Goal: Information Seeking & Learning: Check status

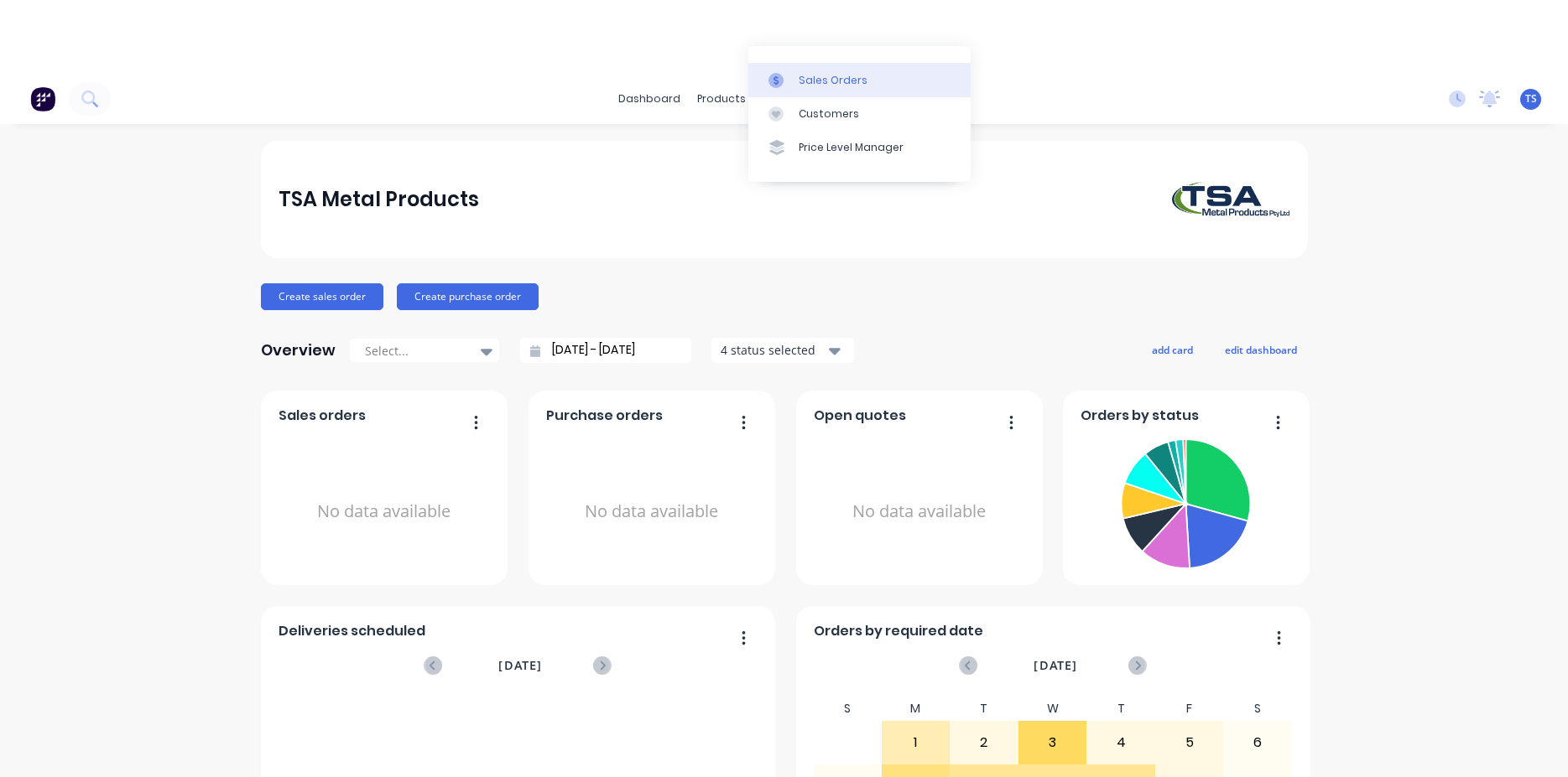
click at [814, 87] on div "Sales Orders" at bounding box center [833, 80] width 69 height 15
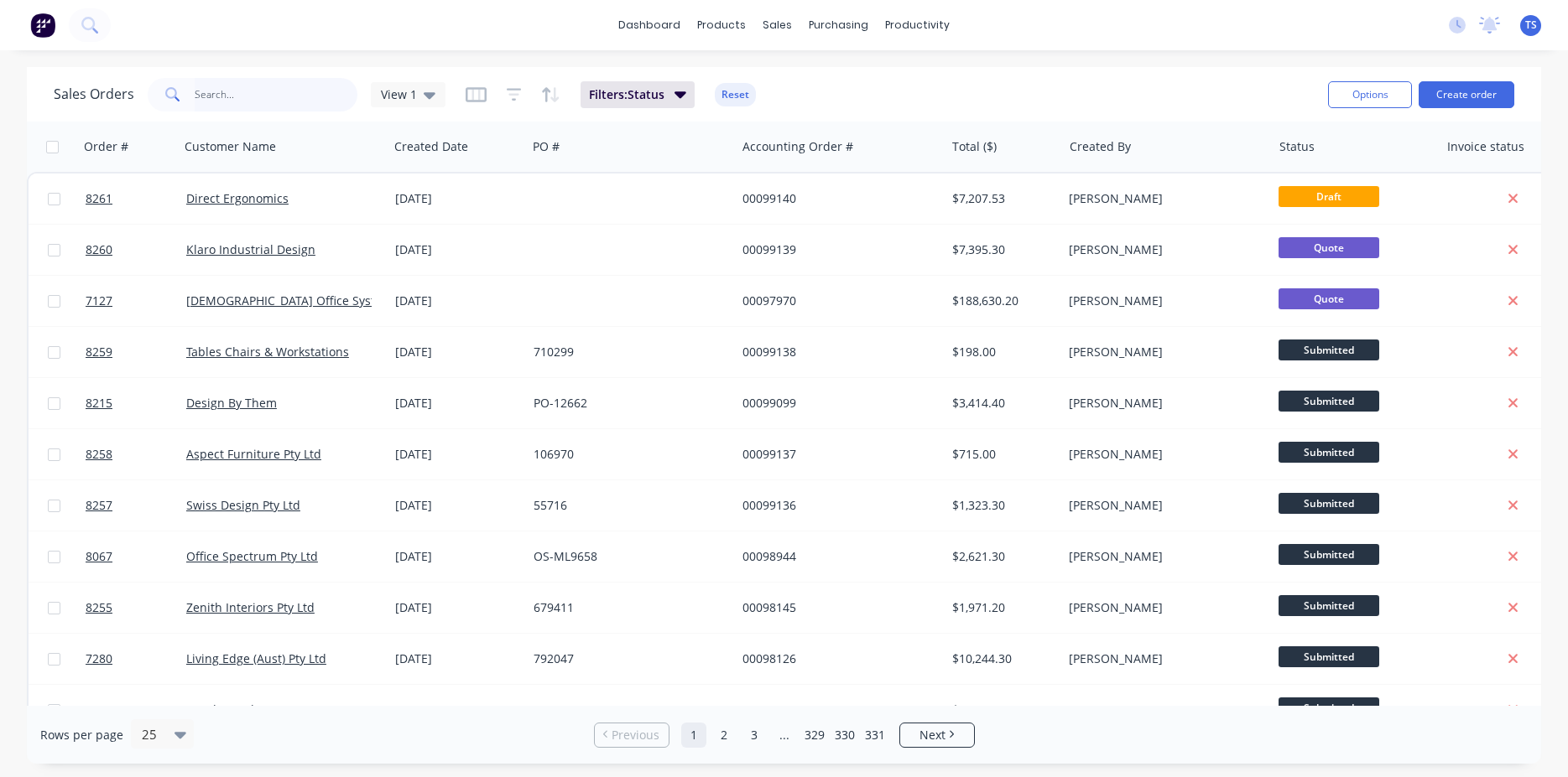
click at [262, 92] on input "text" at bounding box center [276, 94] width 164 height 33
click at [1192, 100] on div "Sales Orders View 1 Filters: Status Reset" at bounding box center [684, 94] width 1261 height 41
click at [300, 94] on input "text" at bounding box center [276, 94] width 164 height 33
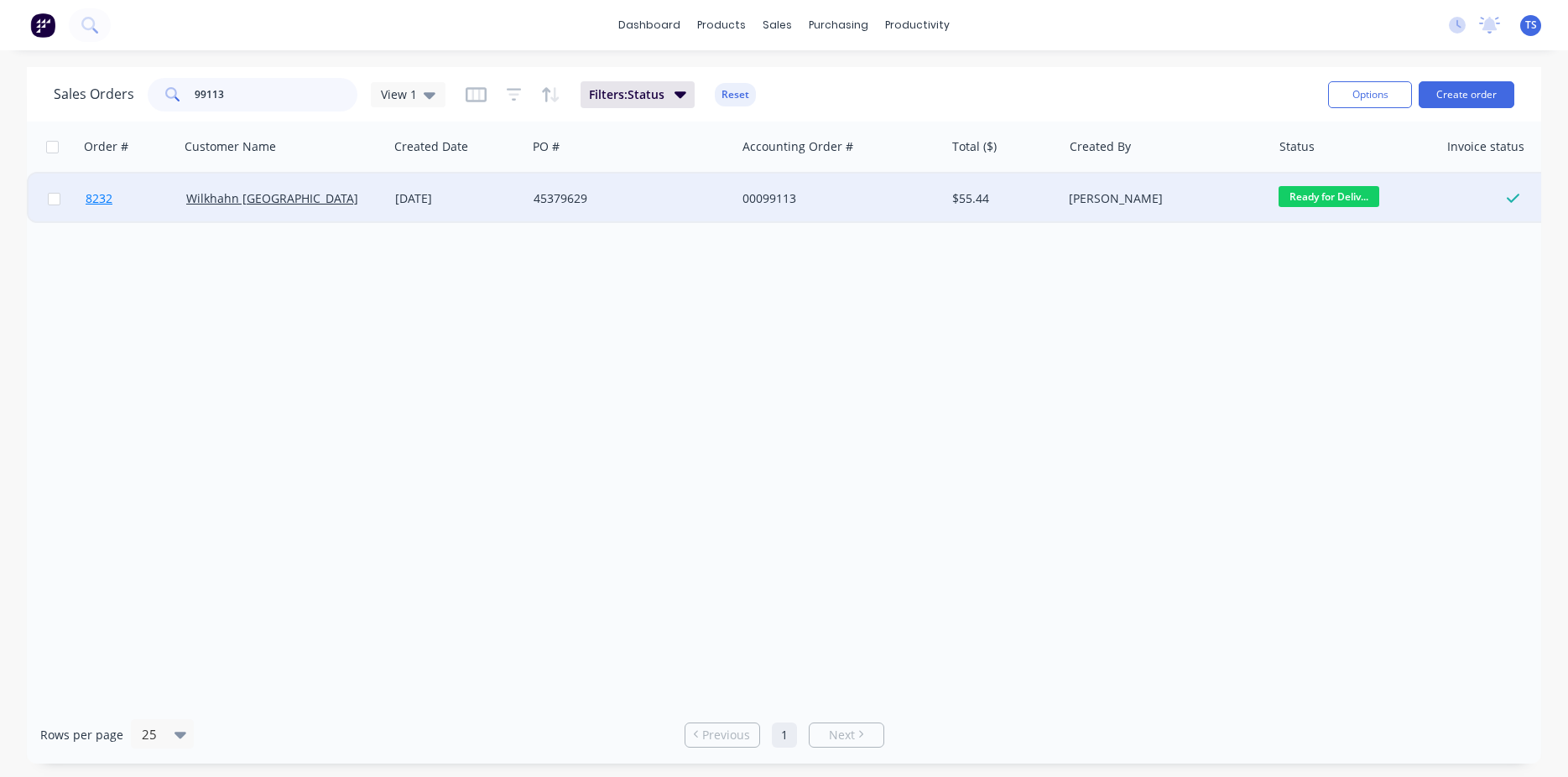
type input "99113"
click at [136, 218] on link "8232" at bounding box center [136, 199] width 101 height 51
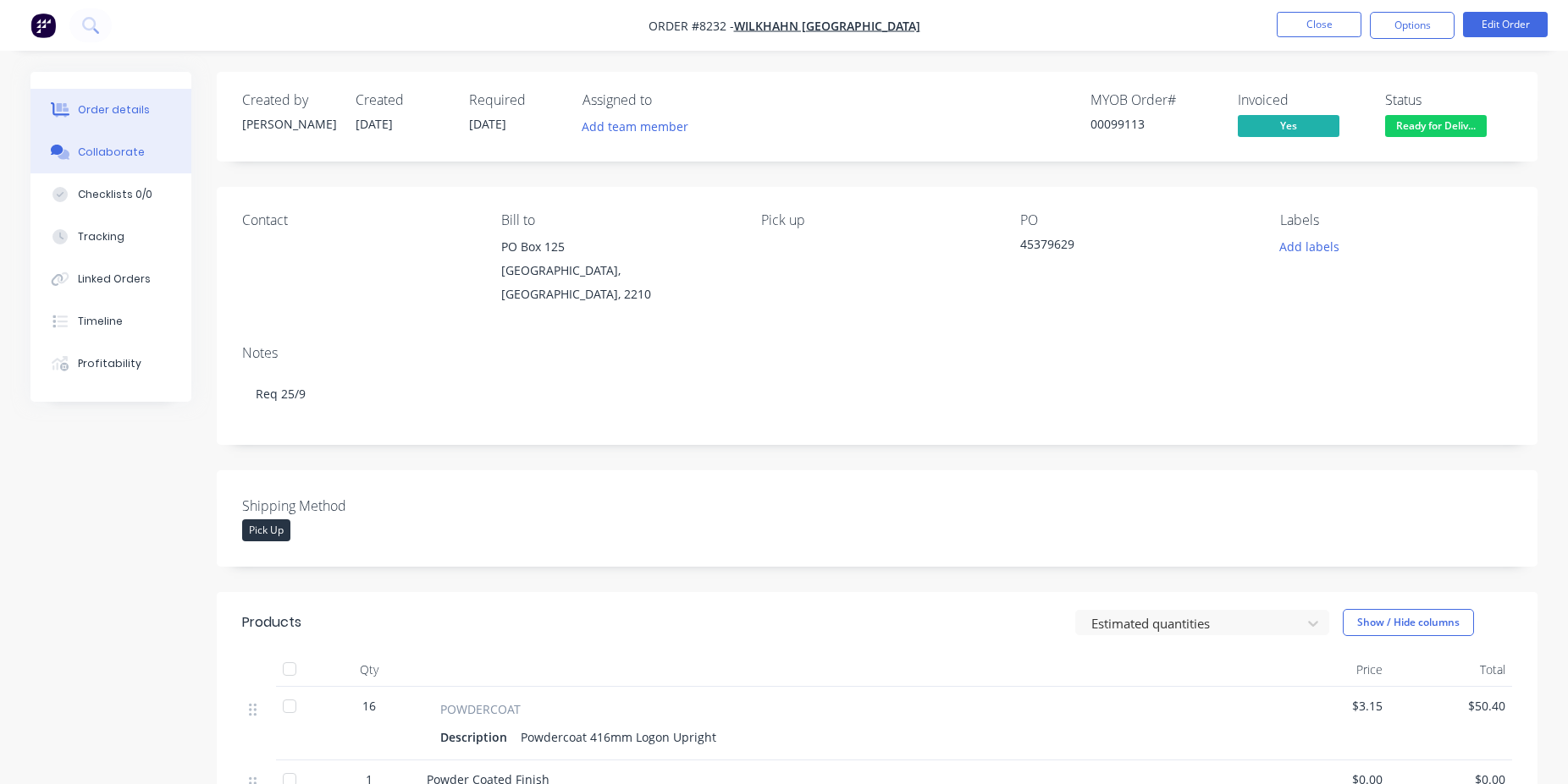
click at [102, 156] on div "Collaborate" at bounding box center [111, 152] width 67 height 15
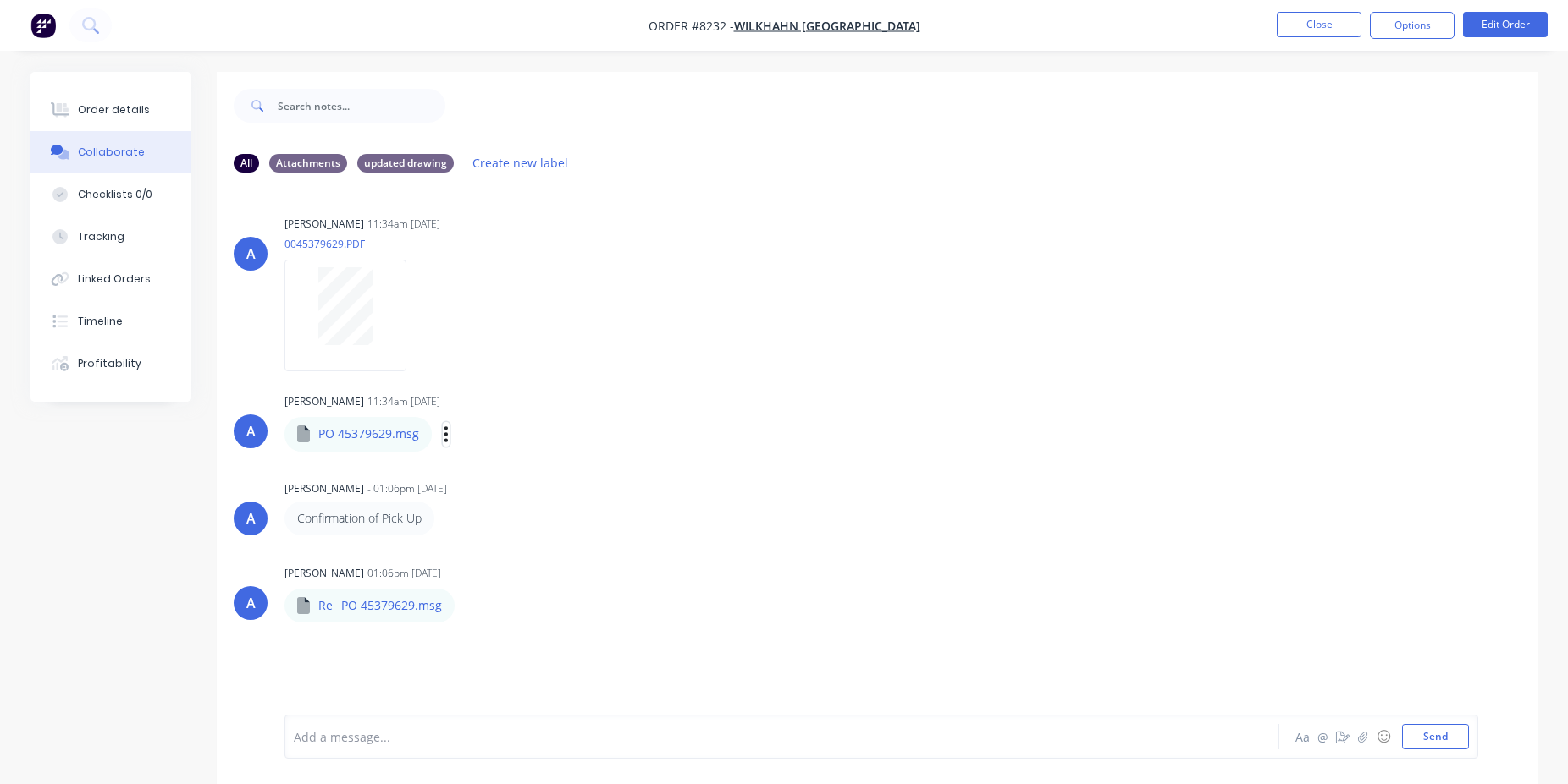
click at [446, 429] on icon "button" at bounding box center [446, 434] width 4 height 15
click at [512, 473] on button "Download" at bounding box center [558, 479] width 191 height 38
click at [460, 606] on div "Re_ PO 45379629.msg Labels Download" at bounding box center [463, 606] width 359 height 35
click at [466, 606] on button "button" at bounding box center [469, 607] width 7 height 25
click at [536, 643] on button "Download" at bounding box center [581, 651] width 191 height 38
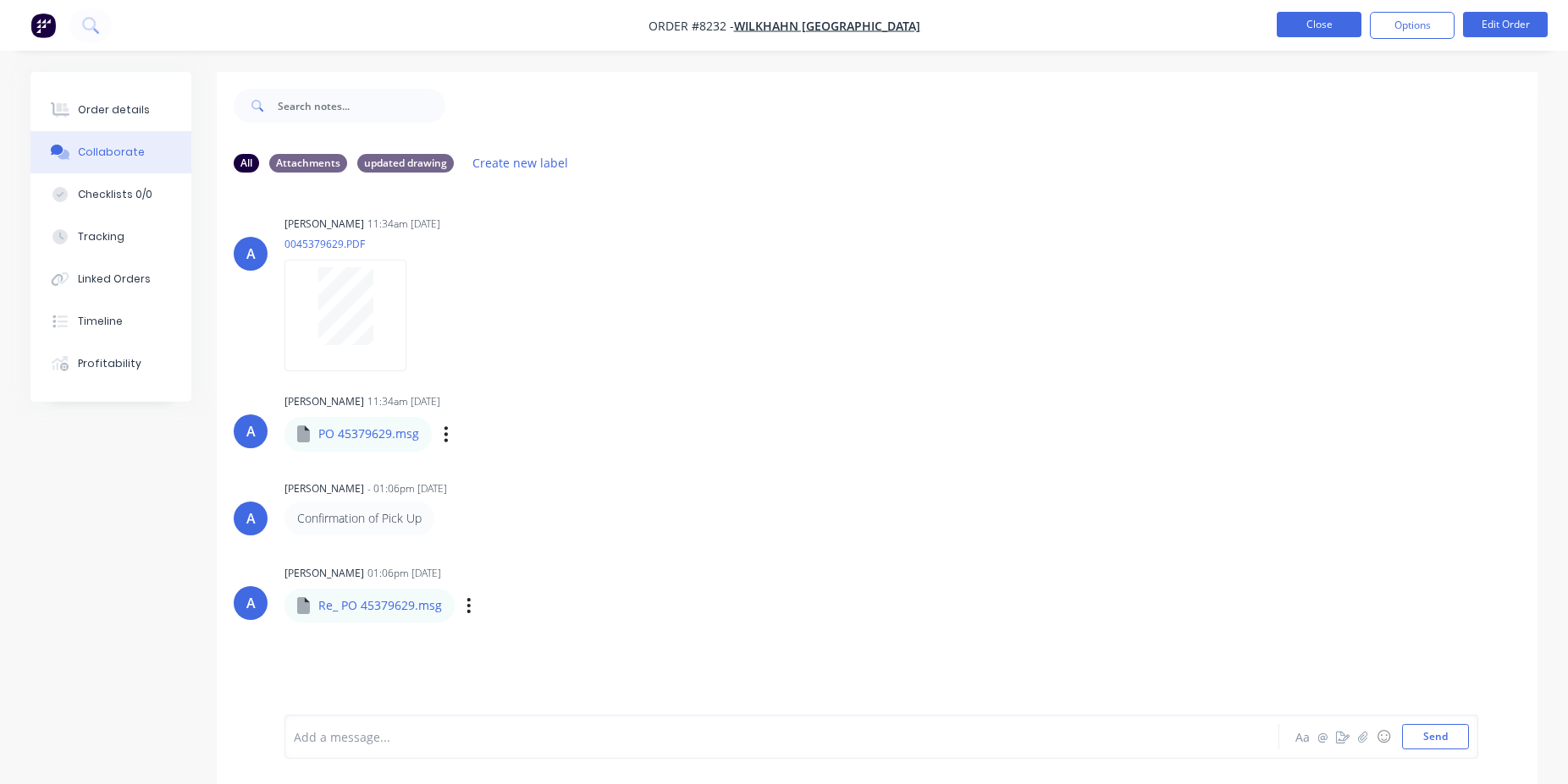
click at [1302, 22] on button "Close" at bounding box center [1319, 24] width 85 height 26
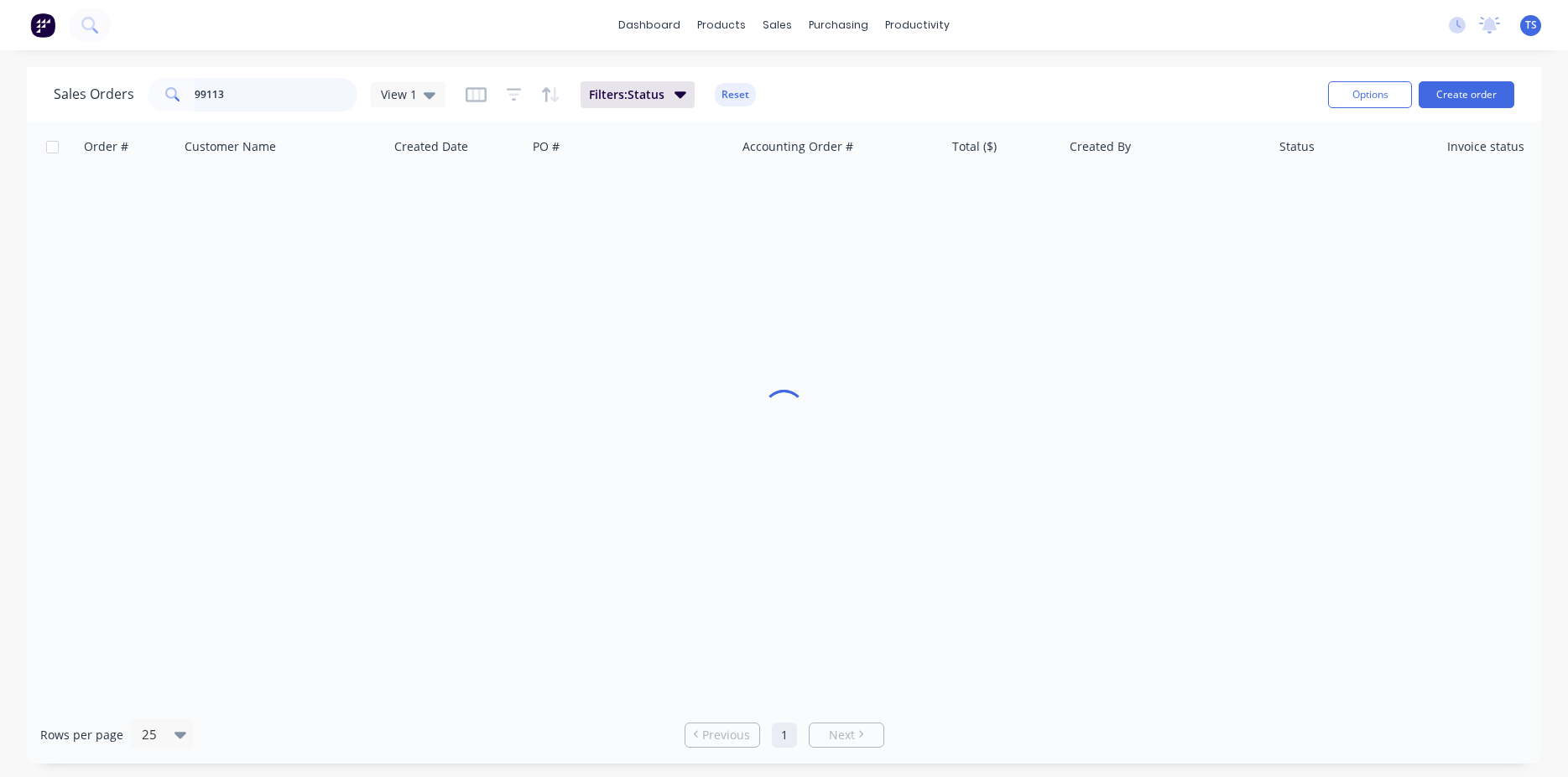
click at [280, 94] on input "99113" at bounding box center [276, 94] width 164 height 33
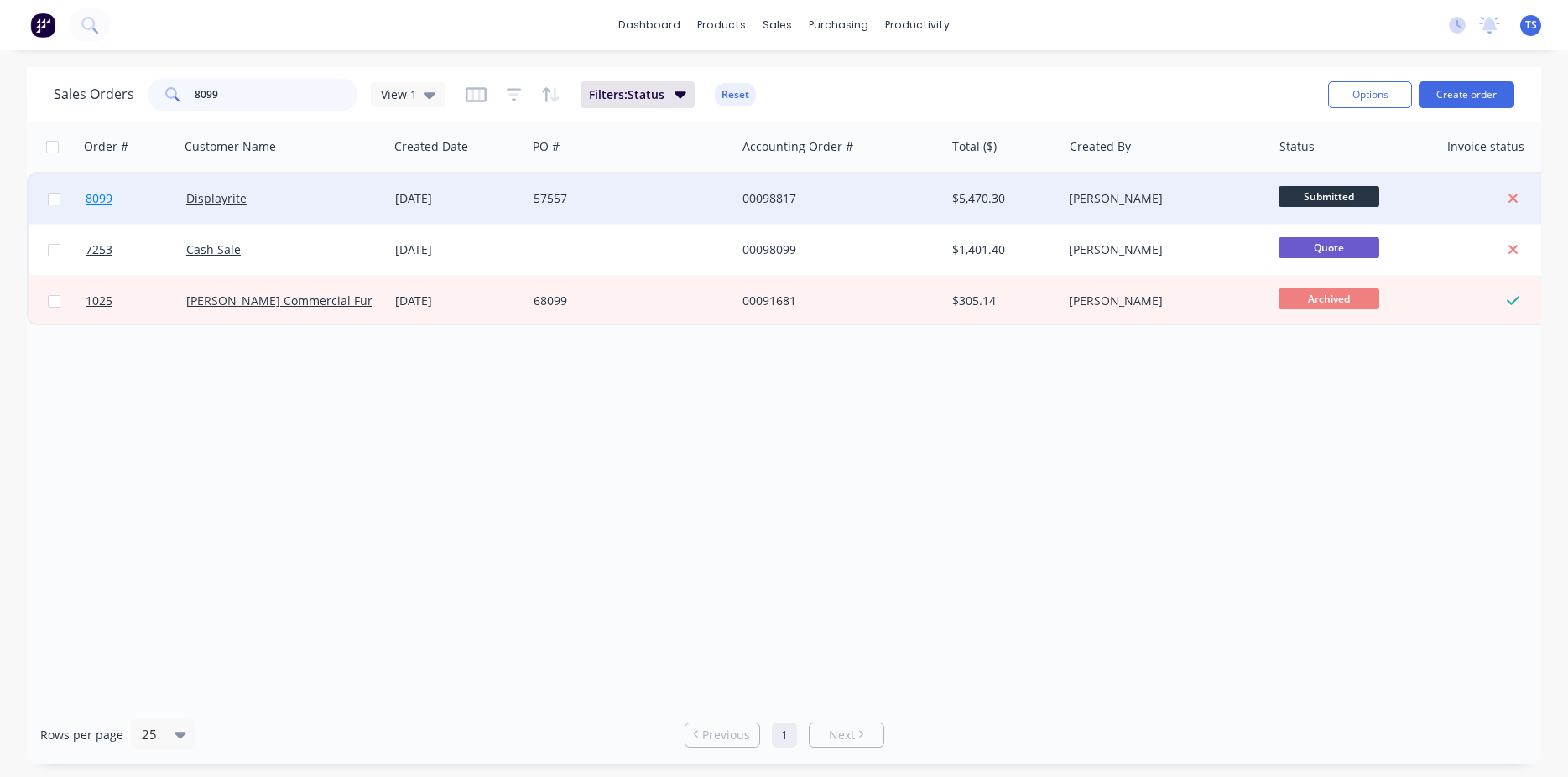
type input "8099"
click at [158, 215] on link "8099" at bounding box center [136, 199] width 101 height 51
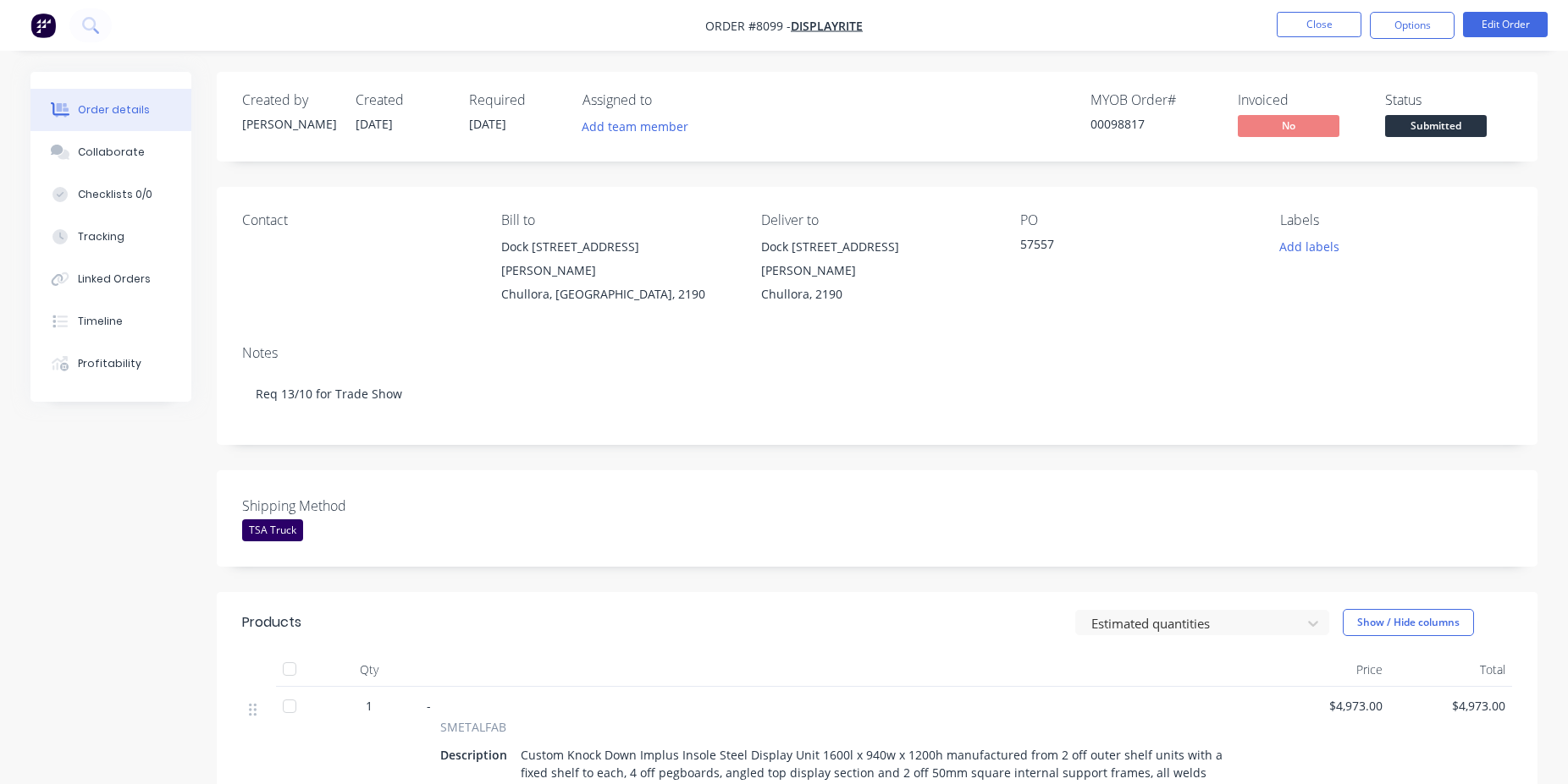
click at [1450, 117] on span "Submitted" at bounding box center [1436, 125] width 101 height 21
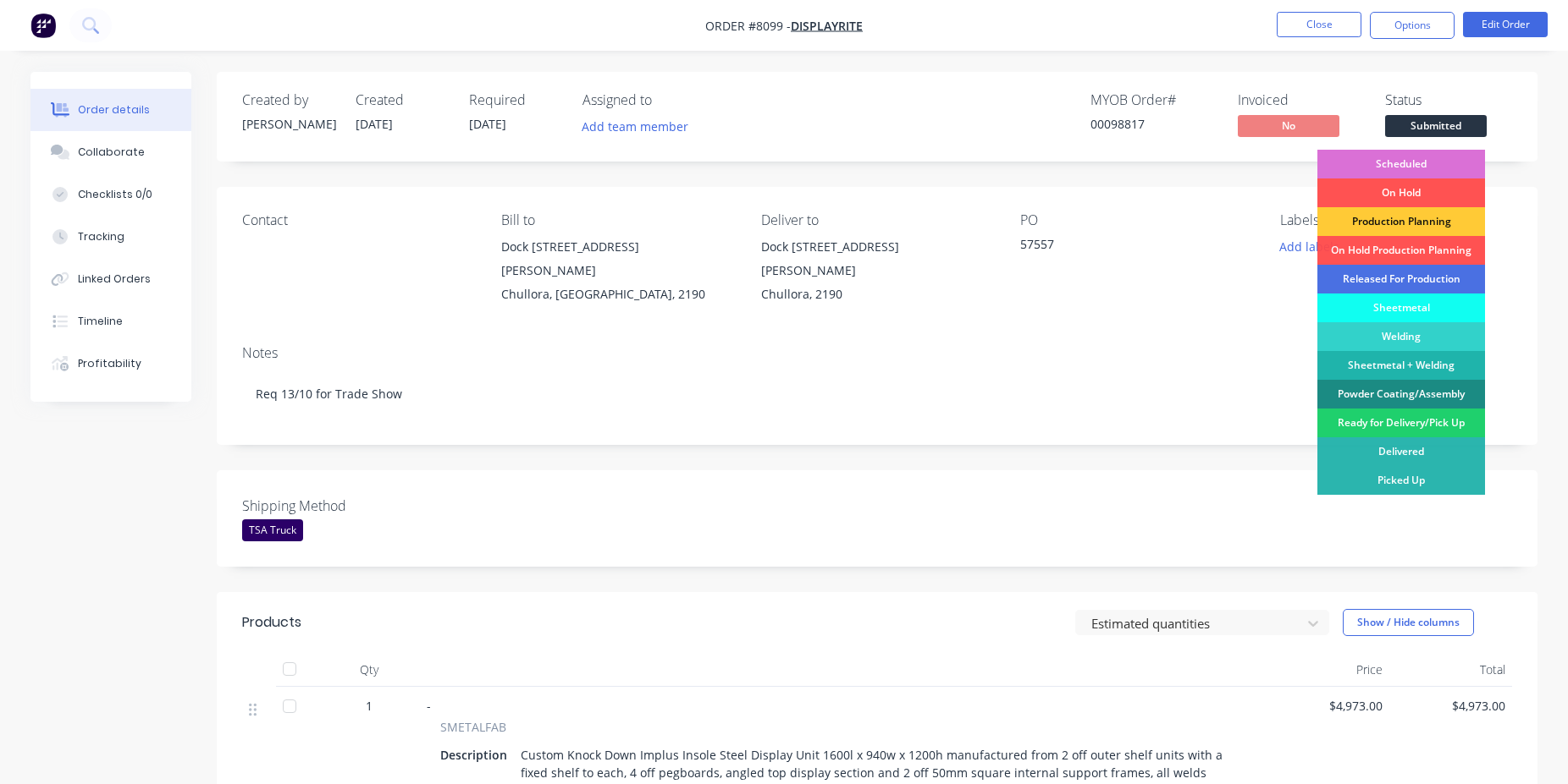
click at [1437, 161] on div "Scheduled" at bounding box center [1401, 164] width 168 height 29
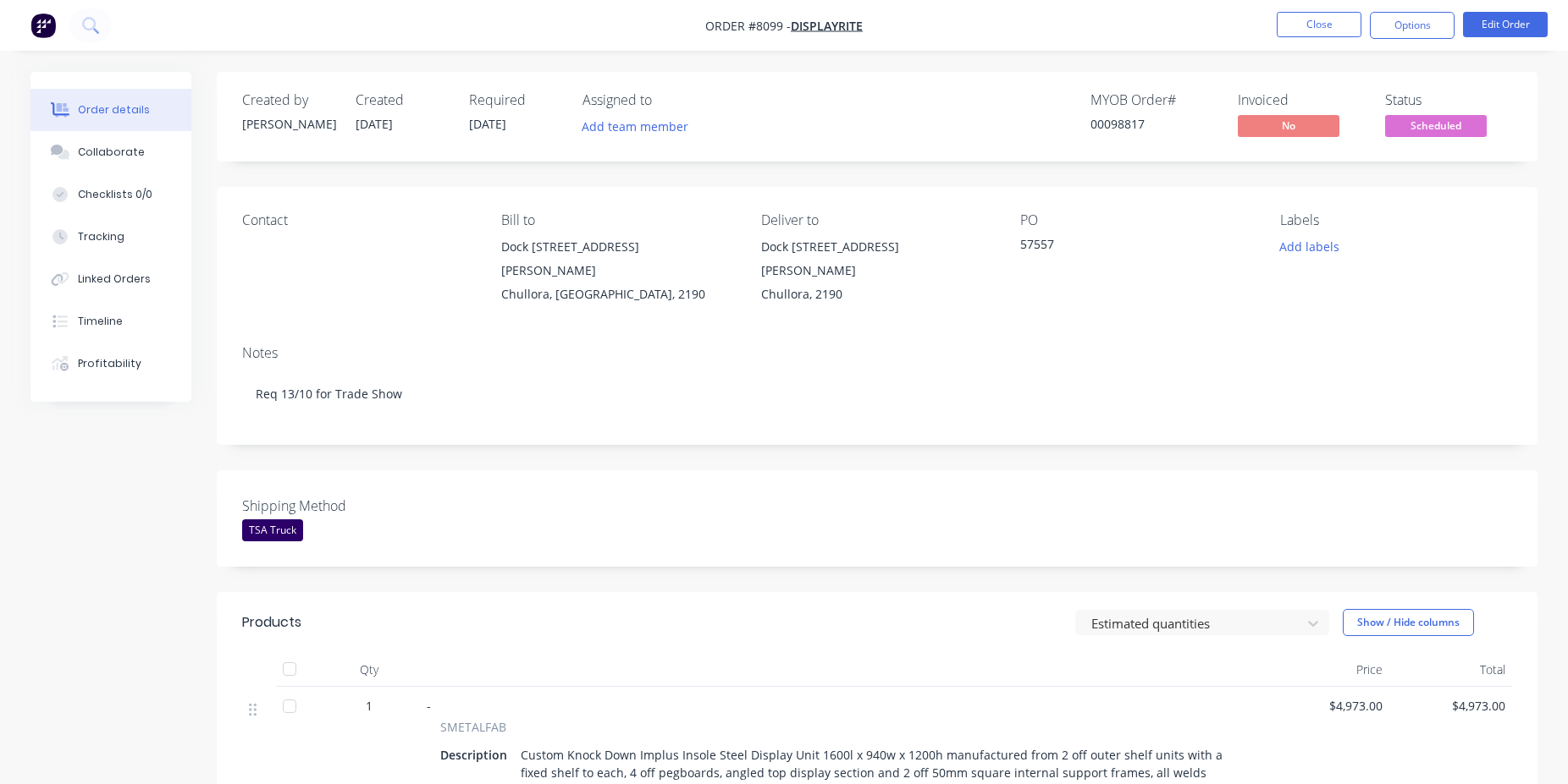
click at [1091, 123] on div "00098817" at bounding box center [1154, 123] width 127 height 18
copy div "00098817"
click at [1344, 26] on button "Close" at bounding box center [1319, 24] width 85 height 26
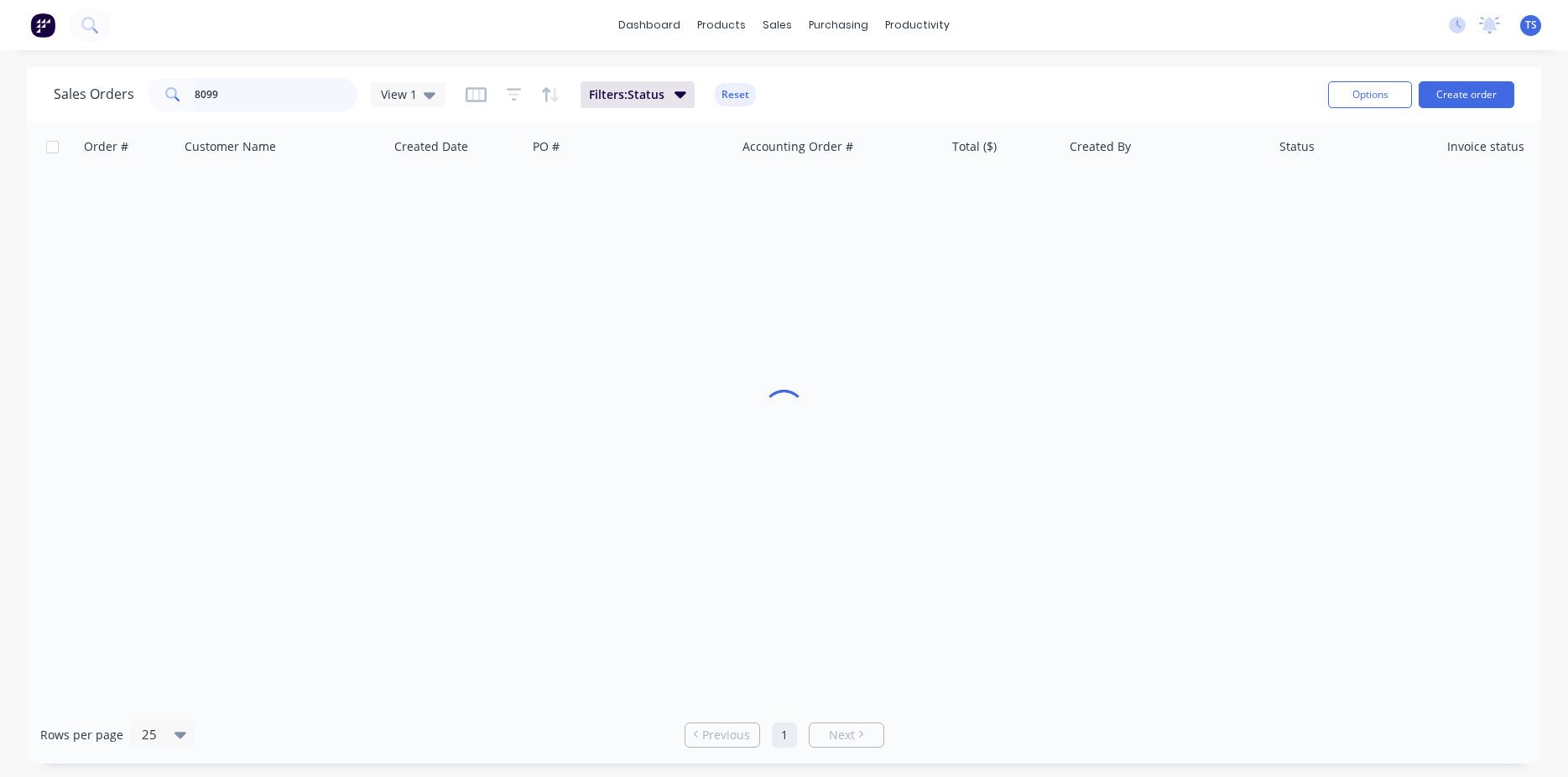
click at [279, 95] on input "8099" at bounding box center [276, 94] width 164 height 33
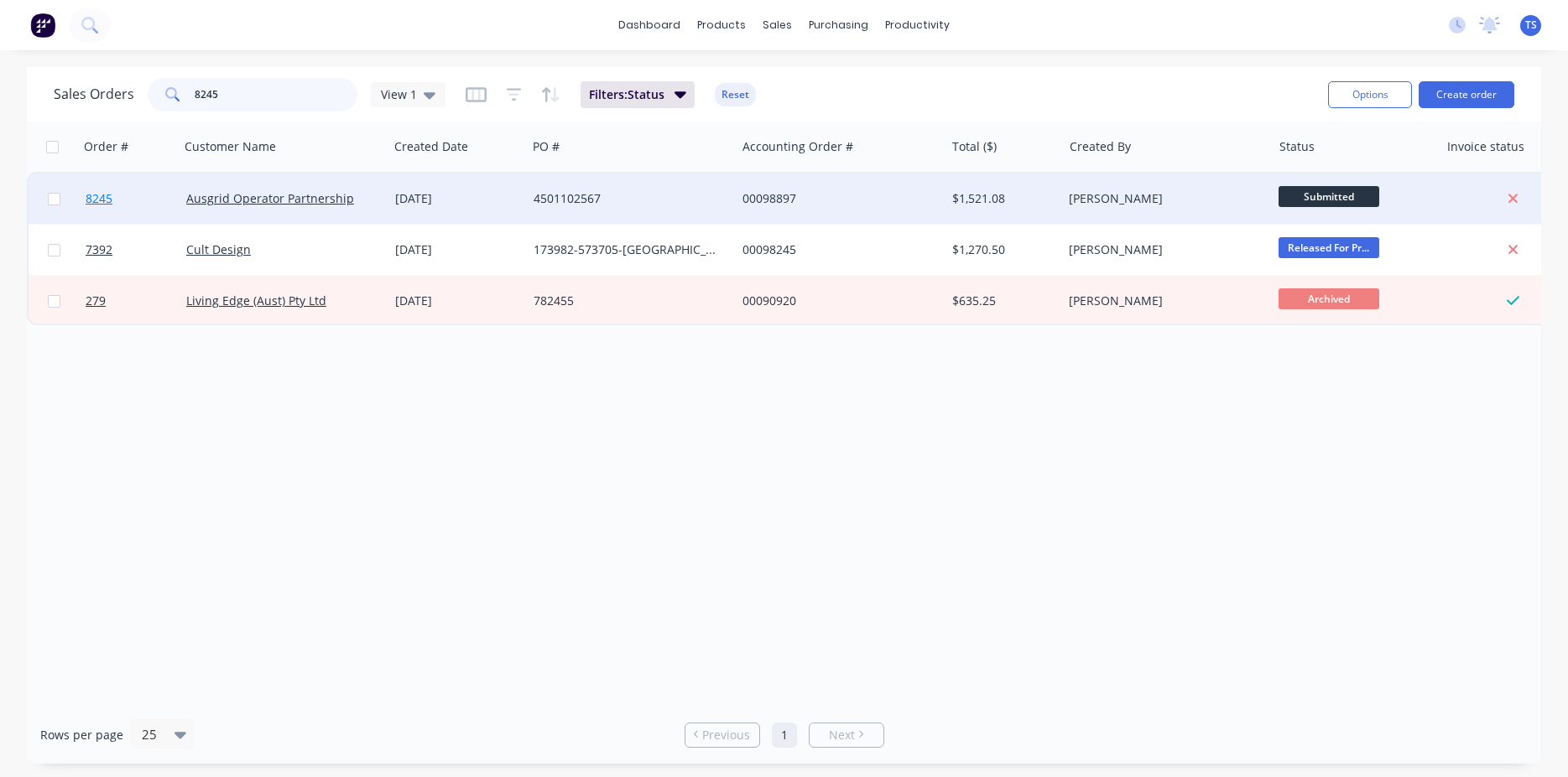
type input "8245"
click at [150, 188] on link "8245" at bounding box center [136, 199] width 101 height 51
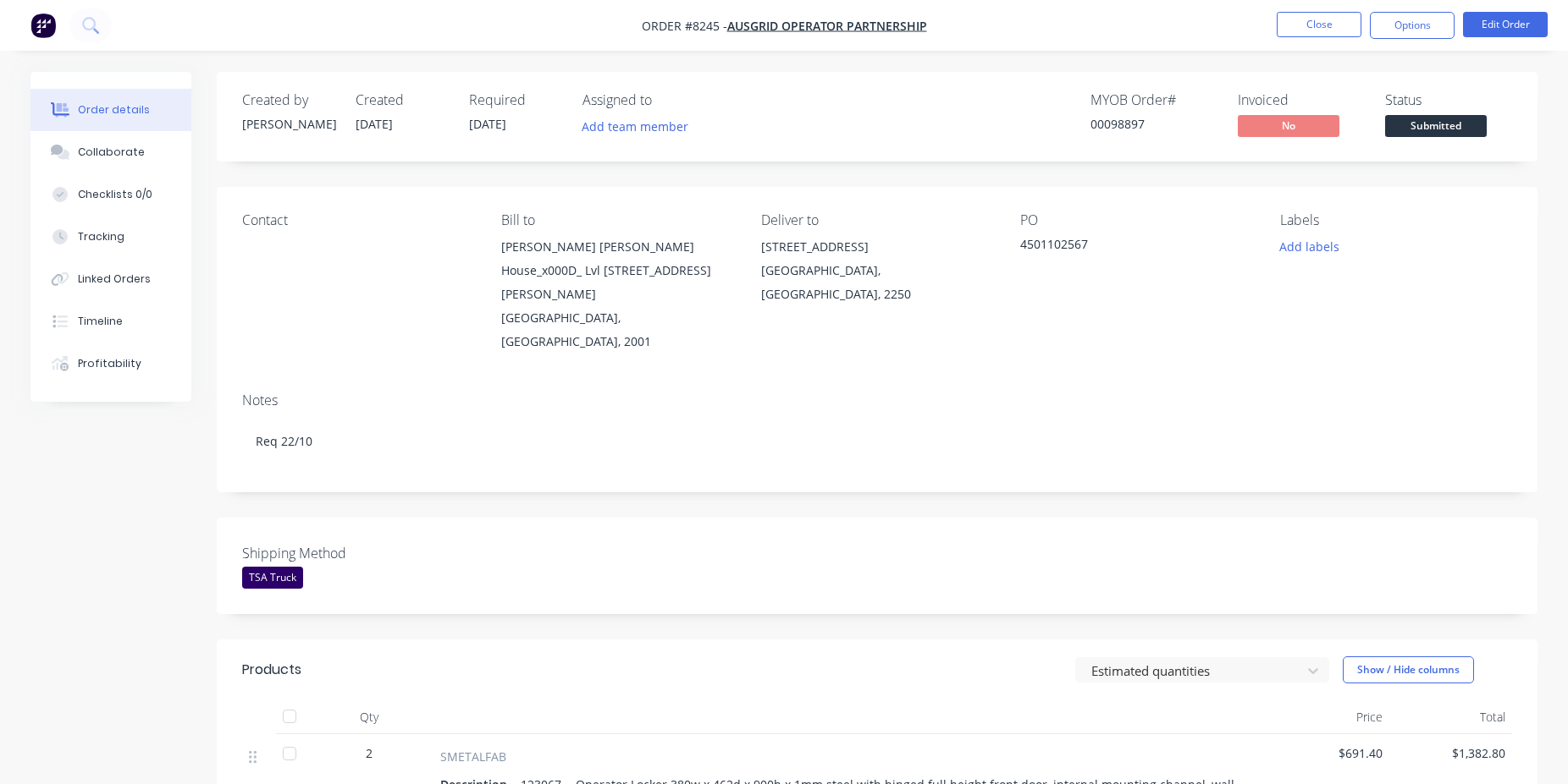
click at [1451, 119] on span "Submitted" at bounding box center [1436, 125] width 101 height 21
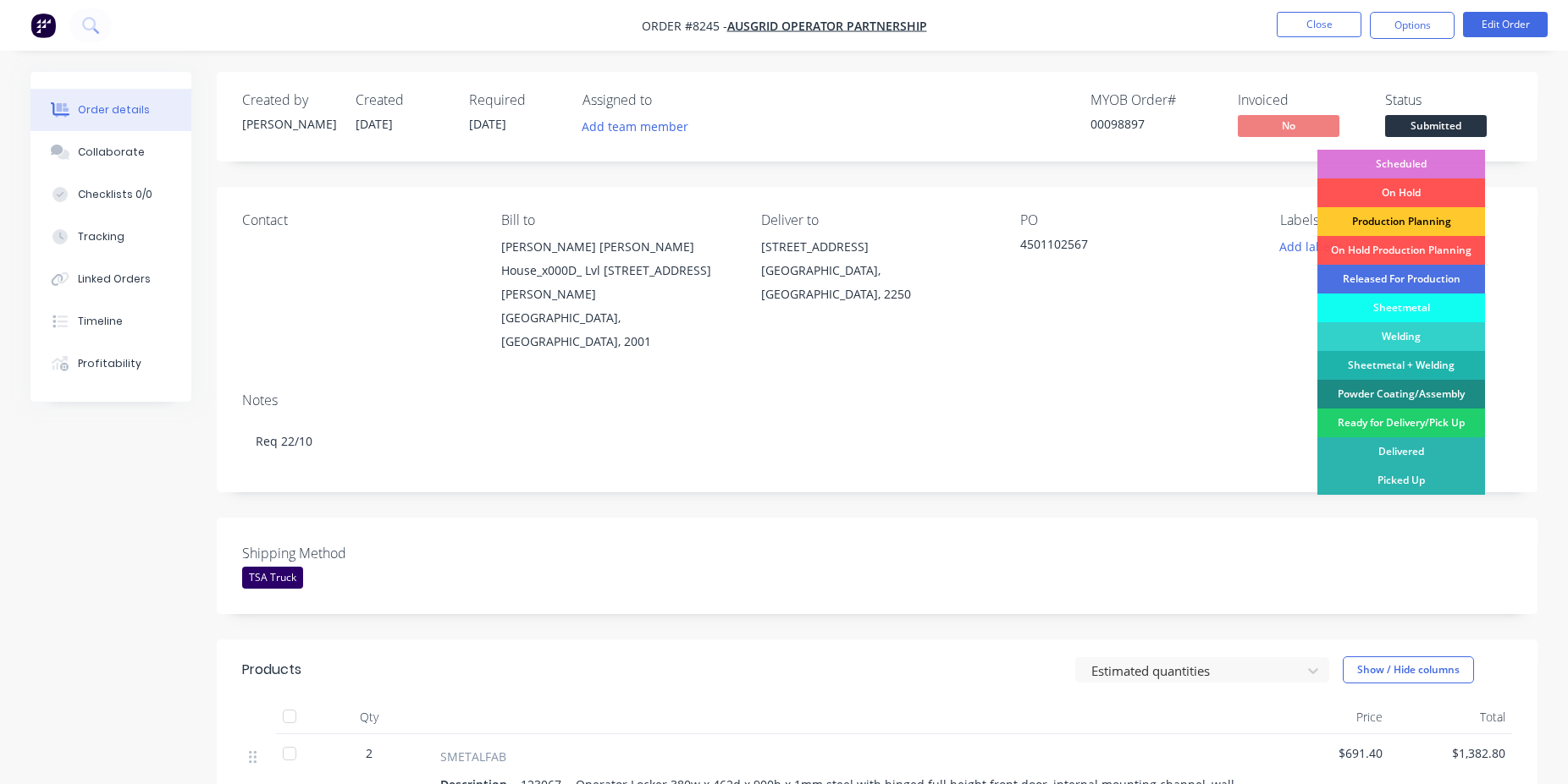
click at [1429, 219] on div "Production Planning" at bounding box center [1401, 221] width 168 height 29
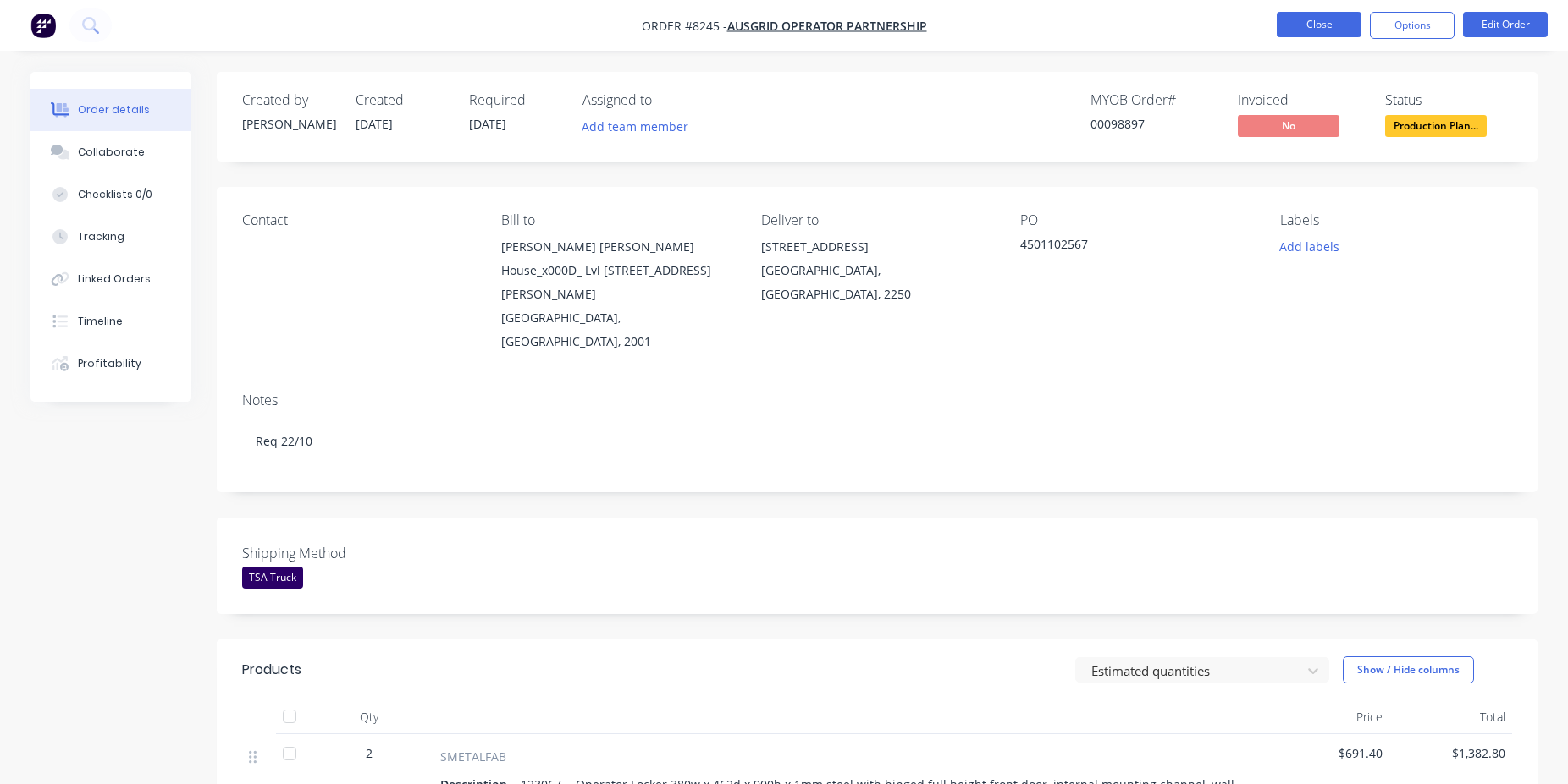
click at [1299, 28] on button "Close" at bounding box center [1319, 24] width 85 height 26
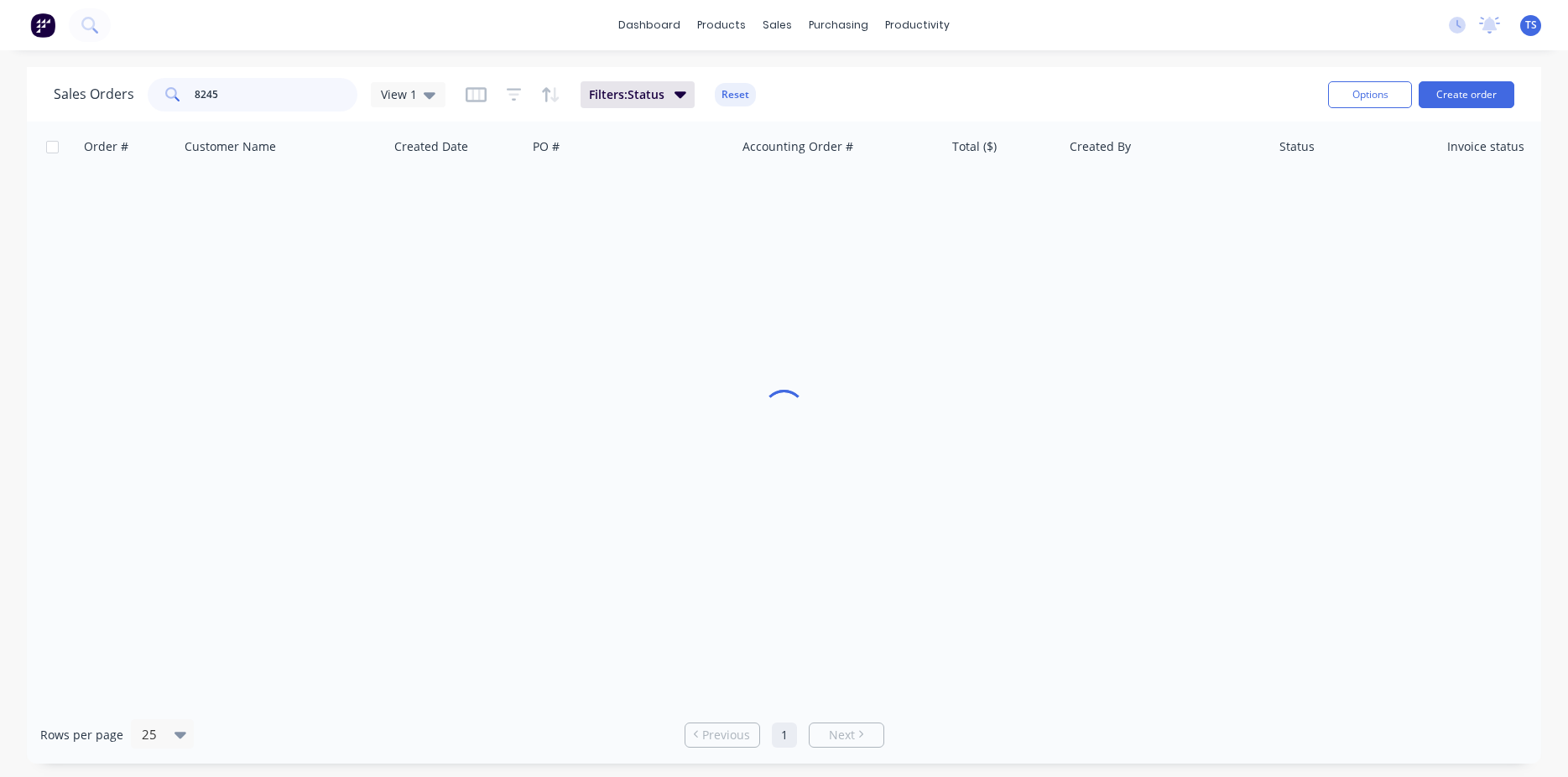
click at [244, 103] on input "8245" at bounding box center [276, 94] width 164 height 33
click at [245, 103] on input "8245" at bounding box center [276, 94] width 164 height 33
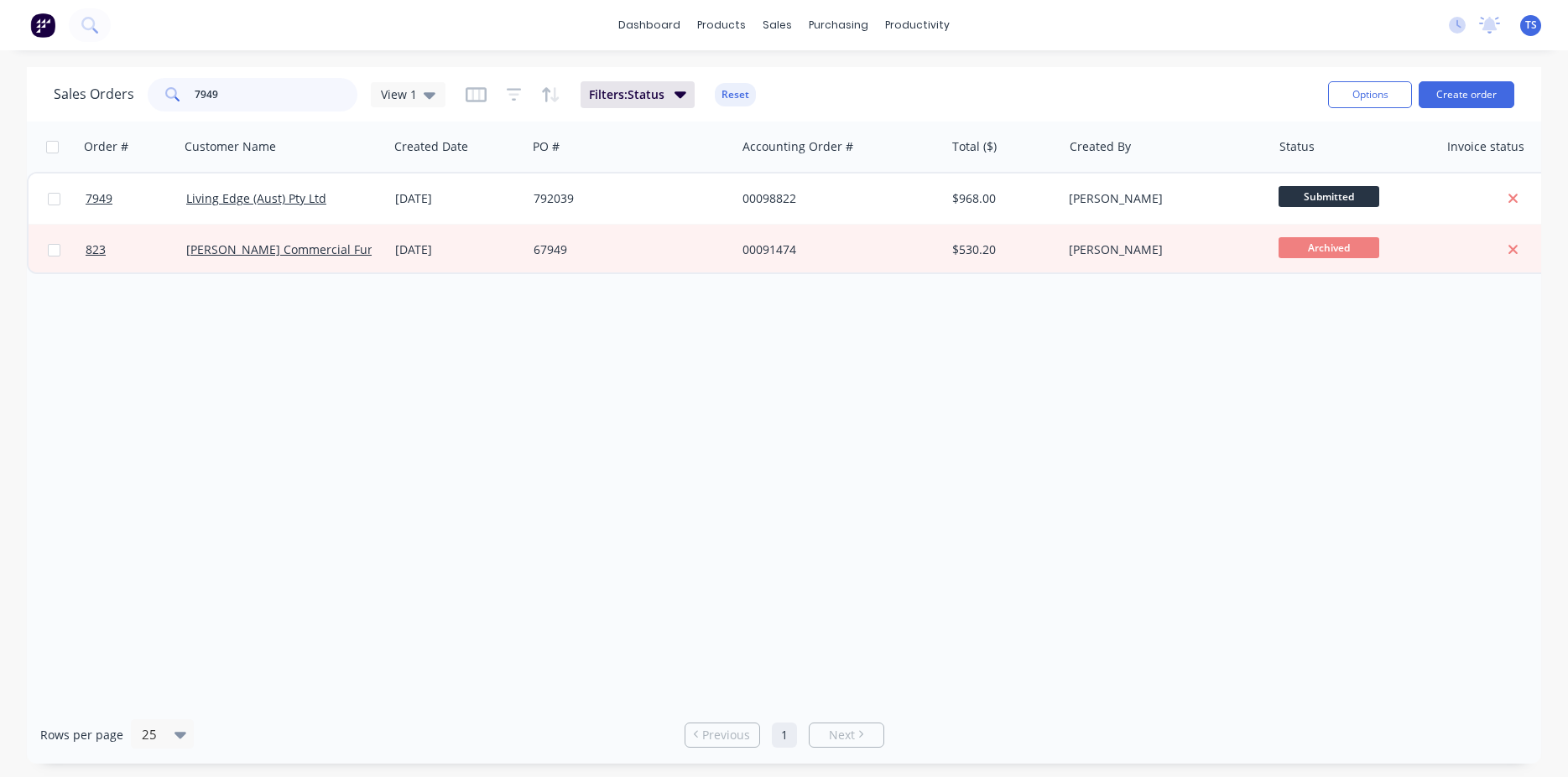
type input "7949"
click at [101, 192] on span "7949" at bounding box center [99, 198] width 27 height 17
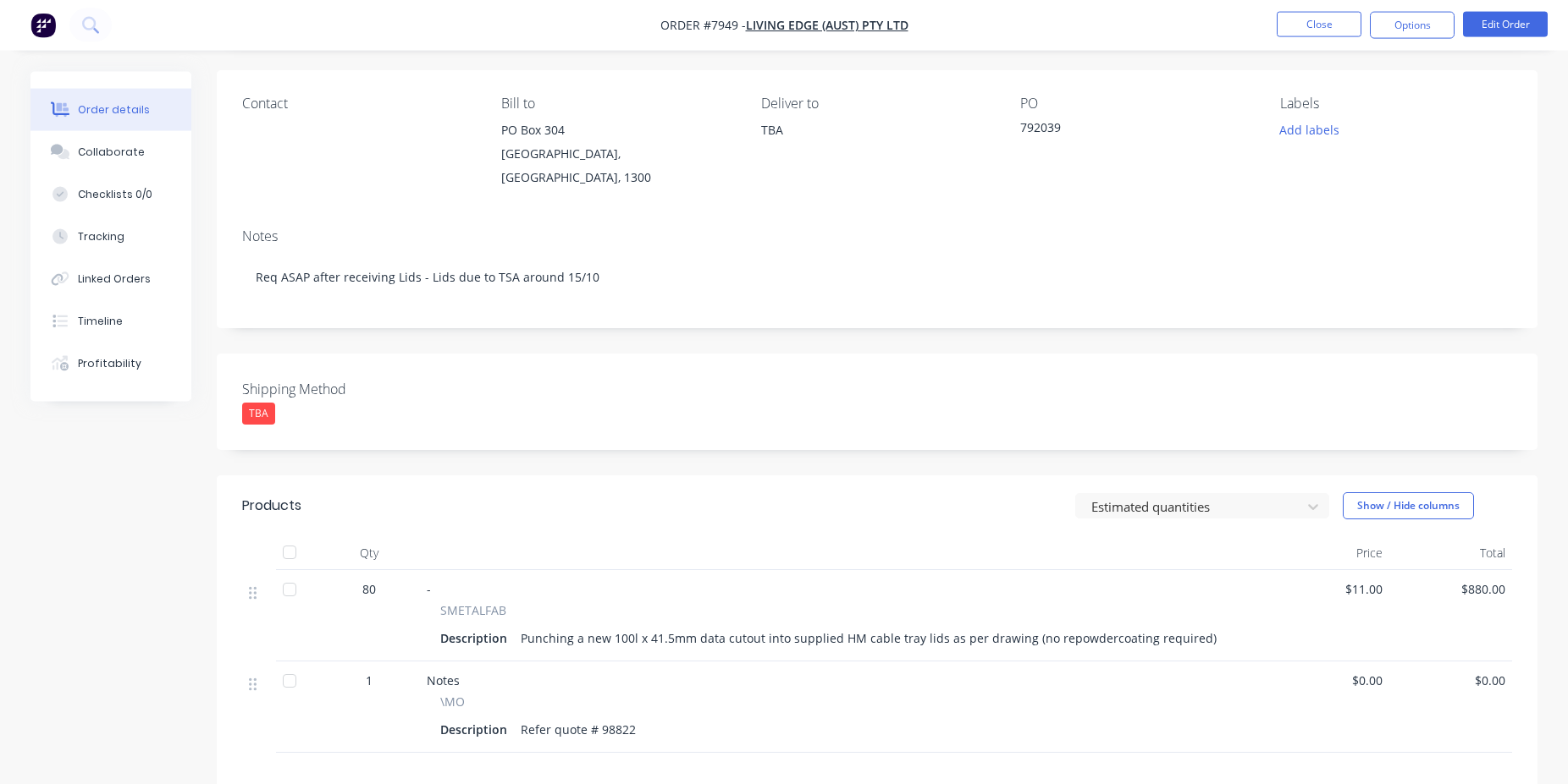
scroll to position [259, 0]
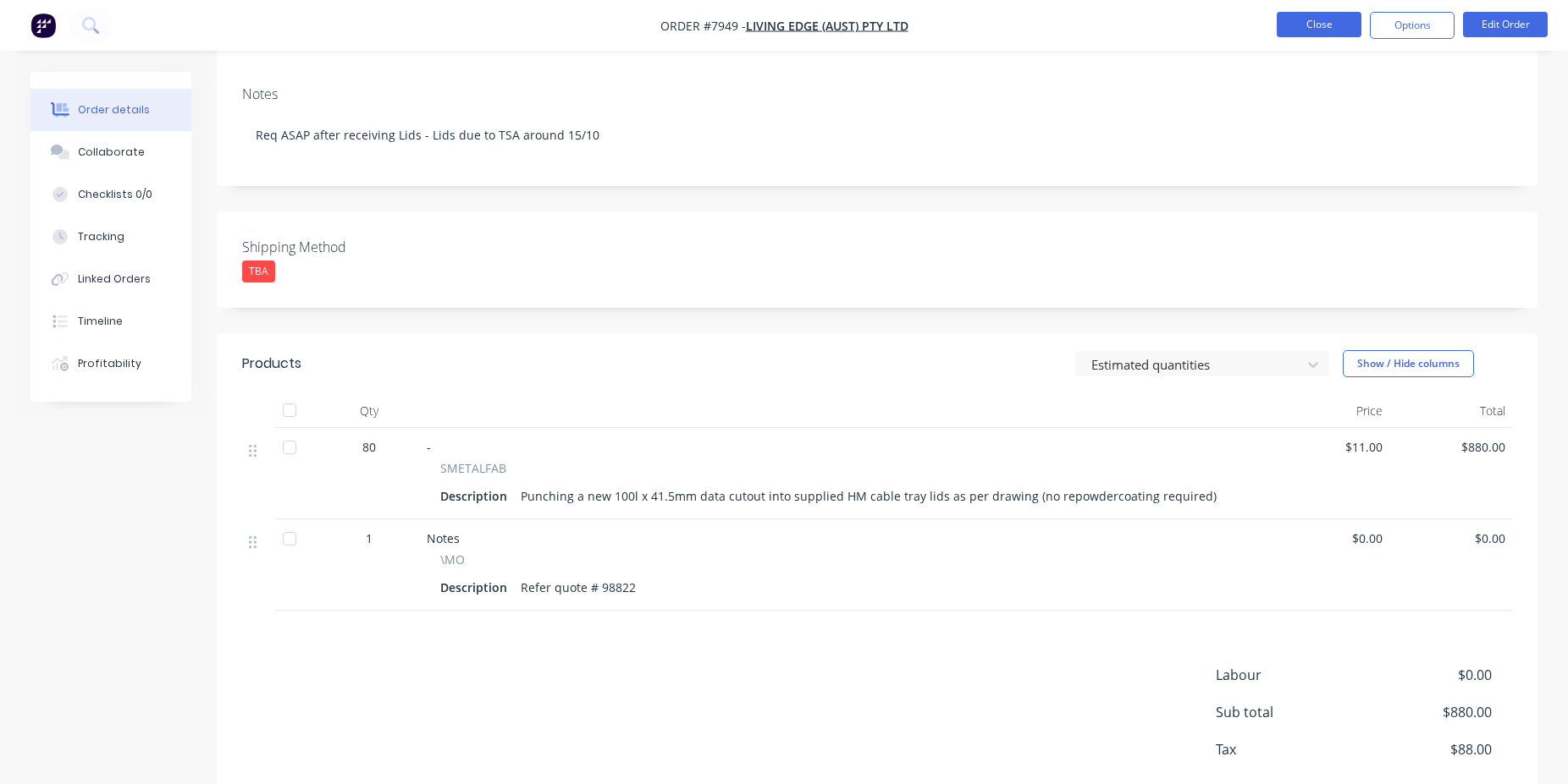
click at [1314, 25] on button "Close" at bounding box center [1319, 24] width 85 height 26
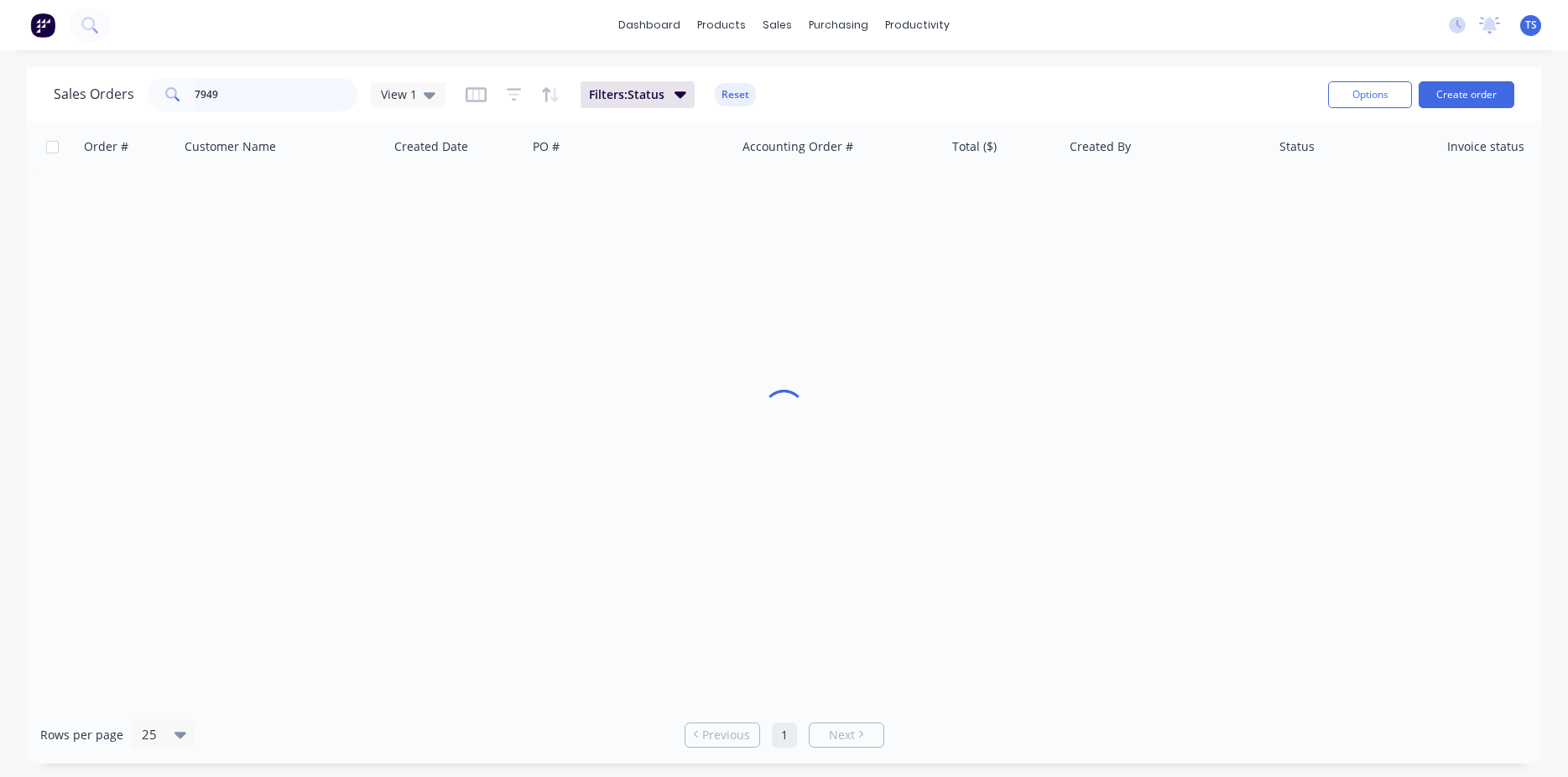
click at [238, 110] on input "7949" at bounding box center [276, 94] width 164 height 33
click at [240, 95] on input "7949" at bounding box center [276, 94] width 164 height 33
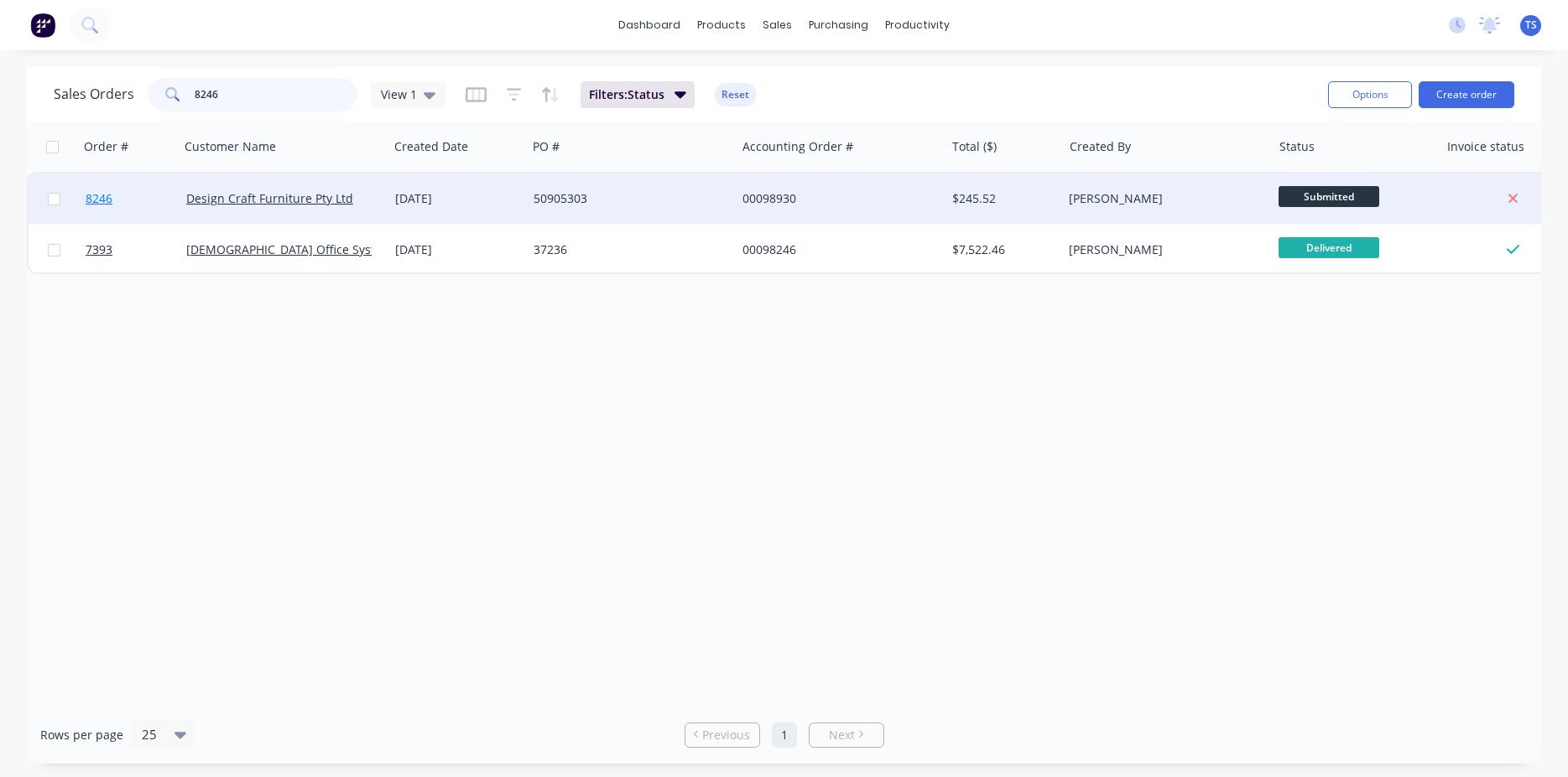
type input "8246"
click at [118, 192] on link "8246" at bounding box center [136, 199] width 101 height 51
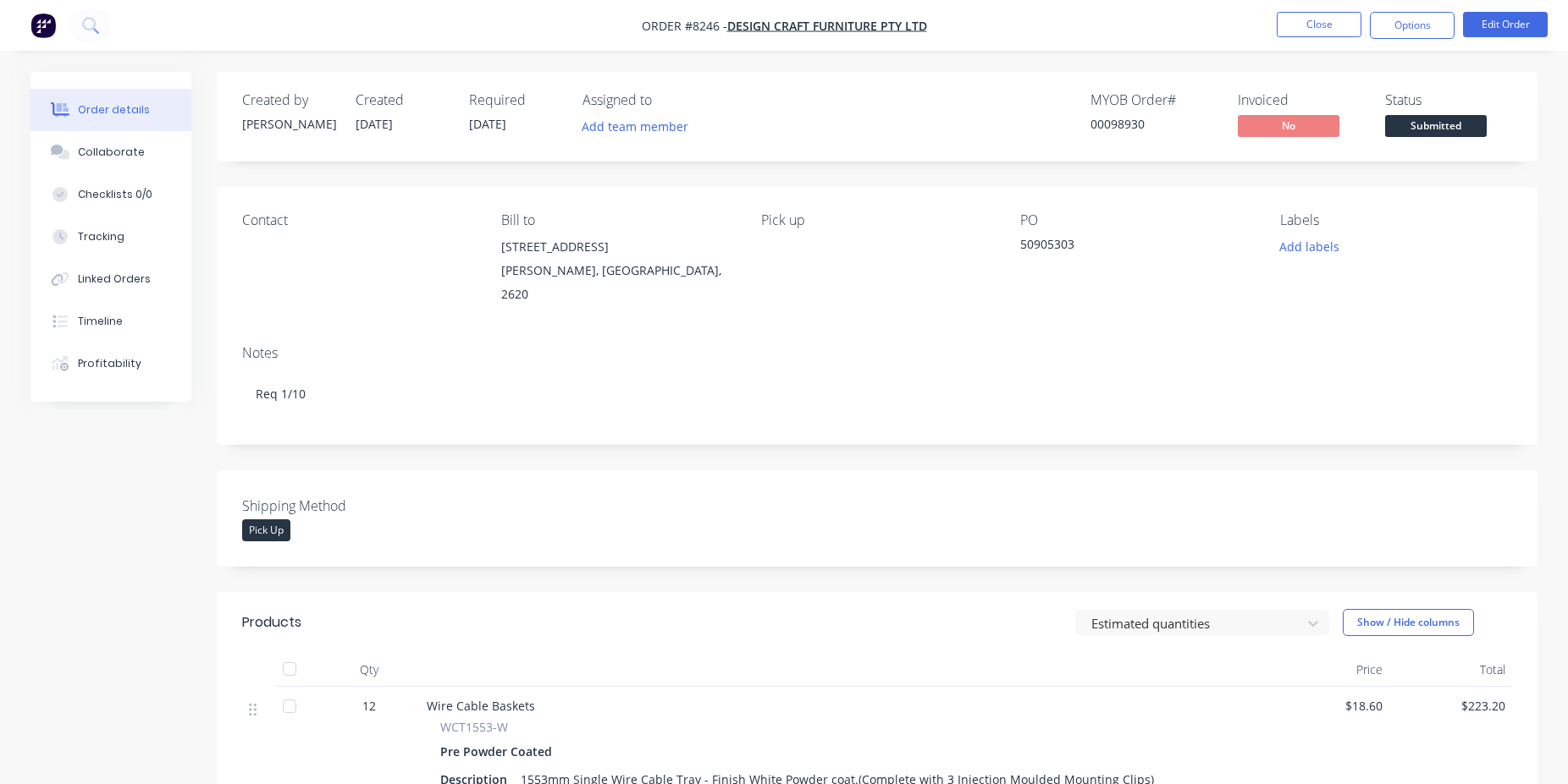
click at [1429, 126] on span "Submitted" at bounding box center [1436, 125] width 101 height 21
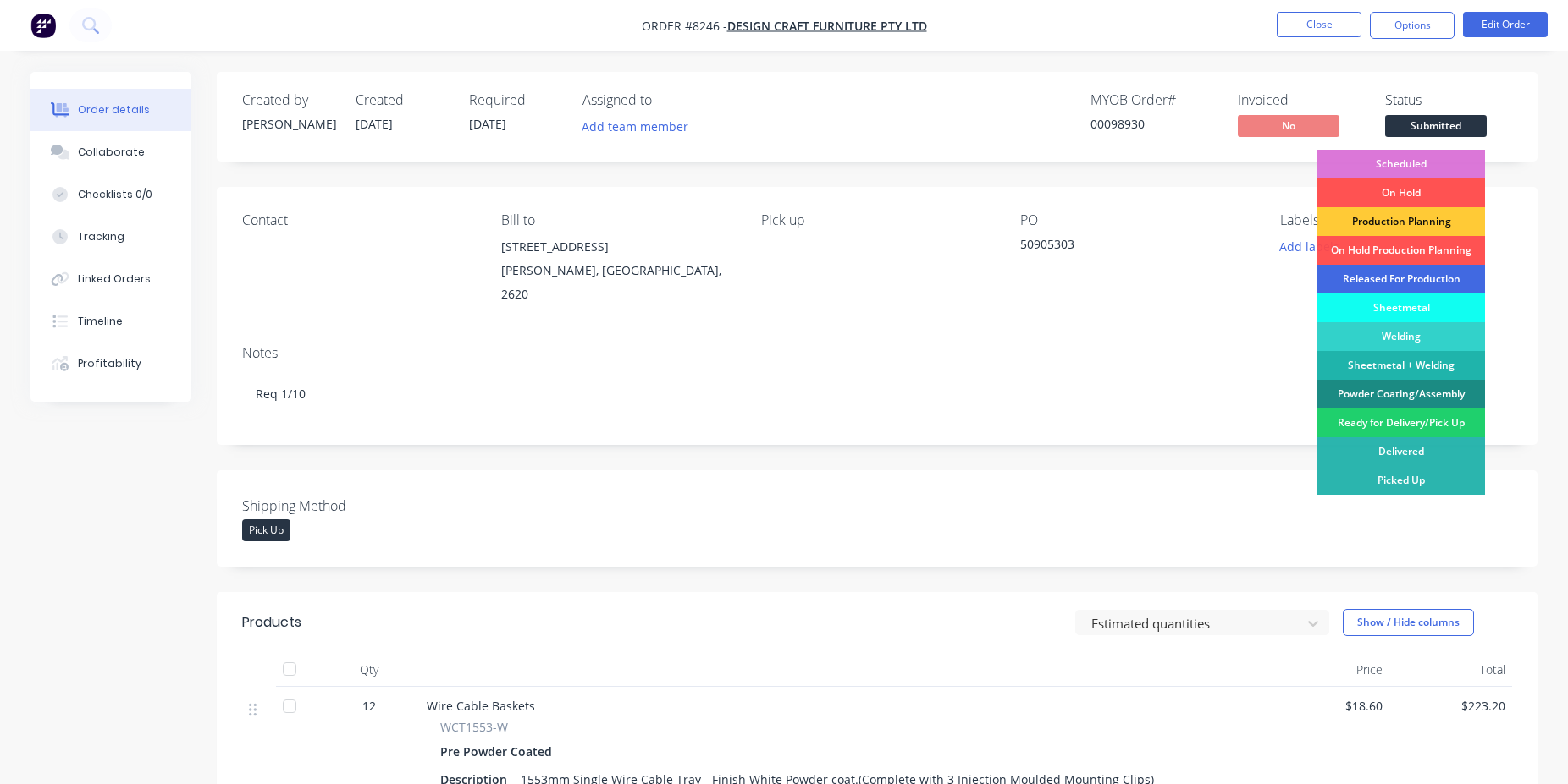
click at [1428, 274] on div "Released For Production" at bounding box center [1401, 279] width 168 height 29
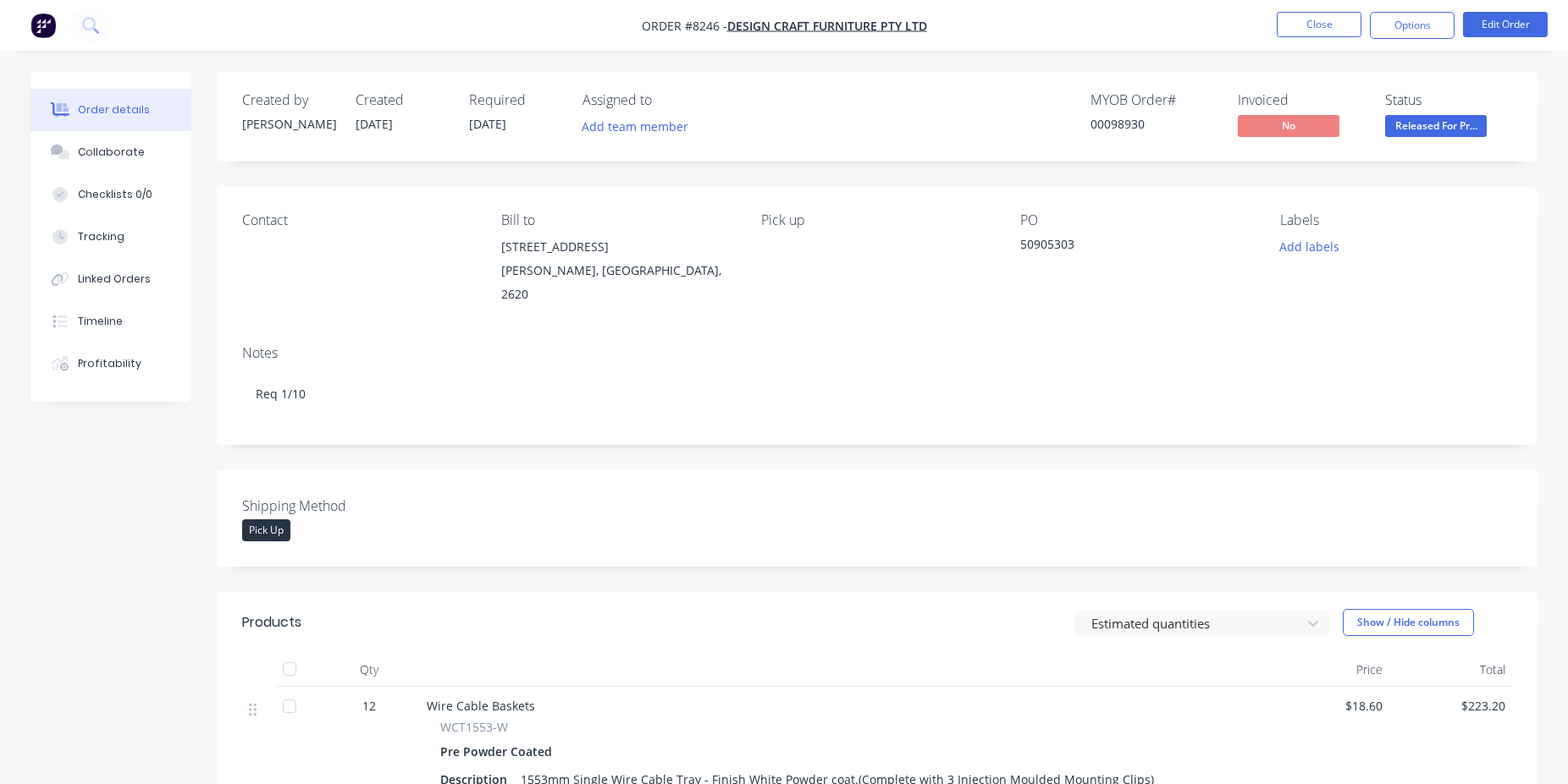
click at [1130, 125] on div "00098930" at bounding box center [1154, 123] width 127 height 18
copy div "00098930"
click at [1332, 19] on button "Close" at bounding box center [1319, 24] width 85 height 26
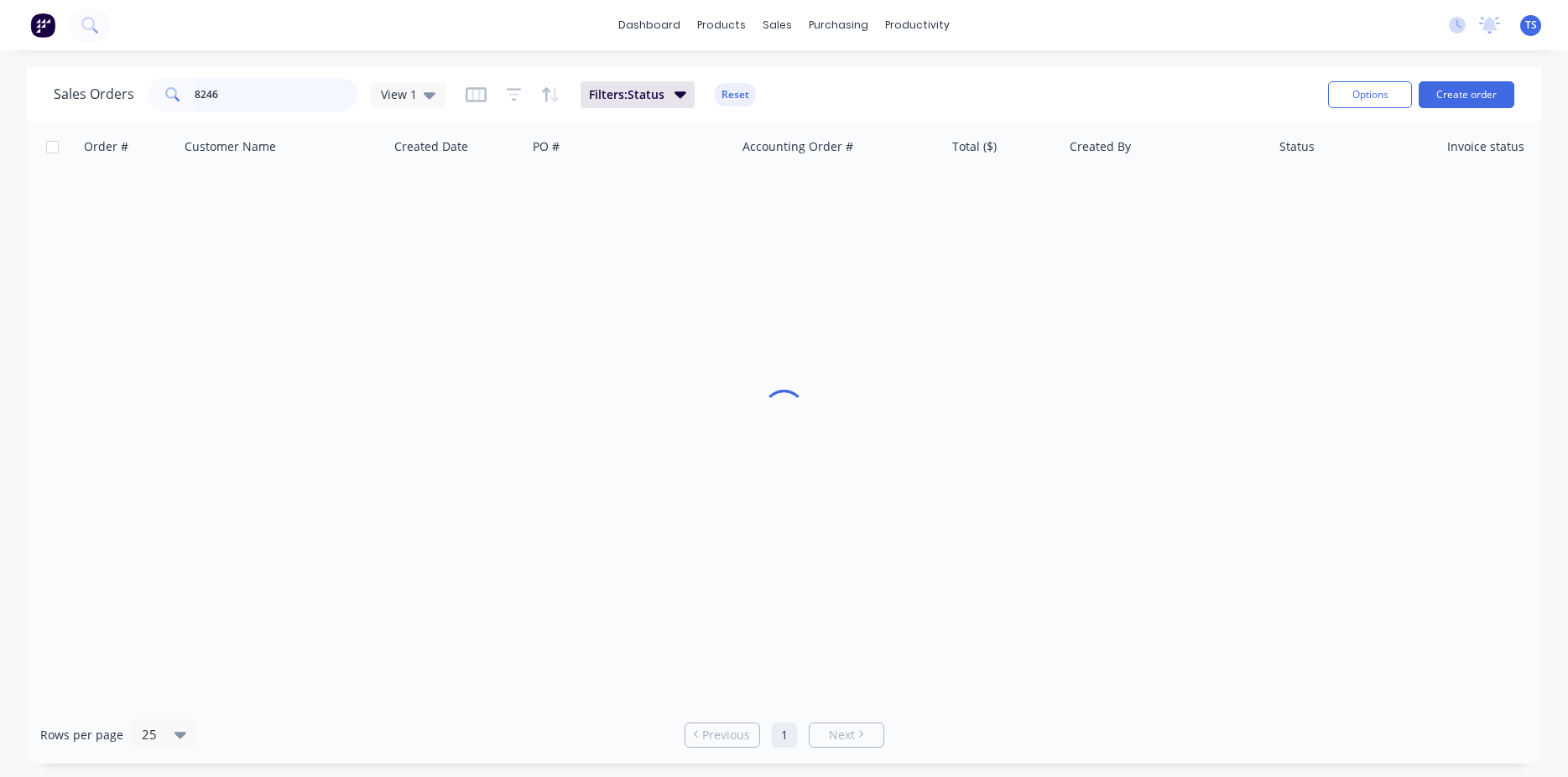
click at [254, 94] on input "8246" at bounding box center [276, 94] width 164 height 33
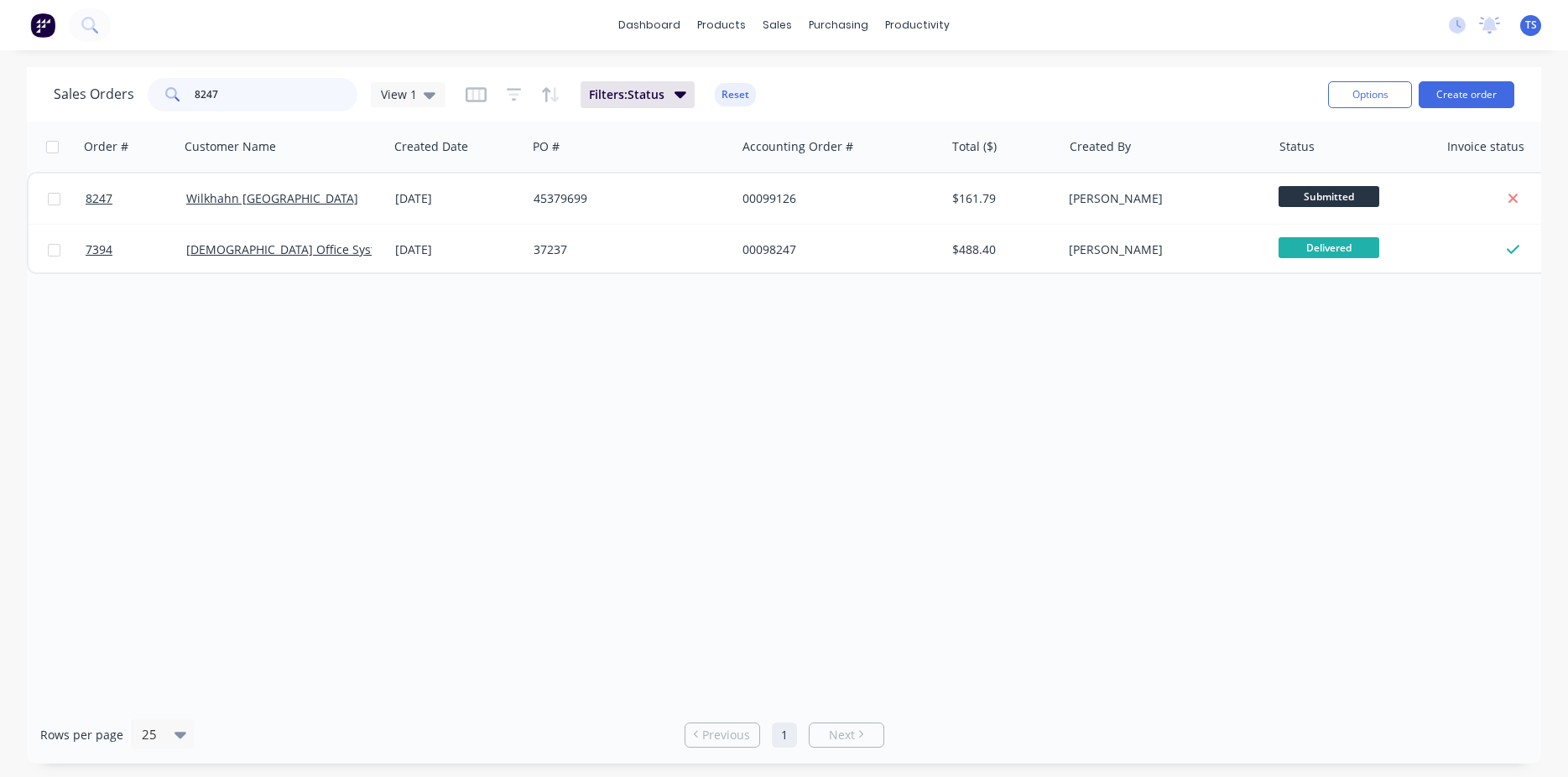
type input "8247"
click at [94, 196] on span "8247" at bounding box center [99, 198] width 27 height 17
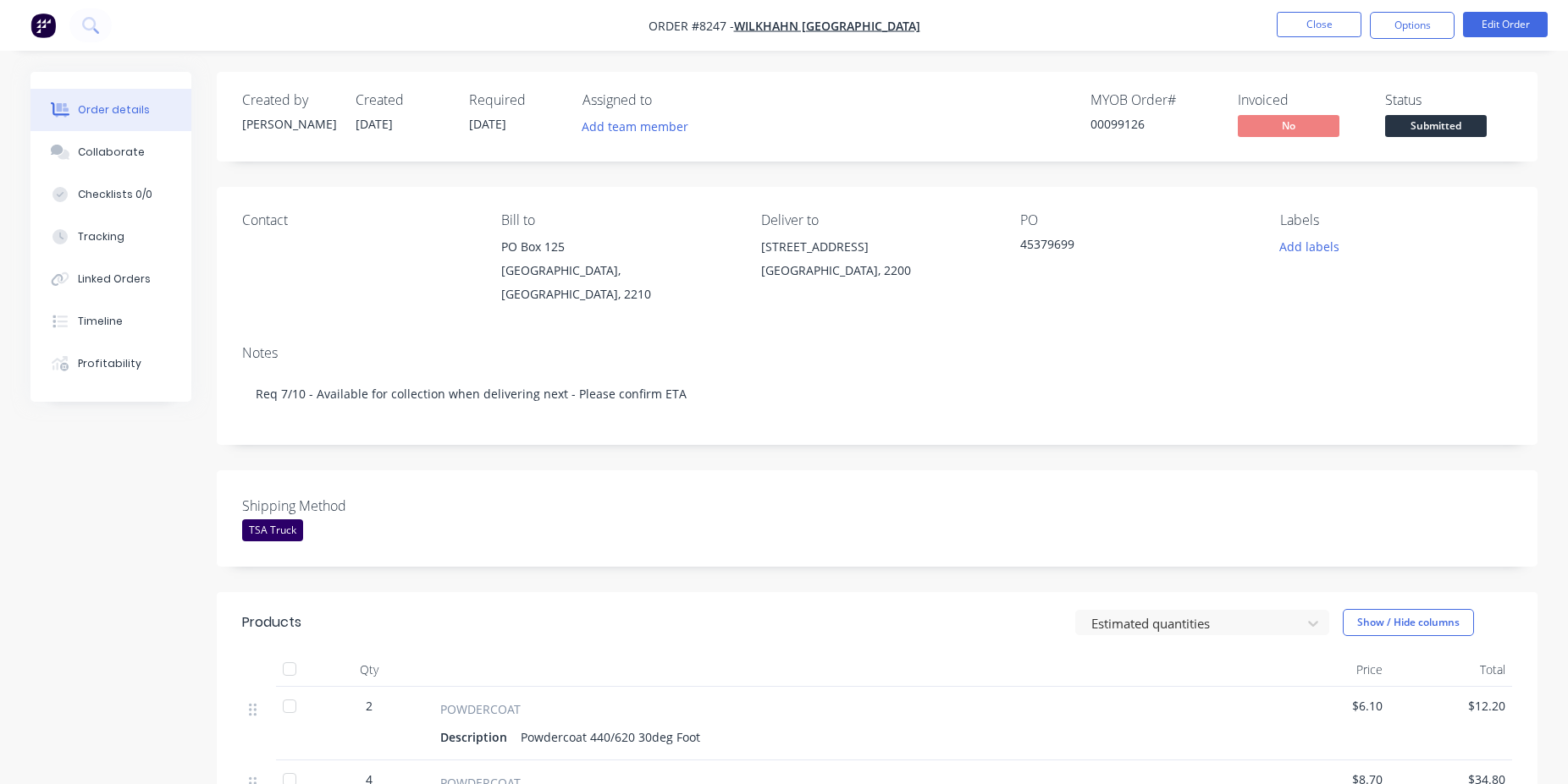
click at [829, 532] on div "Shipping Method TSA Truck" at bounding box center [877, 518] width 1321 height 96
click at [1455, 122] on span "Submitted" at bounding box center [1436, 125] width 101 height 21
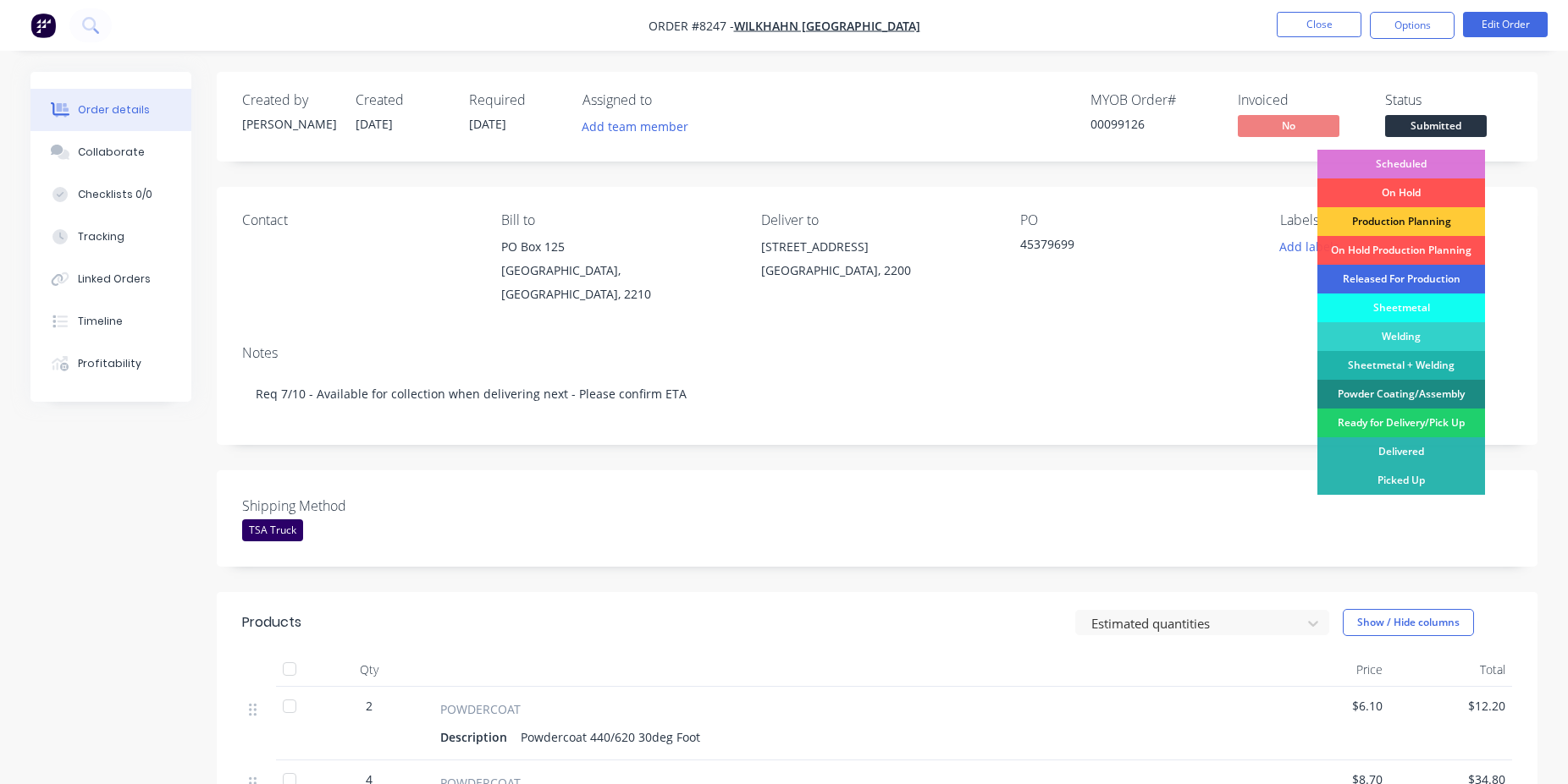
click at [1408, 276] on div "Released For Production" at bounding box center [1401, 279] width 168 height 29
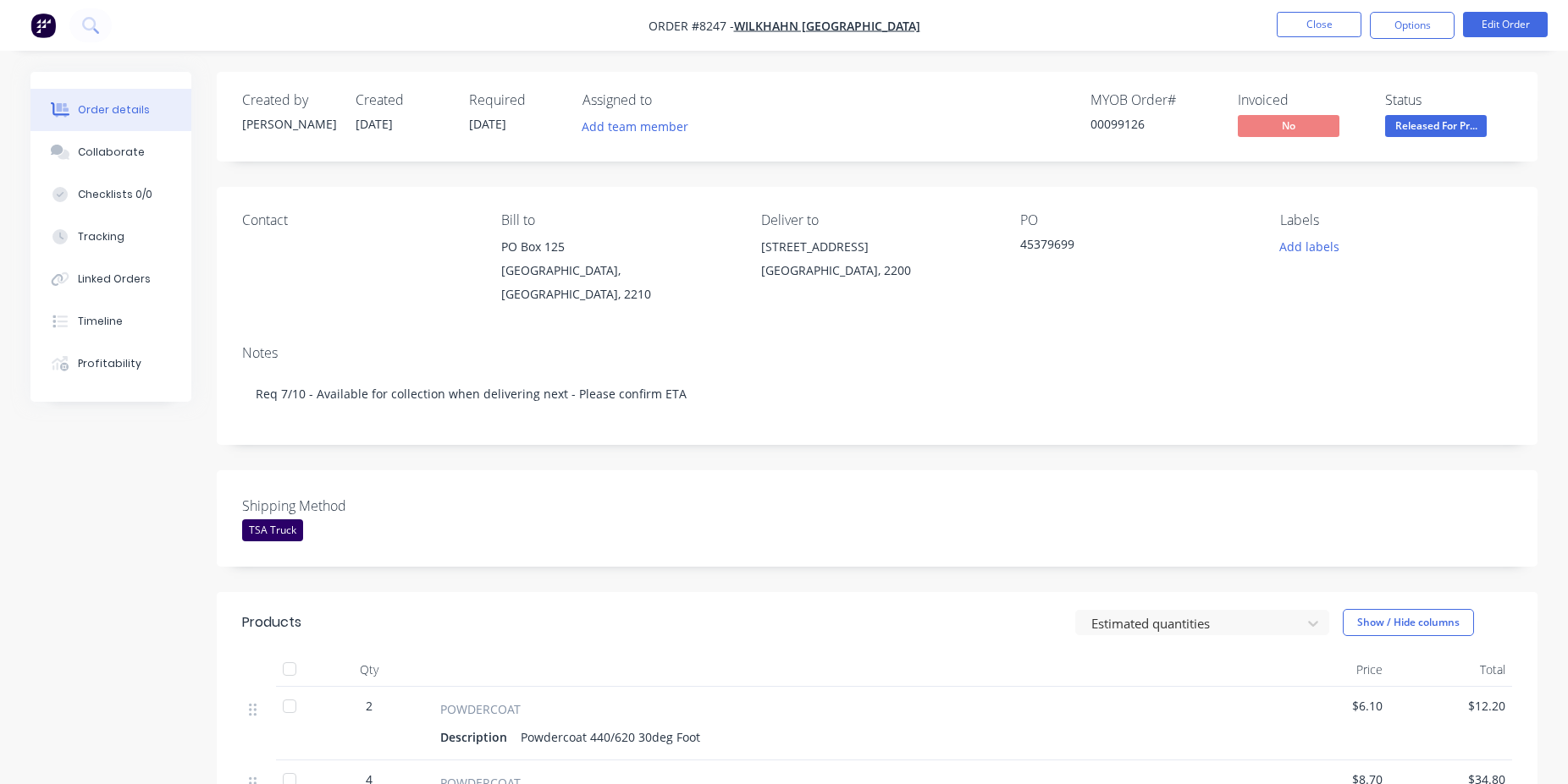
click at [1099, 124] on div "00099126" at bounding box center [1154, 123] width 127 height 18
copy div "00099126"
click at [1326, 28] on button "Close" at bounding box center [1319, 24] width 85 height 26
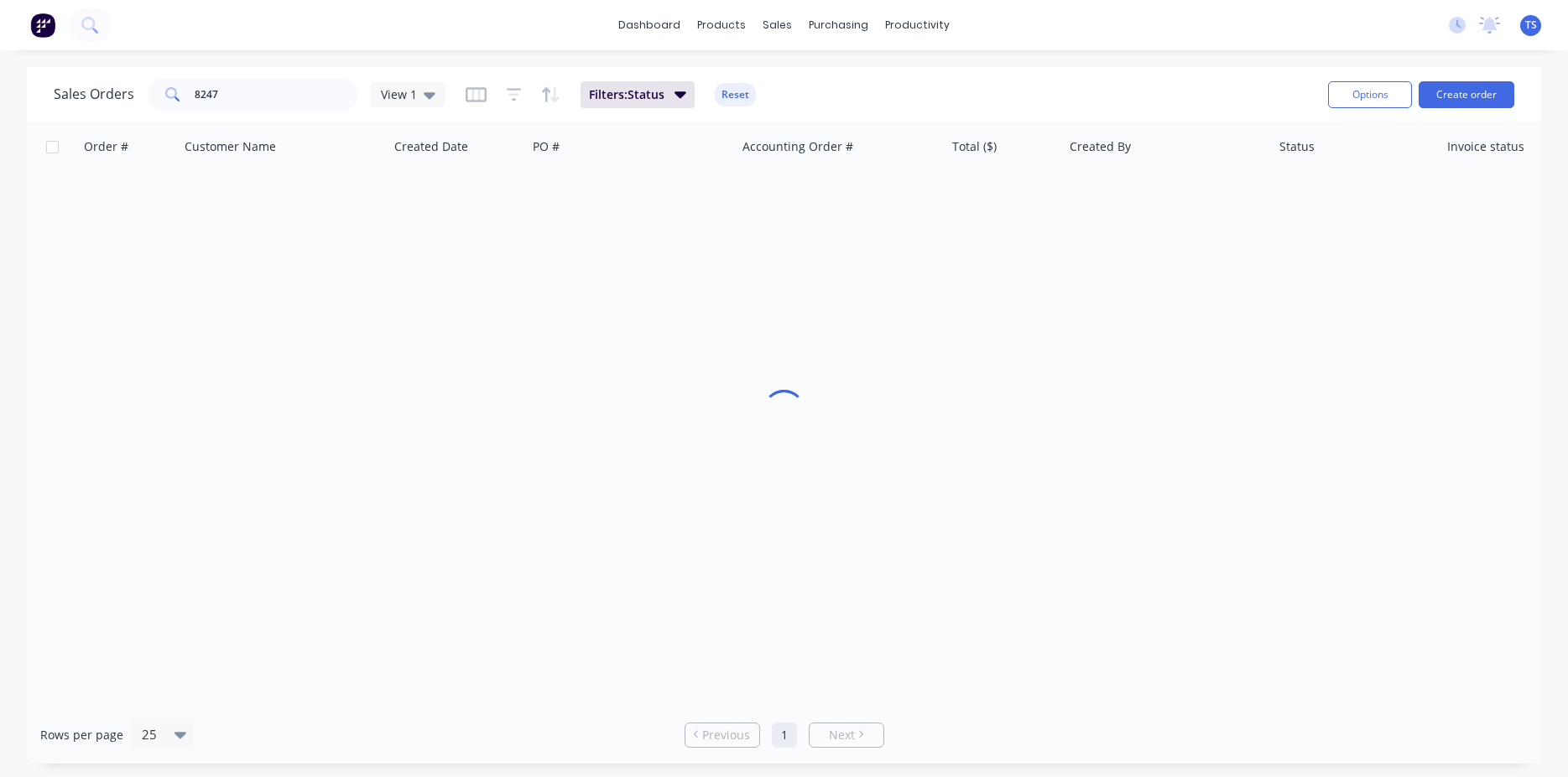
click at [251, 108] on input "8247" at bounding box center [276, 94] width 164 height 33
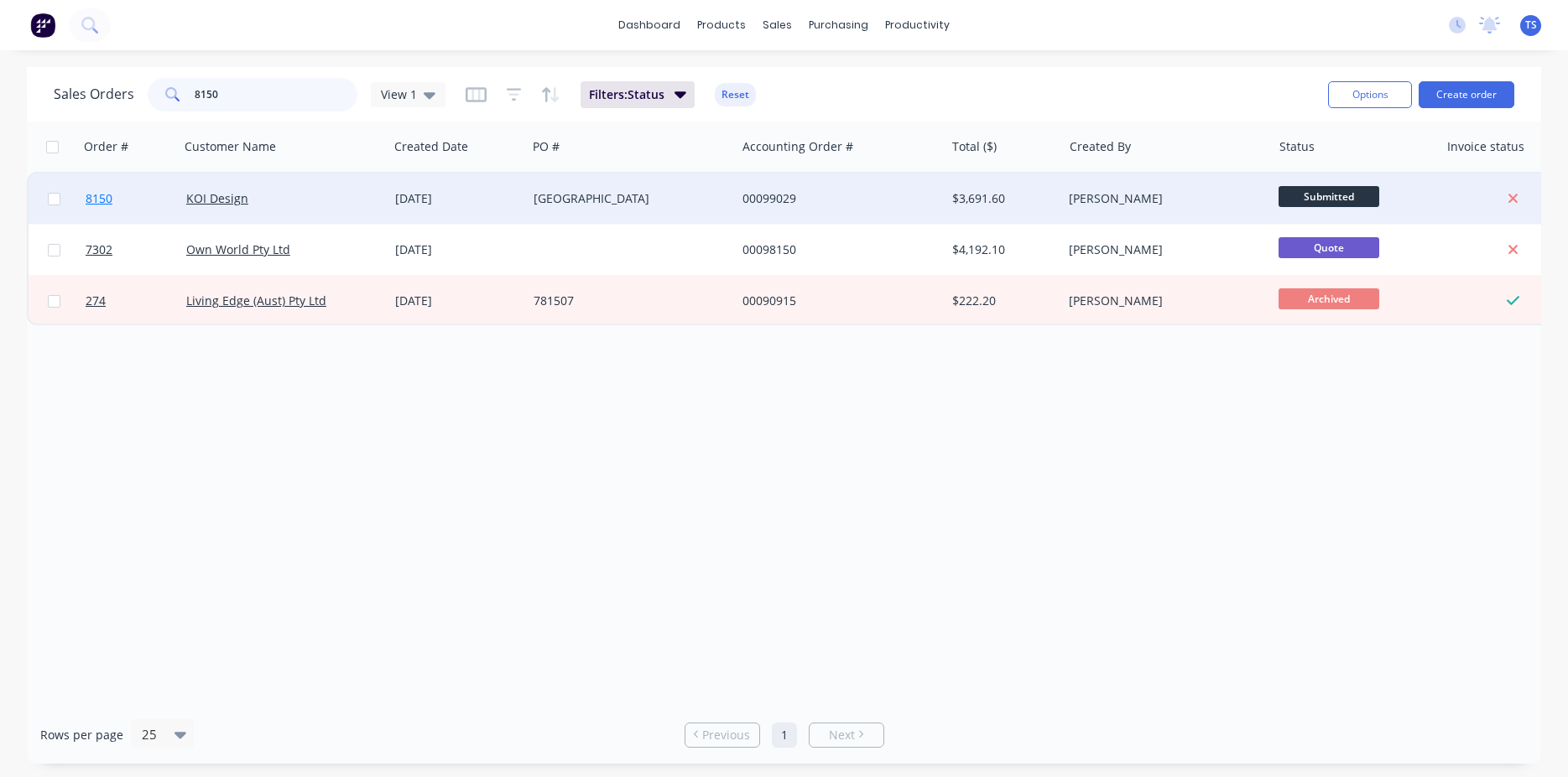
type input "8150"
click at [164, 186] on link "8150" at bounding box center [136, 199] width 101 height 51
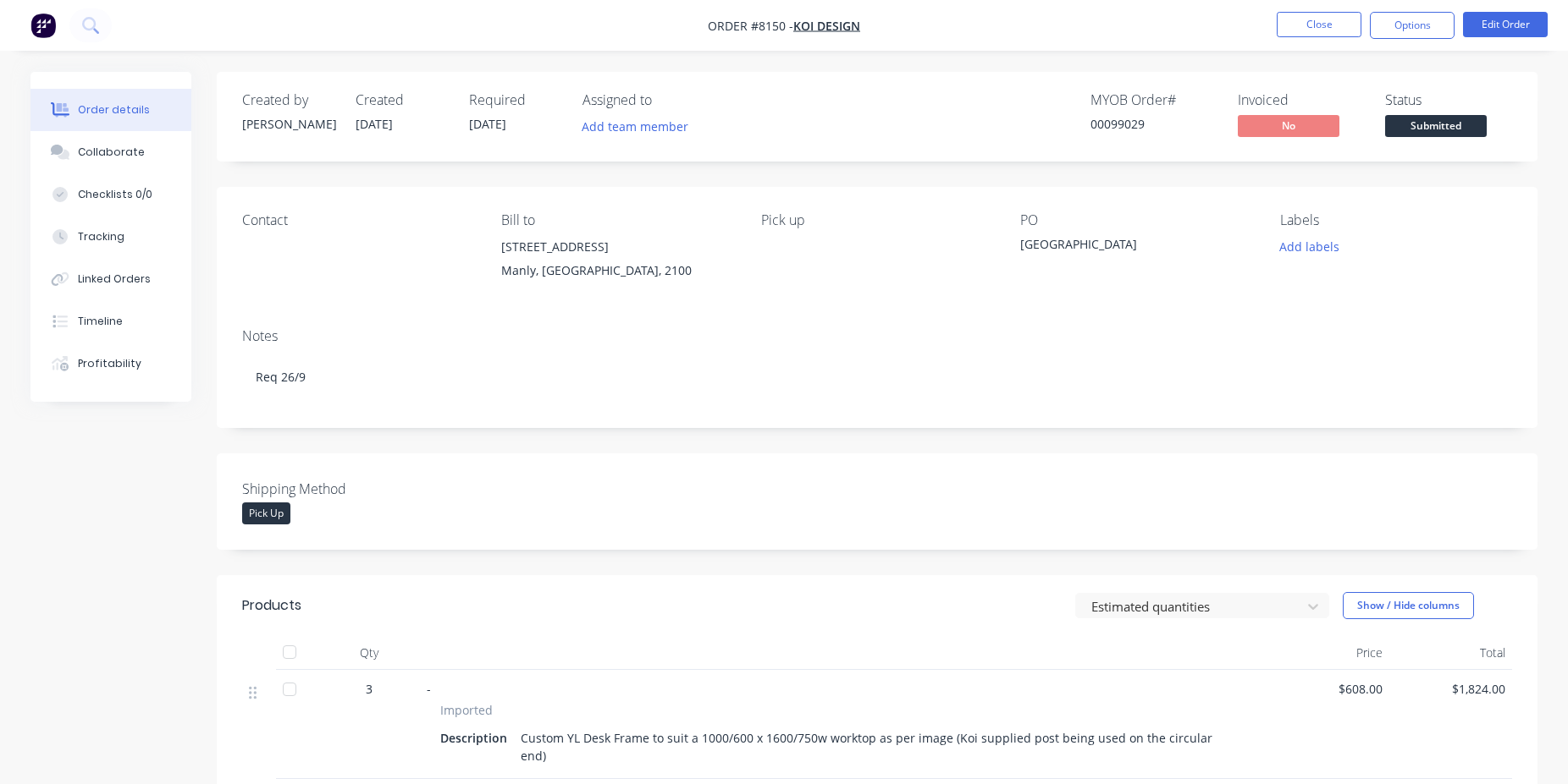
click at [1453, 137] on button "Submitted" at bounding box center [1436, 127] width 101 height 26
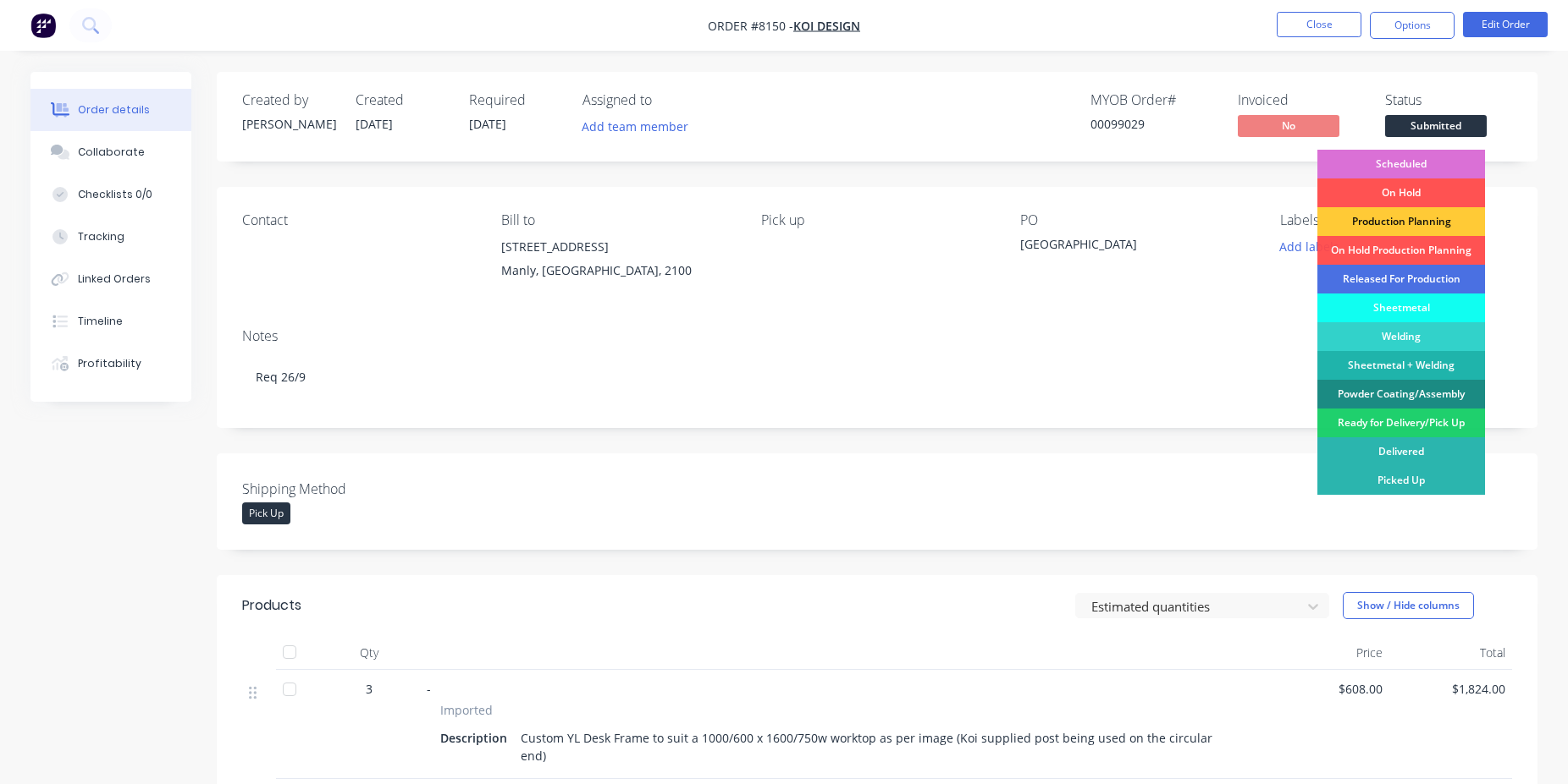
click at [1424, 157] on div "Scheduled" at bounding box center [1401, 164] width 168 height 29
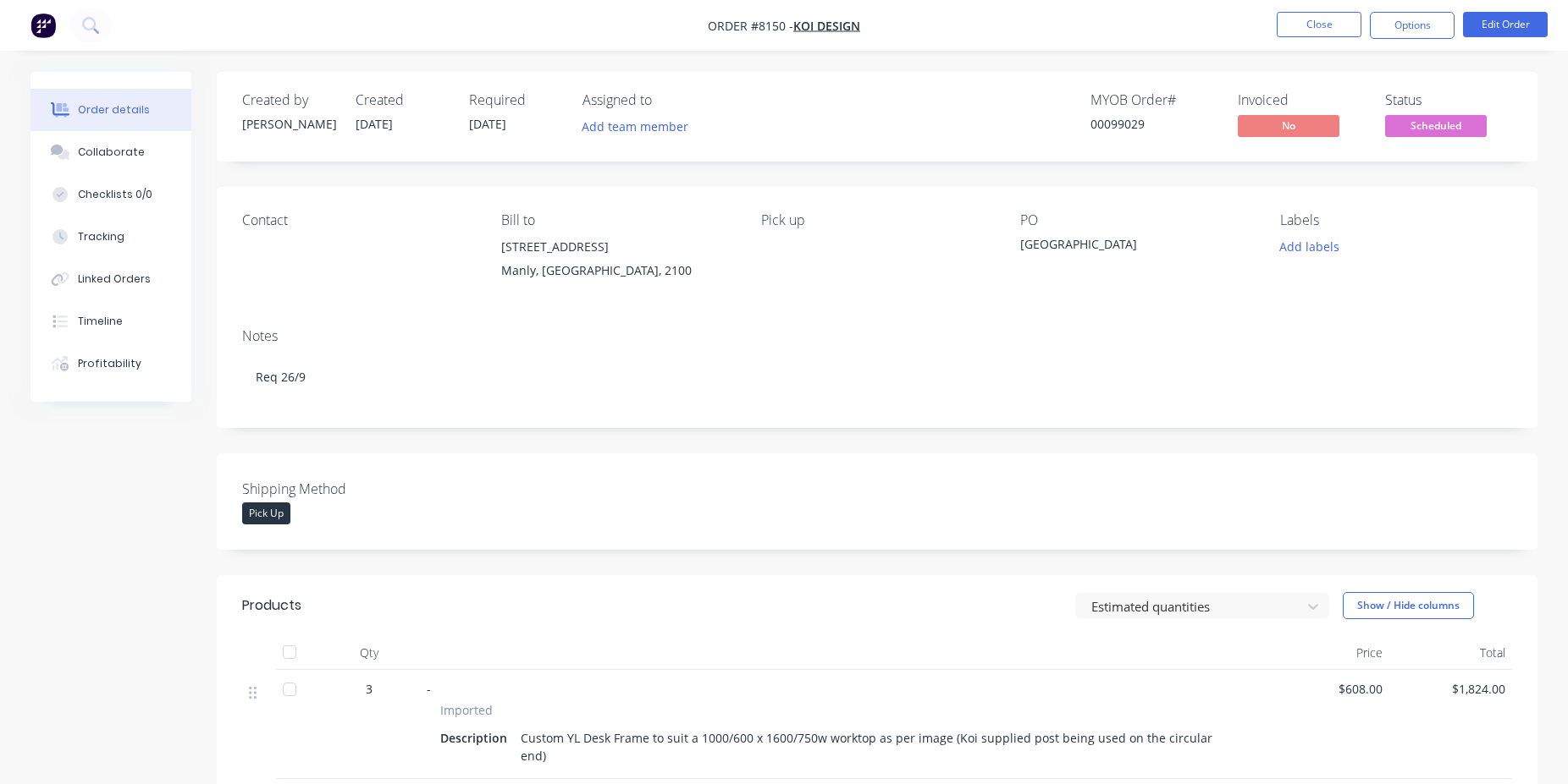
click at [1124, 123] on div "00099029" at bounding box center [1154, 123] width 127 height 18
copy div "00099029"
click at [1326, 26] on button "Close" at bounding box center [1319, 24] width 85 height 26
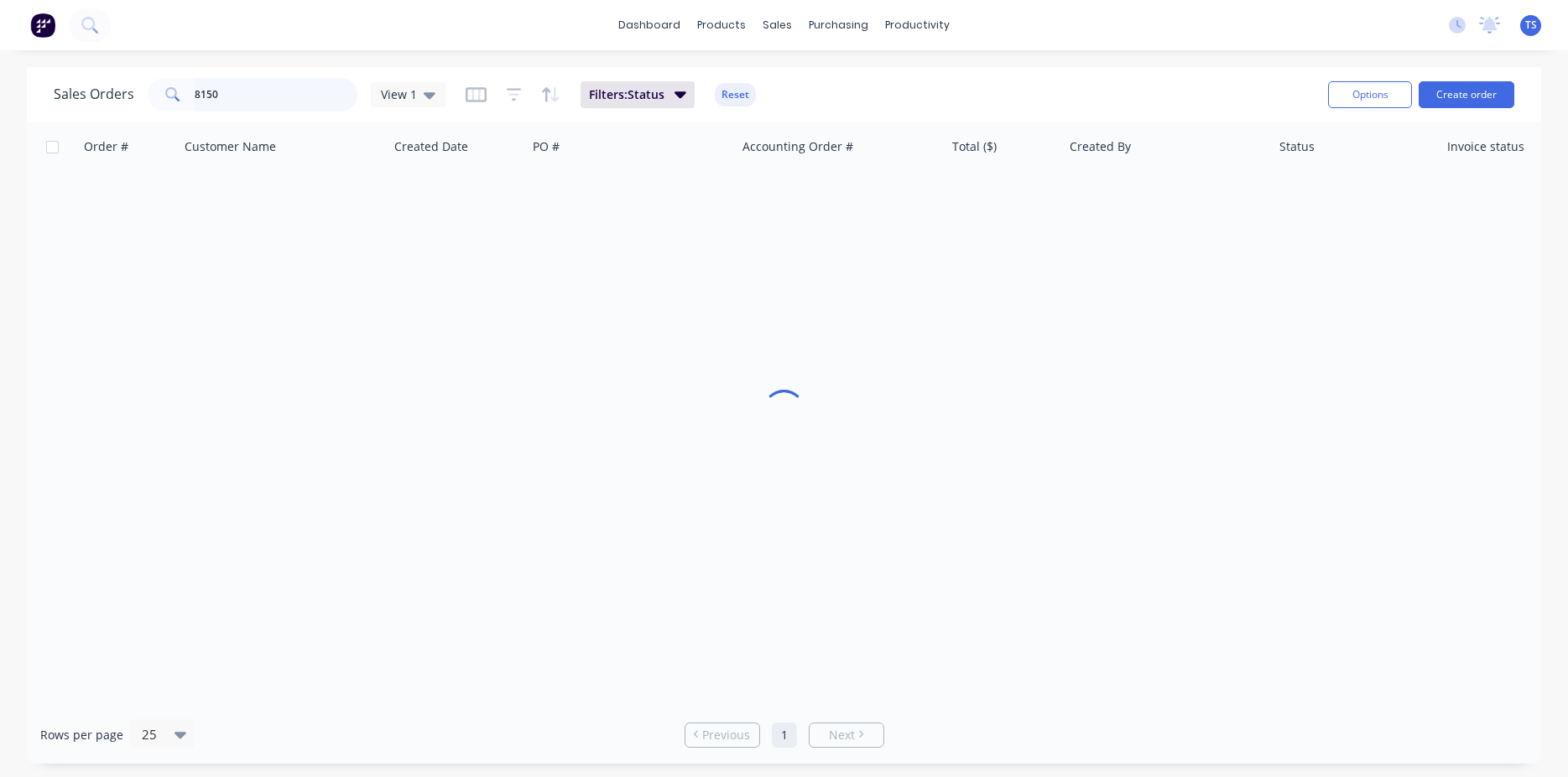
click at [261, 86] on input "8150" at bounding box center [276, 94] width 164 height 33
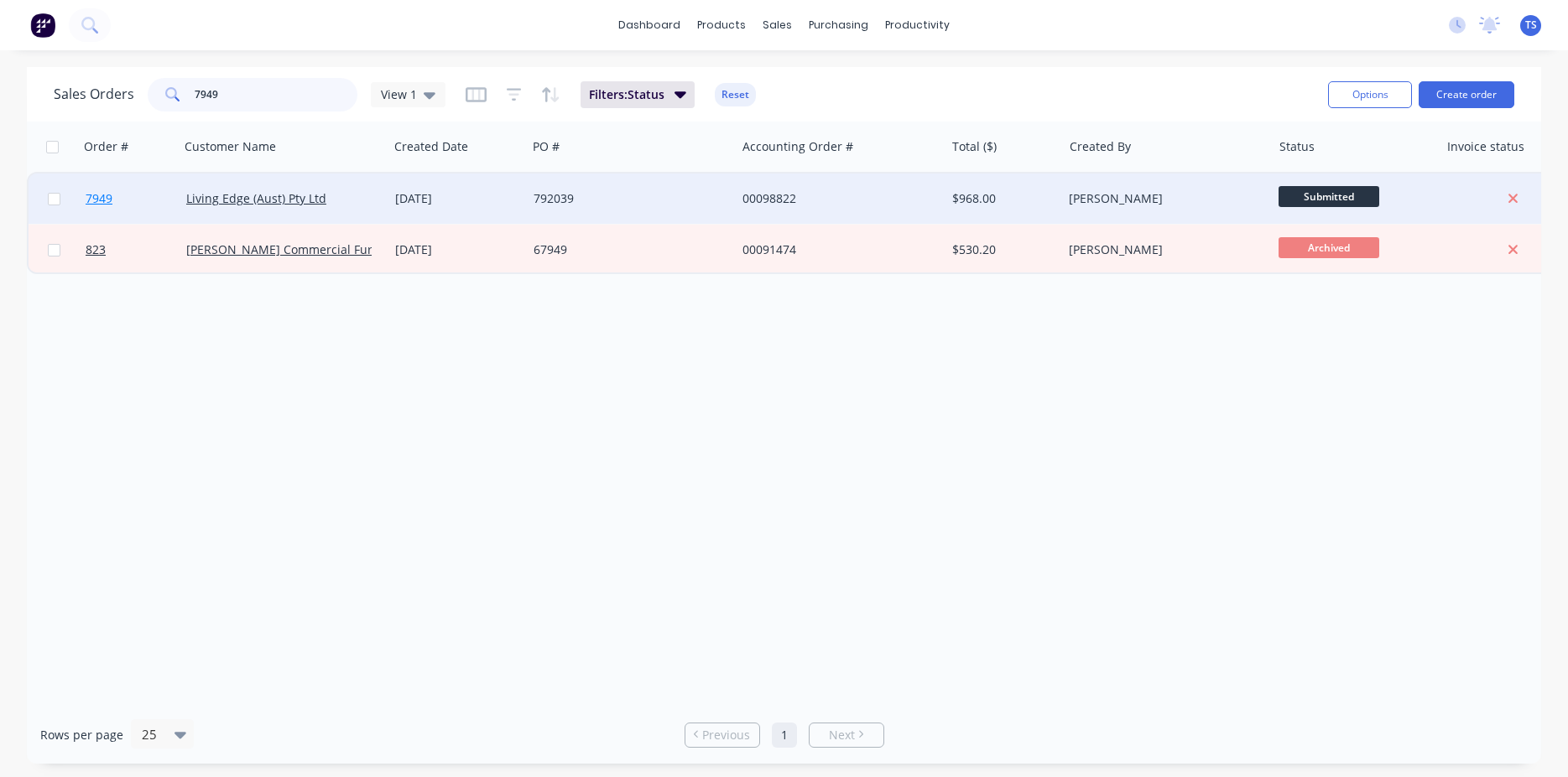
type input "7949"
click at [157, 195] on link "7949" at bounding box center [136, 199] width 101 height 51
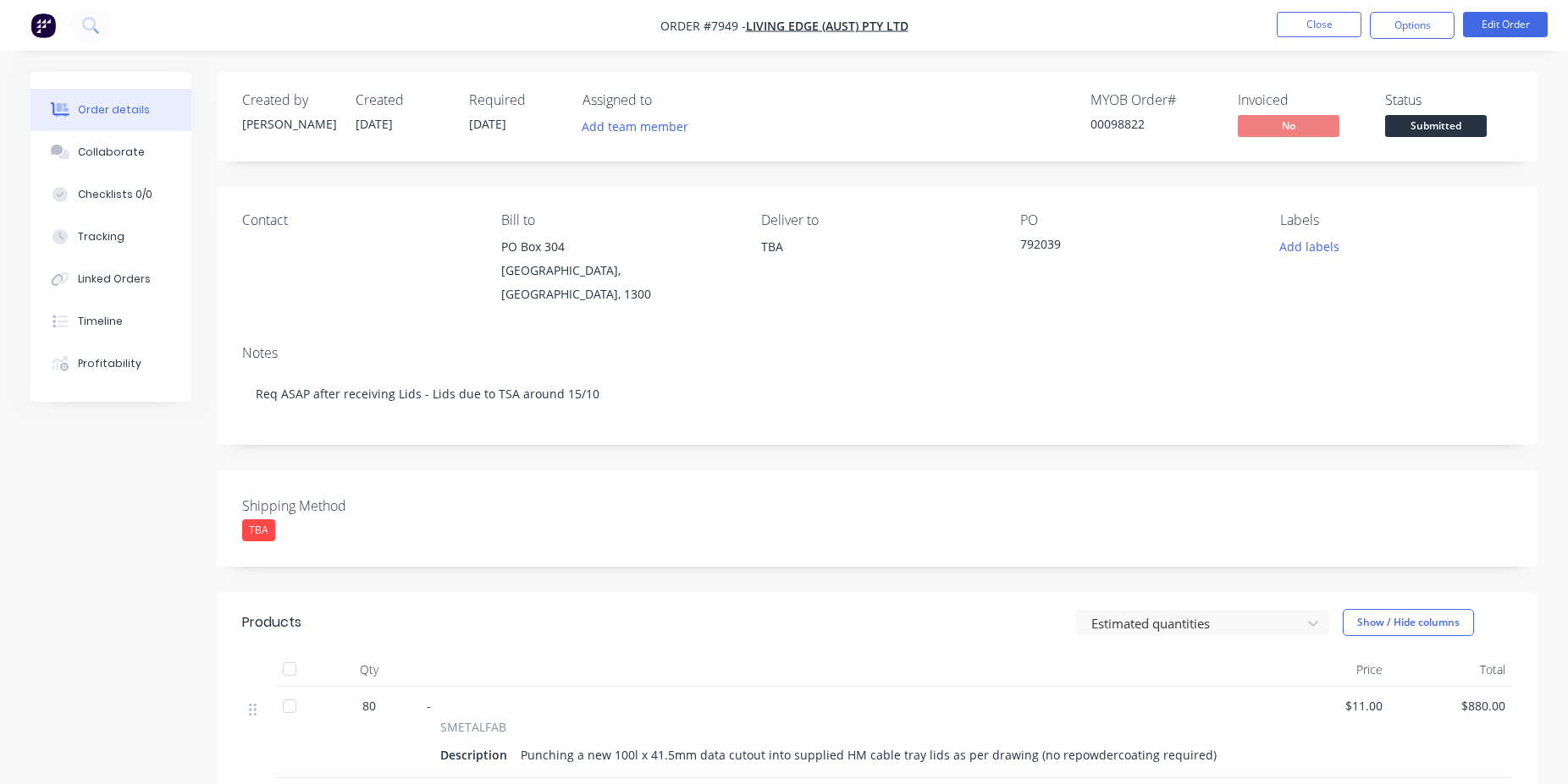
click at [1404, 131] on span "Submitted" at bounding box center [1436, 125] width 101 height 21
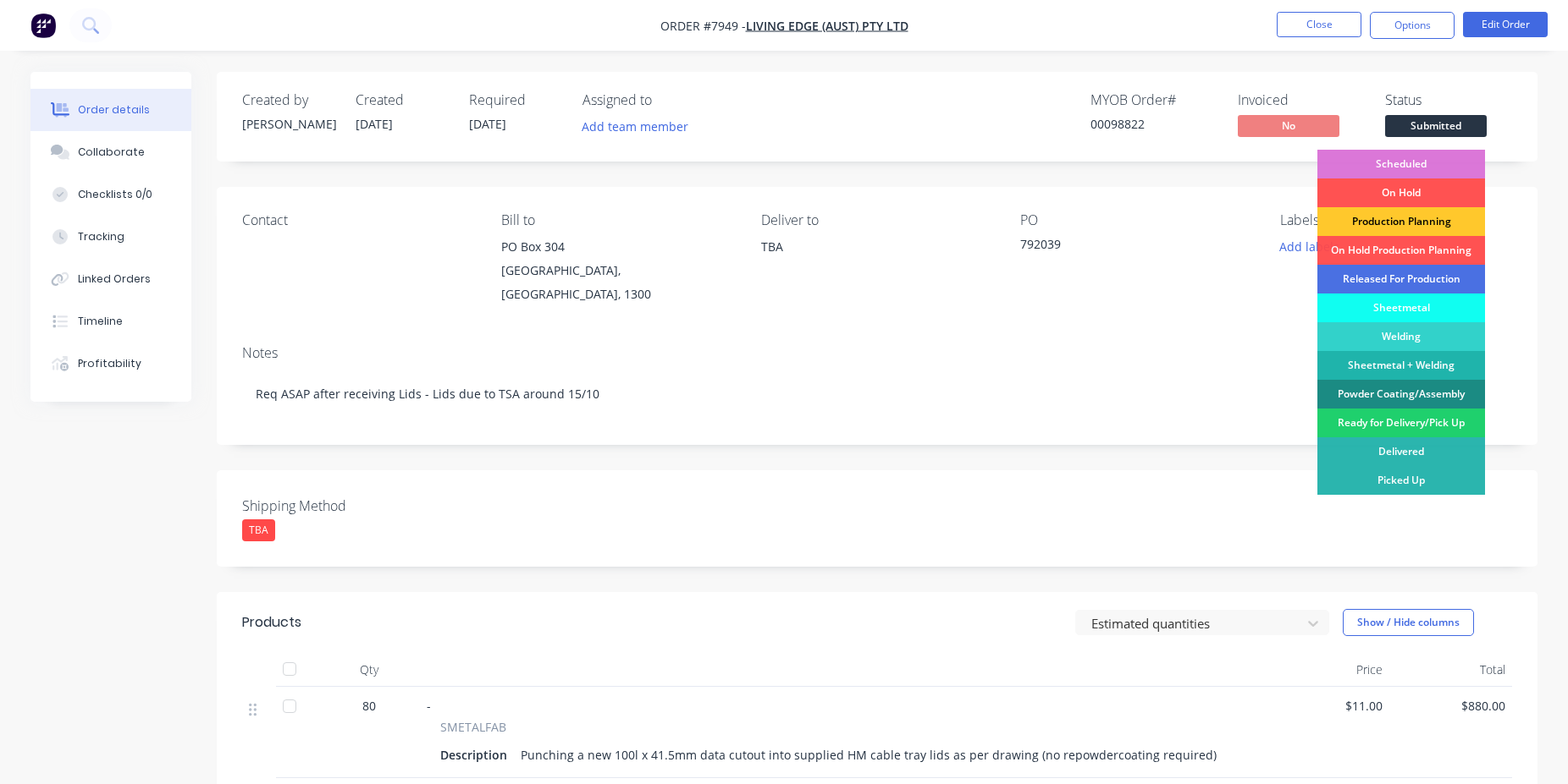
click at [1433, 225] on div "Production Planning" at bounding box center [1401, 221] width 168 height 29
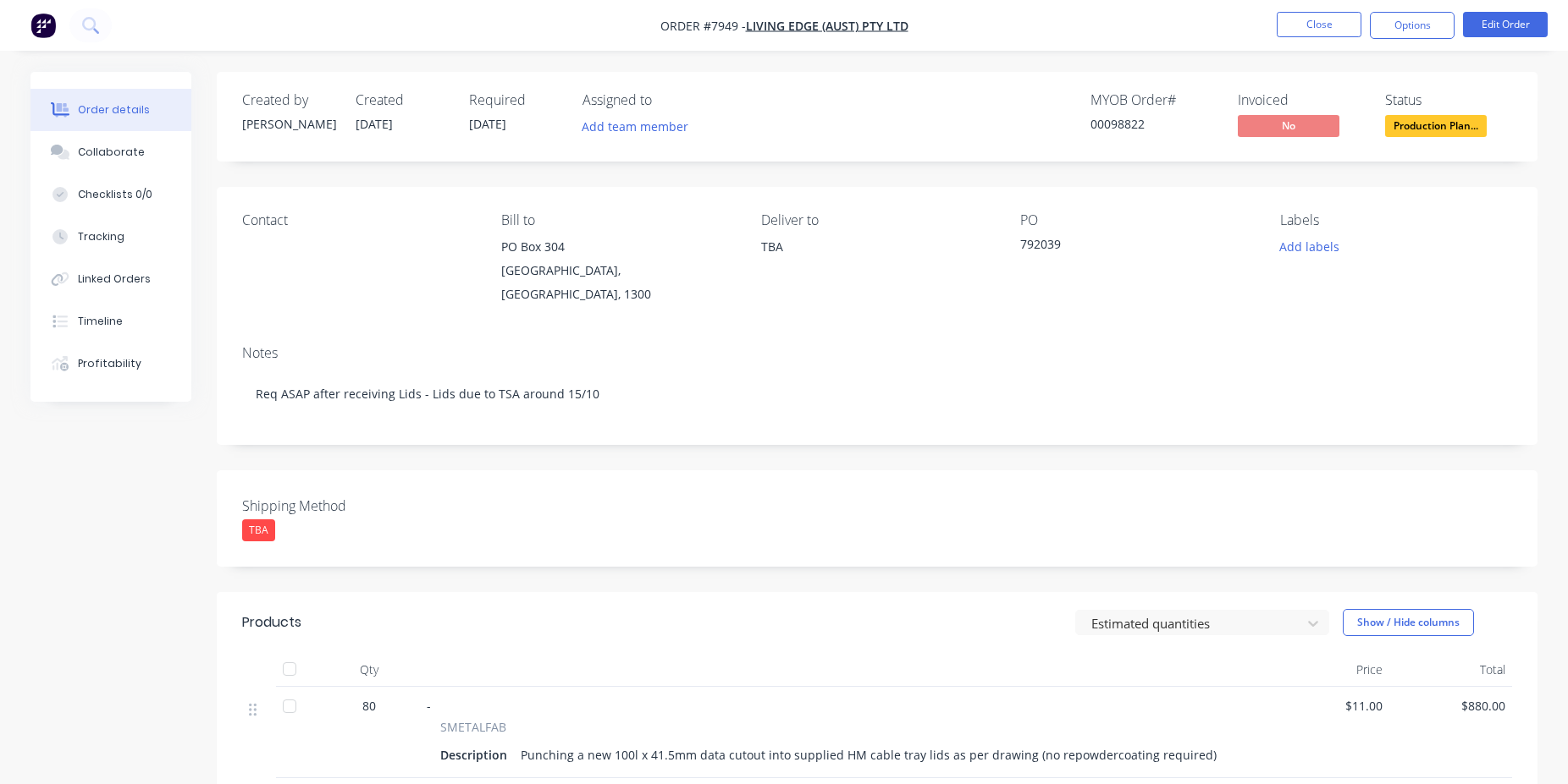
click at [1138, 119] on div "00098822" at bounding box center [1154, 123] width 127 height 18
copy div "00098822"
click at [1347, 26] on button "Close" at bounding box center [1319, 24] width 85 height 26
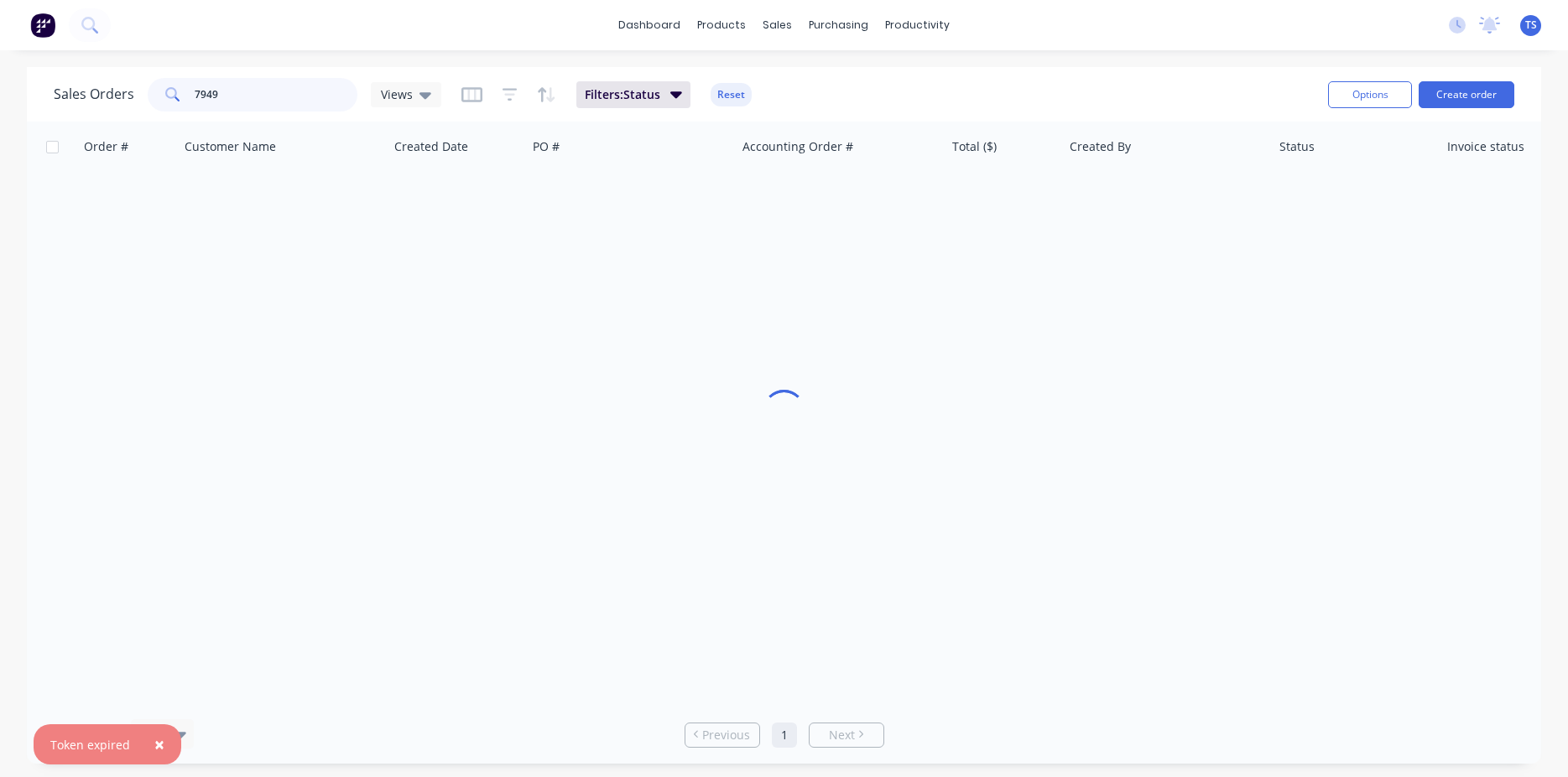
click at [265, 92] on input "7949" at bounding box center [276, 94] width 164 height 33
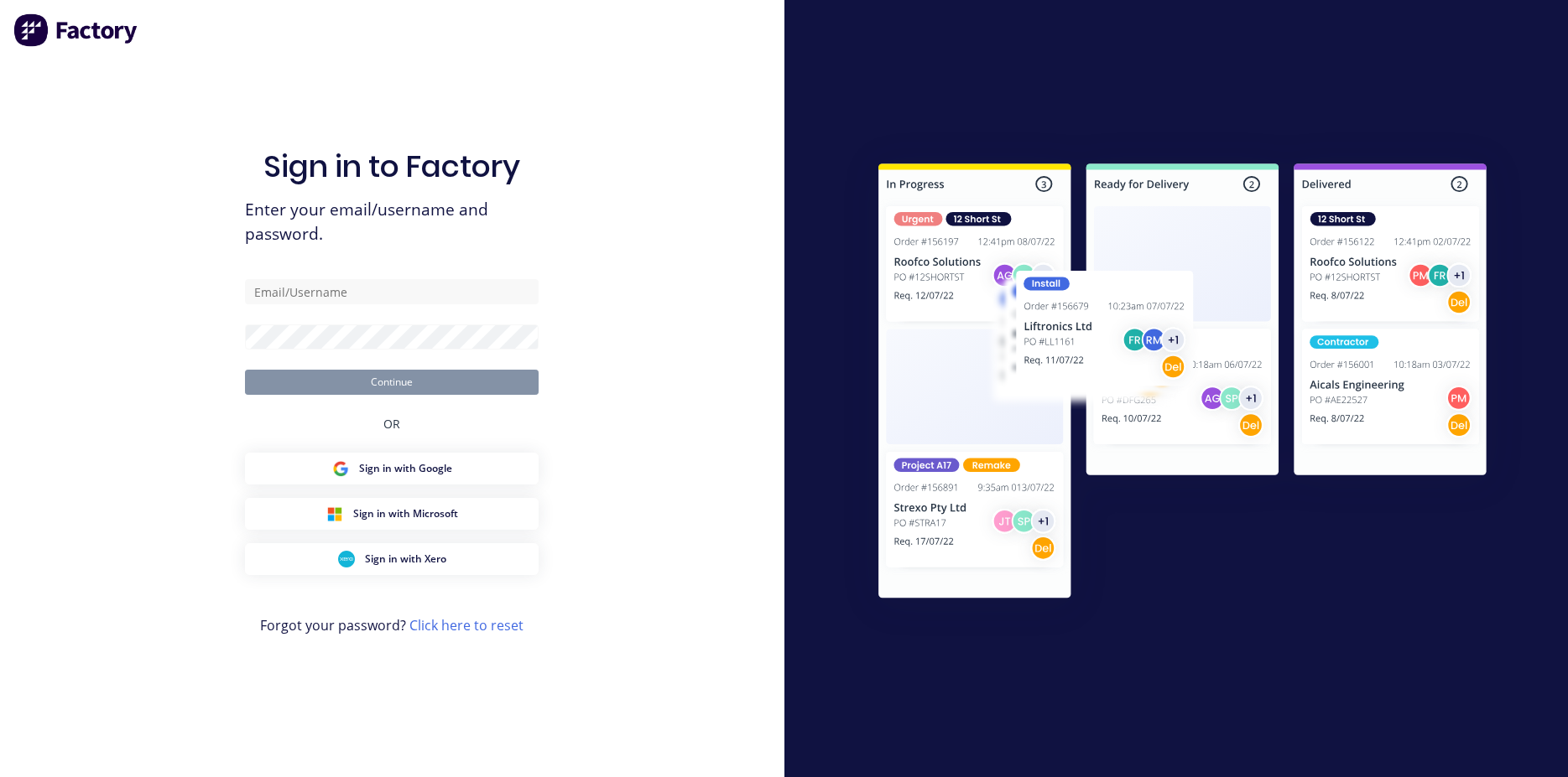
type input "[PERSON_NAME][EMAIL_ADDRESS][DOMAIN_NAME]"
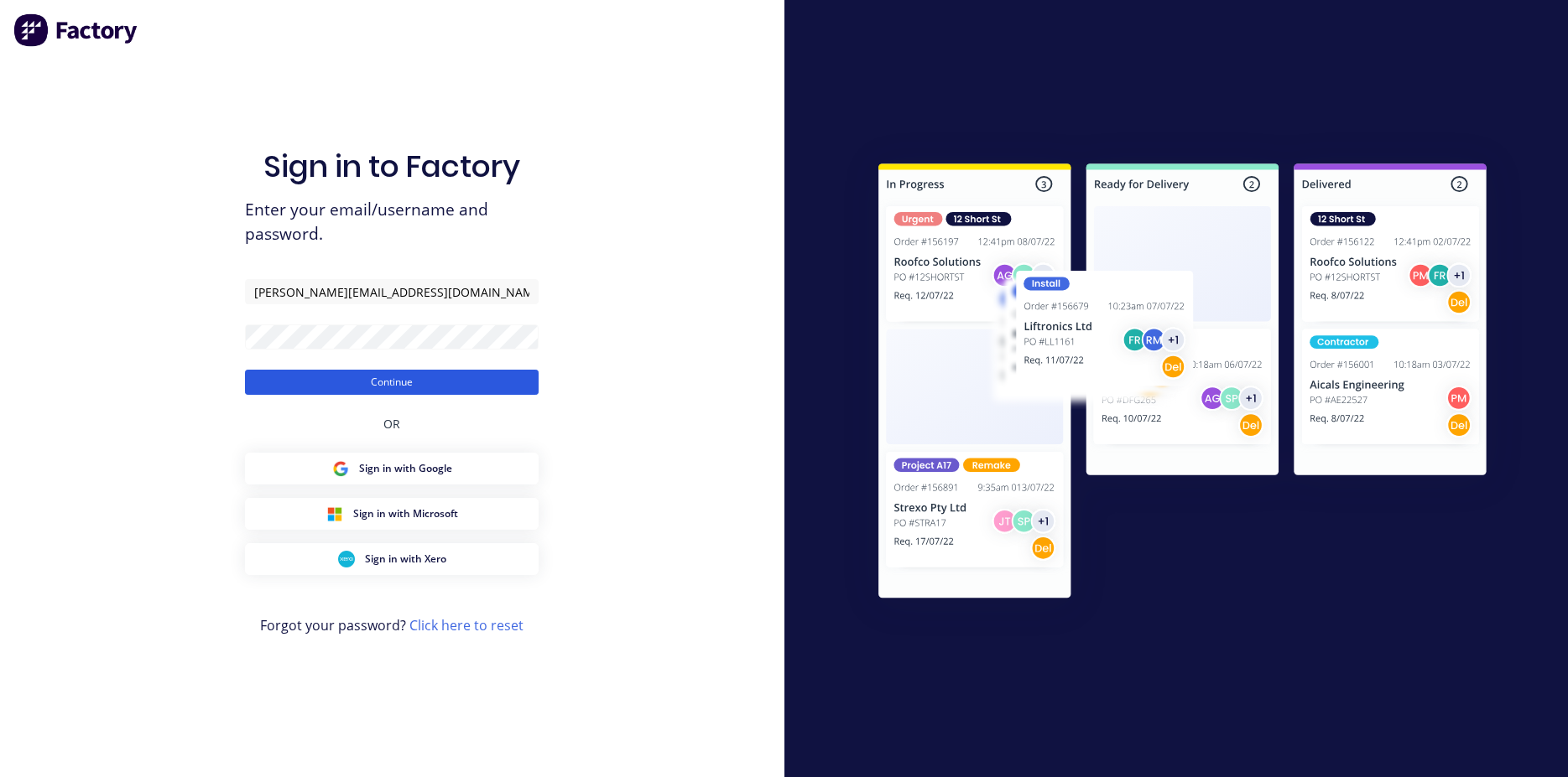
click at [471, 389] on button "Continue" at bounding box center [392, 382] width 294 height 25
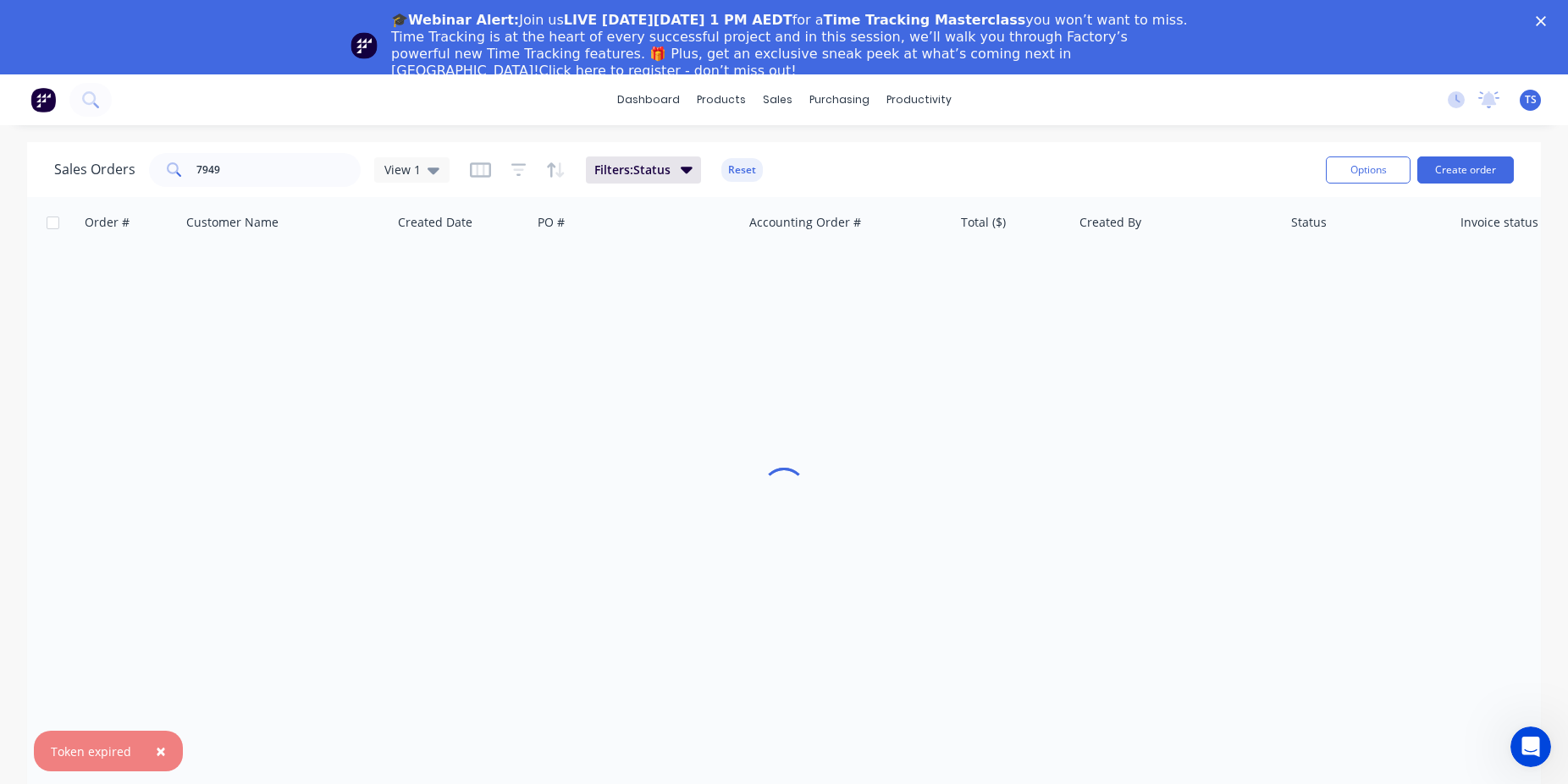
click at [263, 105] on div "dashboard products sales purchasing productivity dashboard products Product Cat…" at bounding box center [784, 100] width 1568 height 51
click at [303, 159] on input "7949" at bounding box center [279, 170] width 165 height 34
click at [159, 756] on span "×" at bounding box center [161, 751] width 11 height 24
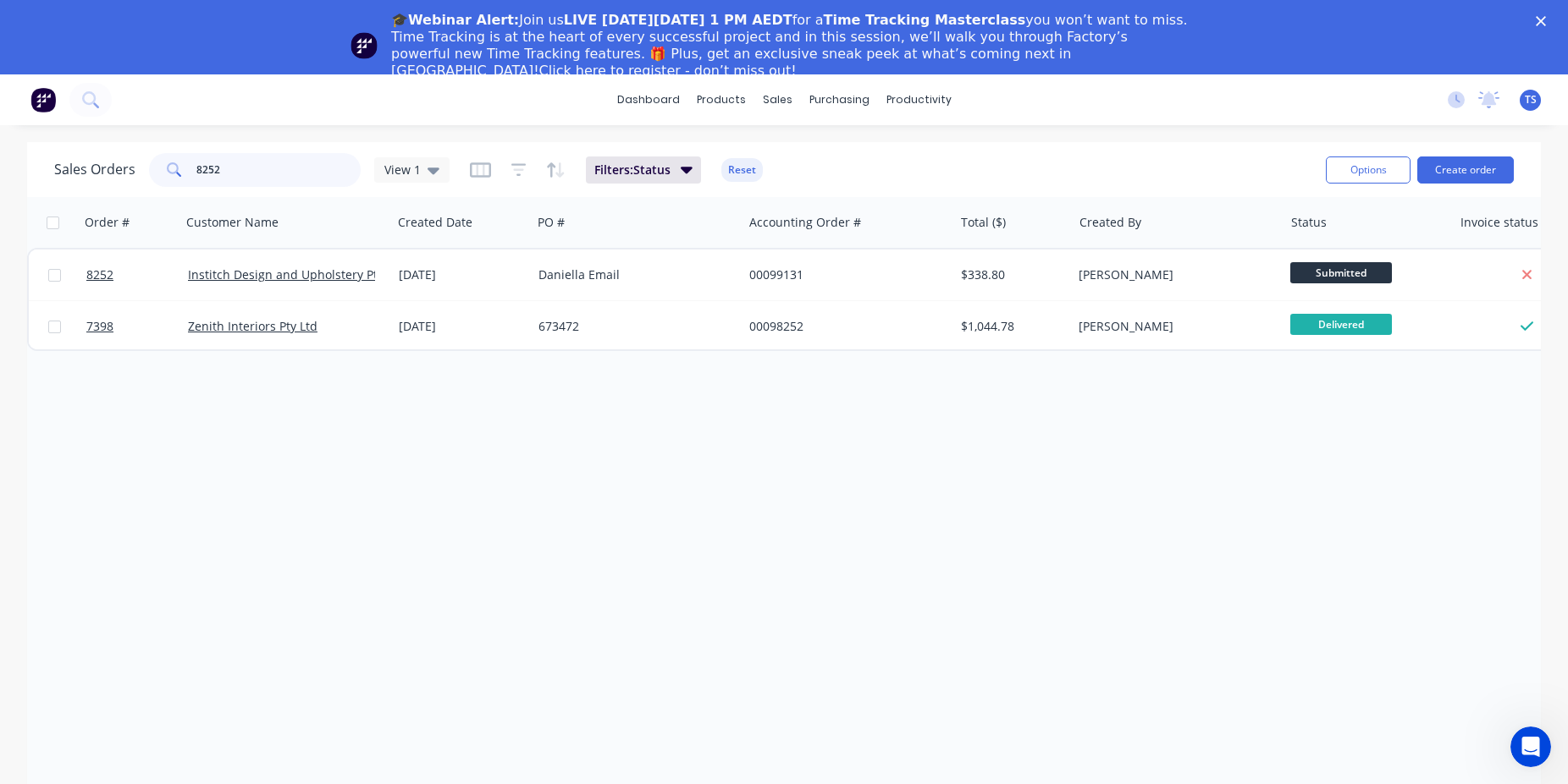
click at [267, 166] on input "8252" at bounding box center [279, 170] width 165 height 34
paste input "50905303"
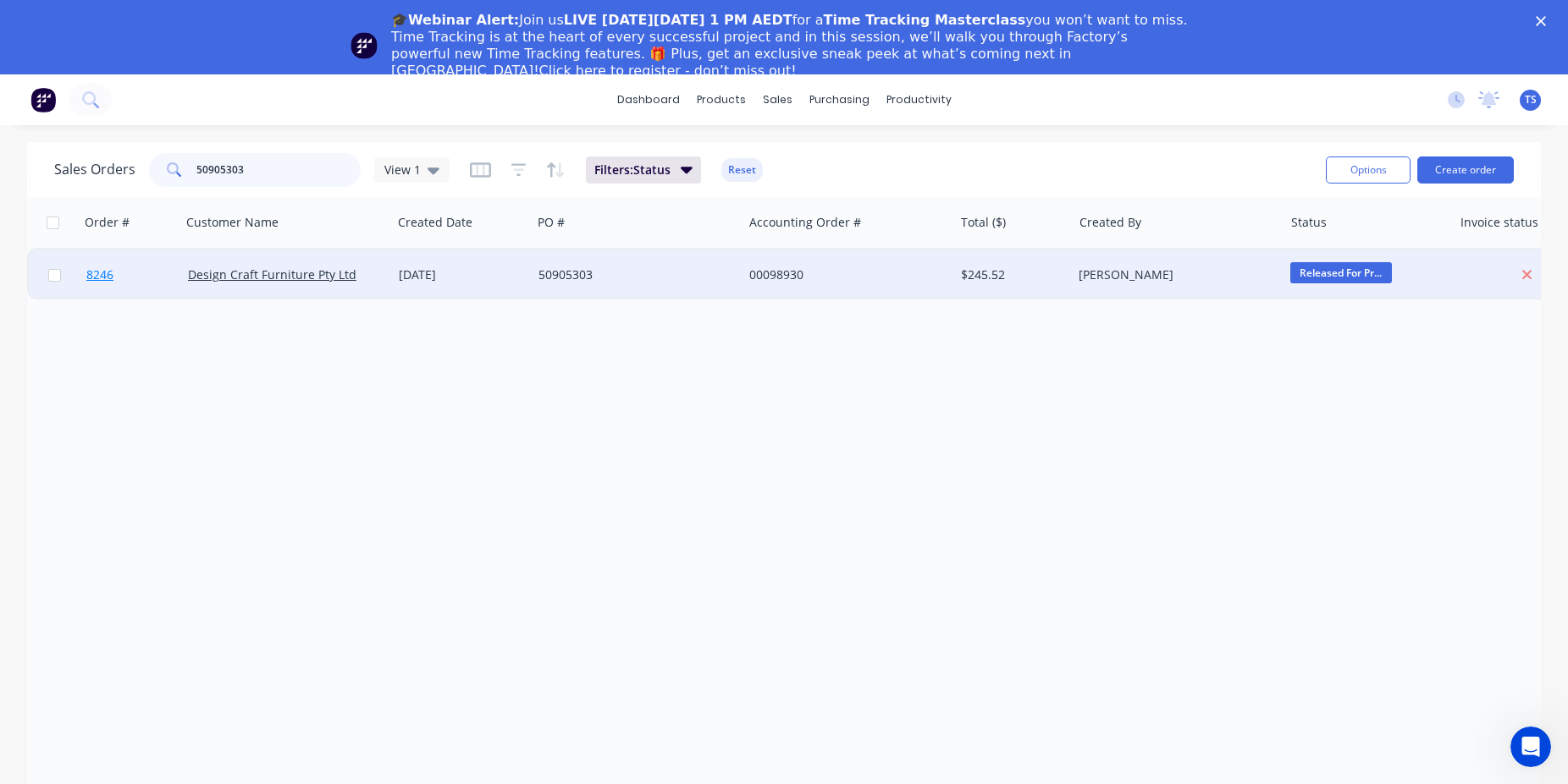
type input "50905303"
click at [115, 283] on link "8246" at bounding box center [137, 275] width 101 height 51
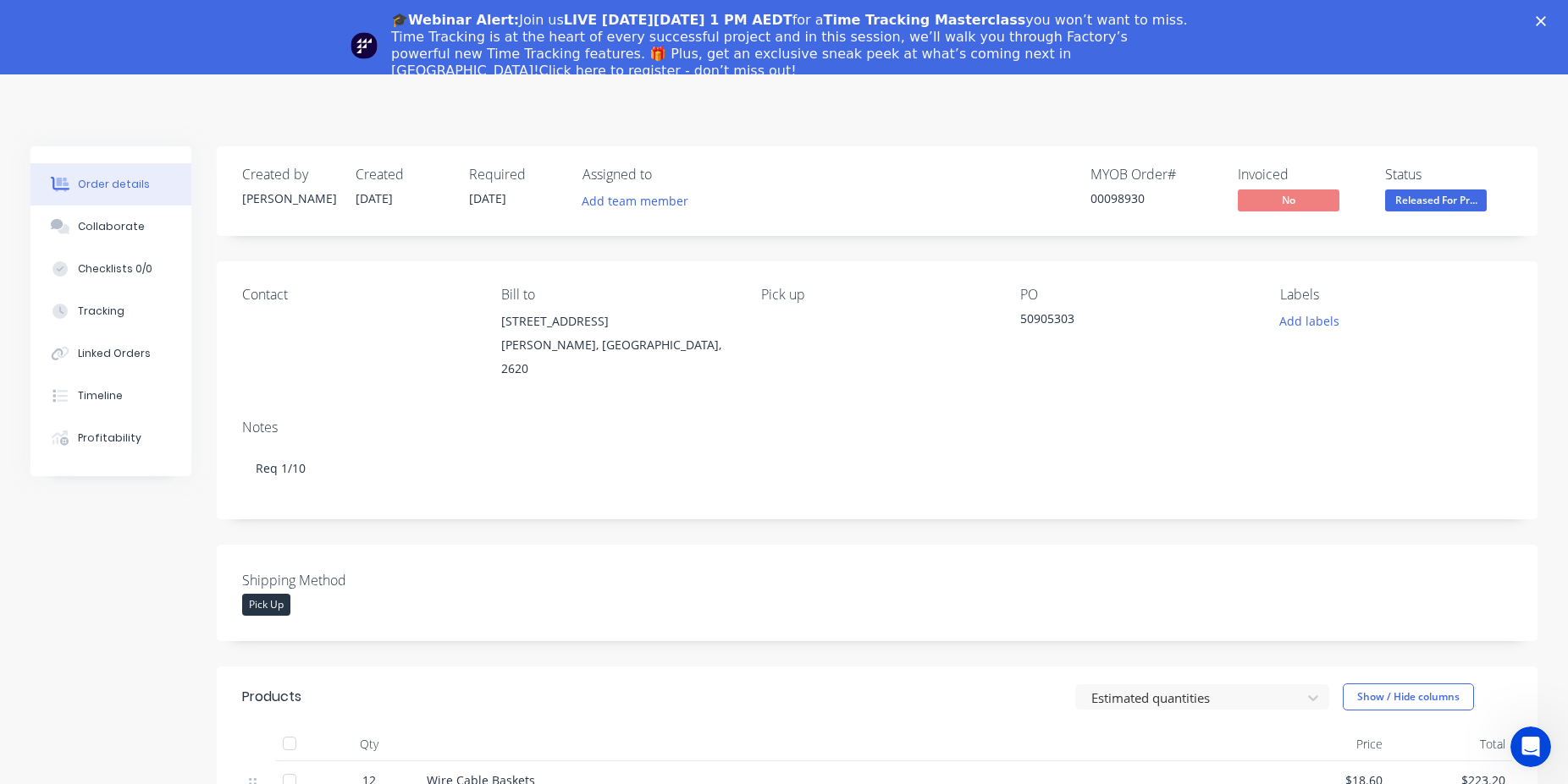
click at [1553, 20] on div "Close" at bounding box center [1543, 20] width 17 height 11
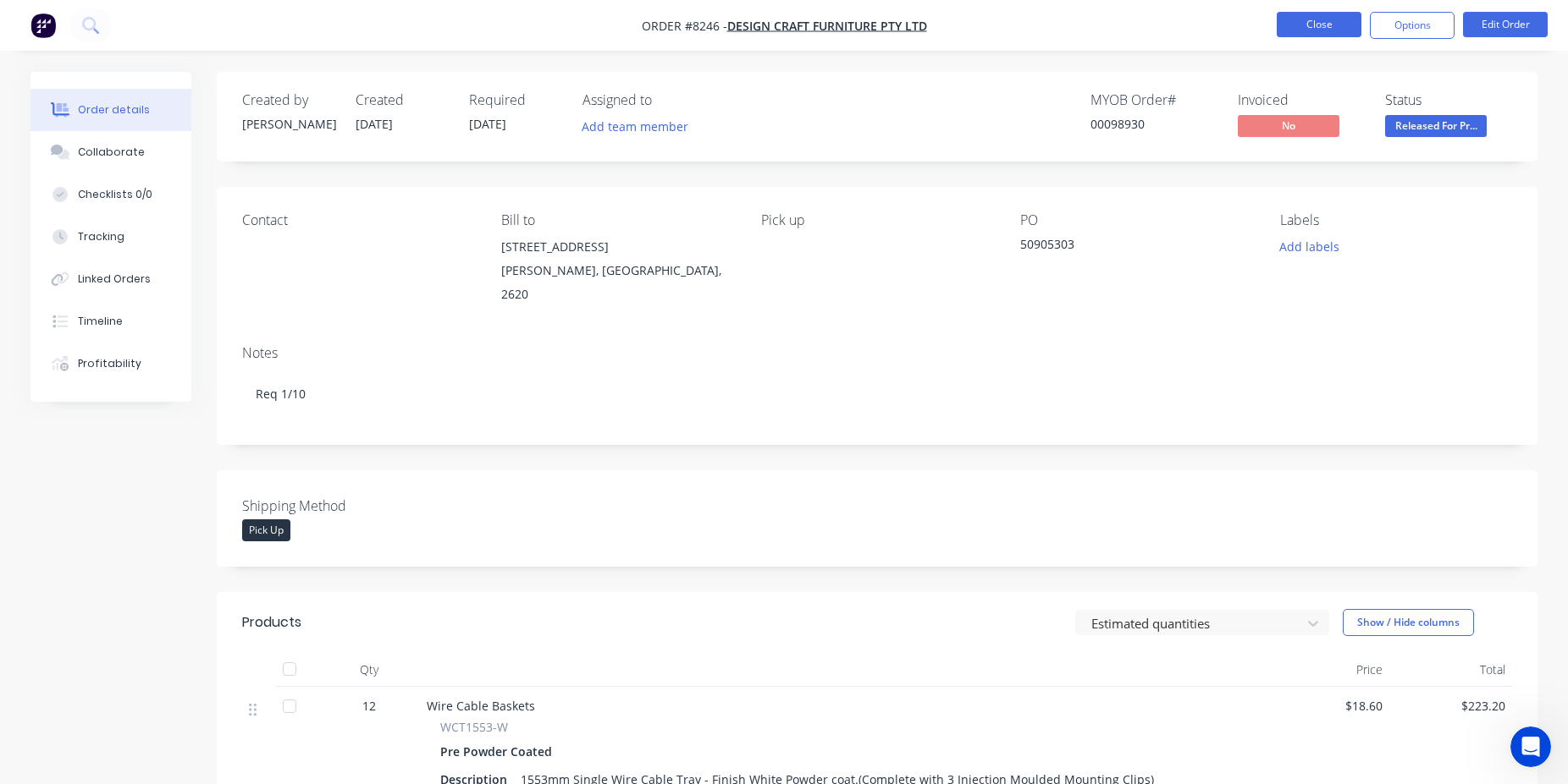
click at [1313, 32] on button "Close" at bounding box center [1319, 24] width 85 height 26
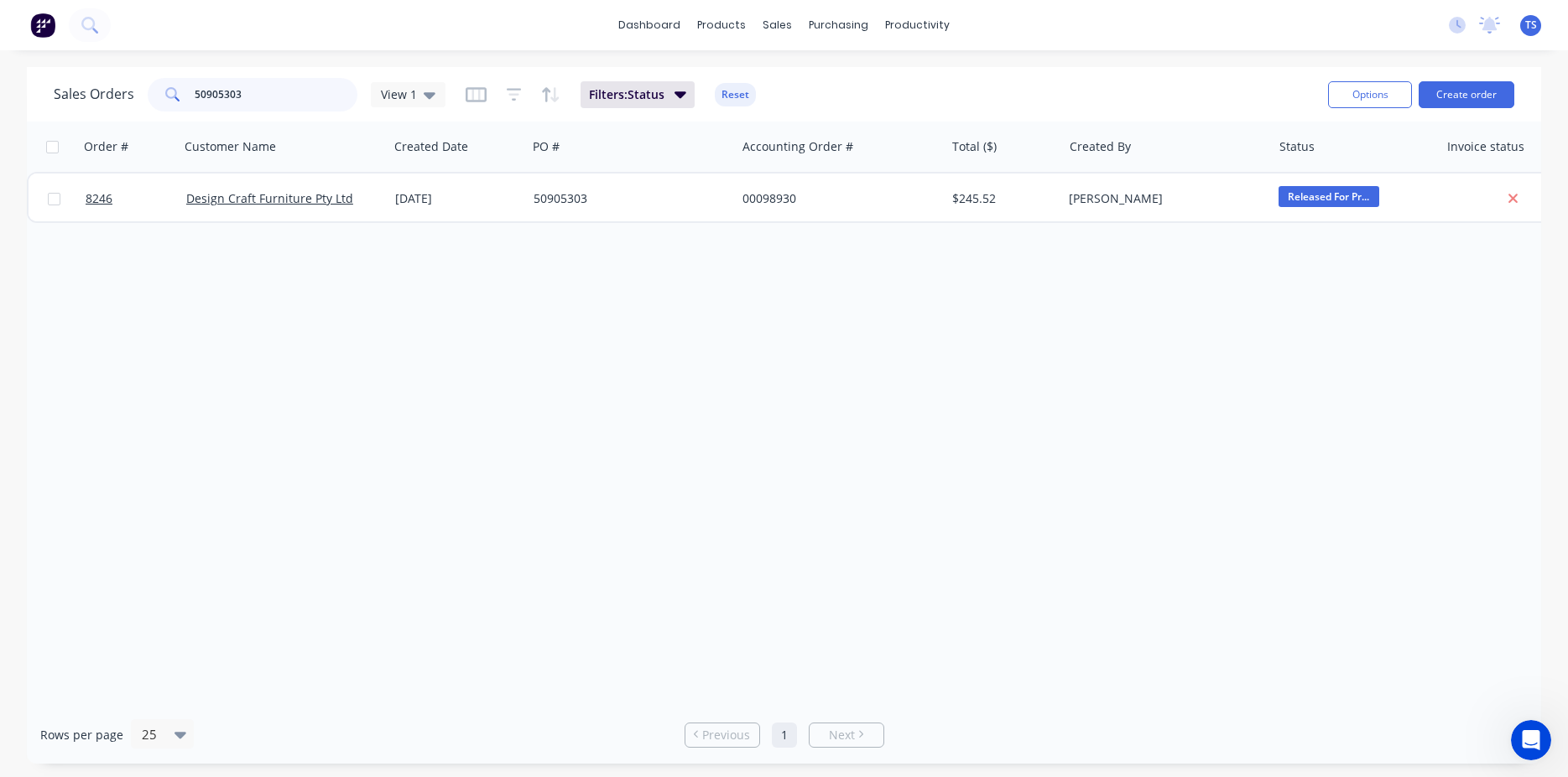
click at [257, 90] on input "50905303" at bounding box center [276, 94] width 164 height 33
click at [257, 89] on input "50905303" at bounding box center [276, 94] width 164 height 33
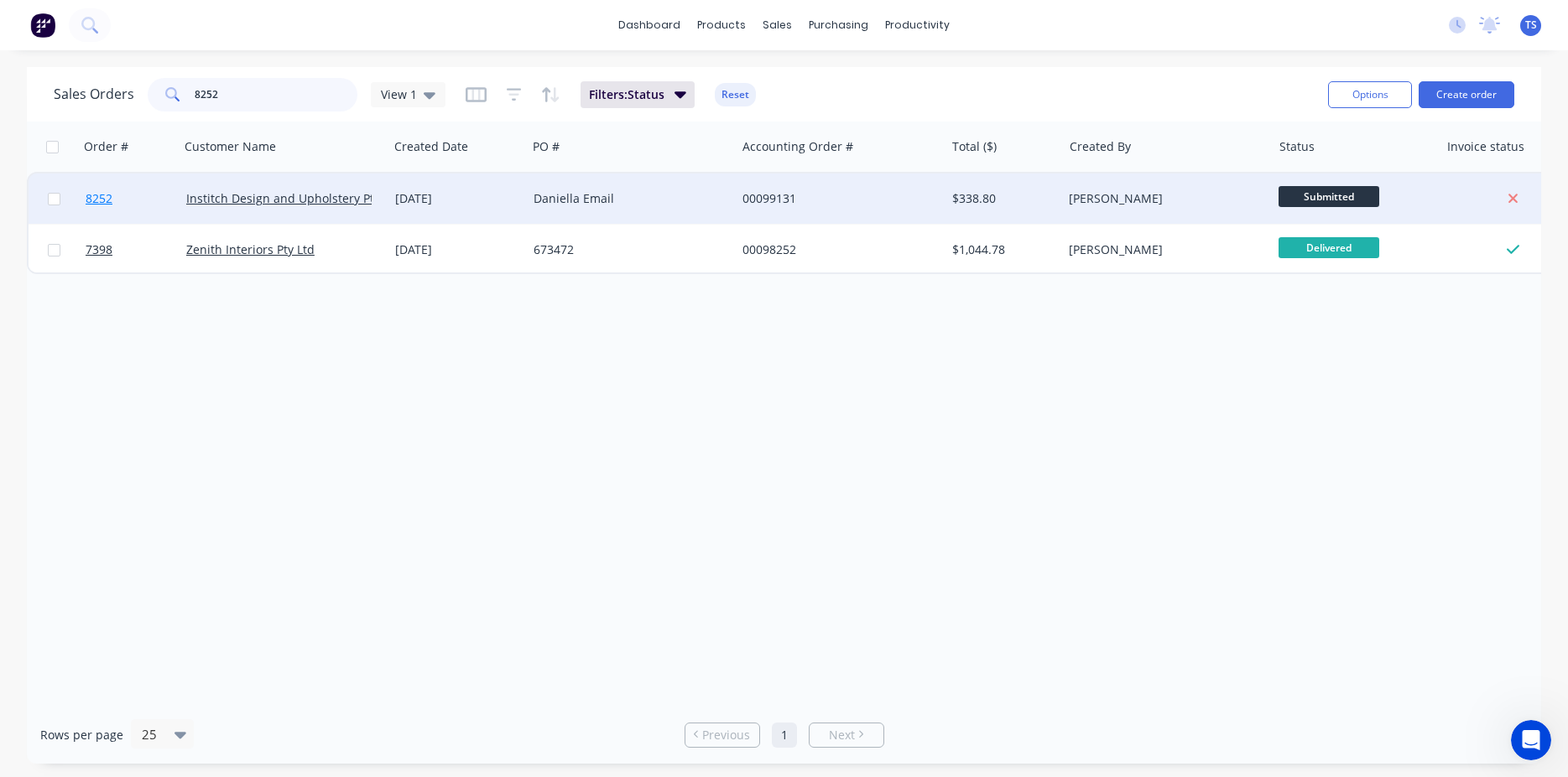
type input "8252"
click at [135, 195] on link "8252" at bounding box center [136, 199] width 101 height 51
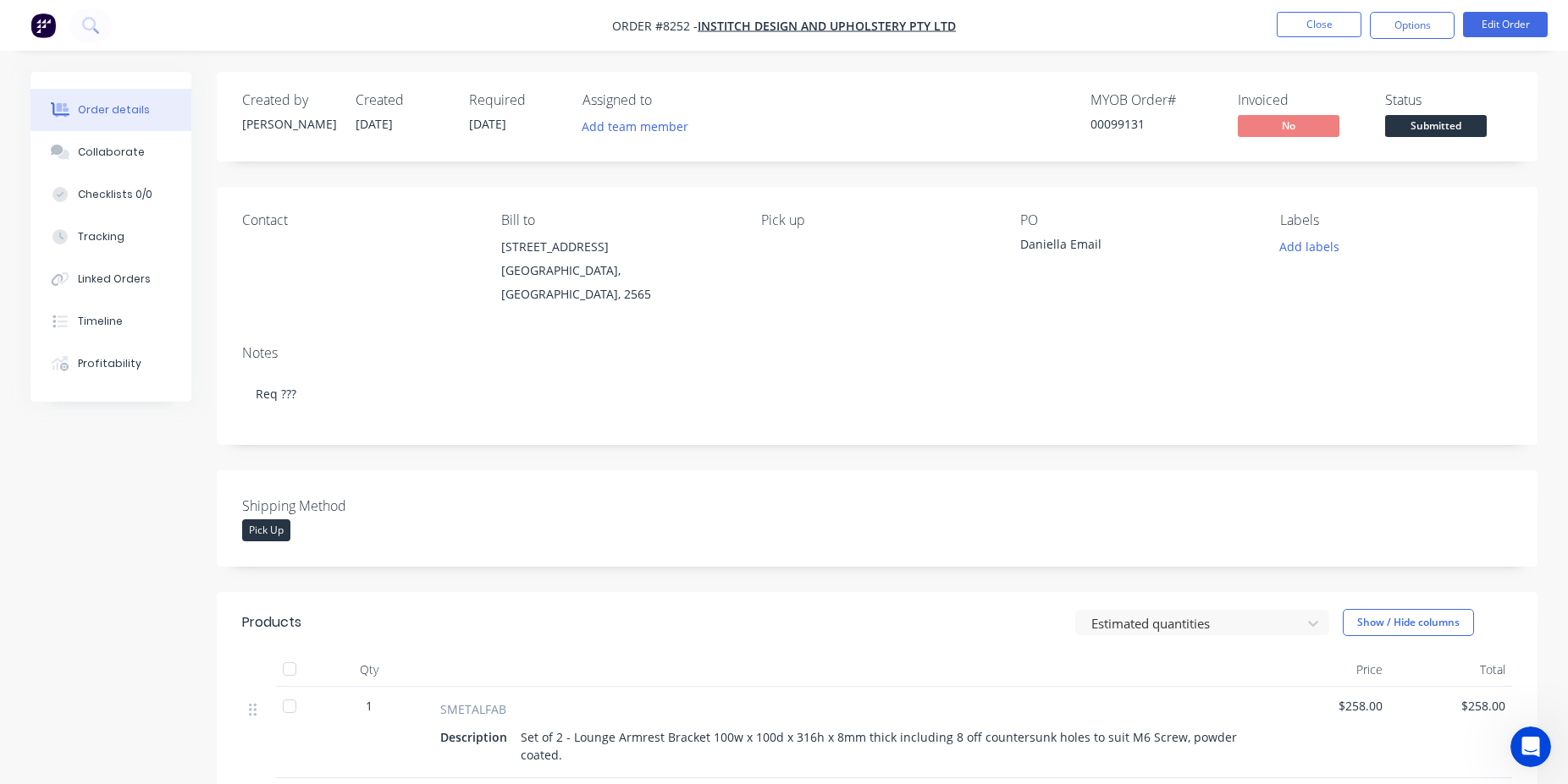
click at [1433, 128] on span "Submitted" at bounding box center [1436, 125] width 101 height 21
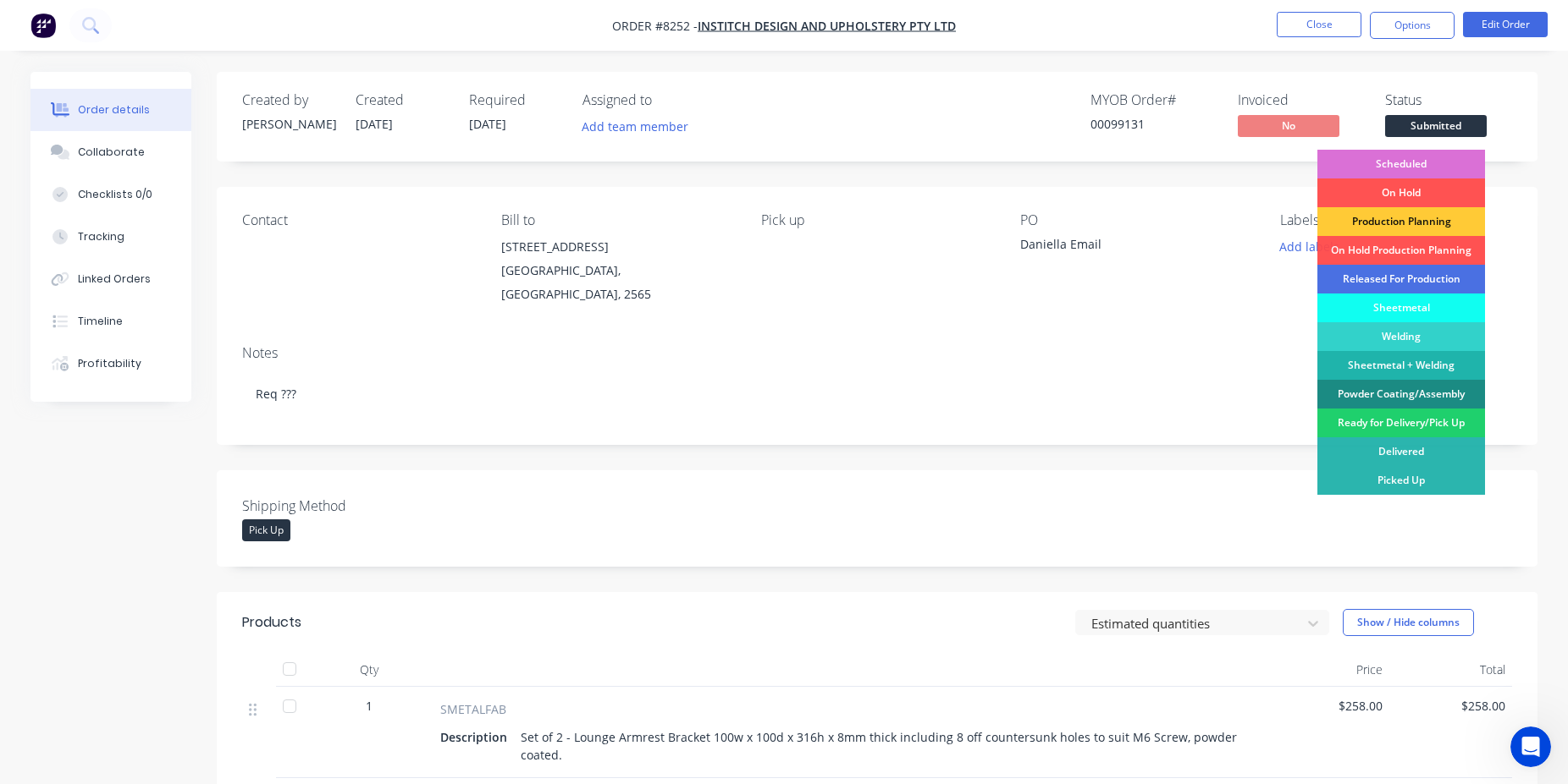
click at [1415, 156] on div "Scheduled" at bounding box center [1401, 164] width 168 height 29
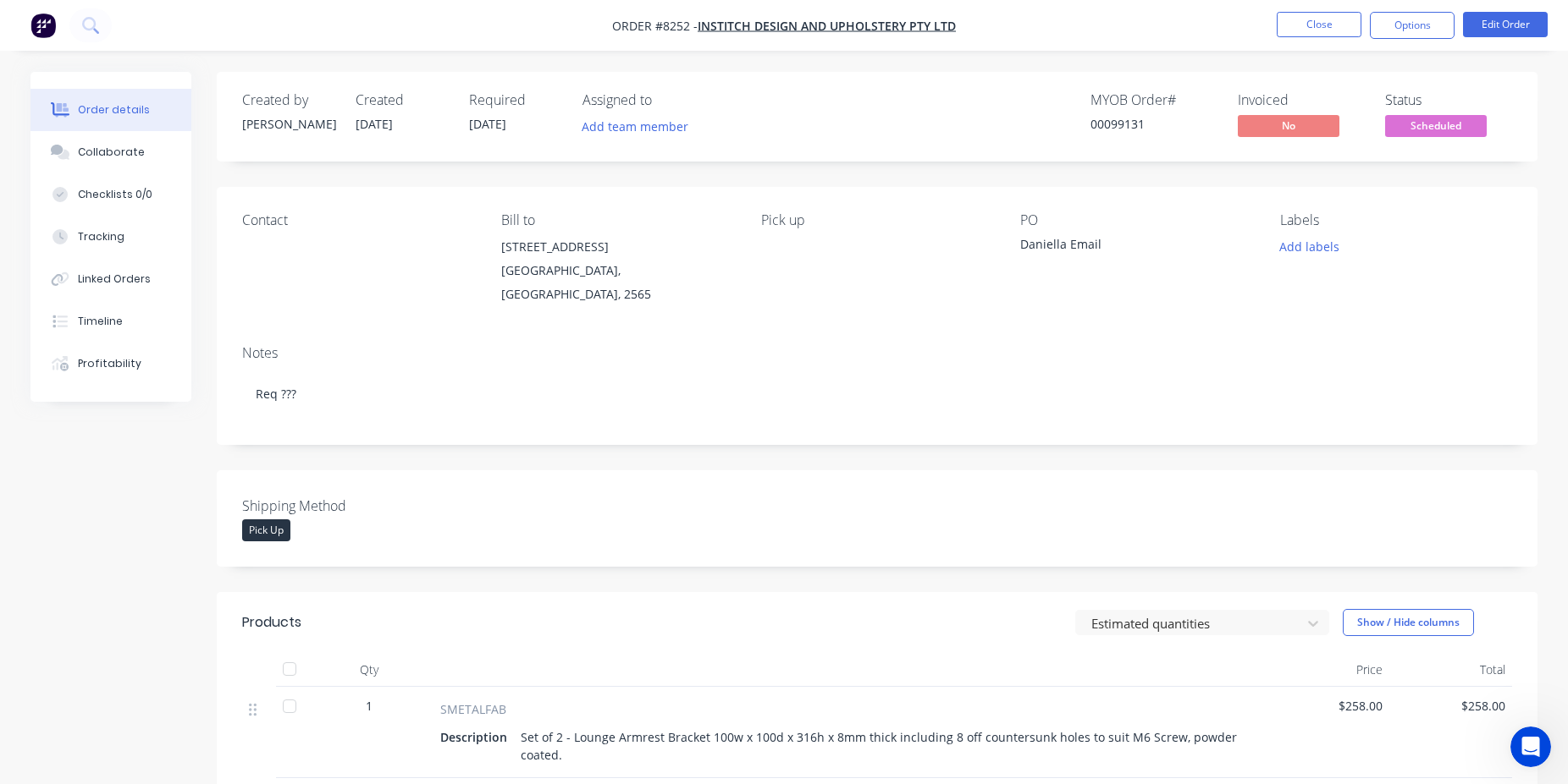
click at [1129, 120] on div "00099131" at bounding box center [1154, 123] width 127 height 18
copy div "00099131"
click at [1317, 27] on button "Close" at bounding box center [1319, 24] width 85 height 26
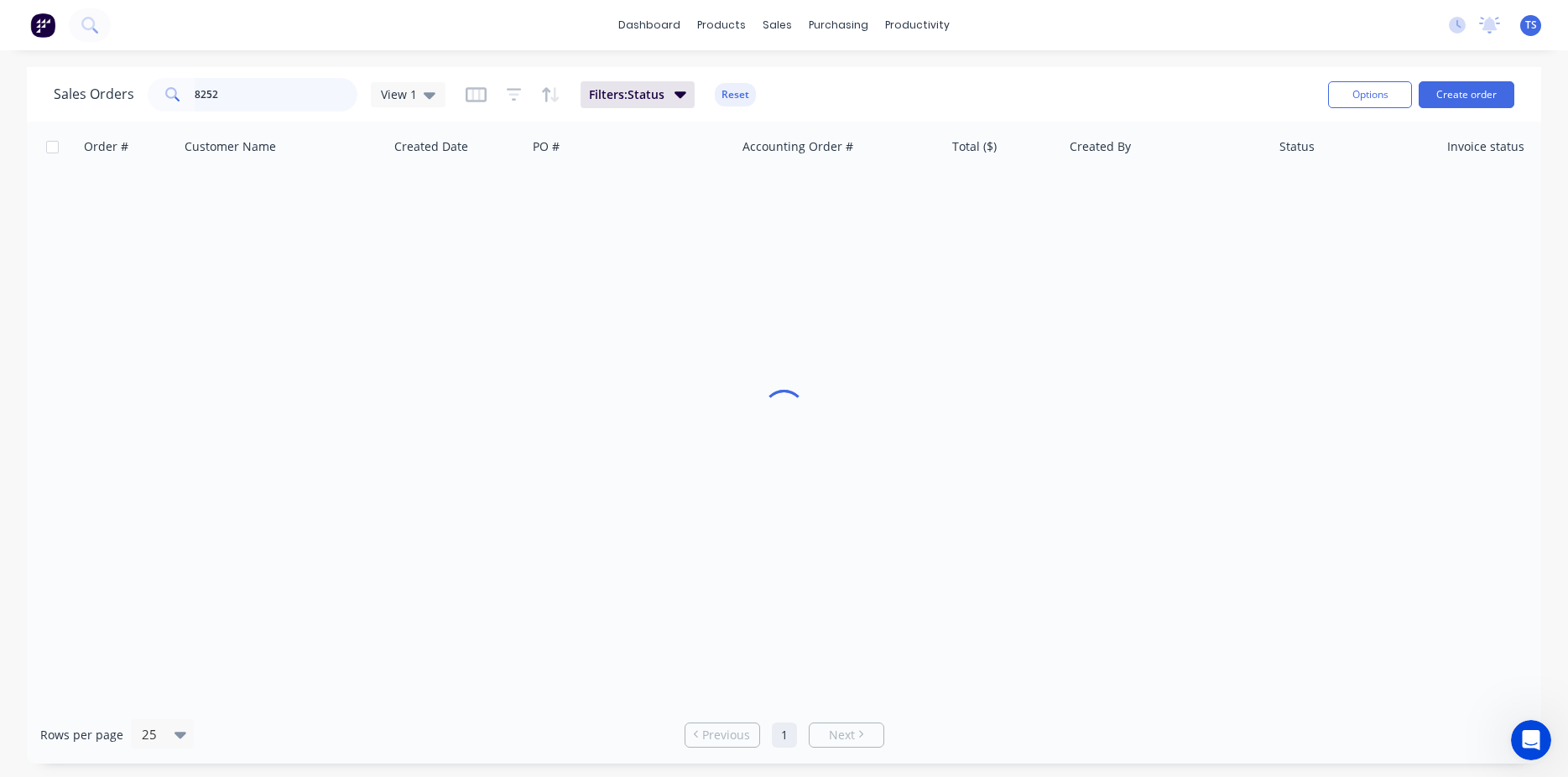
click at [311, 97] on input "8252" at bounding box center [276, 94] width 164 height 33
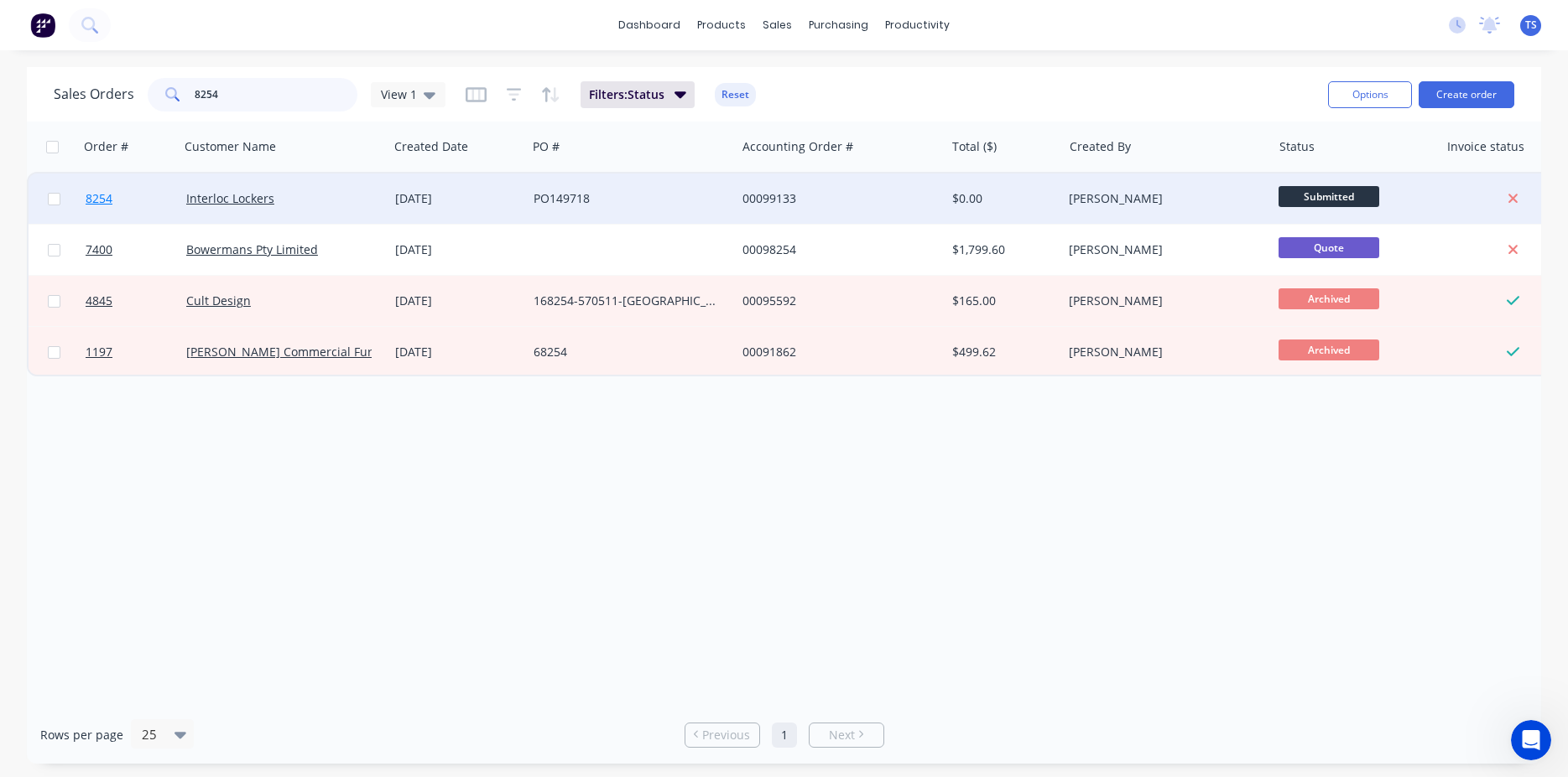
type input "8254"
click at [143, 193] on link "8254" at bounding box center [136, 199] width 101 height 51
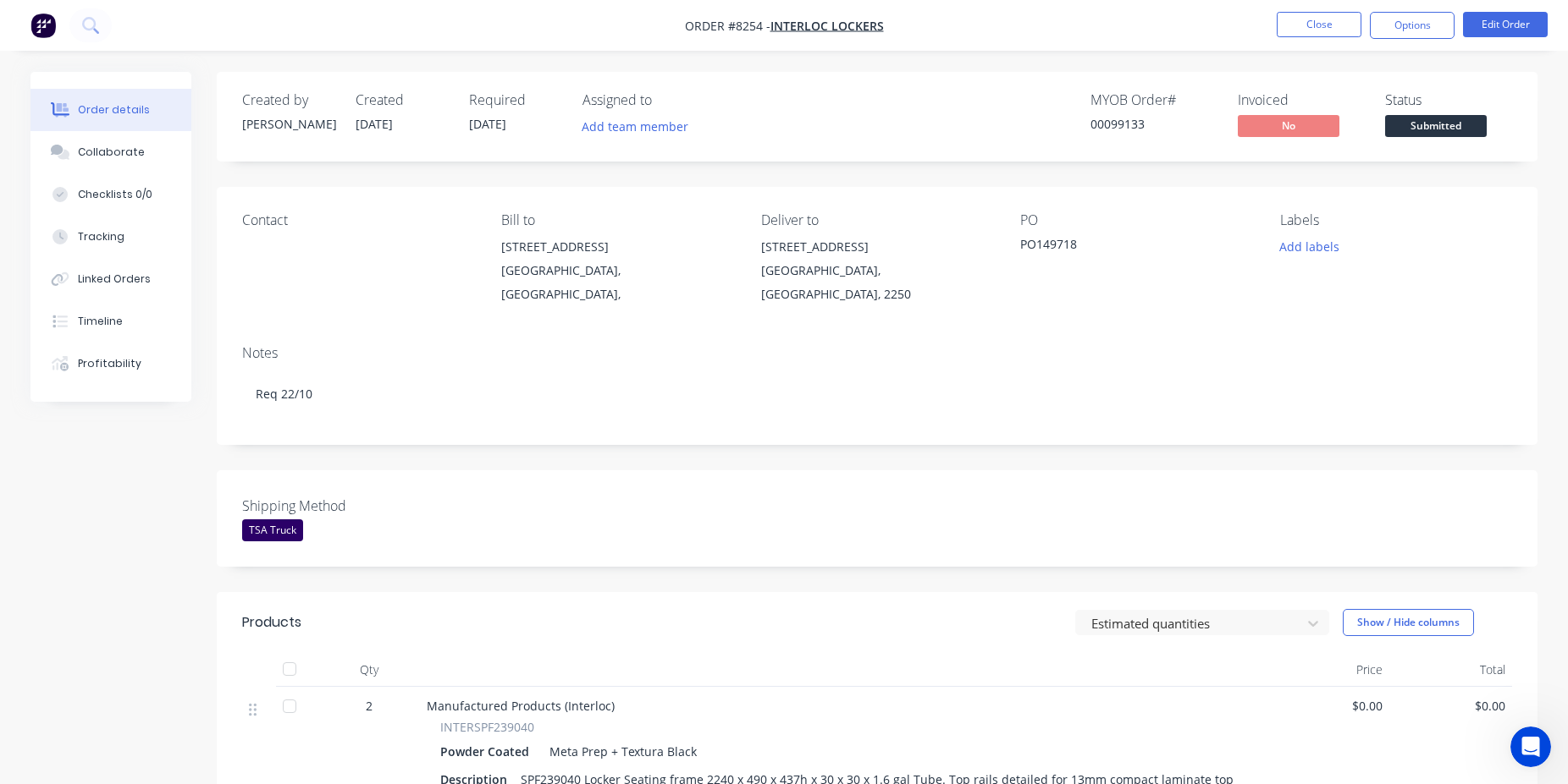
click at [1465, 115] on div "Submitted" at bounding box center [1436, 109] width 62 height 33
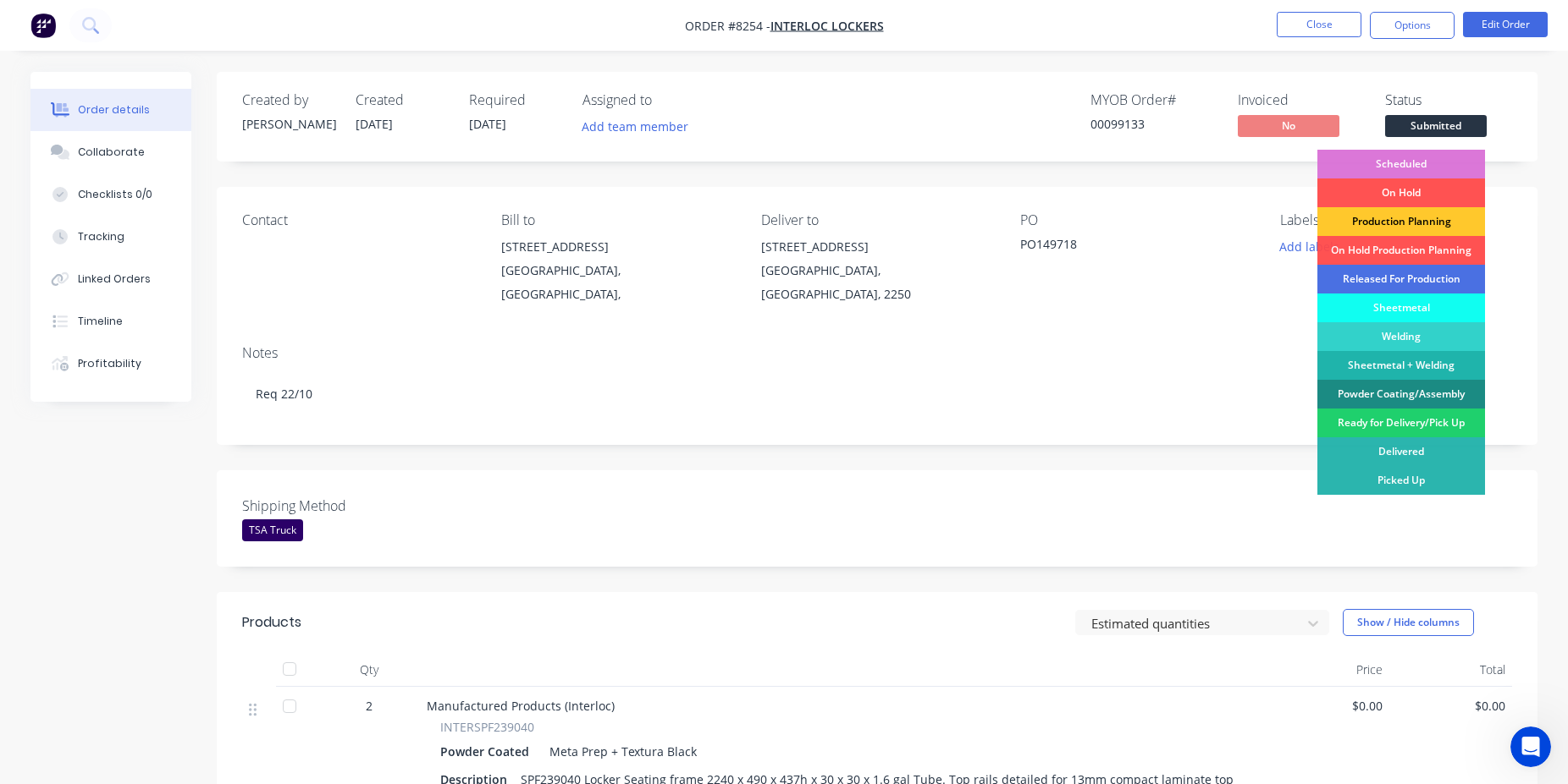
click at [1444, 218] on div "Production Planning" at bounding box center [1401, 221] width 168 height 29
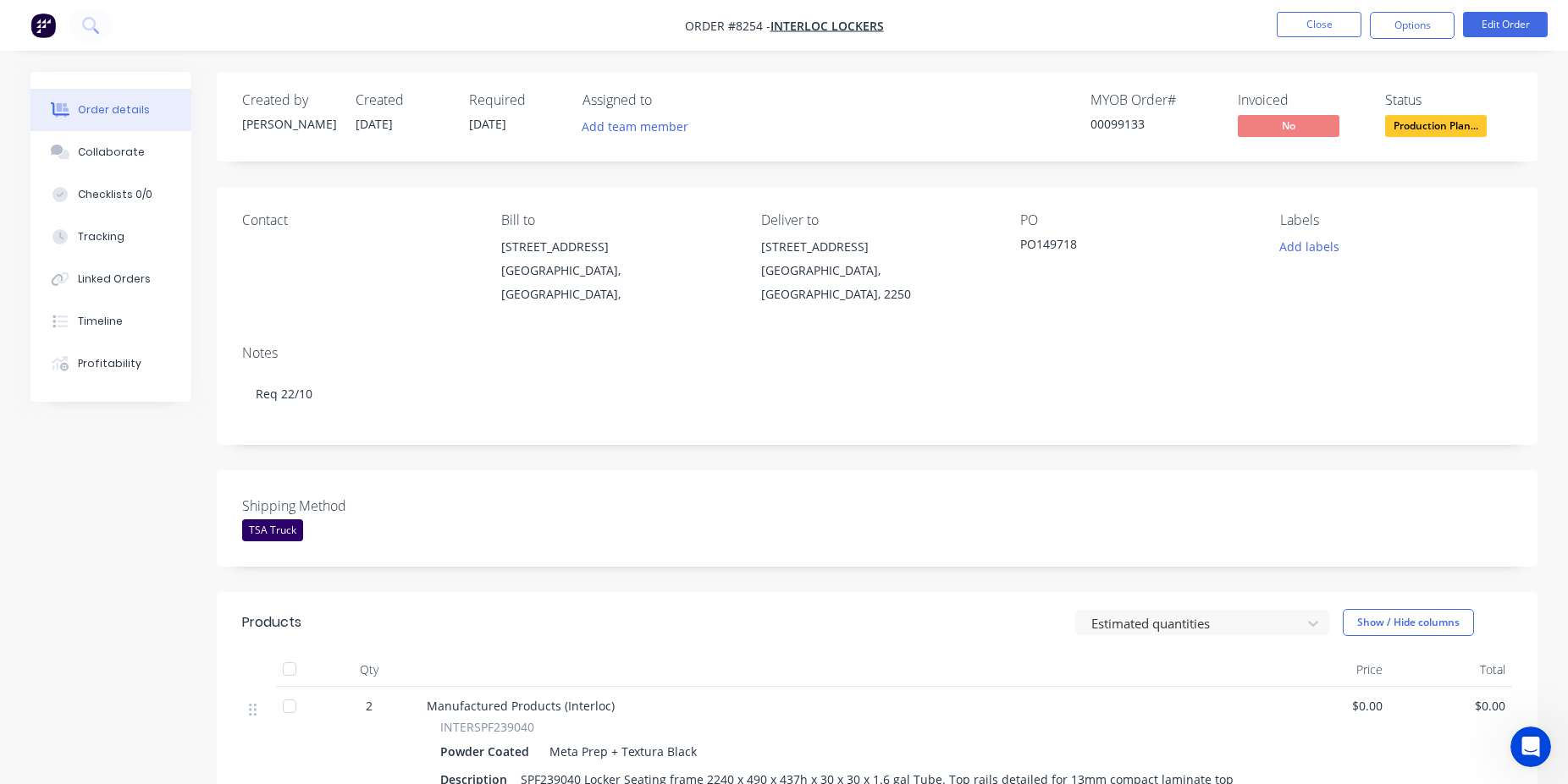
click at [1118, 119] on div "00099133" at bounding box center [1154, 123] width 127 height 18
copy div "00099133"
click at [1302, 31] on button "Close" at bounding box center [1319, 24] width 85 height 26
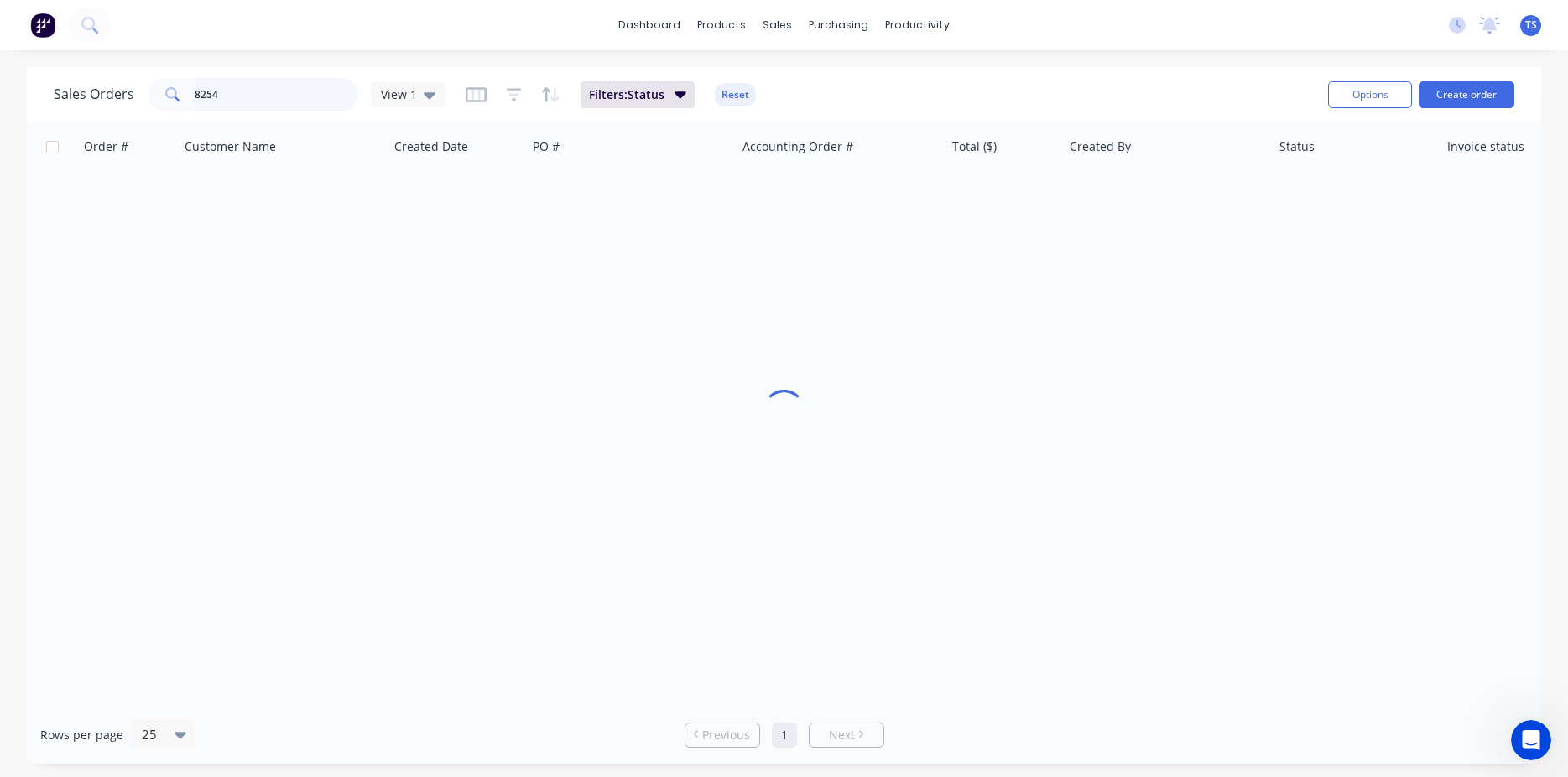
click at [261, 92] on input "8254" at bounding box center [276, 94] width 164 height 33
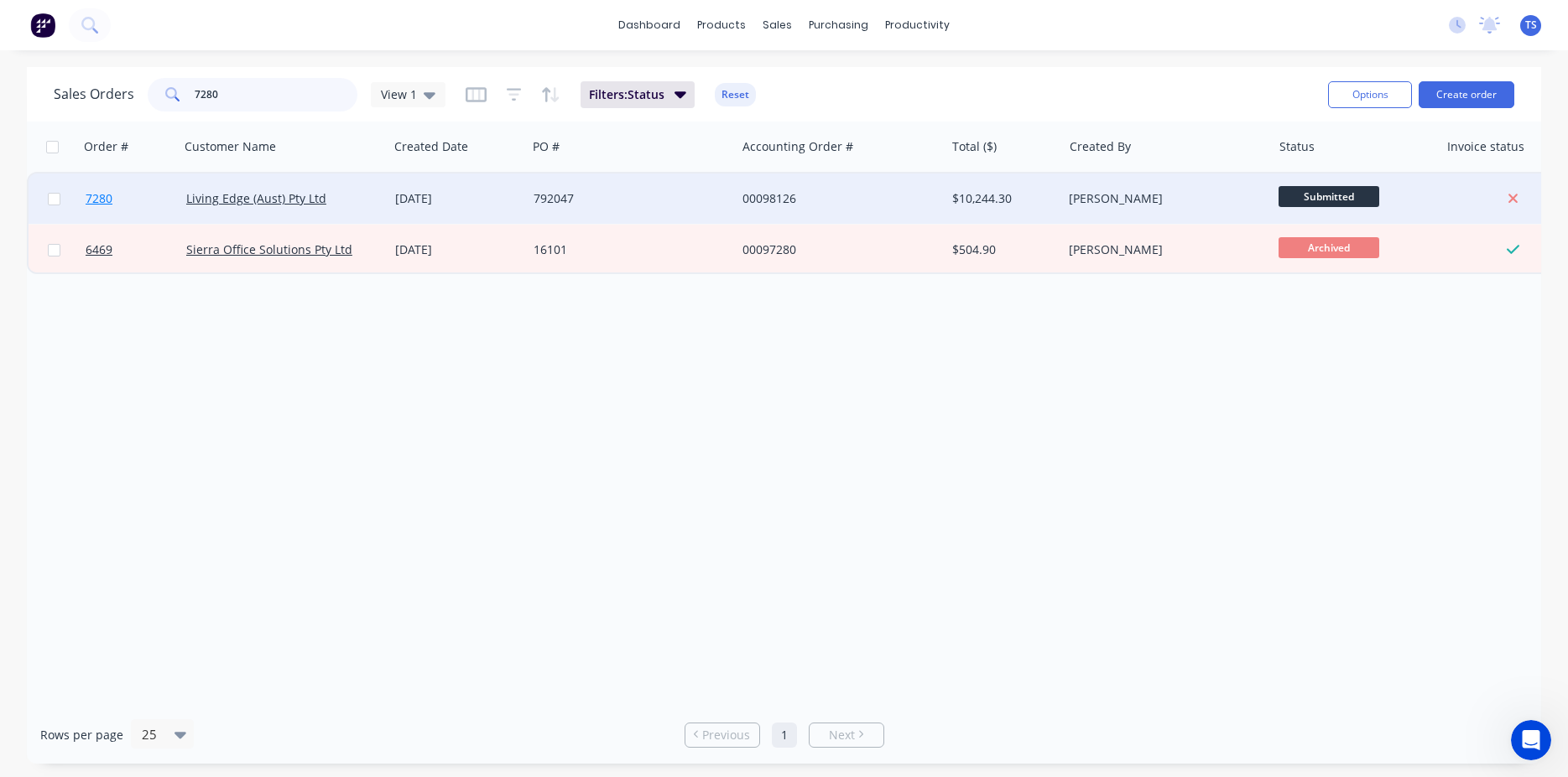
type input "7280"
click at [115, 208] on link "7280" at bounding box center [136, 199] width 101 height 51
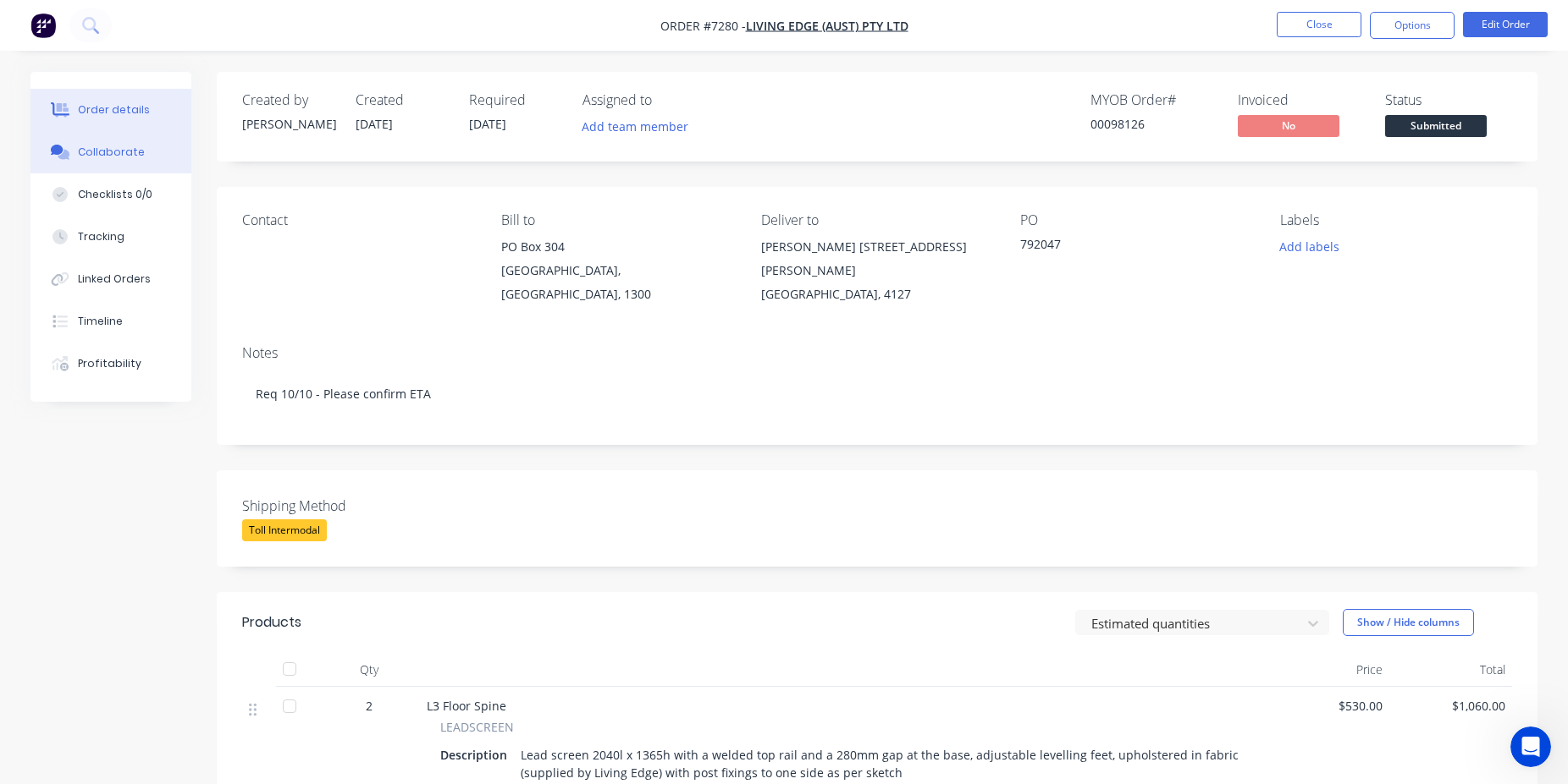
click at [134, 146] on div "Collaborate" at bounding box center [111, 152] width 67 height 15
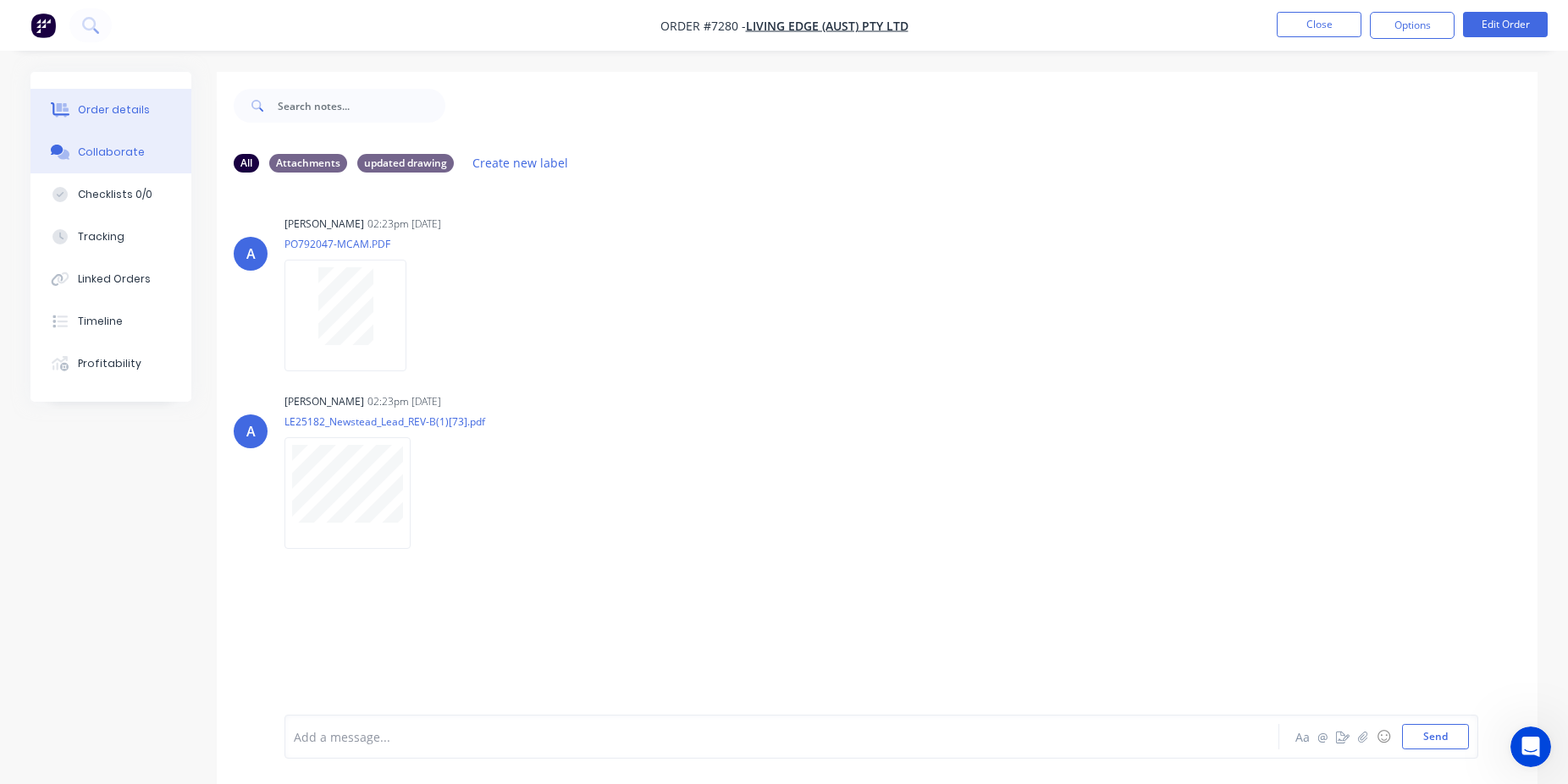
click at [149, 112] on button "Order details" at bounding box center [111, 110] width 161 height 42
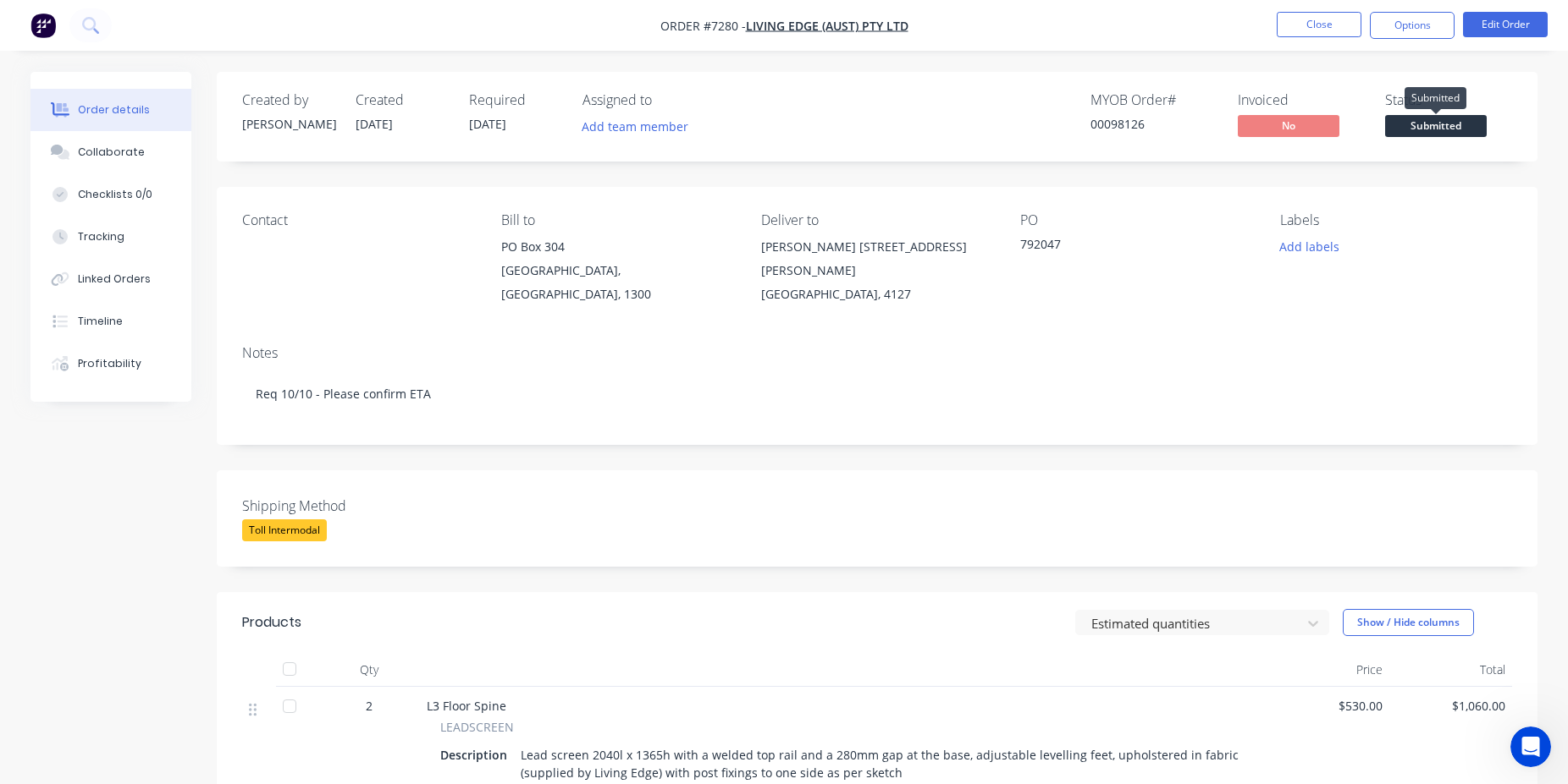
click at [1448, 134] on span "Submitted" at bounding box center [1436, 125] width 101 height 21
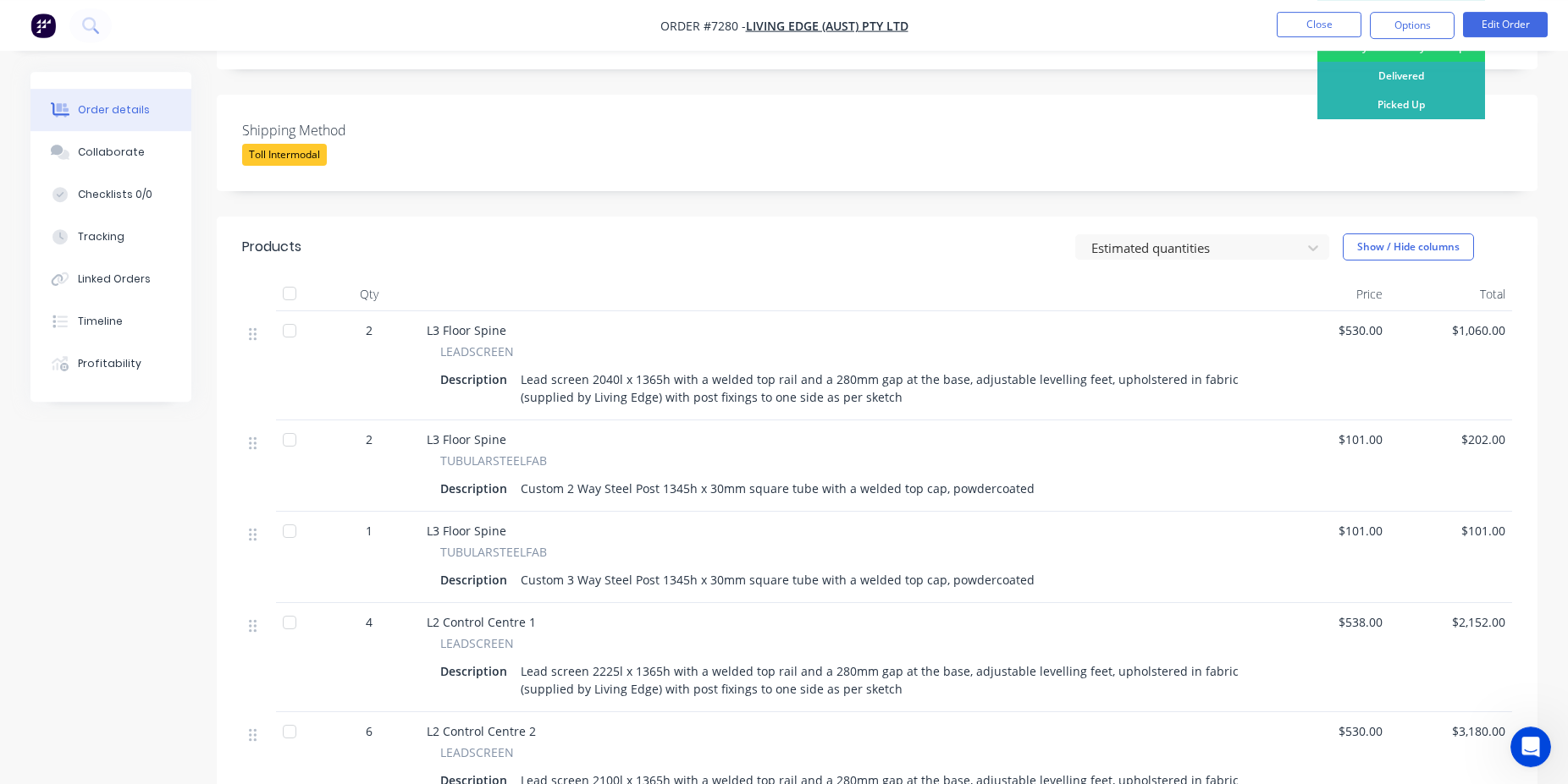
scroll to position [86, 0]
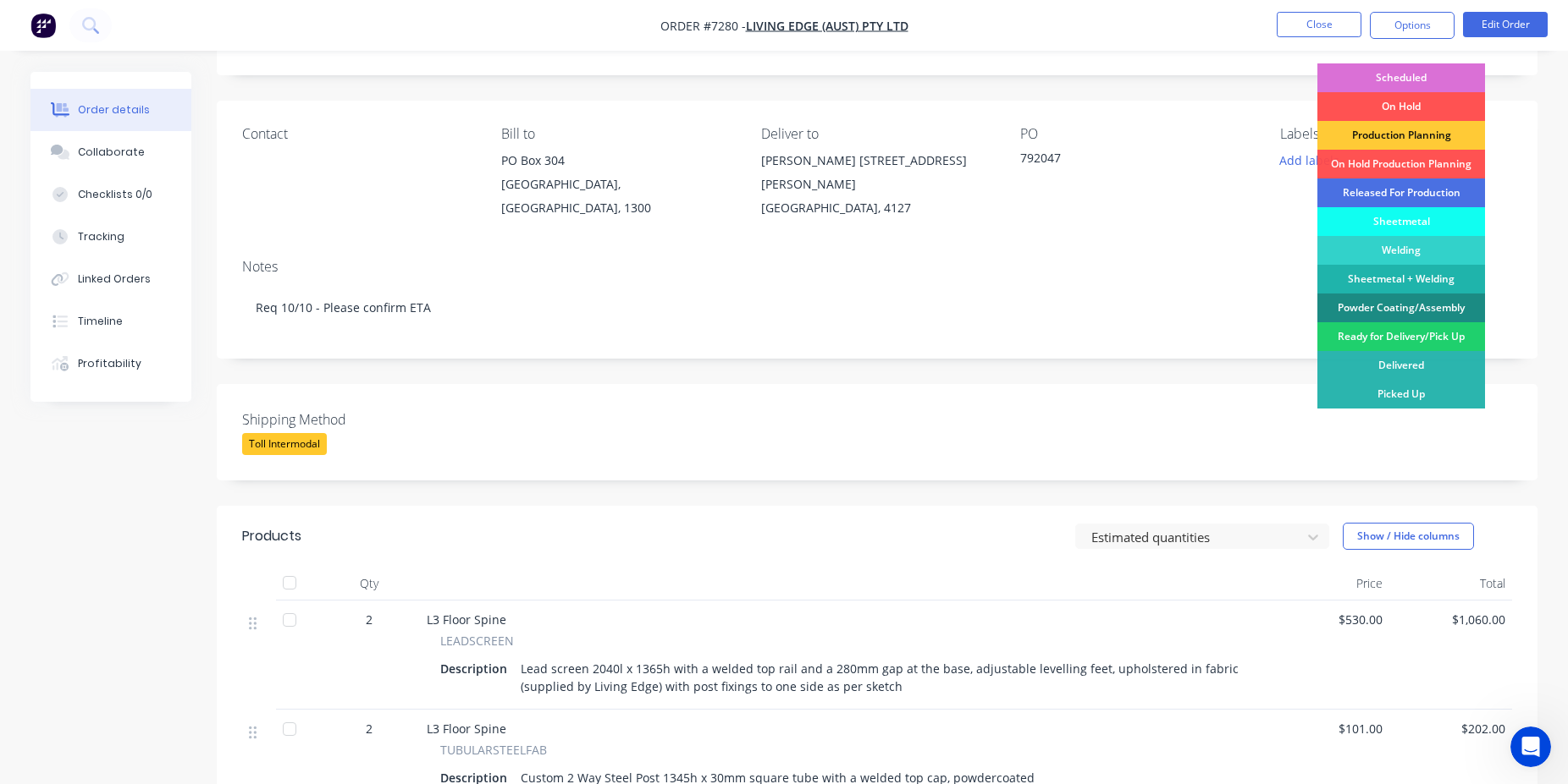
click at [1388, 69] on div "Scheduled" at bounding box center [1401, 78] width 168 height 29
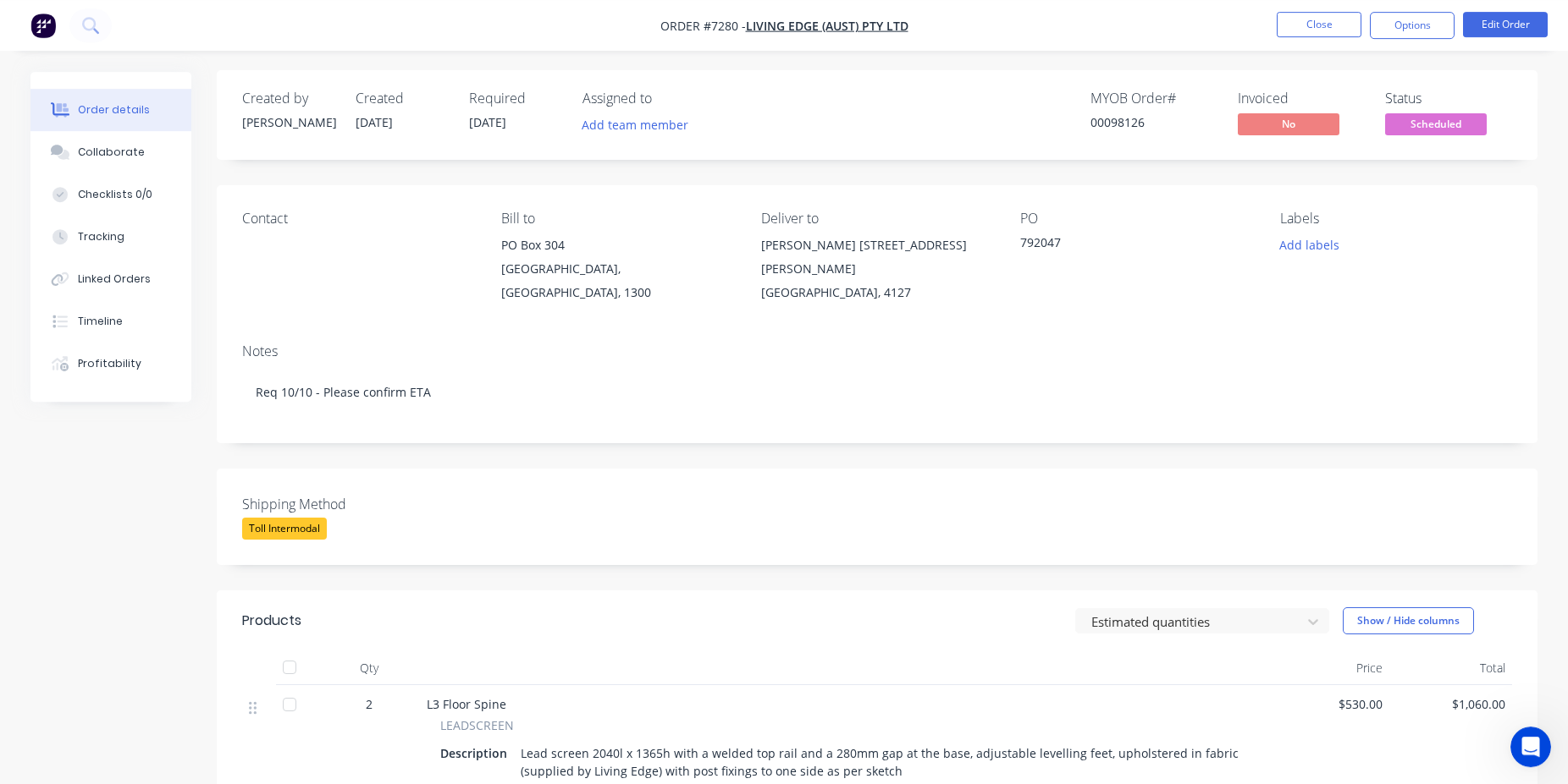
scroll to position [0, 0]
click at [1110, 129] on div "00098126" at bounding box center [1154, 123] width 127 height 18
copy div "00098126"
click at [1293, 30] on button "Close" at bounding box center [1319, 24] width 85 height 26
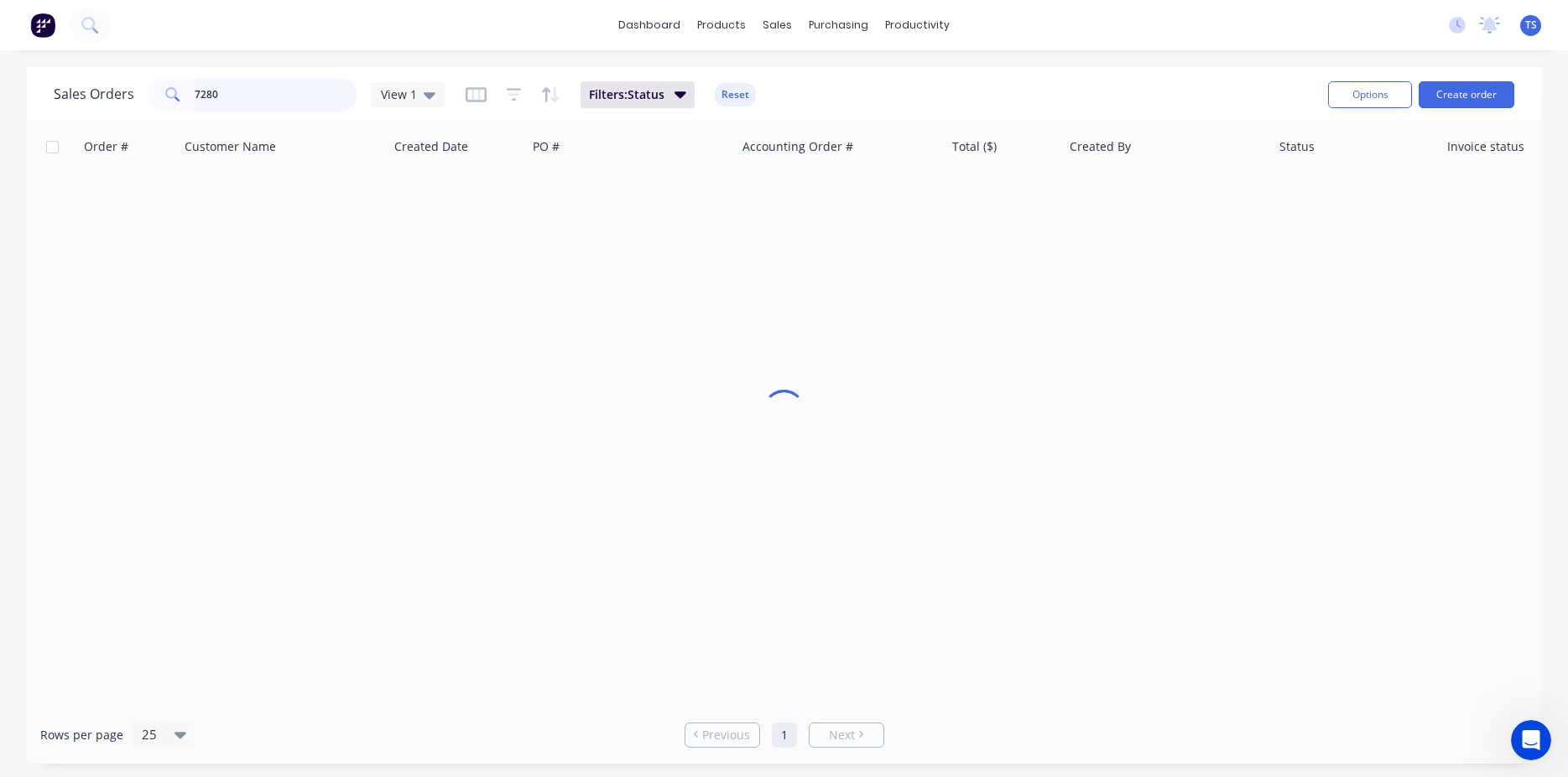
click at [279, 89] on input "7280" at bounding box center [276, 94] width 164 height 33
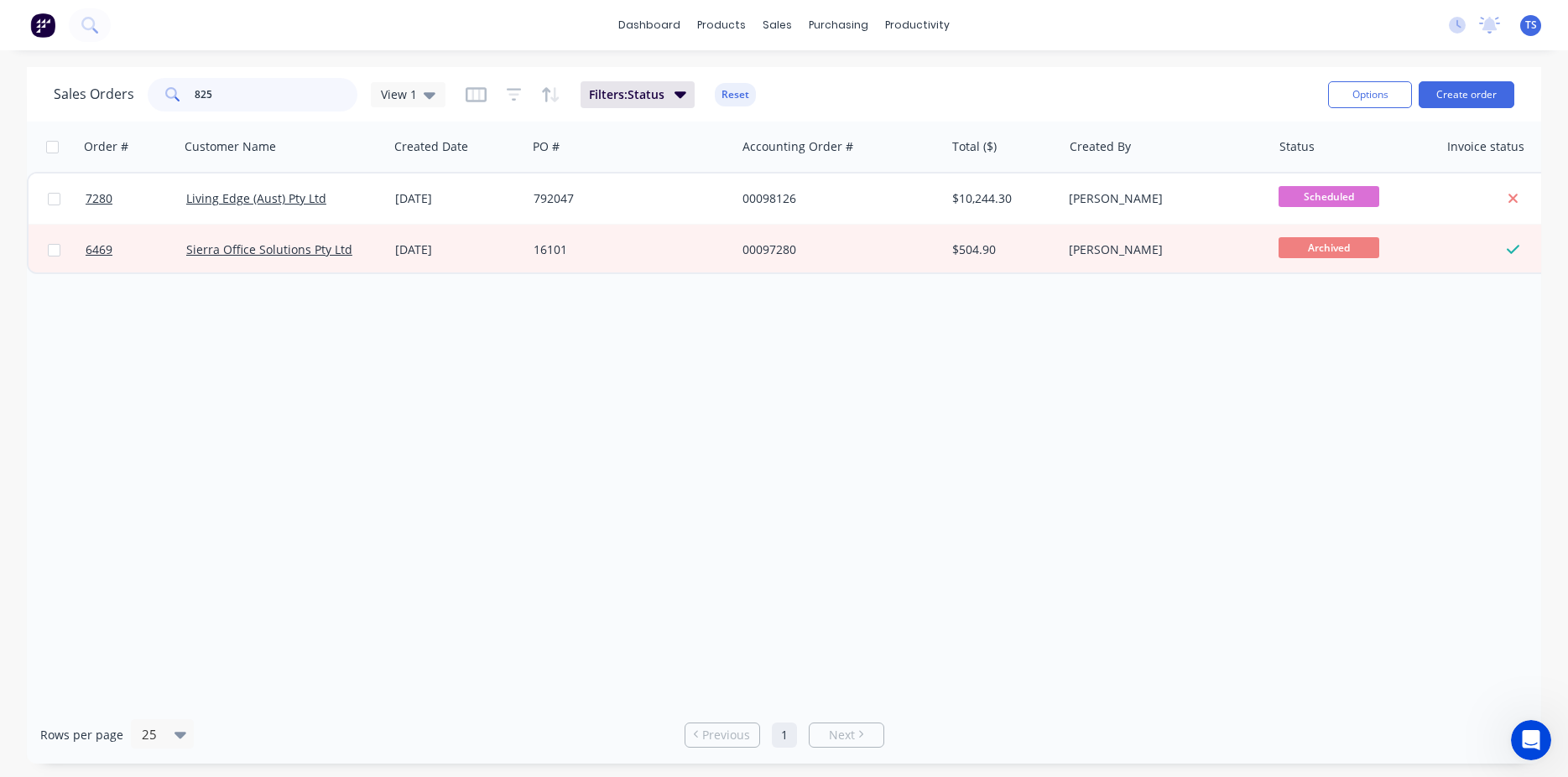
type input "8255"
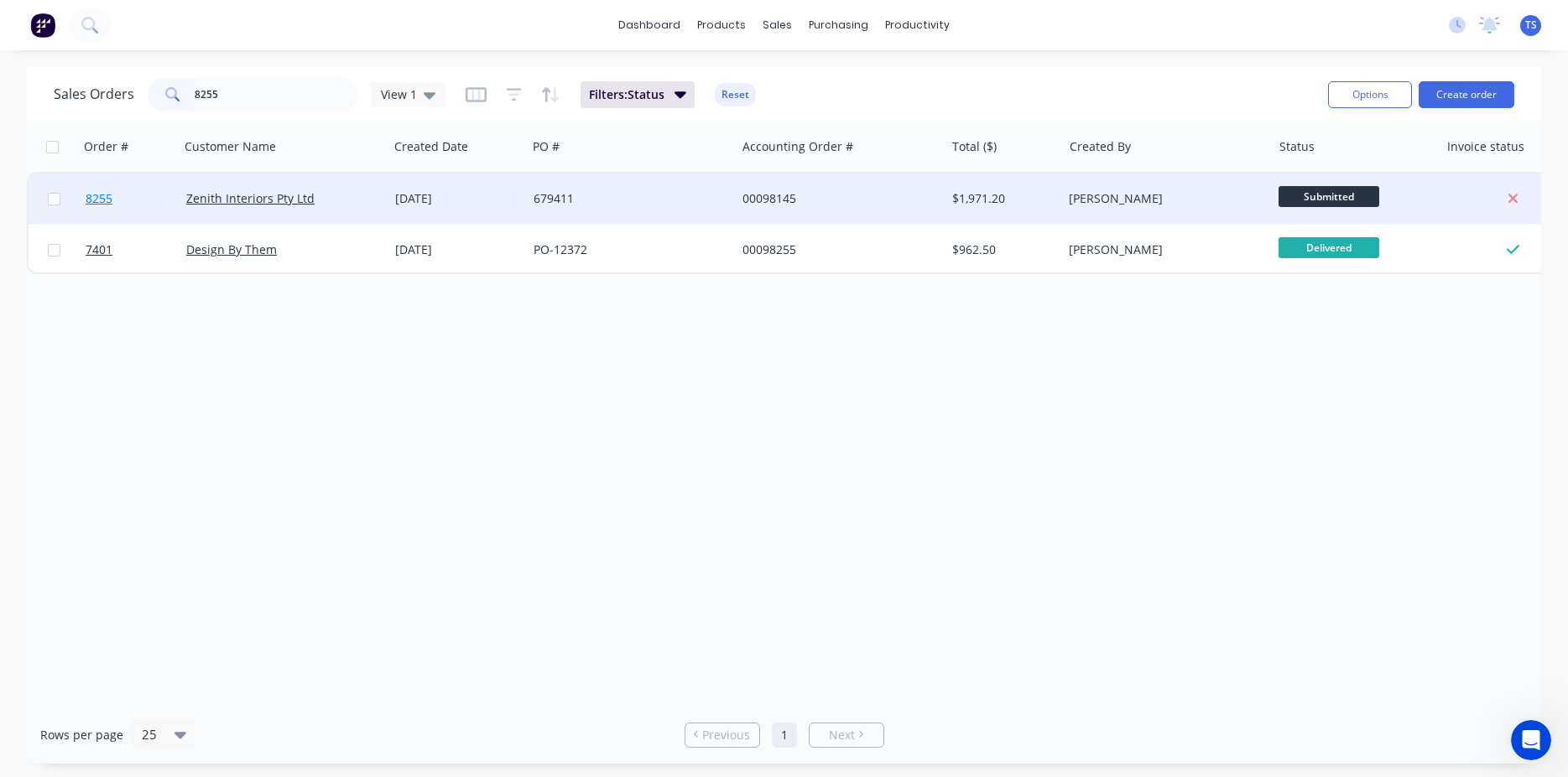
click at [126, 197] on link "8255" at bounding box center [136, 199] width 101 height 51
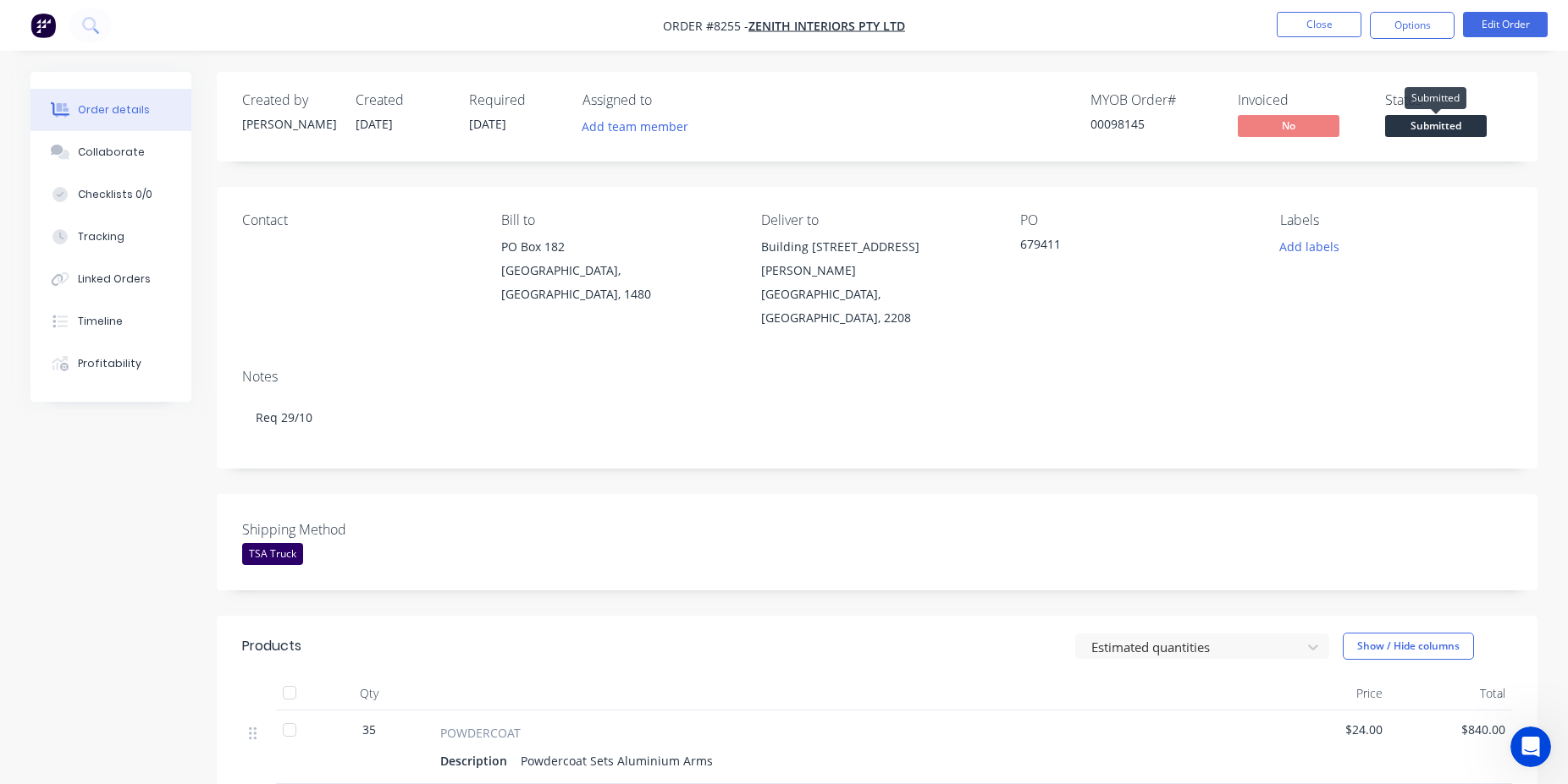
click at [1459, 136] on span "Submitted" at bounding box center [1436, 125] width 101 height 21
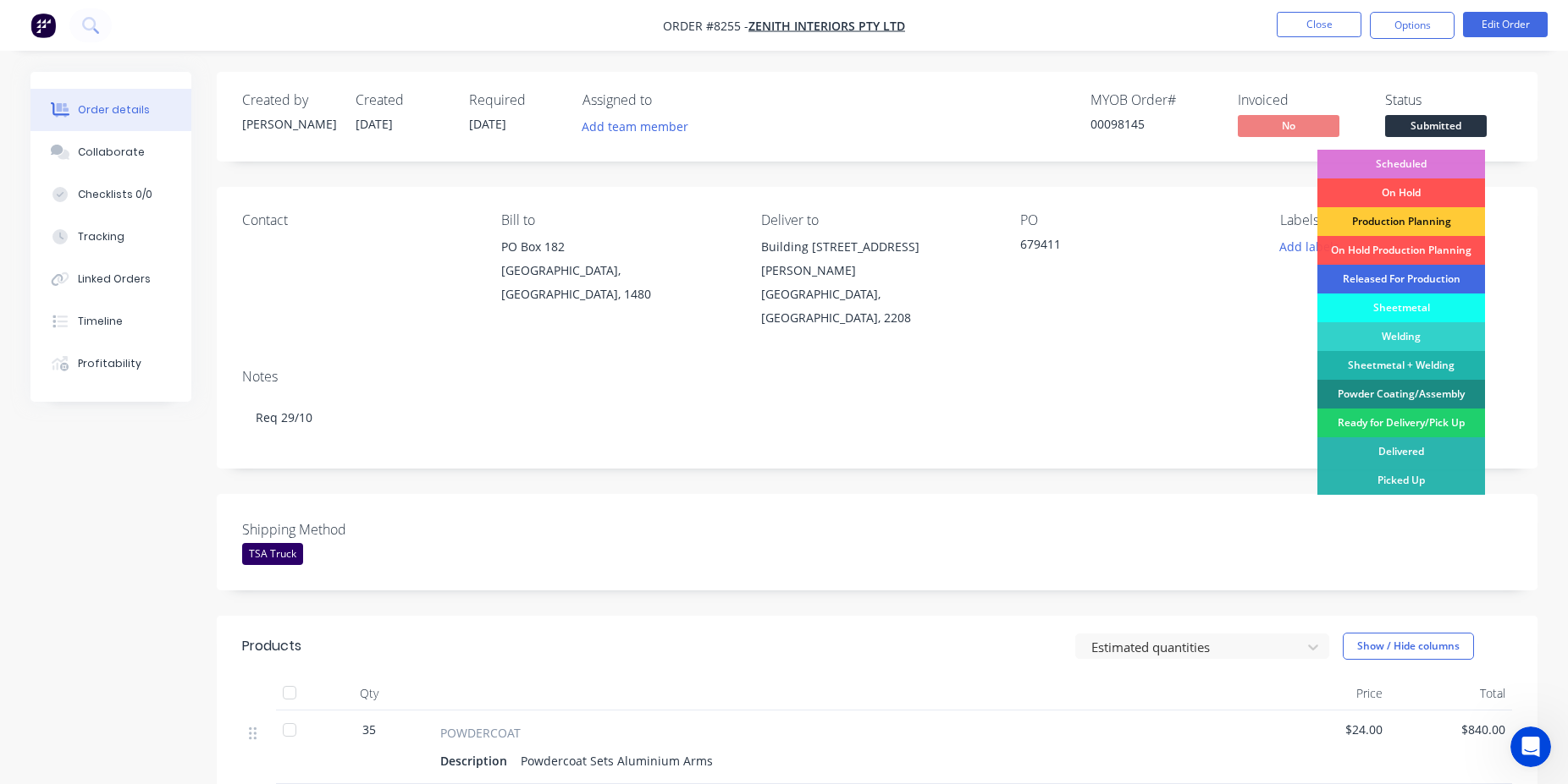
click at [1388, 272] on div "Released For Production" at bounding box center [1401, 279] width 168 height 29
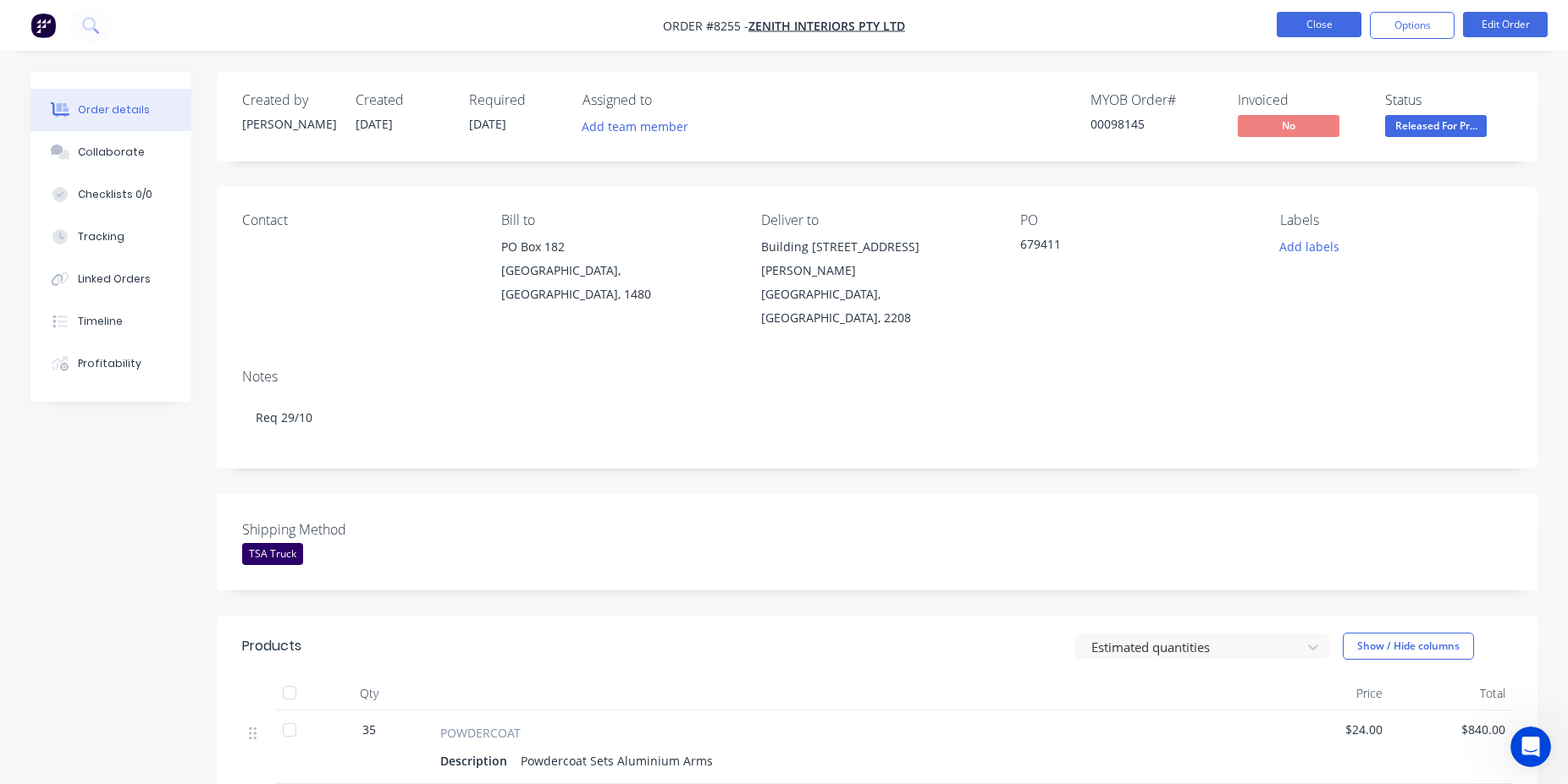
click at [1294, 17] on button "Close" at bounding box center [1319, 24] width 85 height 26
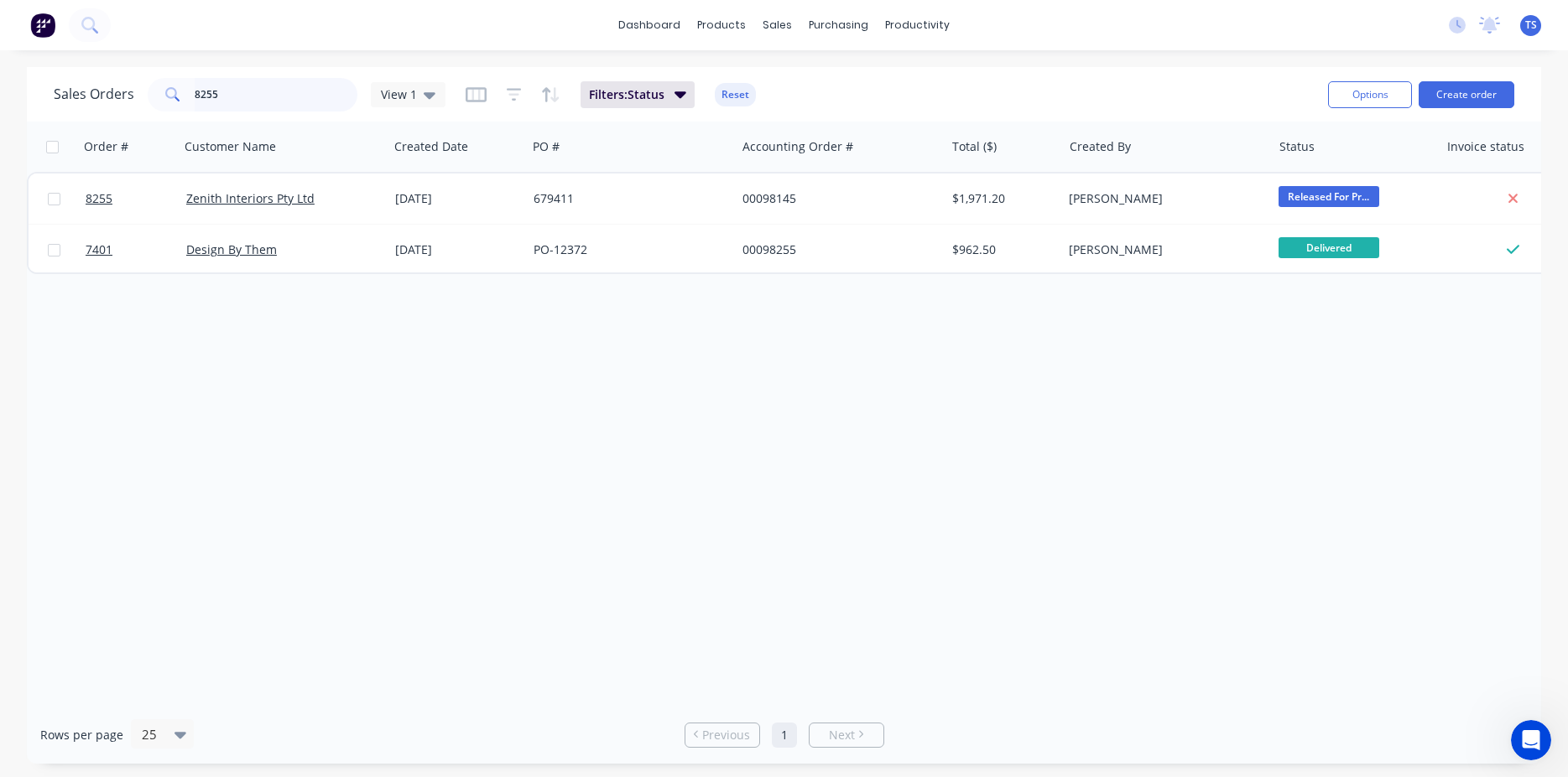
click at [226, 100] on input "8255" at bounding box center [276, 94] width 164 height 33
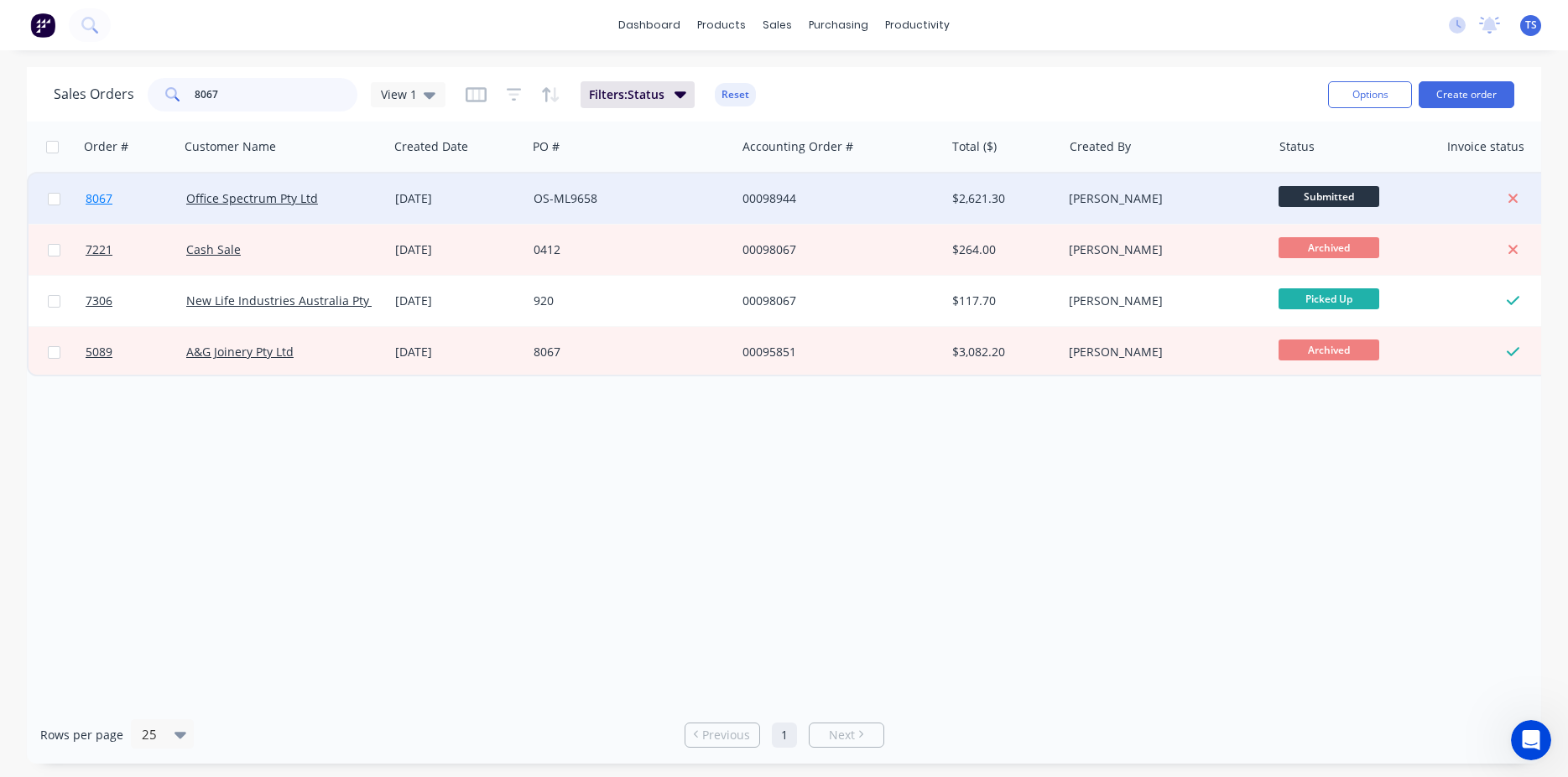
type input "8067"
click at [110, 198] on span "8067" at bounding box center [99, 198] width 27 height 17
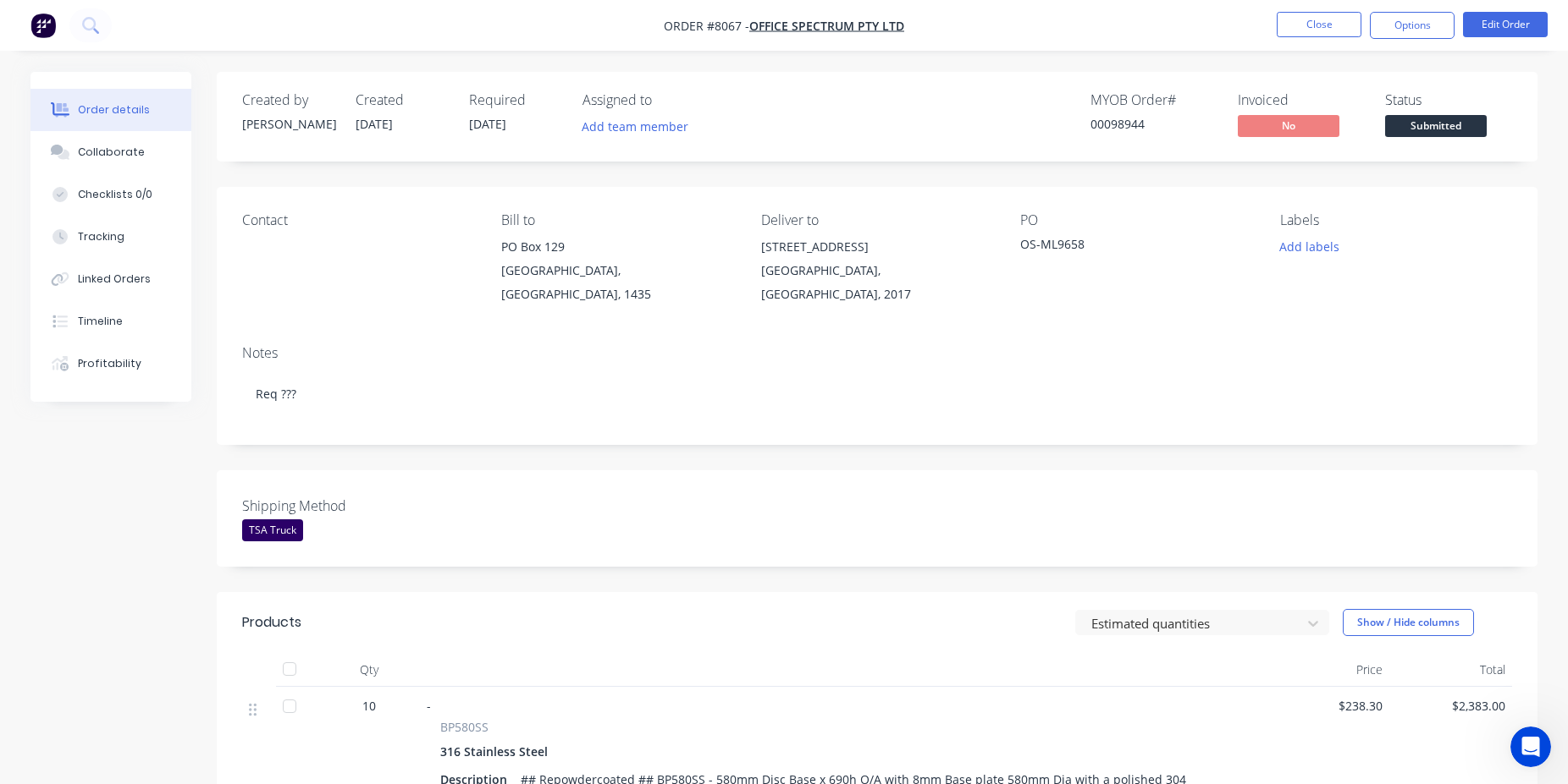
click at [1469, 126] on span "Submitted" at bounding box center [1436, 125] width 101 height 21
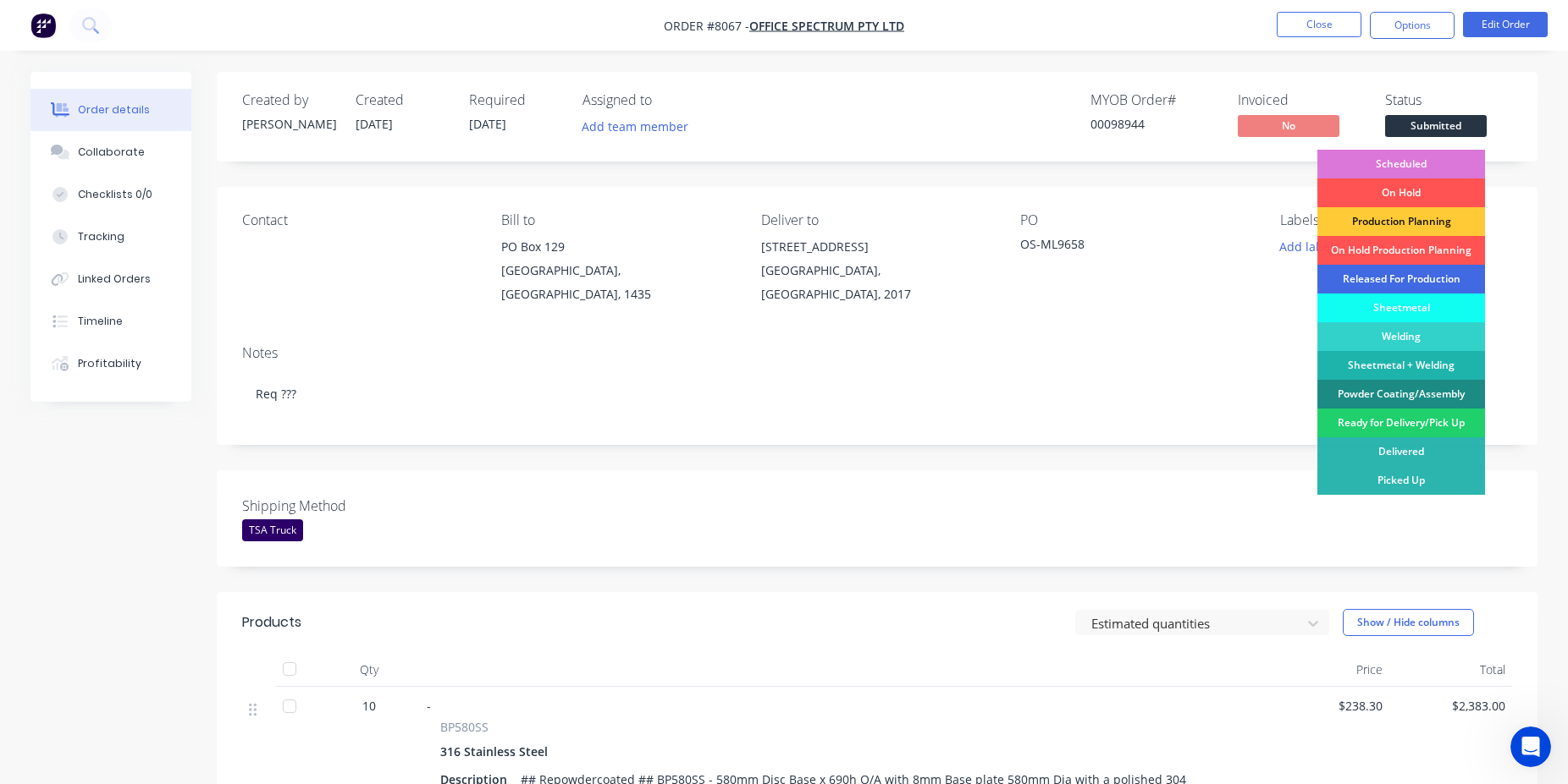
click at [1402, 280] on div "Released For Production" at bounding box center [1401, 279] width 168 height 29
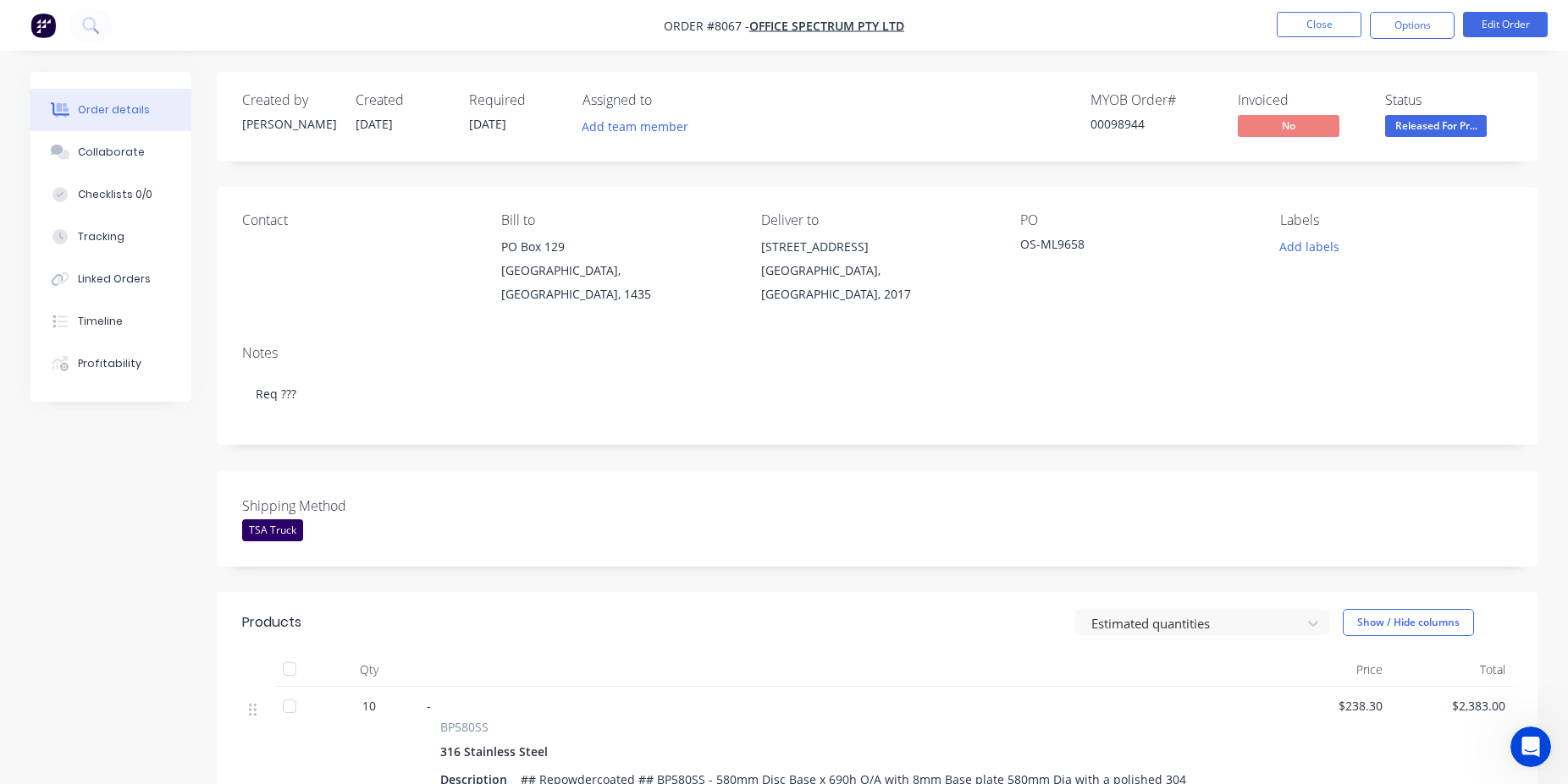
click at [1128, 121] on div "00098944" at bounding box center [1154, 123] width 127 height 18
copy div "00098944"
click at [1302, 31] on button "Close" at bounding box center [1319, 24] width 85 height 26
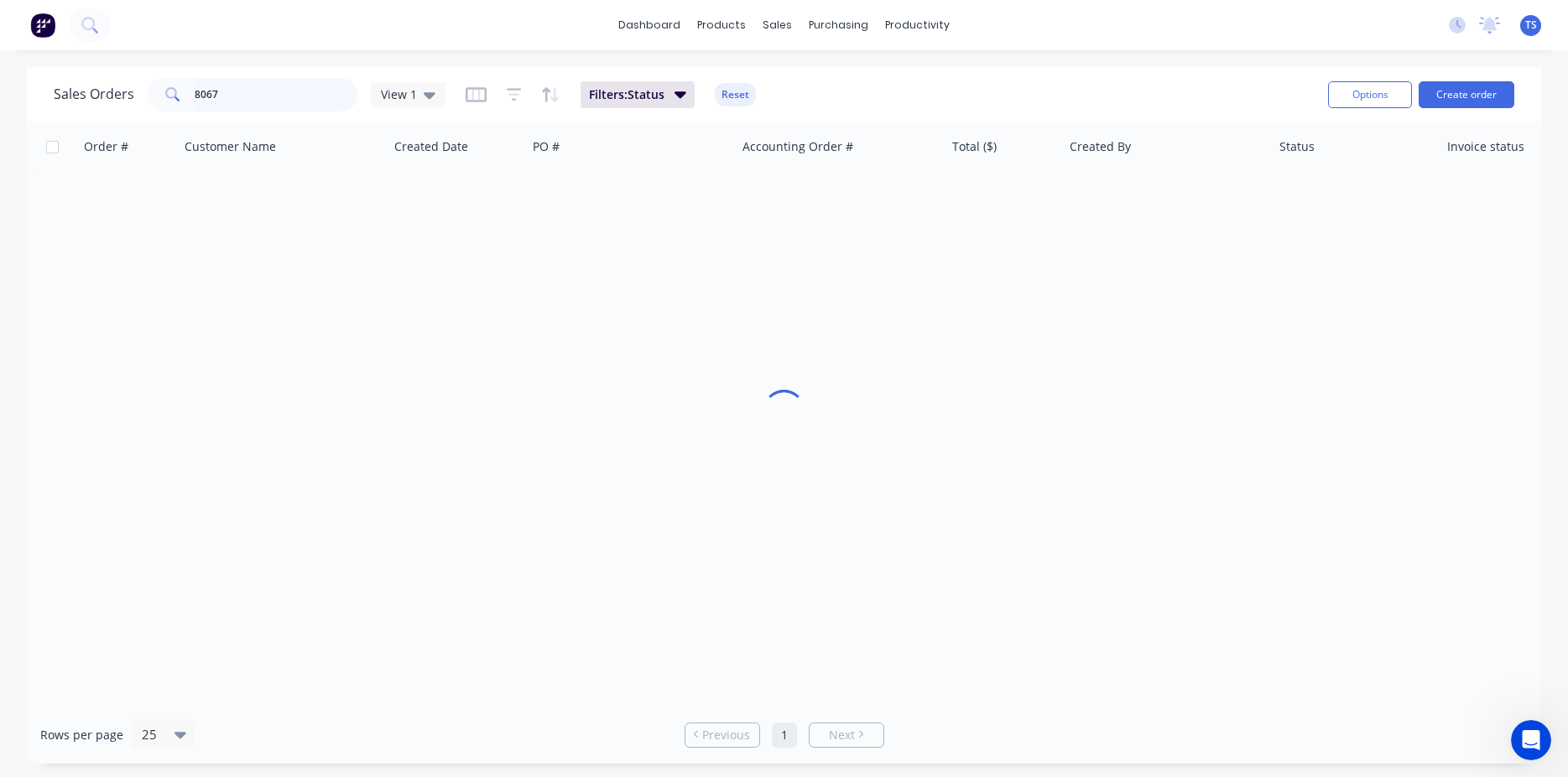
click at [255, 99] on input "8067" at bounding box center [276, 94] width 164 height 33
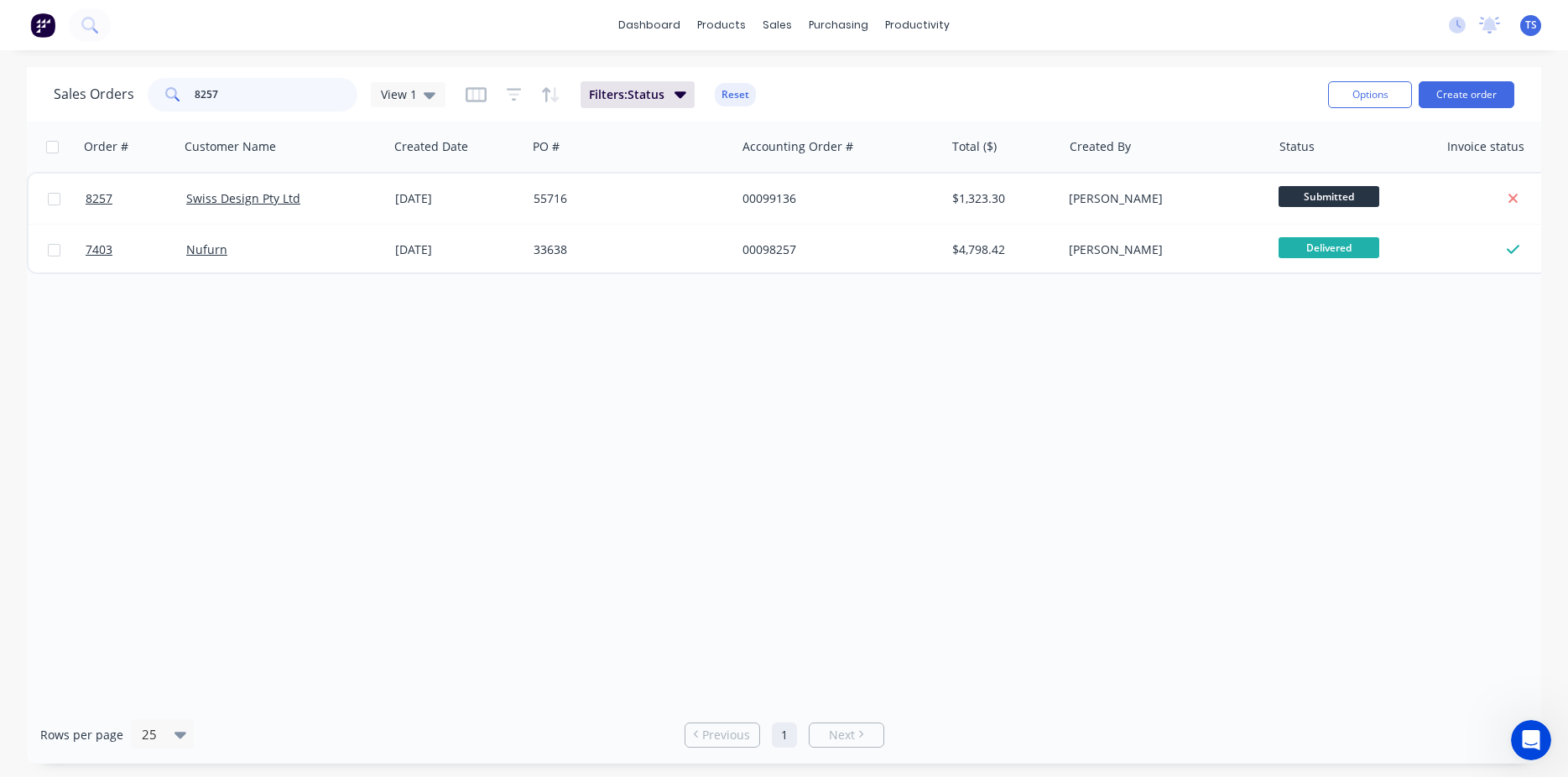
type input "8257"
click at [111, 205] on span "8257" at bounding box center [99, 198] width 27 height 17
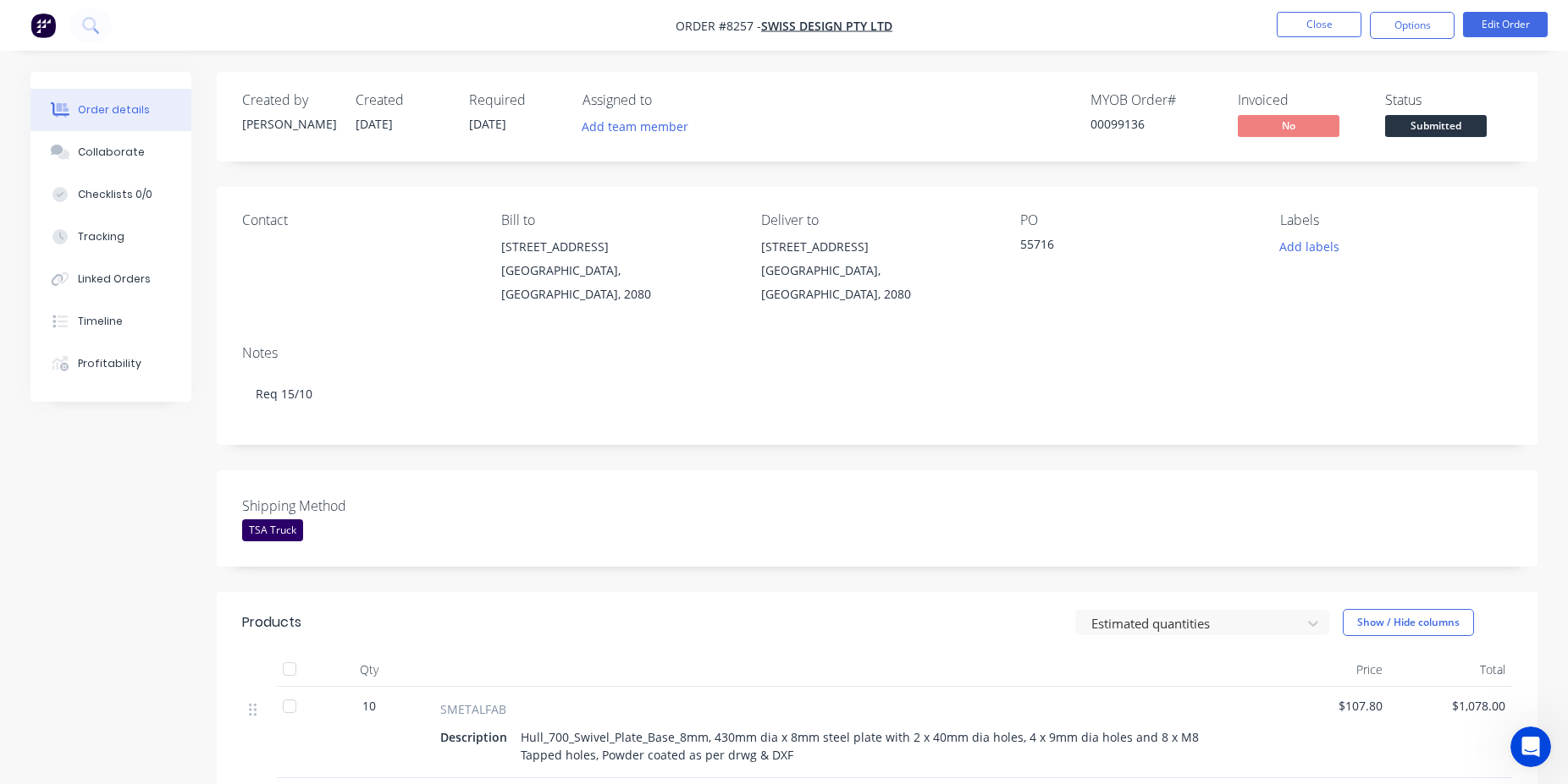
click at [1437, 116] on span "Submitted" at bounding box center [1436, 125] width 101 height 21
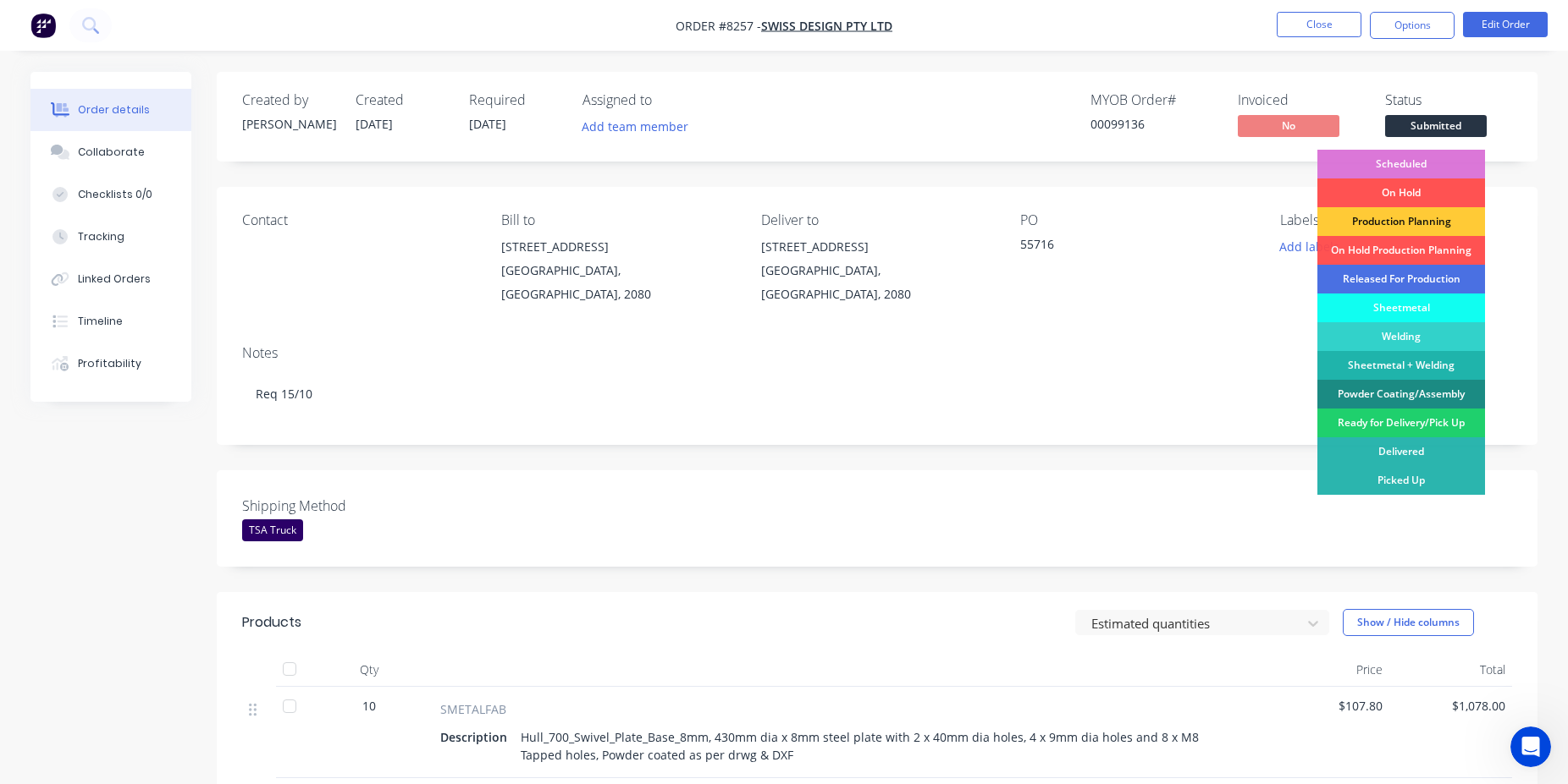
drag, startPoint x: 1423, startPoint y: 223, endPoint x: 1394, endPoint y: 221, distance: 29.1
click at [1422, 223] on div "Production Planning" at bounding box center [1401, 221] width 168 height 29
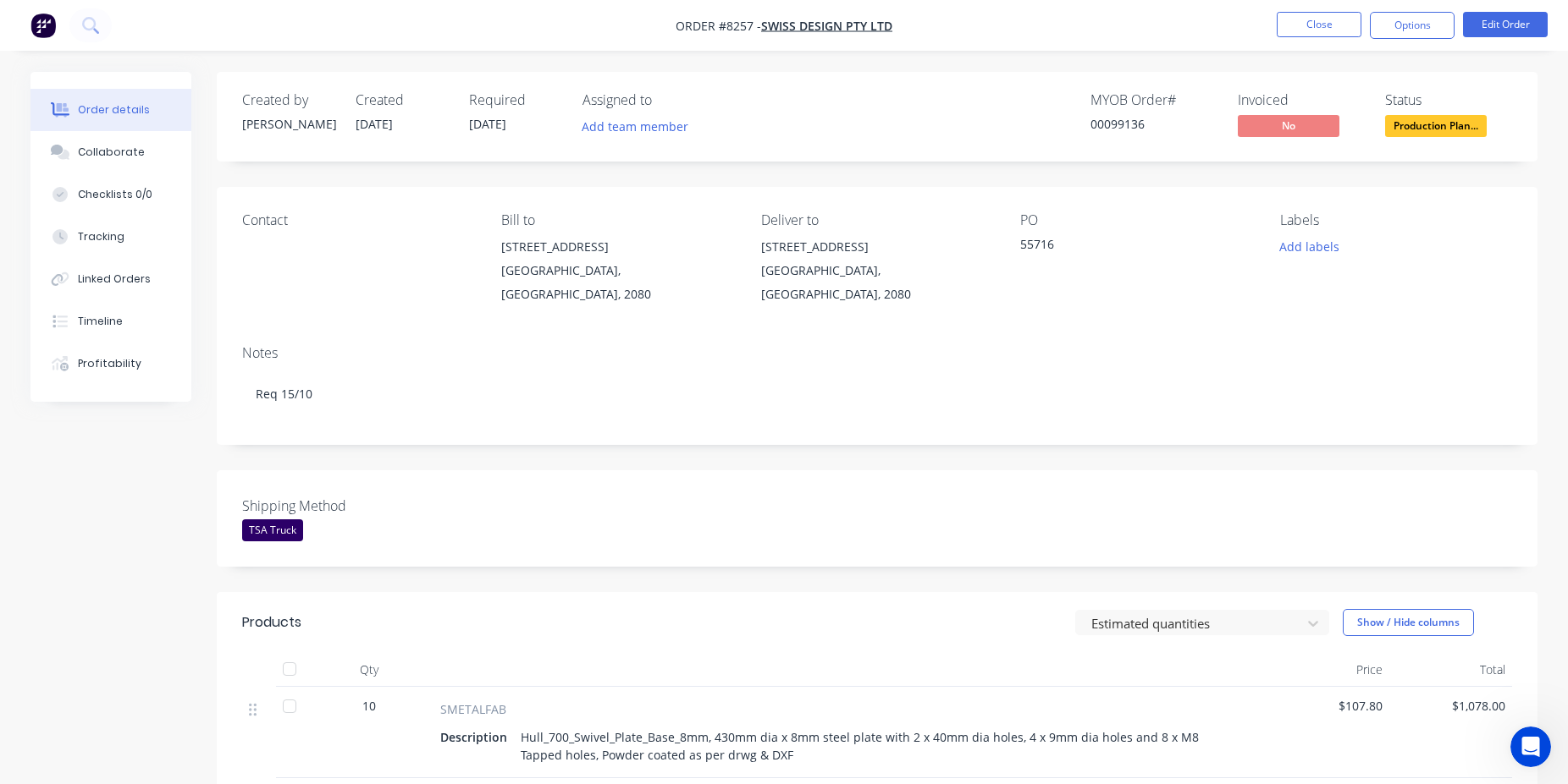
click at [1130, 131] on div "00099136" at bounding box center [1154, 123] width 127 height 18
copy div "00099136"
click at [1309, 33] on button "Close" at bounding box center [1319, 24] width 85 height 26
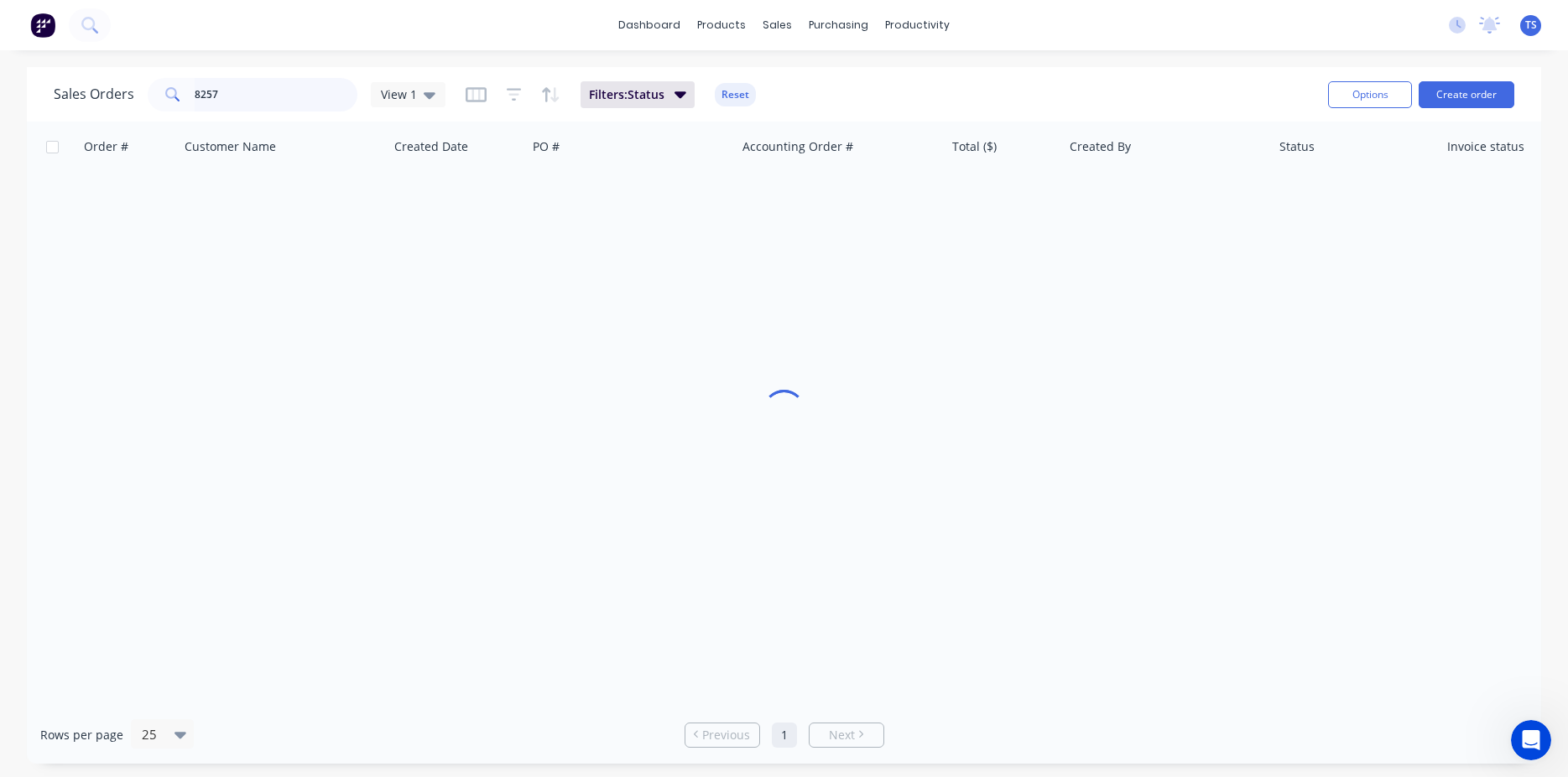
drag, startPoint x: 263, startPoint y: 79, endPoint x: 263, endPoint y: 89, distance: 10.0
click at [263, 87] on input "8257" at bounding box center [276, 94] width 164 height 33
click at [263, 89] on input "8257" at bounding box center [276, 94] width 164 height 33
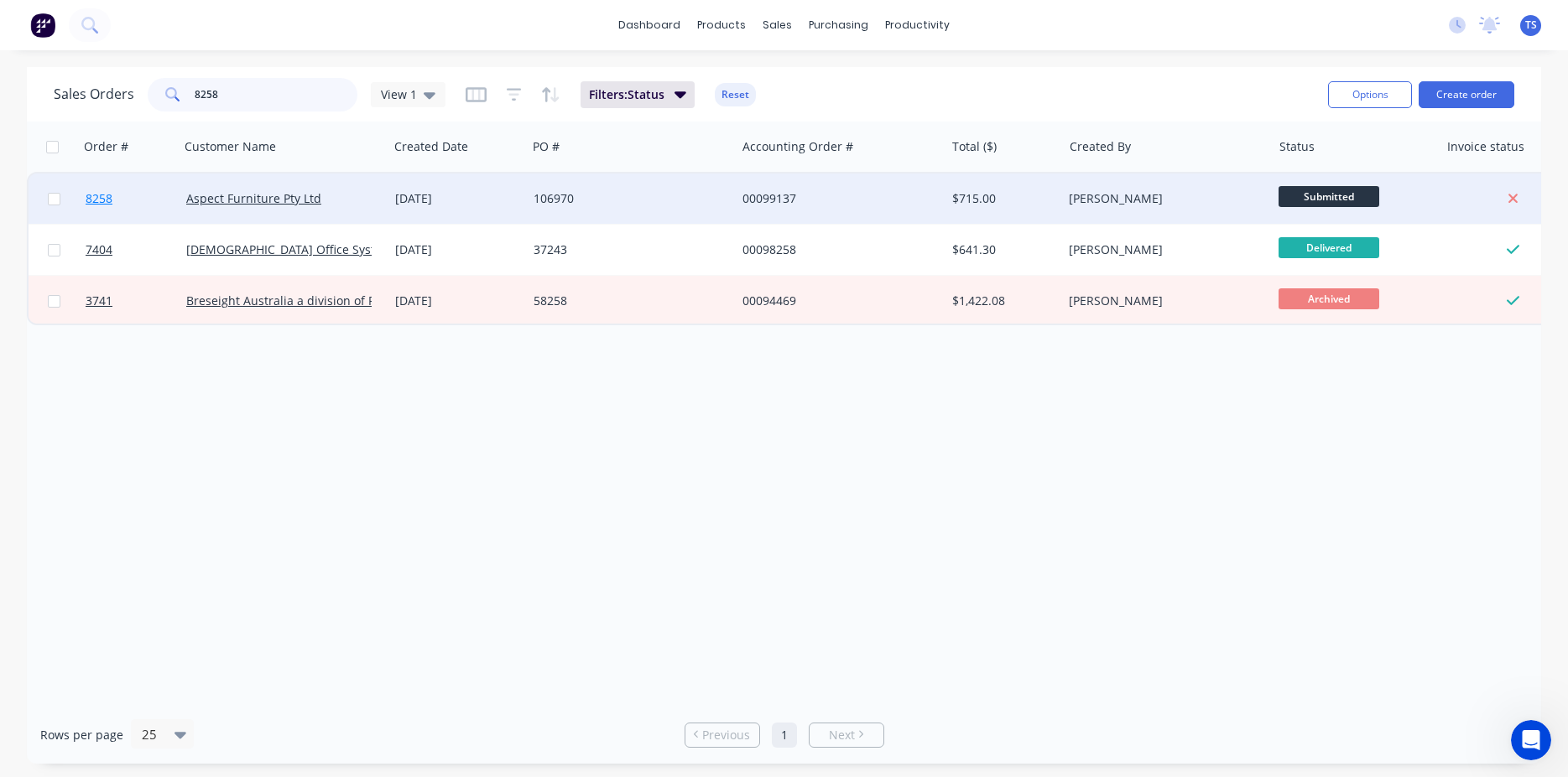
type input "8258"
click at [132, 202] on link "8258" at bounding box center [136, 199] width 101 height 51
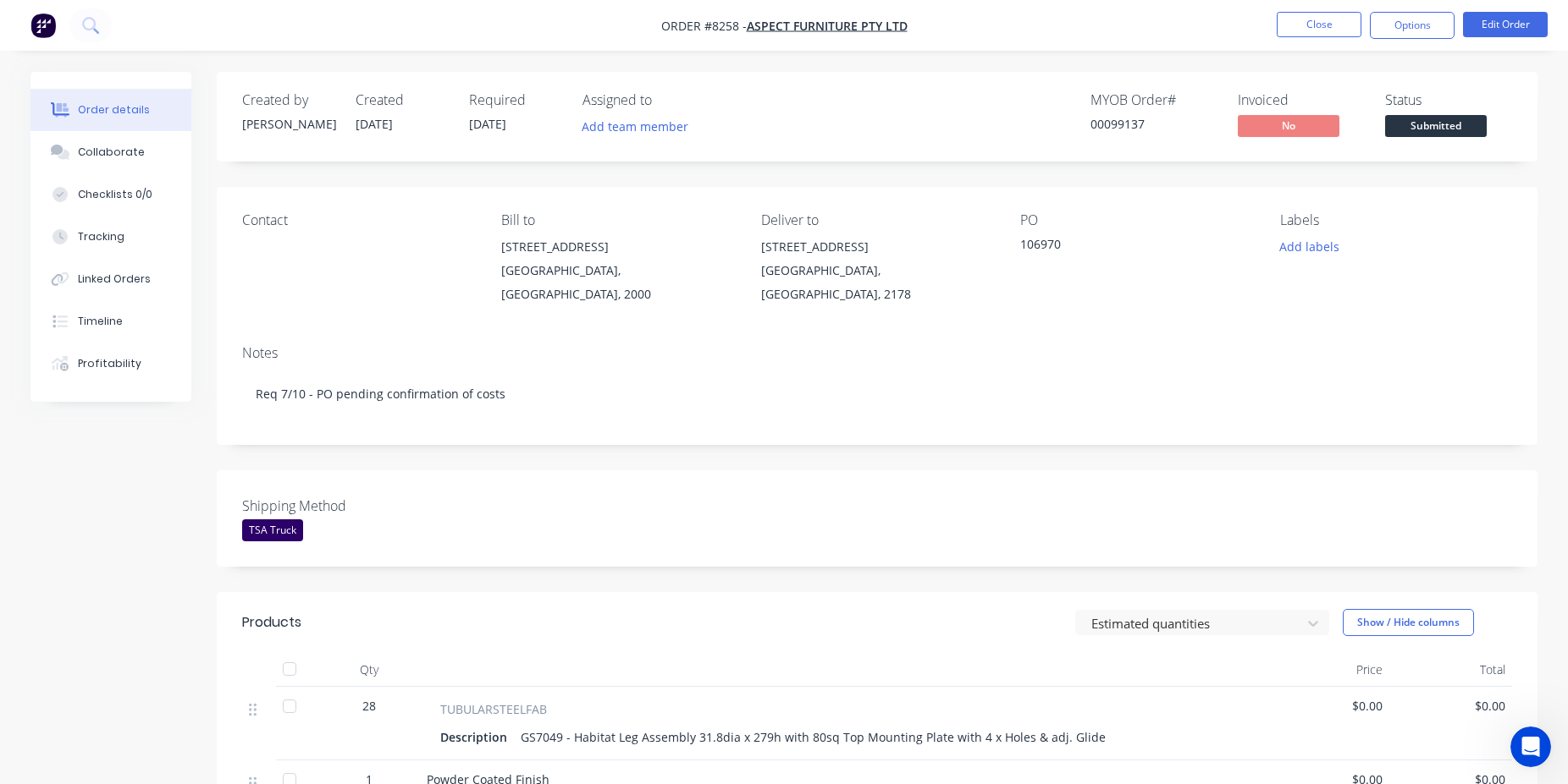
drag, startPoint x: 1482, startPoint y: 120, endPoint x: 1475, endPoint y: 126, distance: 9.2
click at [1482, 121] on span "Submitted" at bounding box center [1436, 125] width 101 height 21
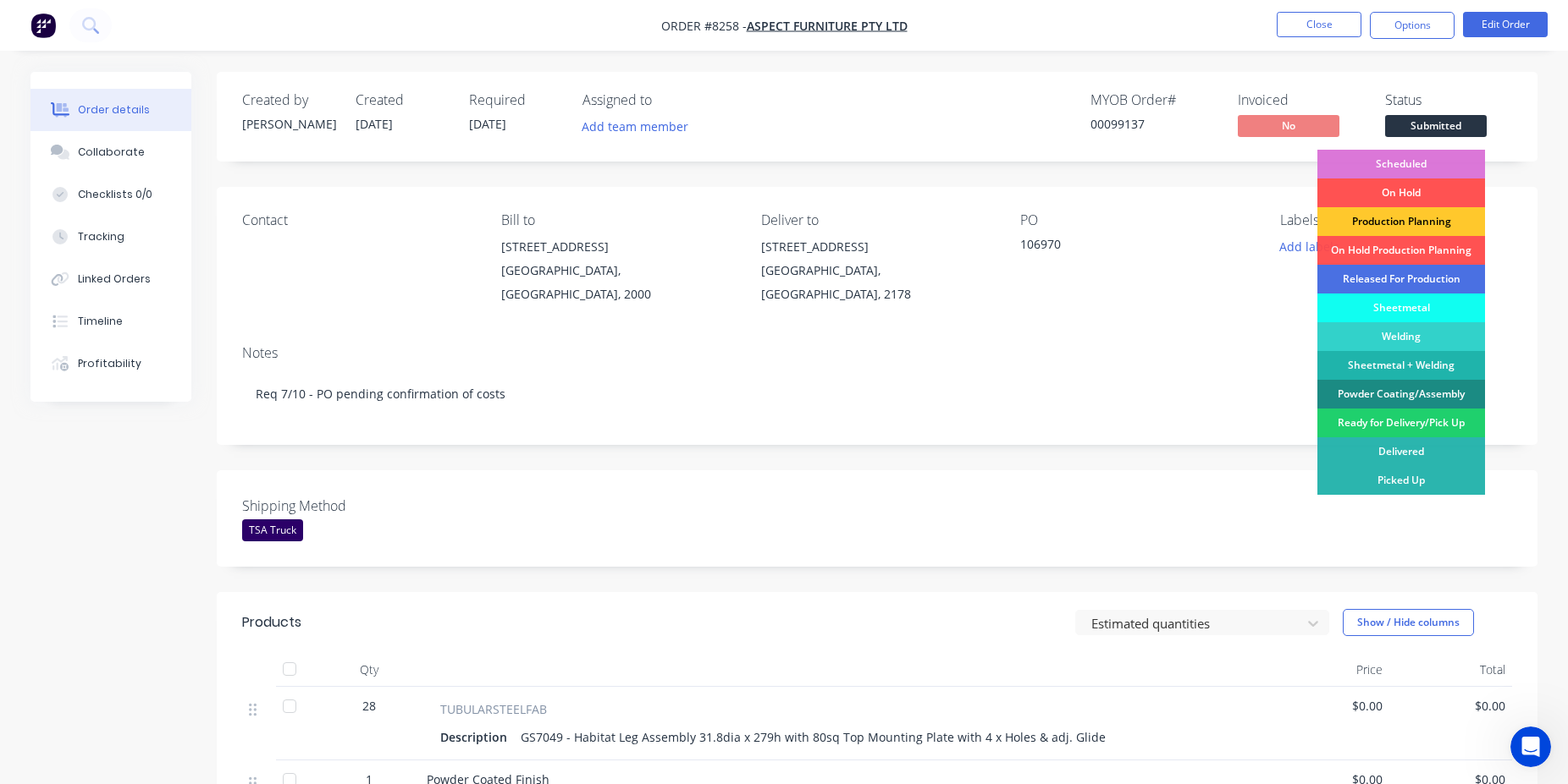
click at [1416, 214] on div "Production Planning" at bounding box center [1401, 221] width 168 height 29
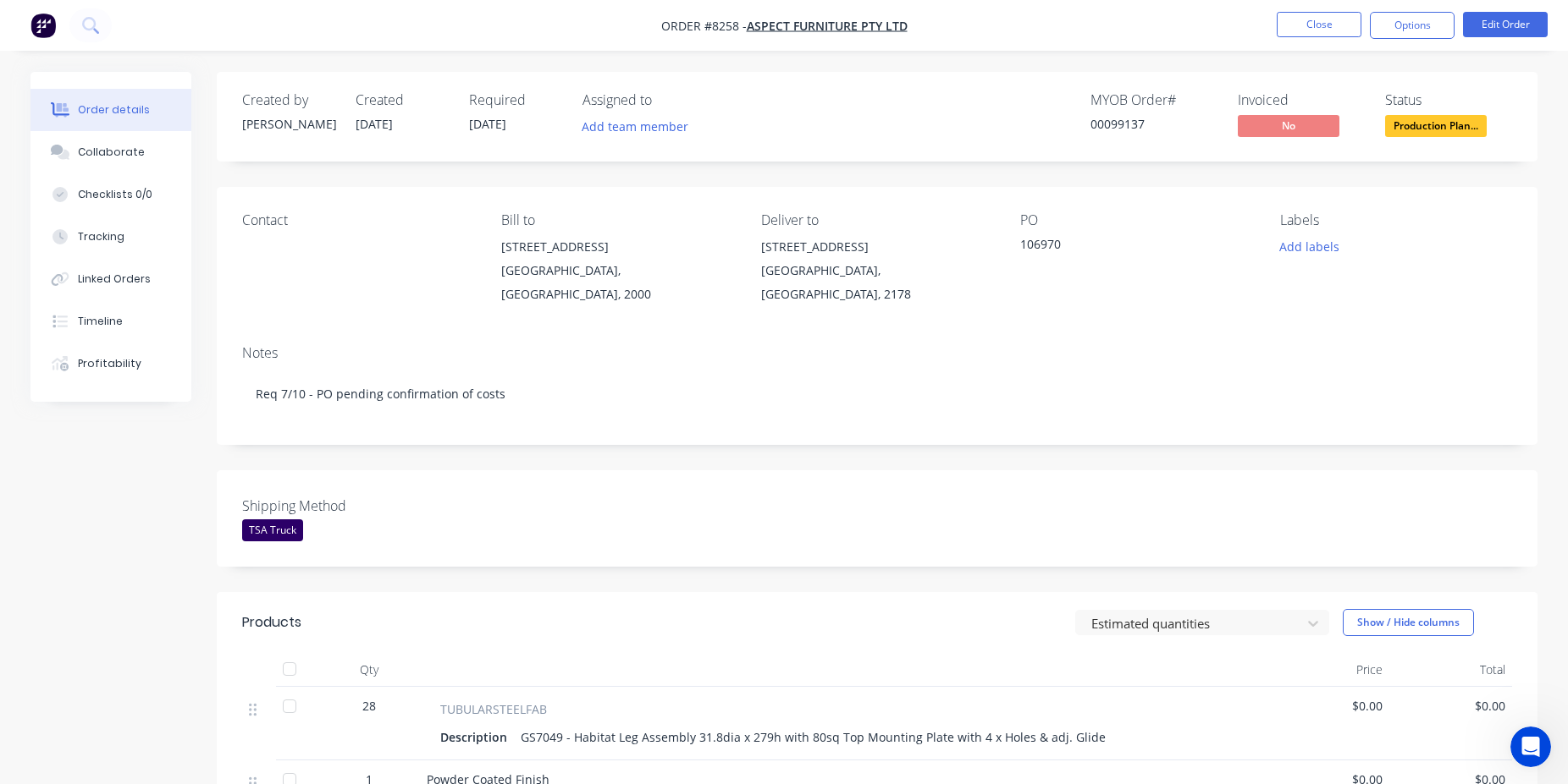
click at [1144, 119] on div "00099137" at bounding box center [1154, 123] width 127 height 18
drag, startPoint x: 1144, startPoint y: 119, endPoint x: 1106, endPoint y: 123, distance: 38.2
click at [1137, 120] on div "00099137" at bounding box center [1154, 123] width 127 height 18
click at [1294, 32] on button "Close" at bounding box center [1319, 24] width 85 height 26
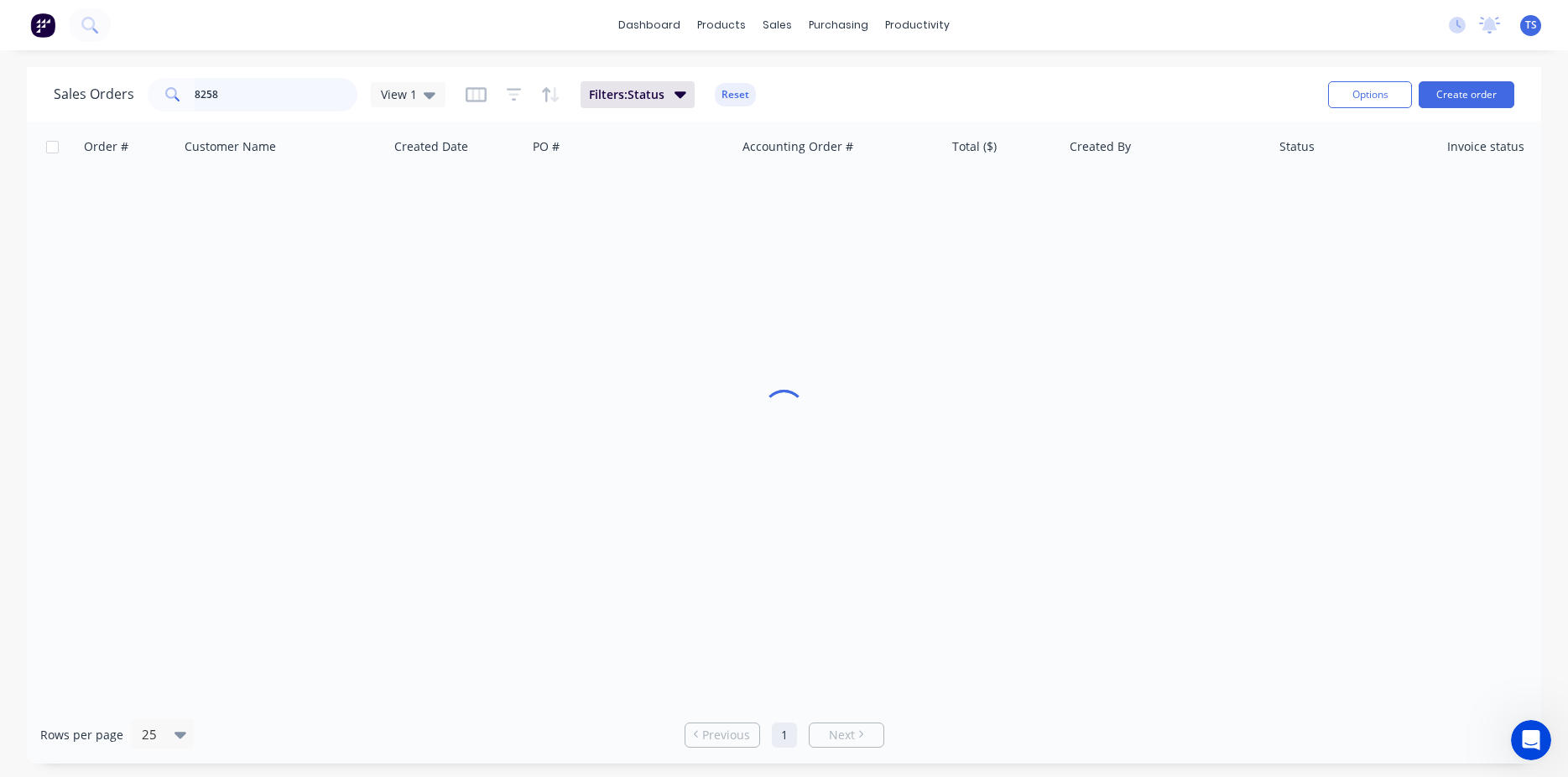
click at [285, 96] on input "8258" at bounding box center [276, 94] width 164 height 33
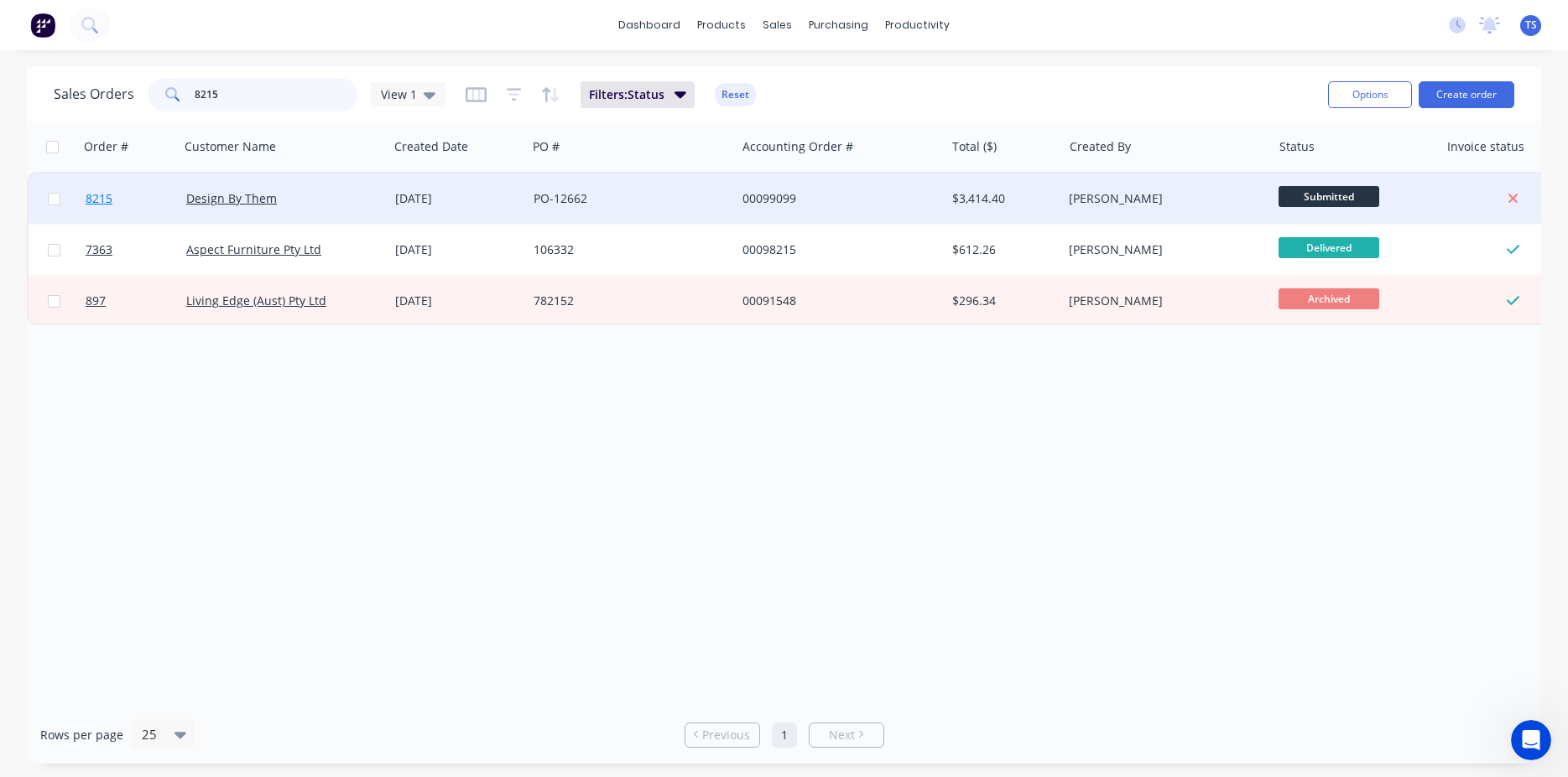
type input "8215"
click at [136, 191] on link "8215" at bounding box center [136, 199] width 101 height 51
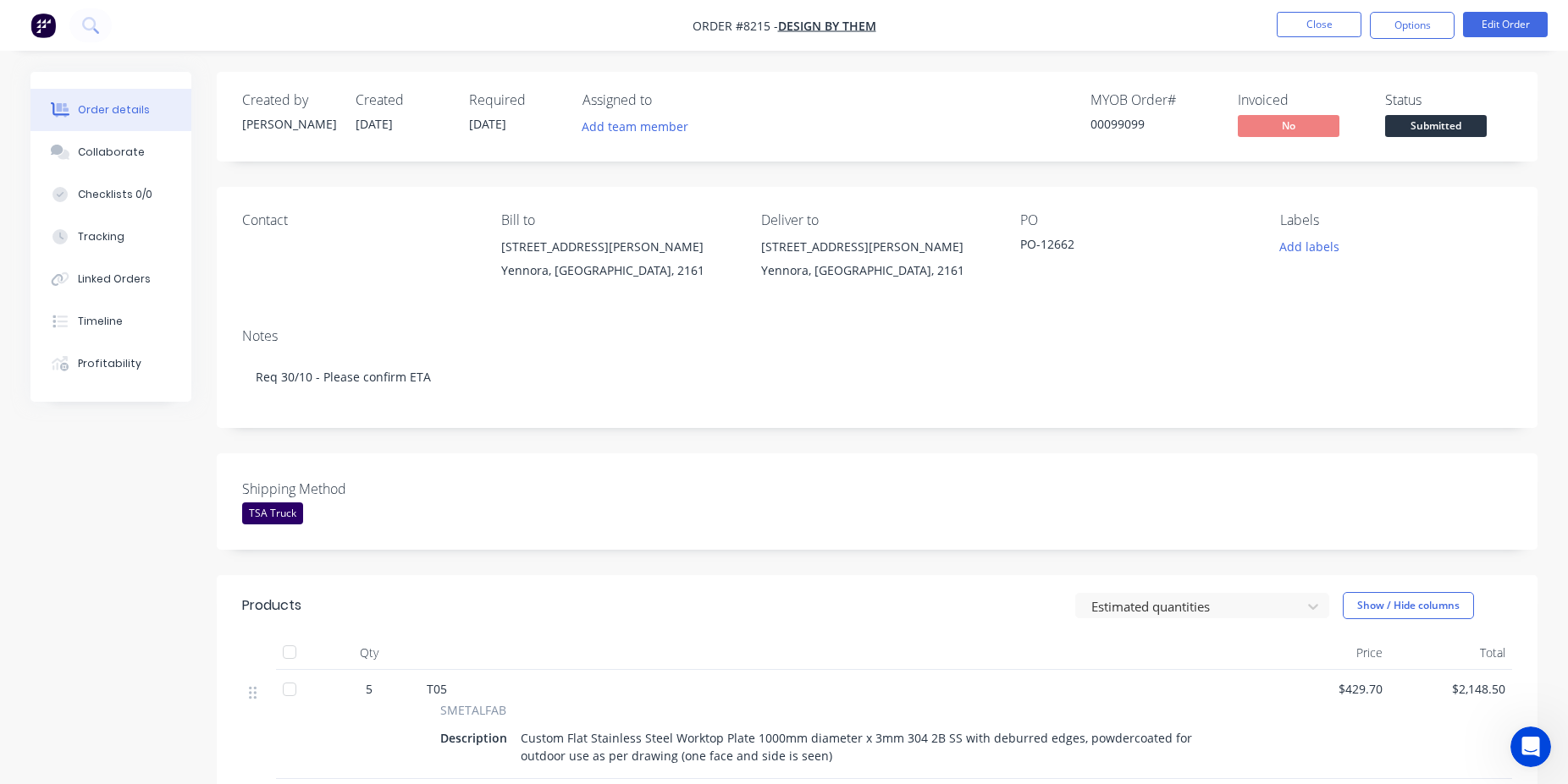
click at [1456, 134] on span "Submitted" at bounding box center [1436, 125] width 101 height 21
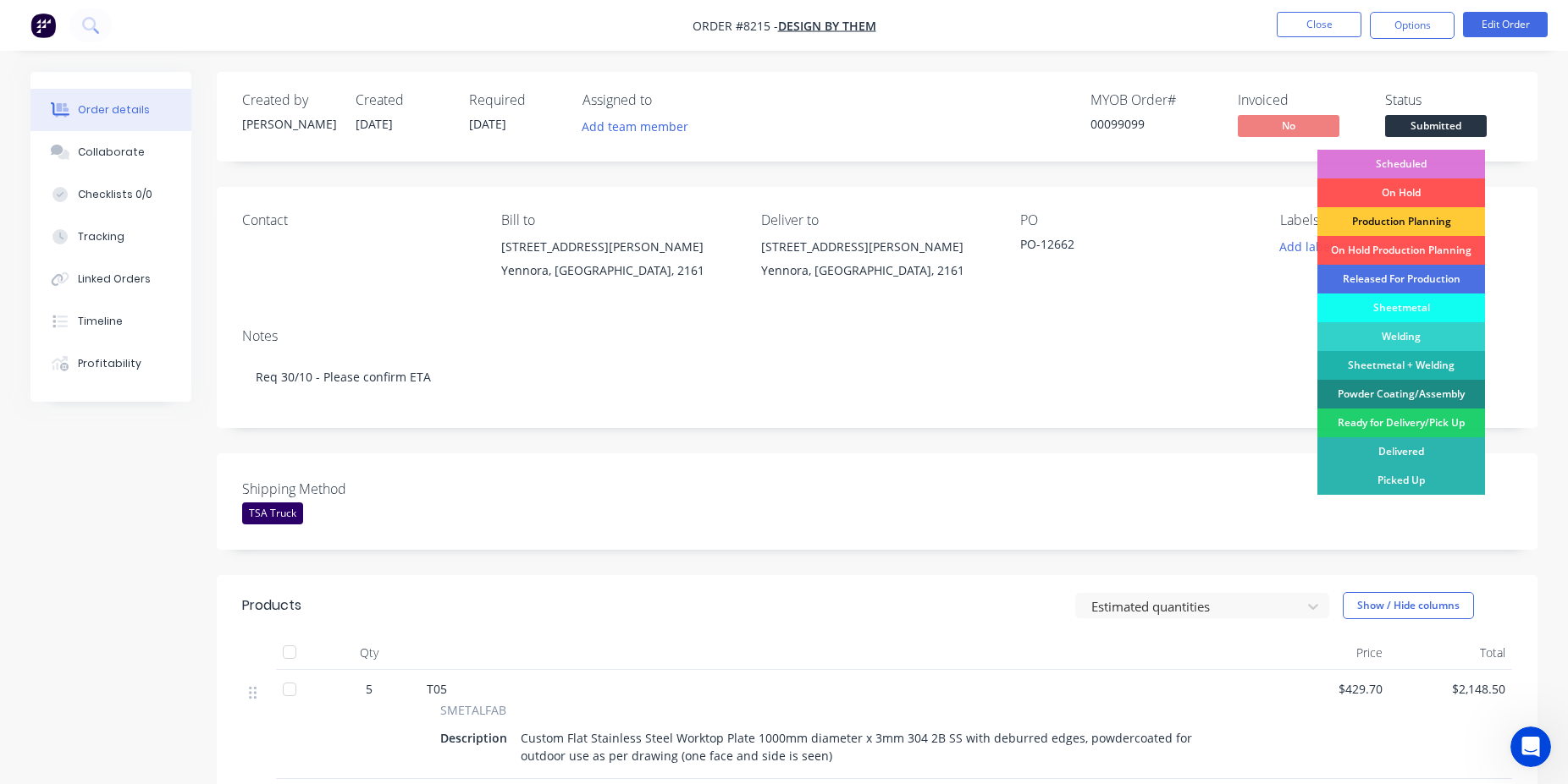
click at [1445, 153] on div "Scheduled" at bounding box center [1401, 164] width 168 height 29
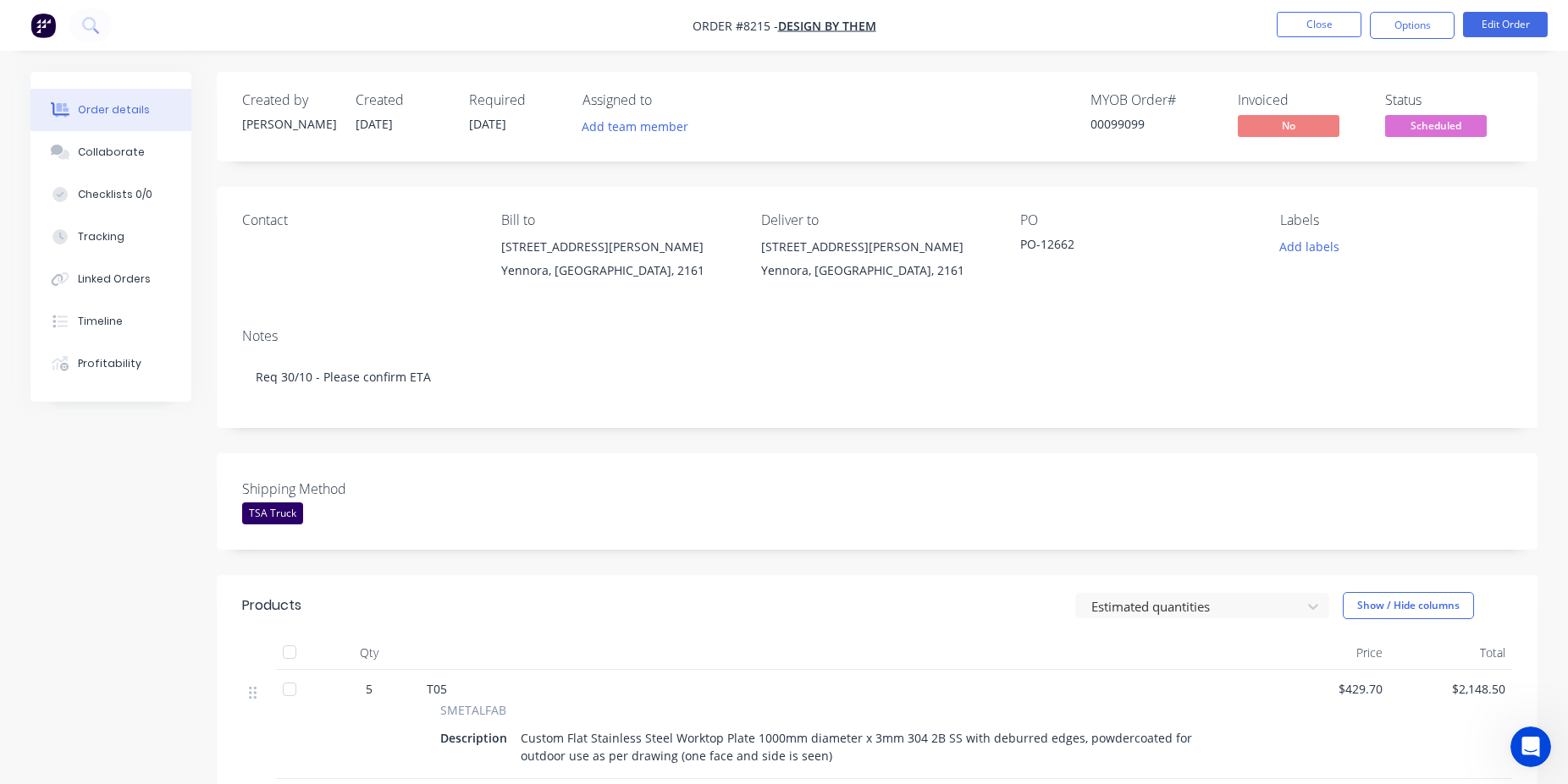
click at [1133, 132] on div "00099099" at bounding box center [1154, 123] width 127 height 18
click at [1307, 24] on button "Close" at bounding box center [1319, 24] width 85 height 26
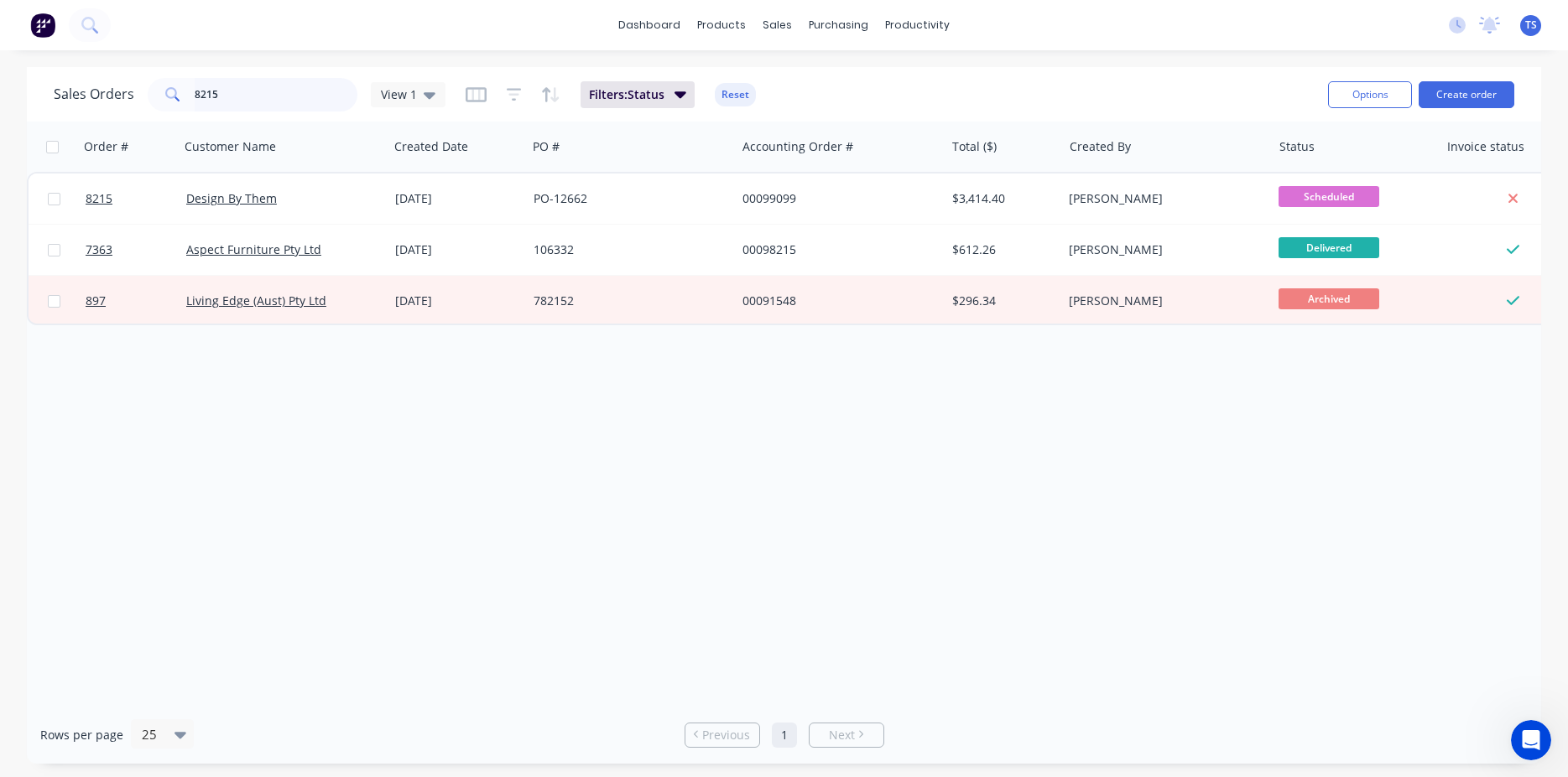
click at [331, 108] on input "8215" at bounding box center [276, 94] width 164 height 33
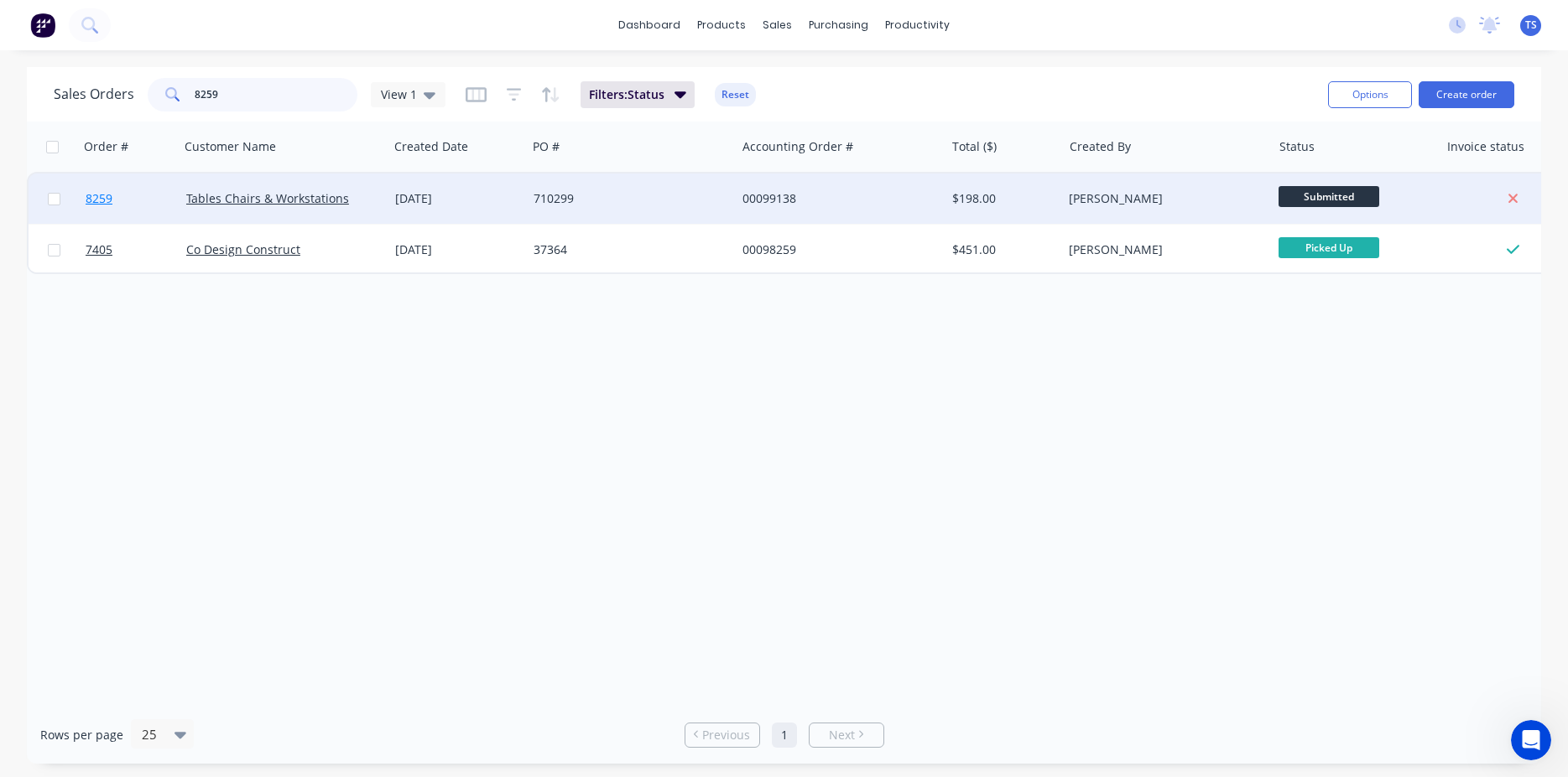
type input "8259"
click at [101, 205] on span "8259" at bounding box center [99, 198] width 27 height 17
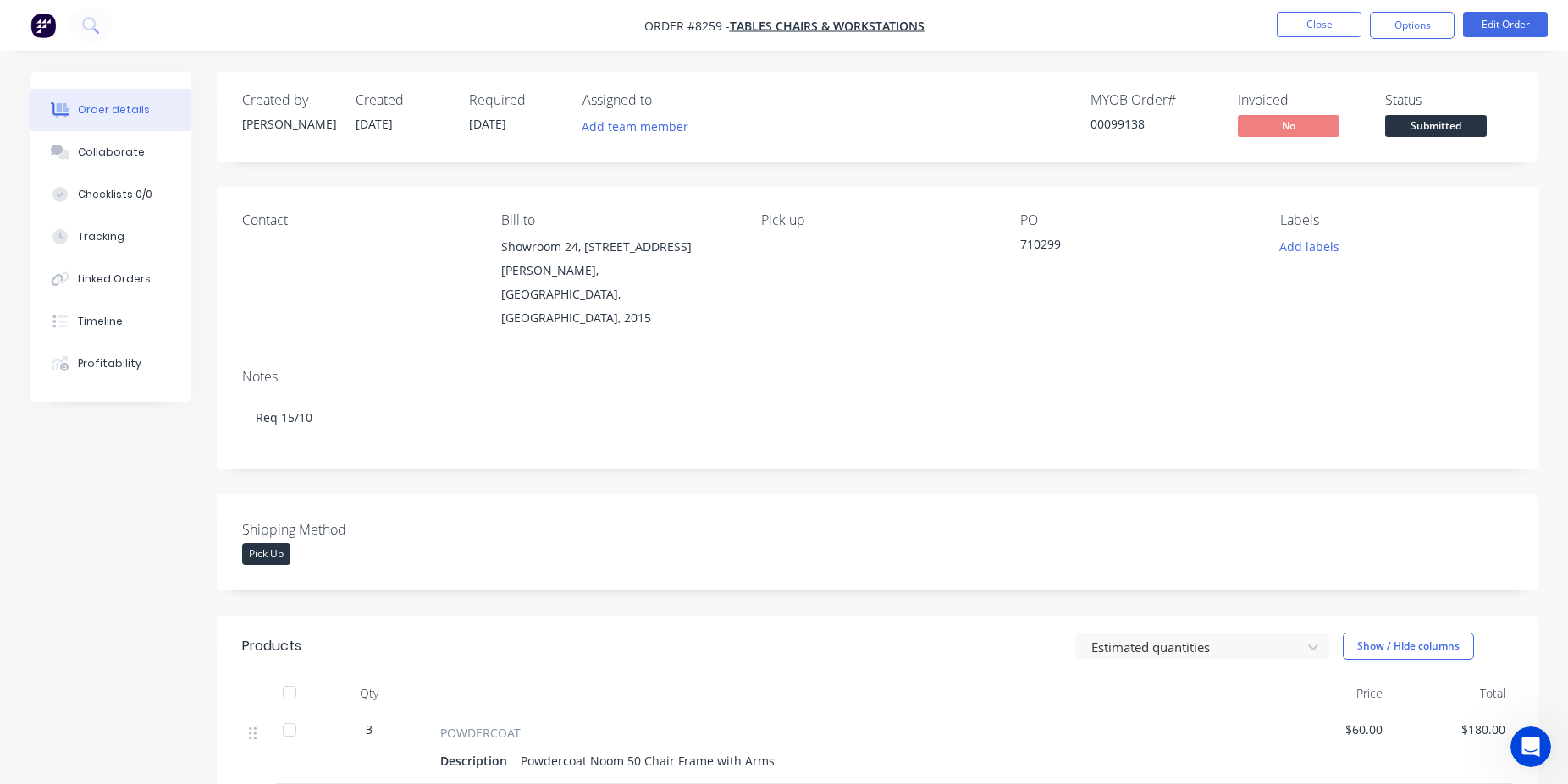
click at [1420, 140] on button "Submitted" at bounding box center [1436, 127] width 101 height 26
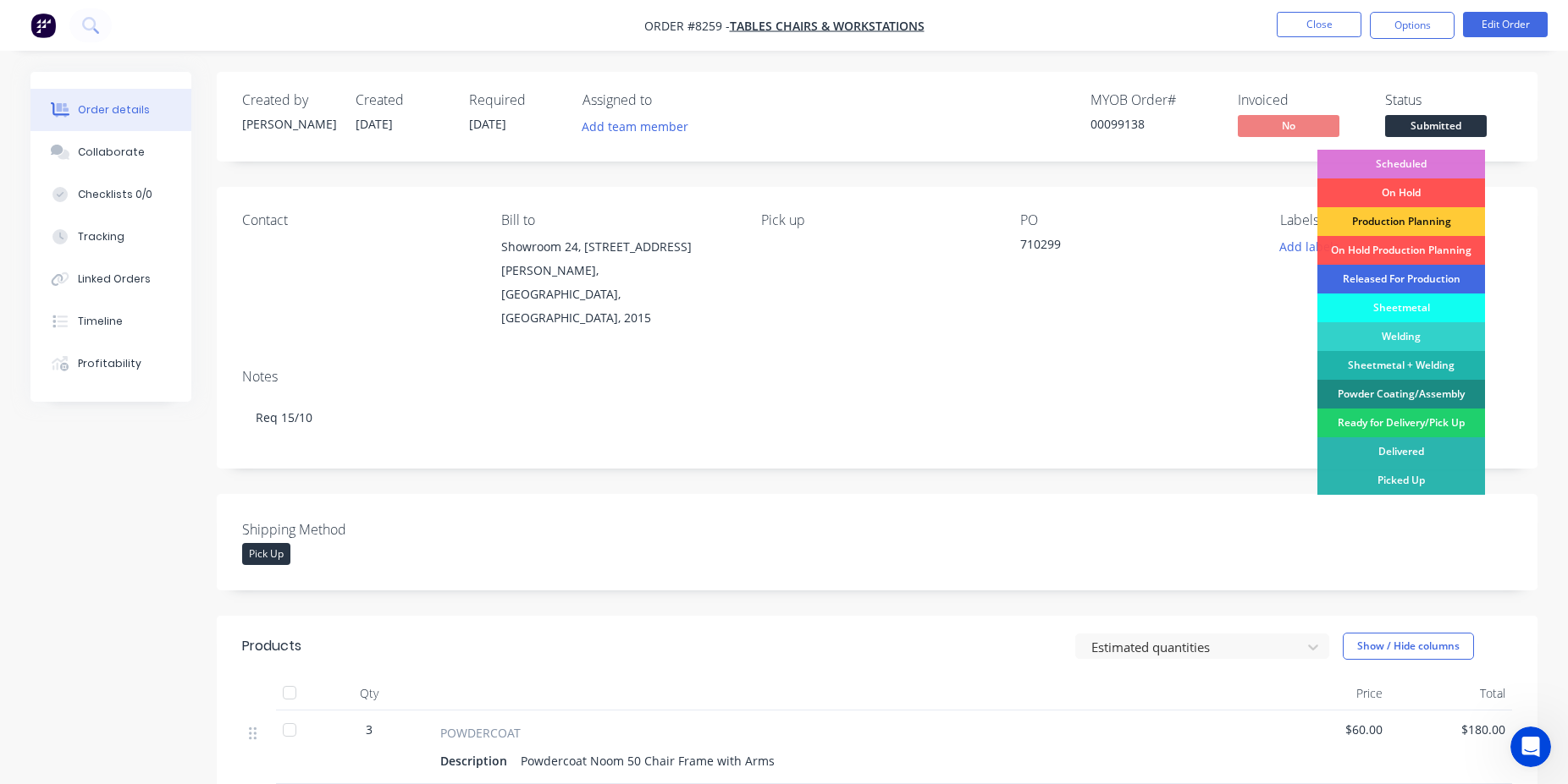
click at [1415, 287] on div "Released For Production" at bounding box center [1401, 279] width 168 height 29
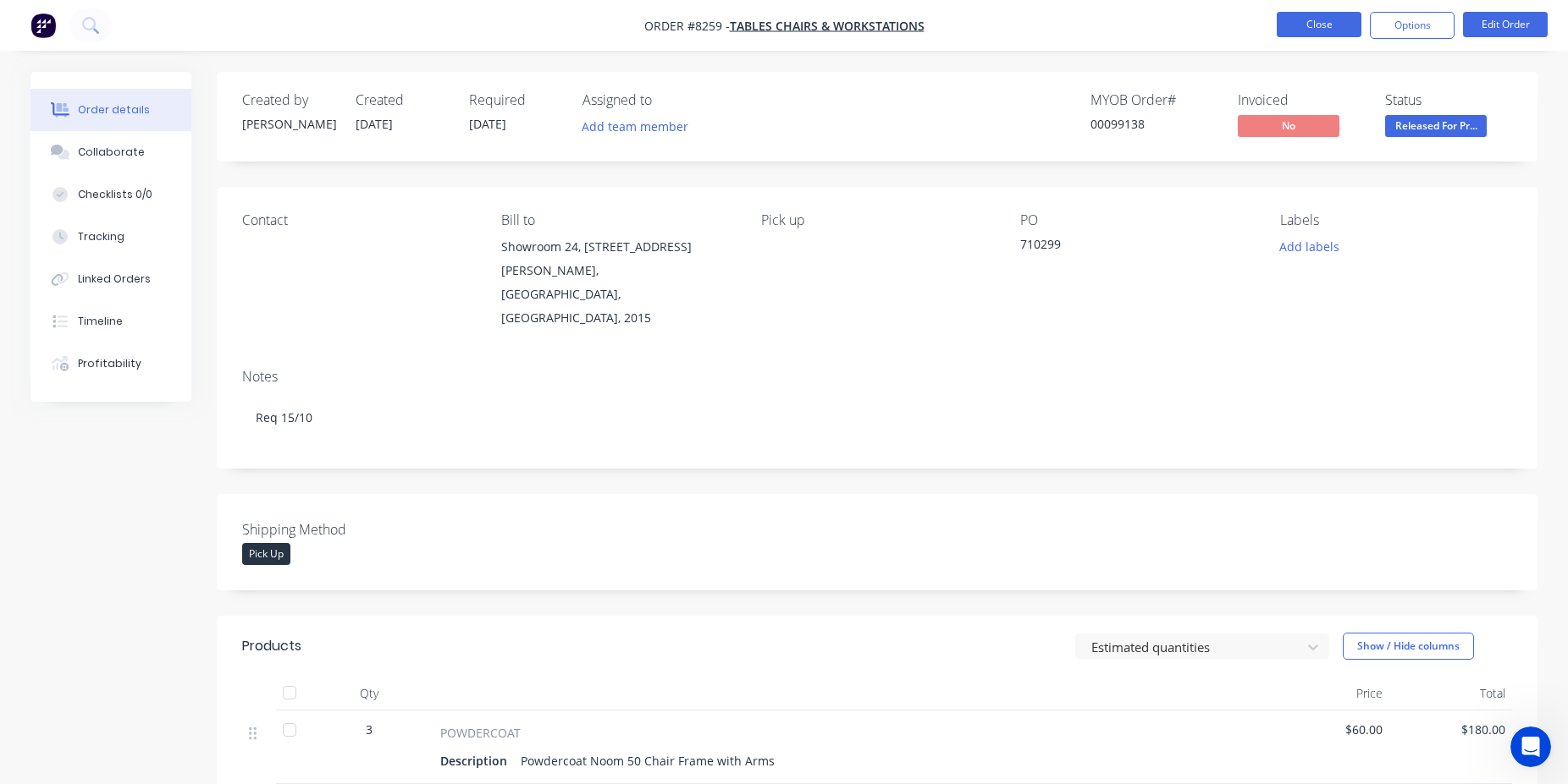
click at [1330, 15] on button "Close" at bounding box center [1319, 24] width 85 height 26
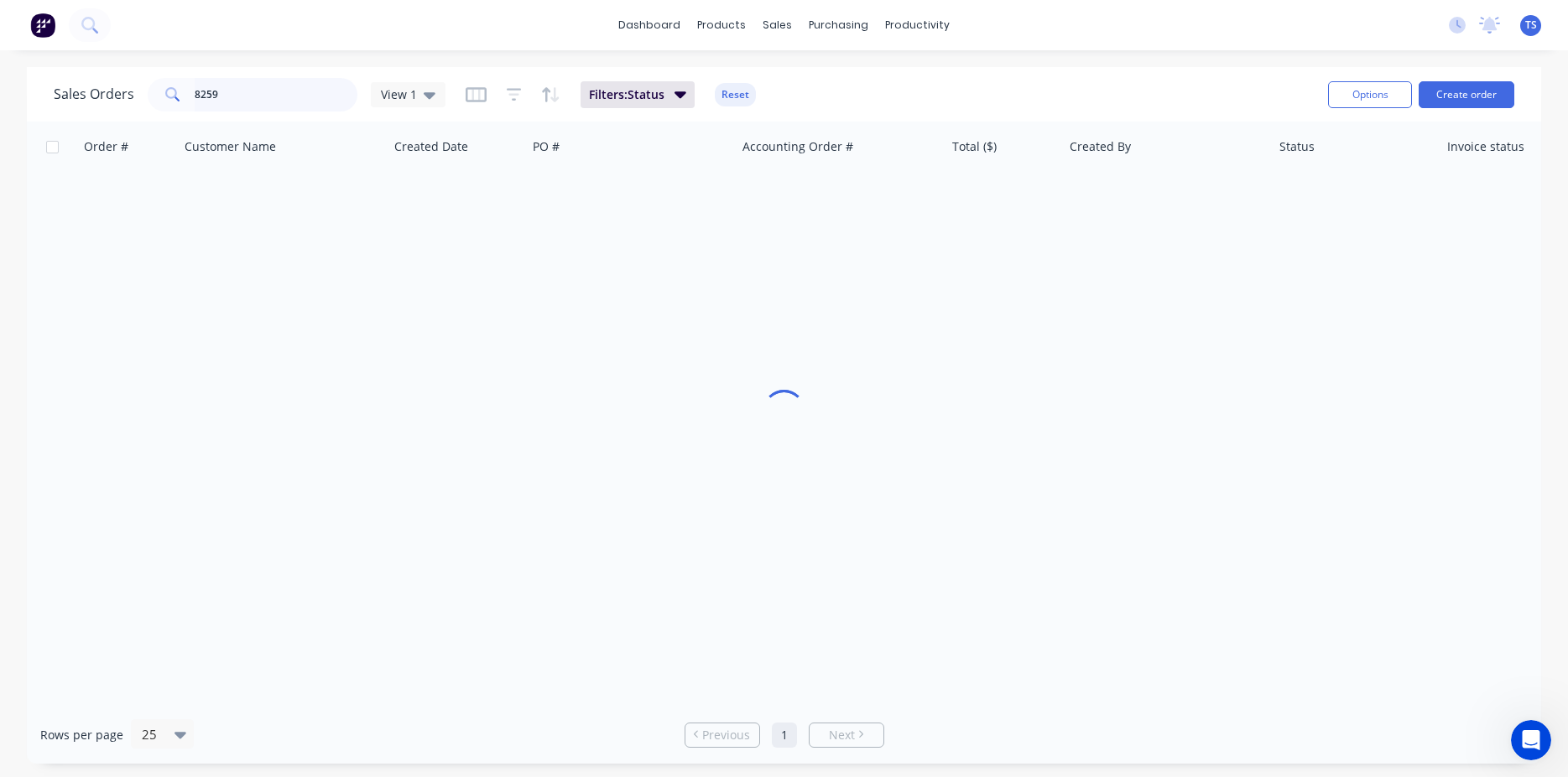
click at [270, 93] on input "8259" at bounding box center [276, 94] width 164 height 33
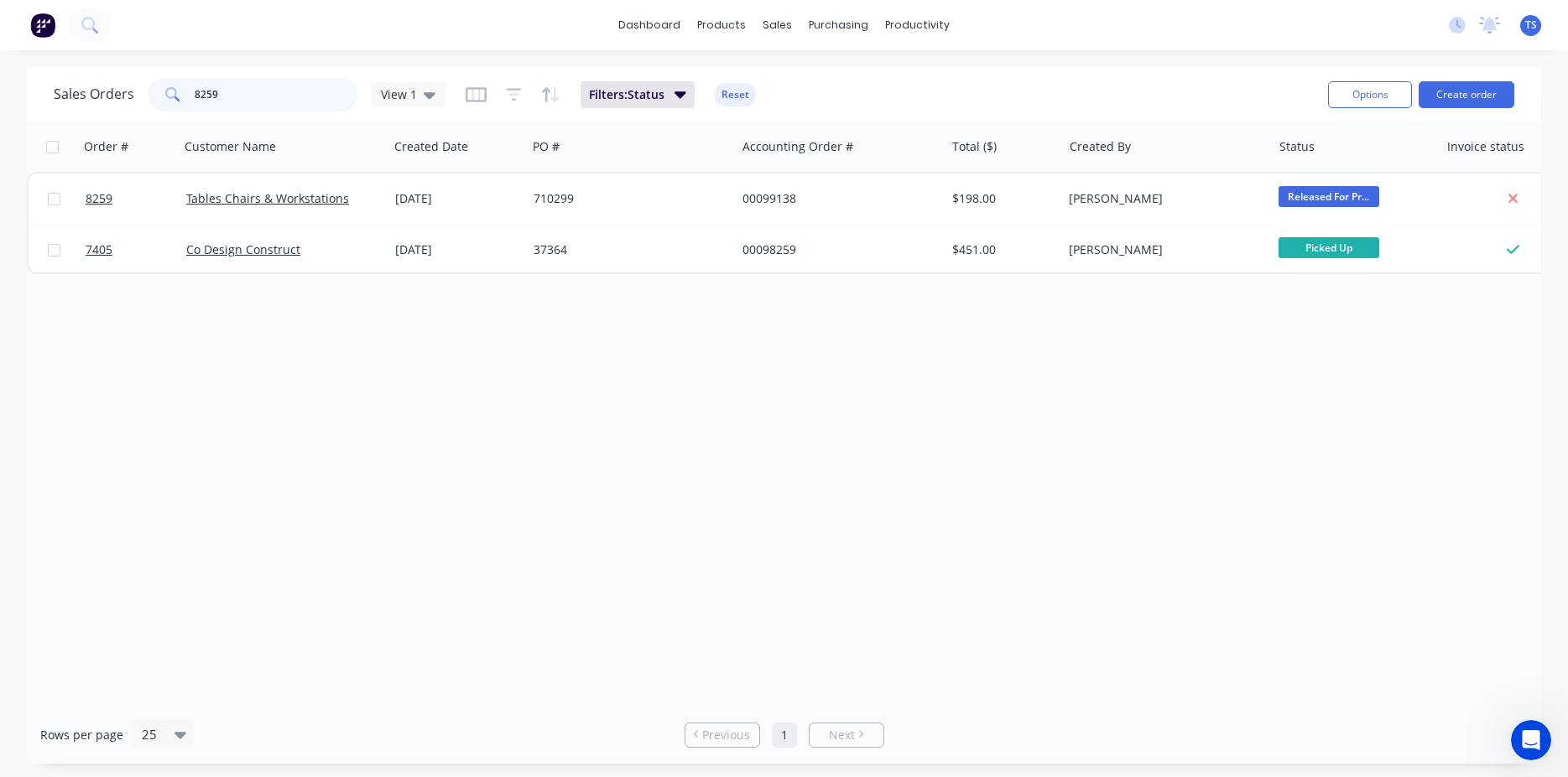
paste input "50900502"
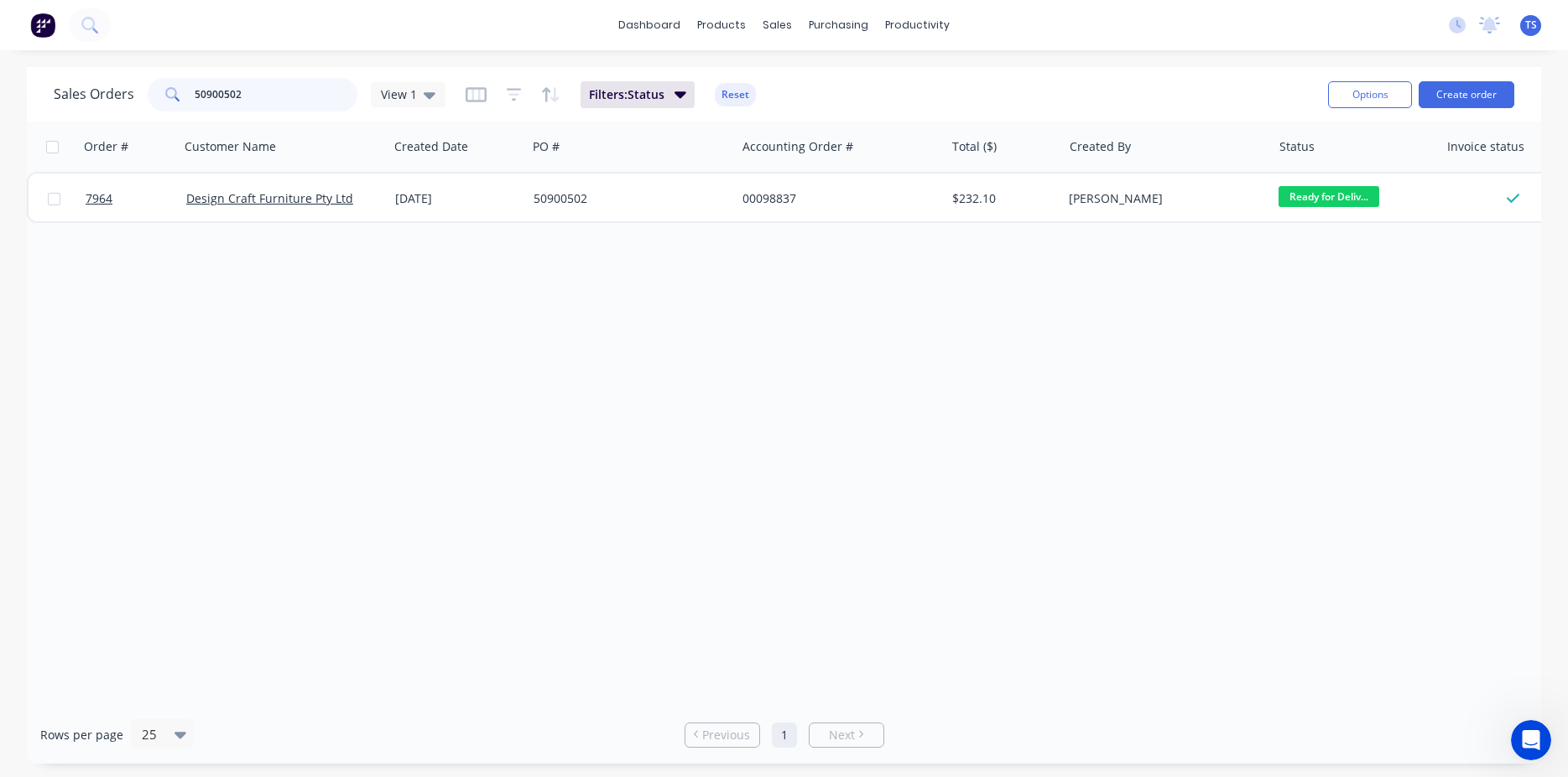
click at [273, 103] on input "50900502" at bounding box center [276, 94] width 164 height 33
click at [263, 80] on input "50900502" at bounding box center [276, 94] width 164 height 33
paste input "5303"
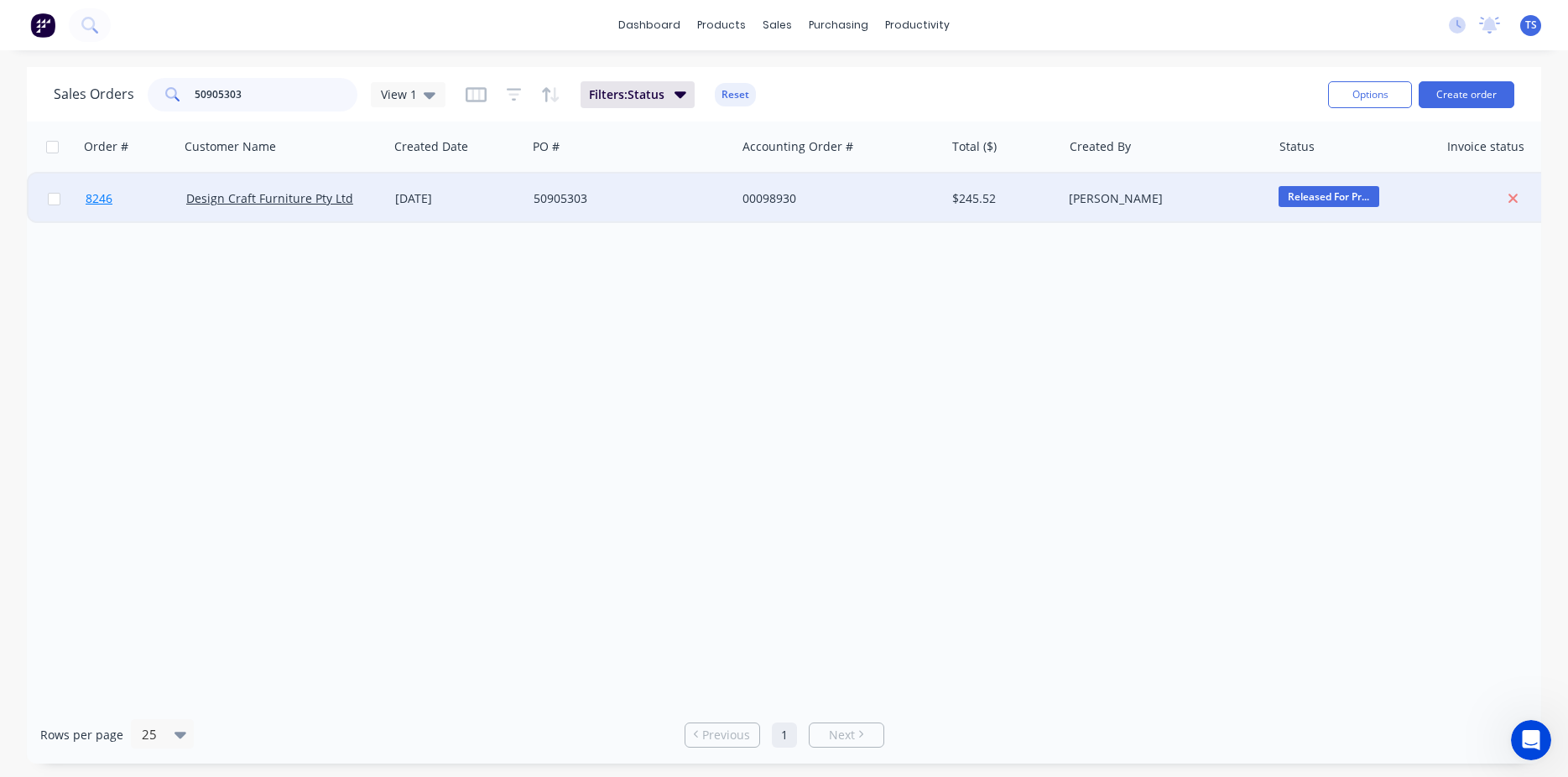
type input "50905303"
click at [166, 182] on link "8246" at bounding box center [136, 199] width 101 height 51
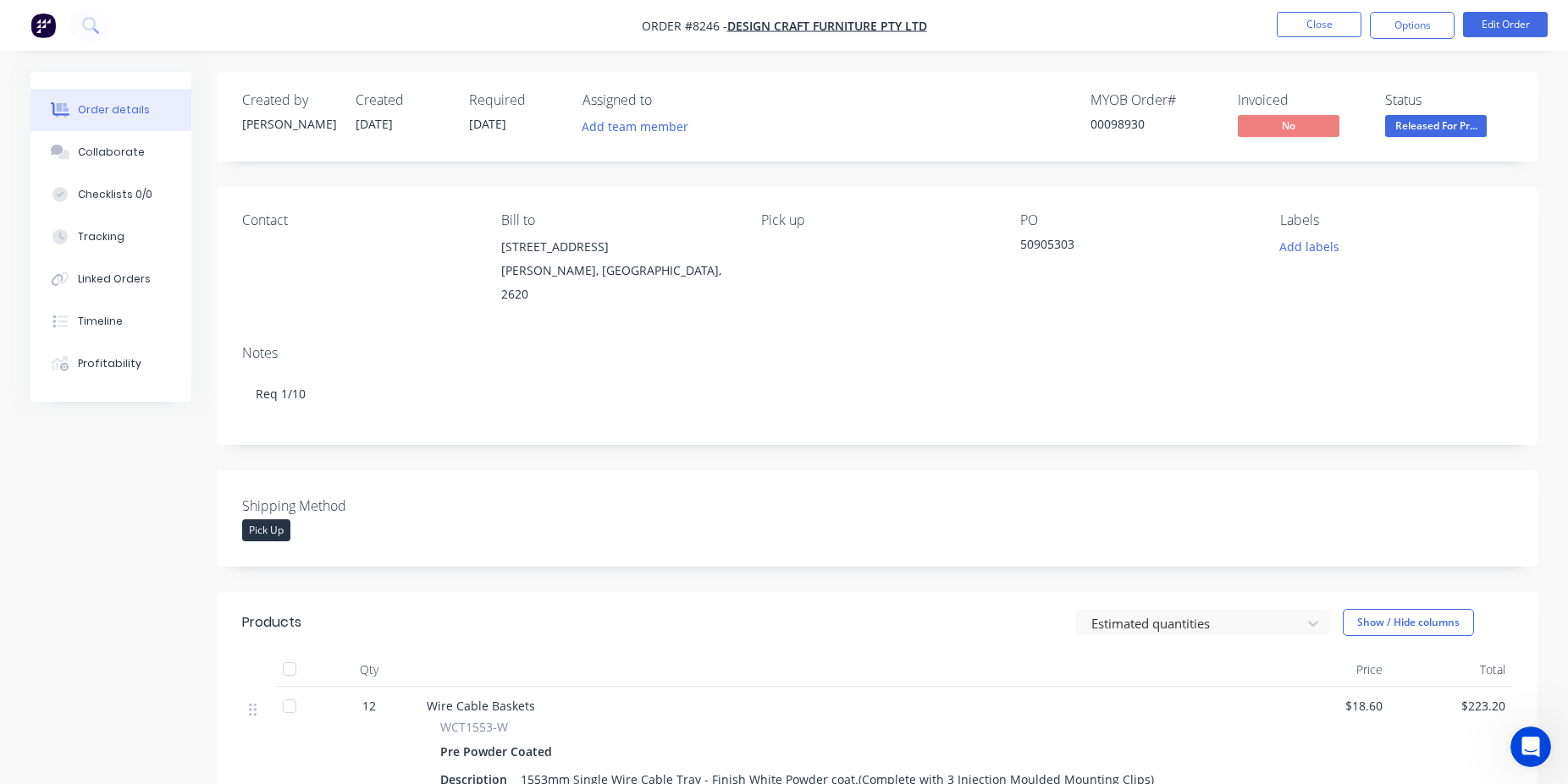
click at [1119, 124] on div "00098930" at bounding box center [1154, 123] width 127 height 18
click at [966, 69] on div "Order details Collaborate Checklists 0/0 Tracking Linked Orders Timeline Profit…" at bounding box center [784, 534] width 1568 height 1067
click at [1316, 31] on button "Close" at bounding box center [1319, 24] width 85 height 26
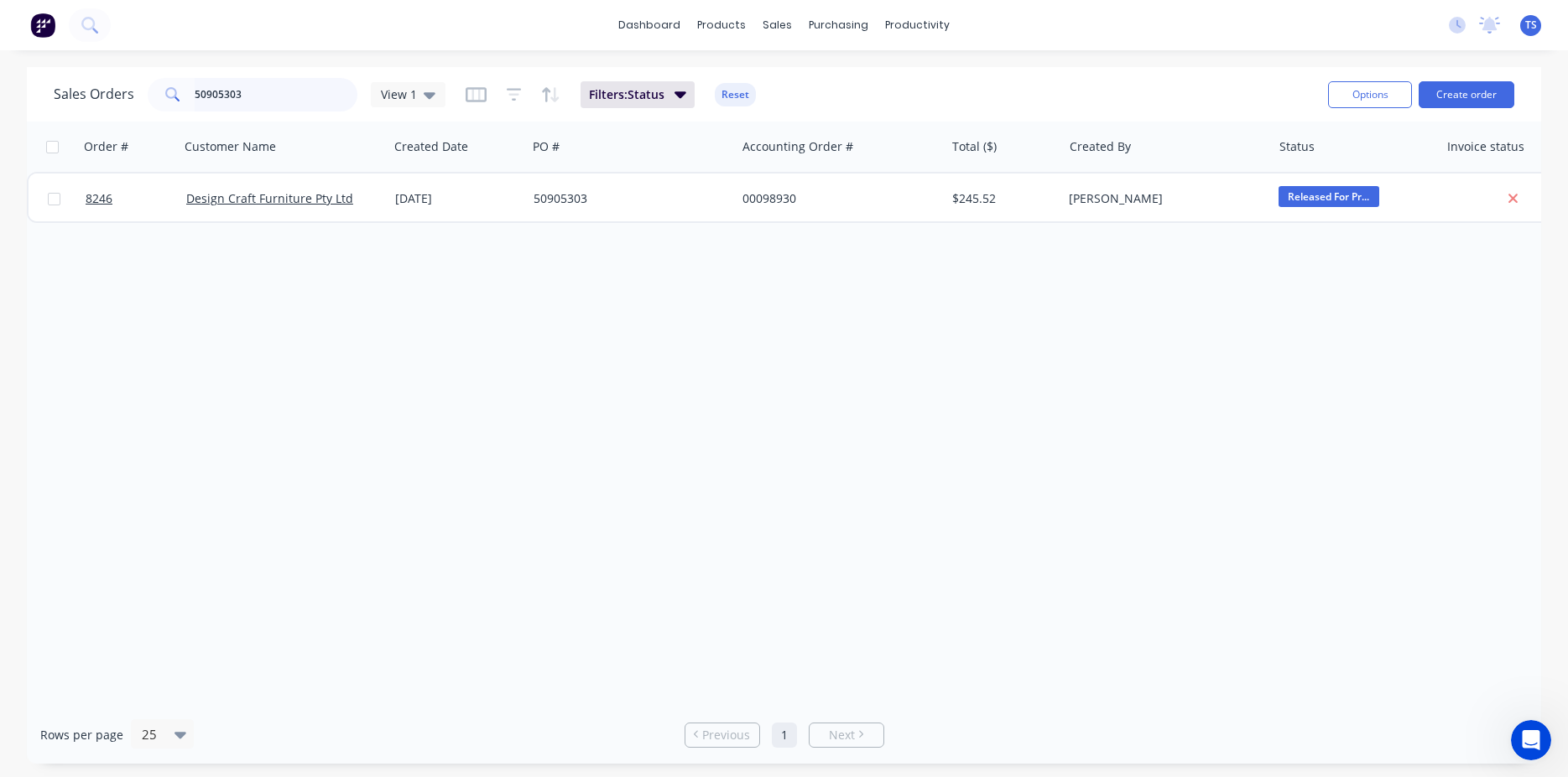
click at [257, 108] on input "50905303" at bounding box center [276, 94] width 164 height 33
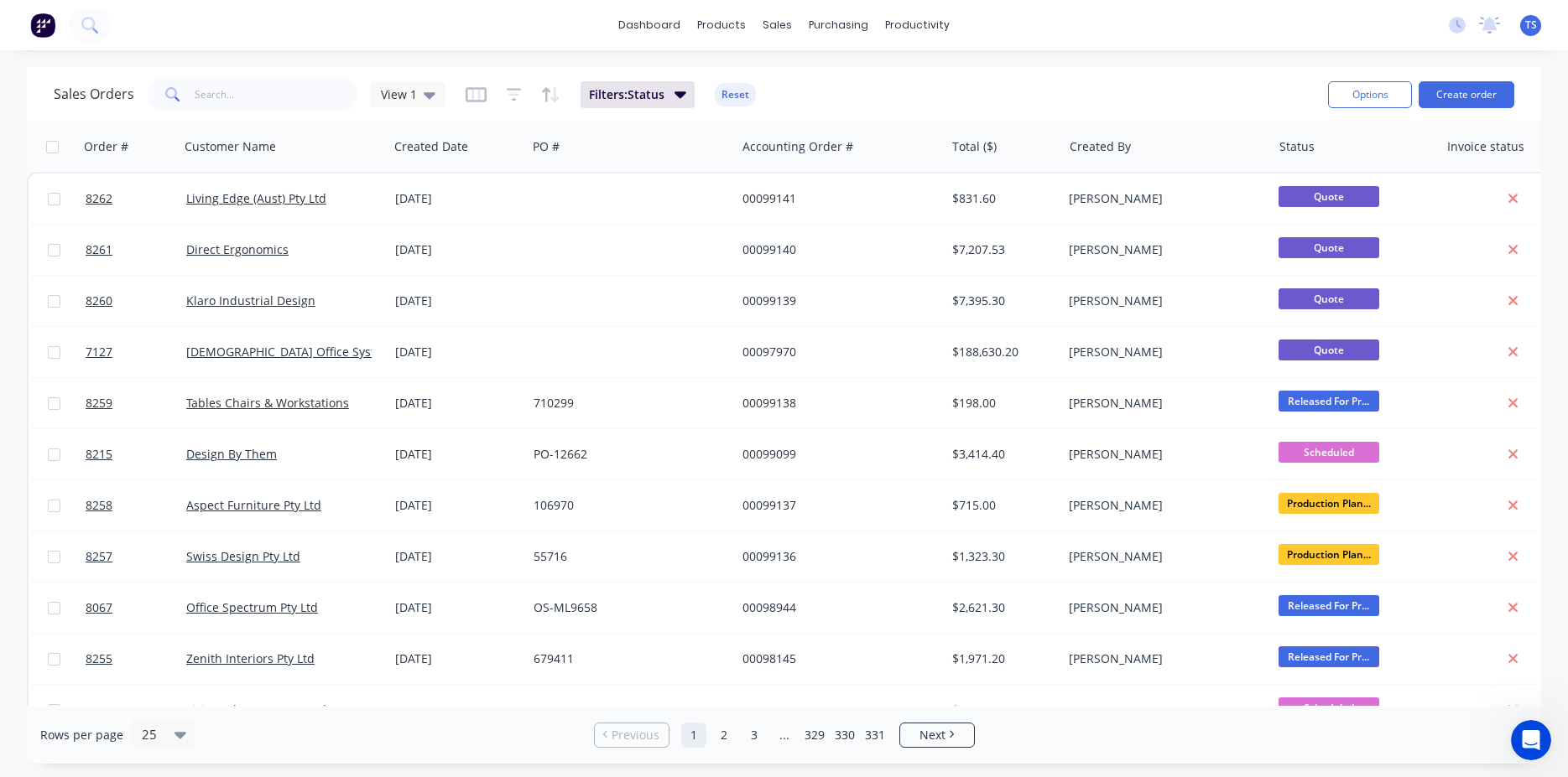
click at [259, 109] on input "text" at bounding box center [276, 94] width 164 height 33
paste input "T01478"
type input "T01478"
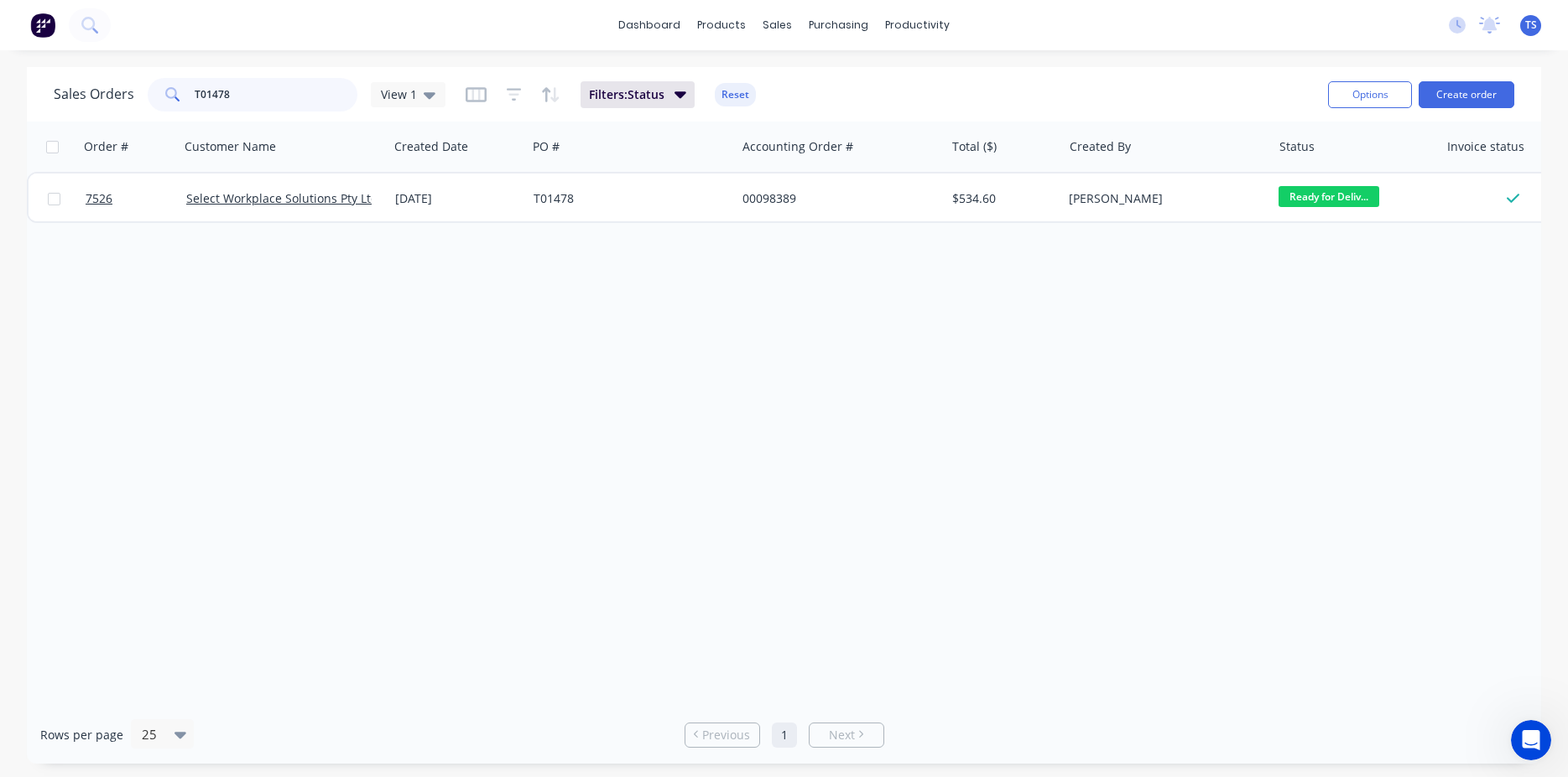
click at [206, 105] on input "T01478" at bounding box center [276, 94] width 164 height 33
click at [211, 104] on input "T01478" at bounding box center [276, 94] width 164 height 33
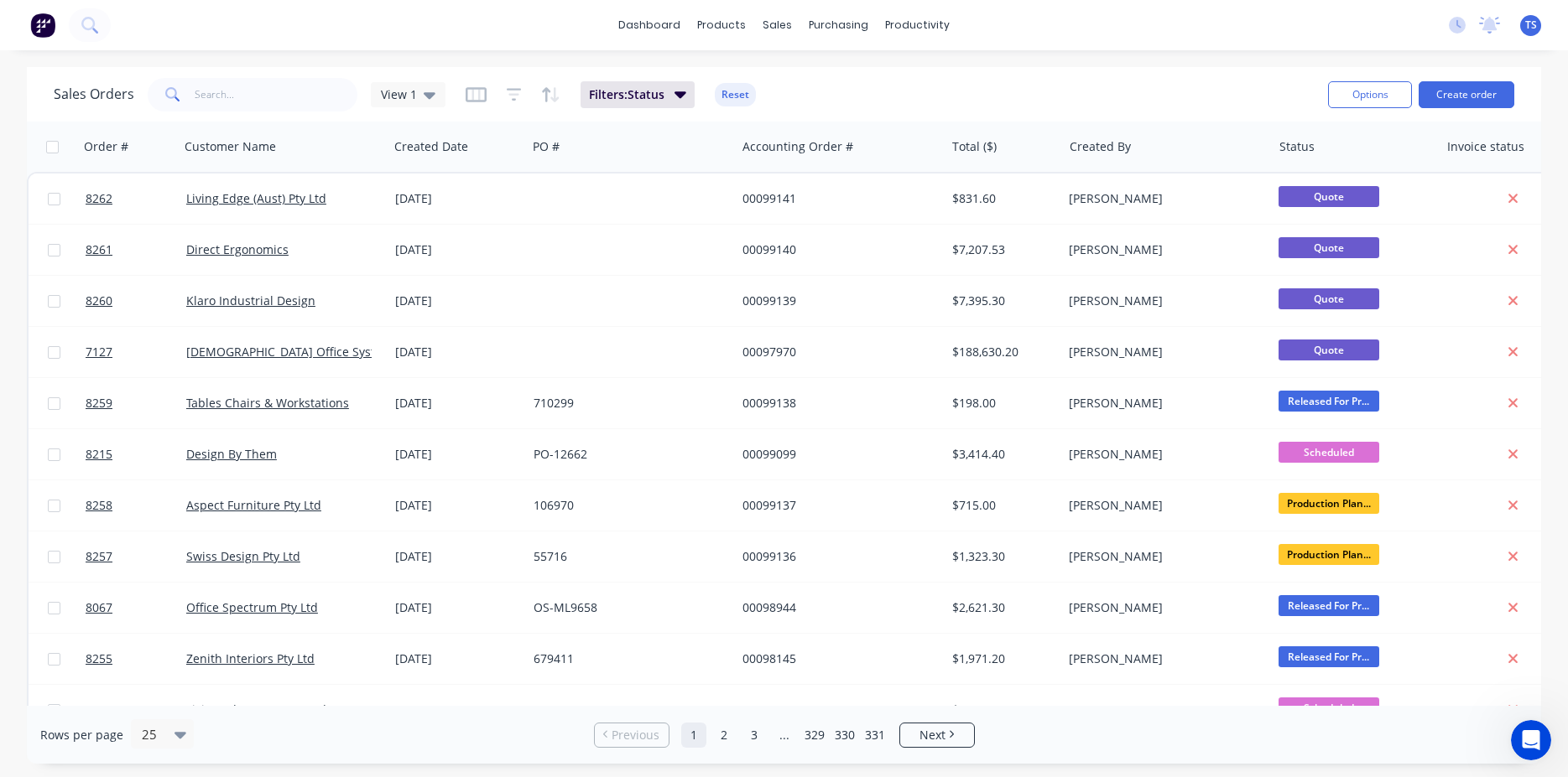
click at [271, 120] on div "Sales Orders View 1 Filters: Status Reset Options Create order" at bounding box center [784, 94] width 1515 height 54
click at [280, 87] on input "text" at bounding box center [276, 94] width 164 height 33
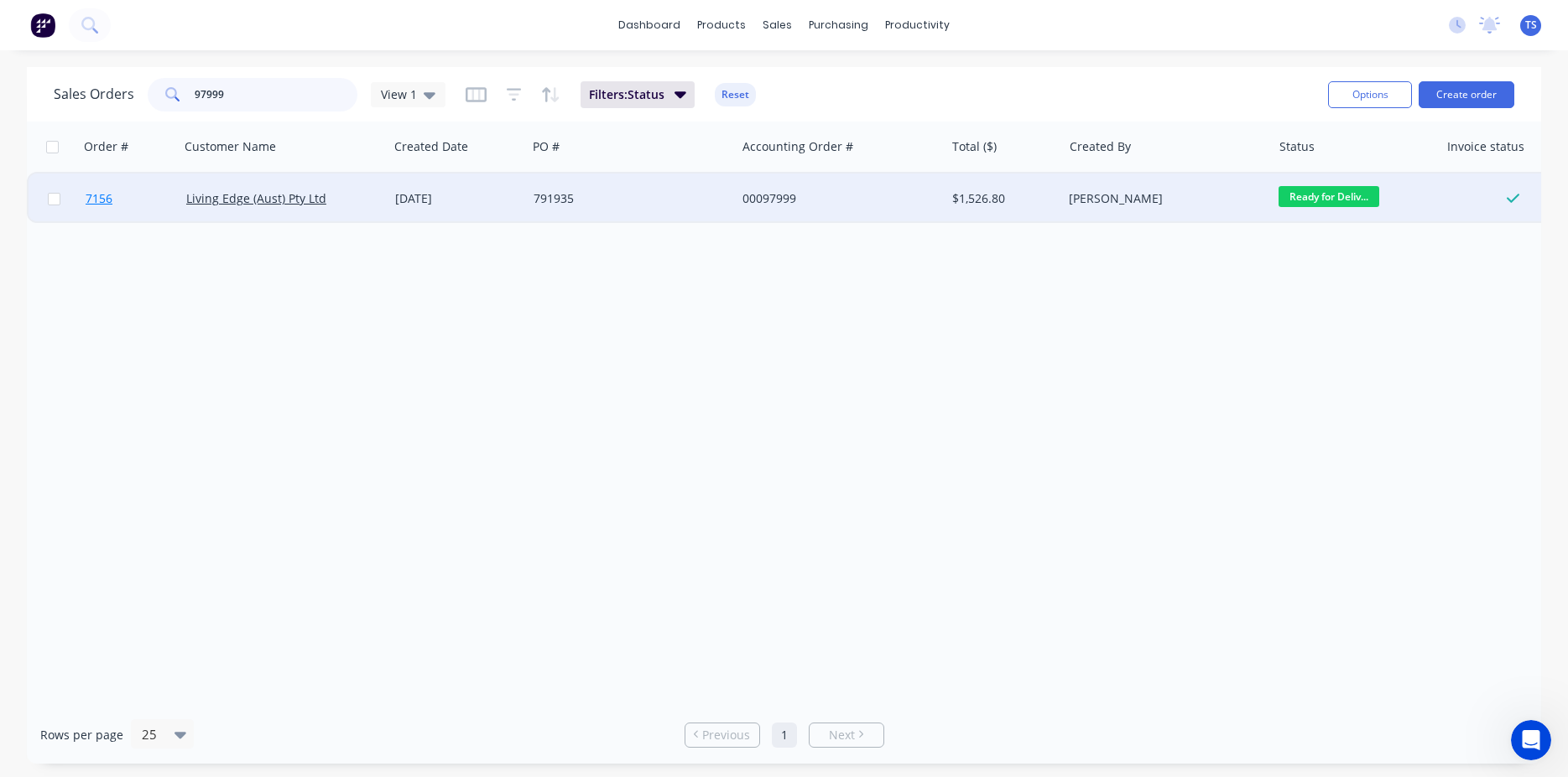
type input "97999"
click at [137, 210] on link "7156" at bounding box center [136, 199] width 101 height 51
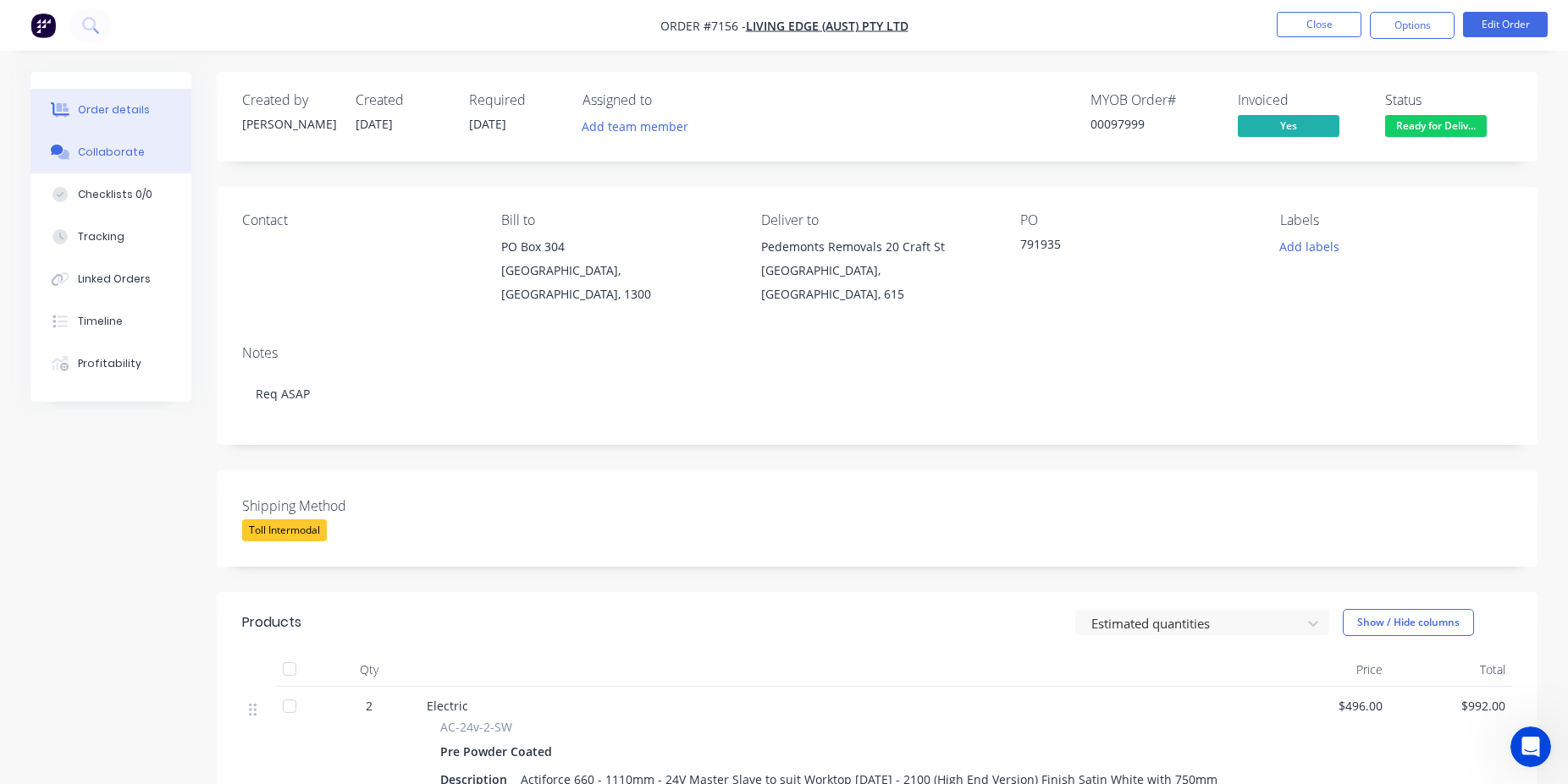
click at [126, 152] on div "Collaborate" at bounding box center [111, 152] width 67 height 15
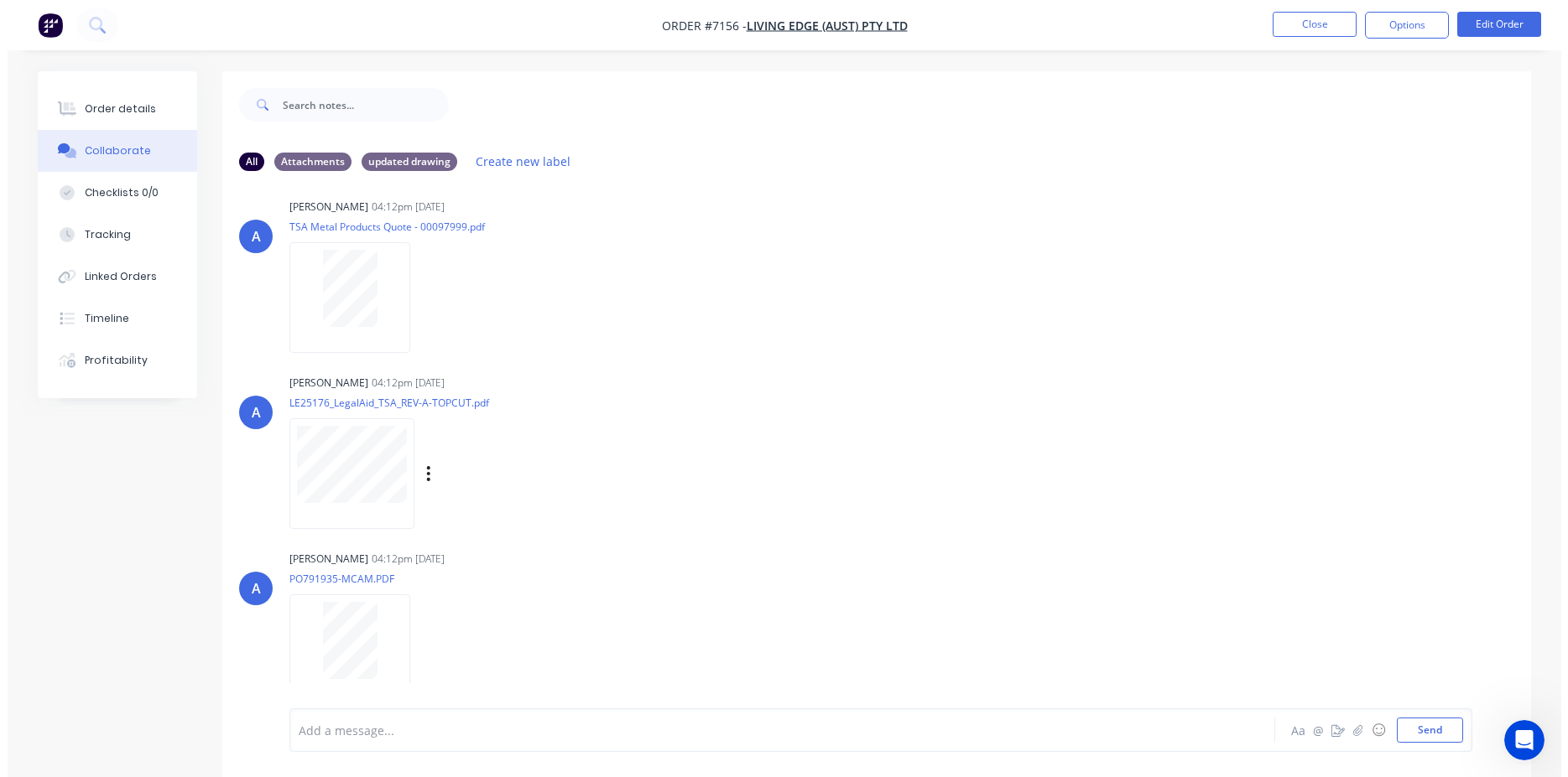
scroll to position [19, 0]
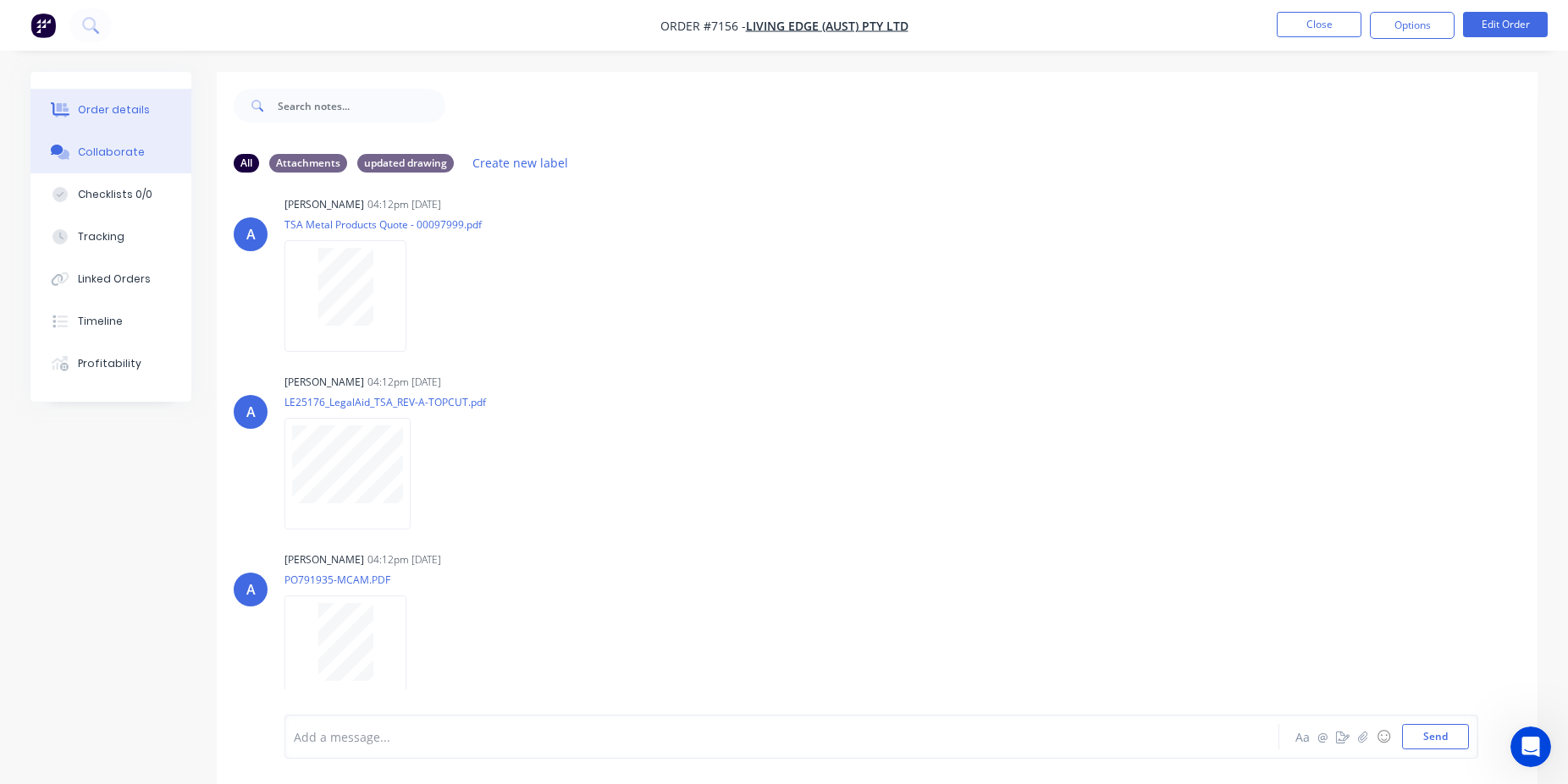
click at [115, 98] on button "Order details" at bounding box center [111, 110] width 161 height 42
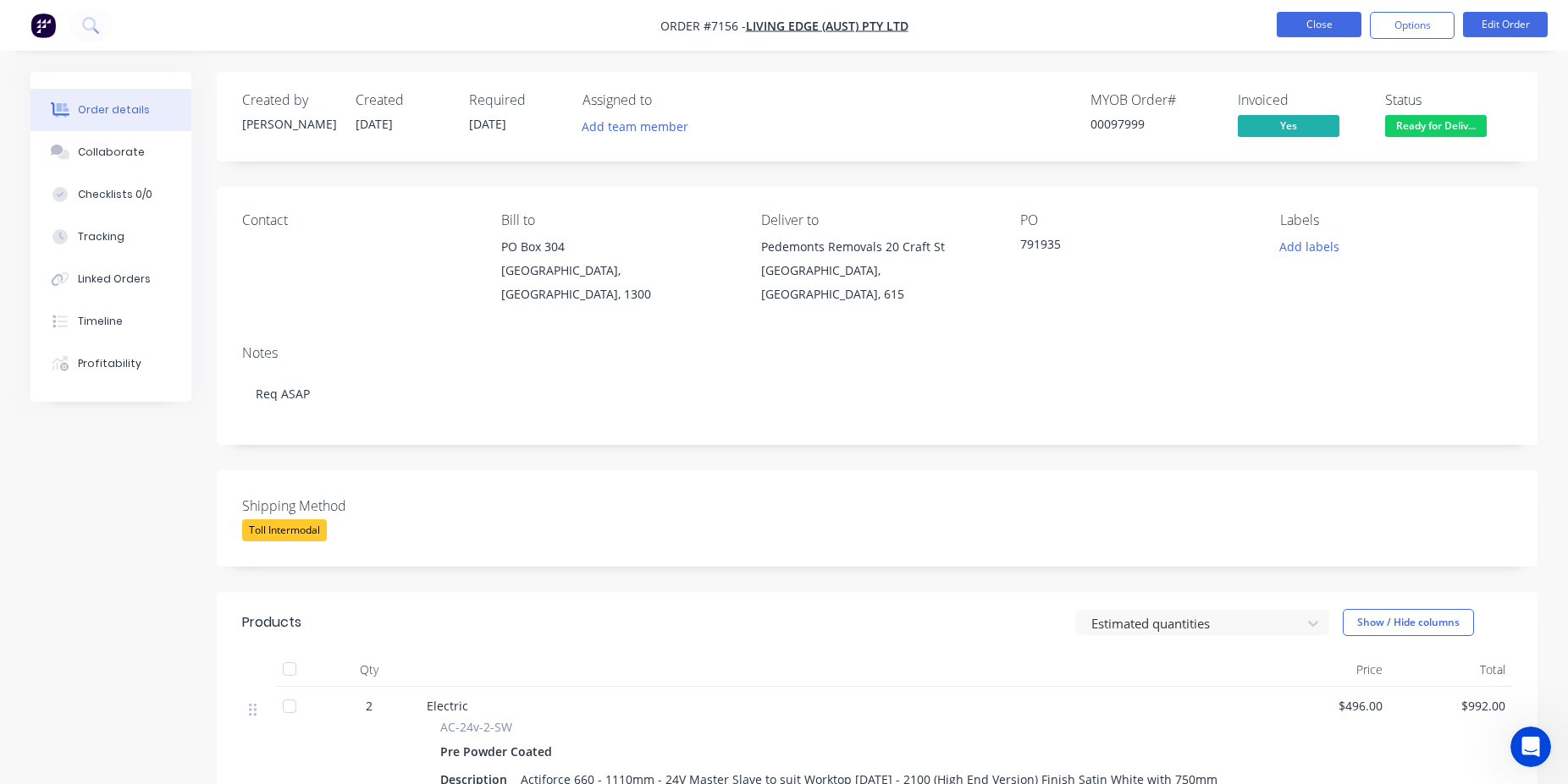
click at [1325, 20] on button "Close" at bounding box center [1319, 24] width 85 height 26
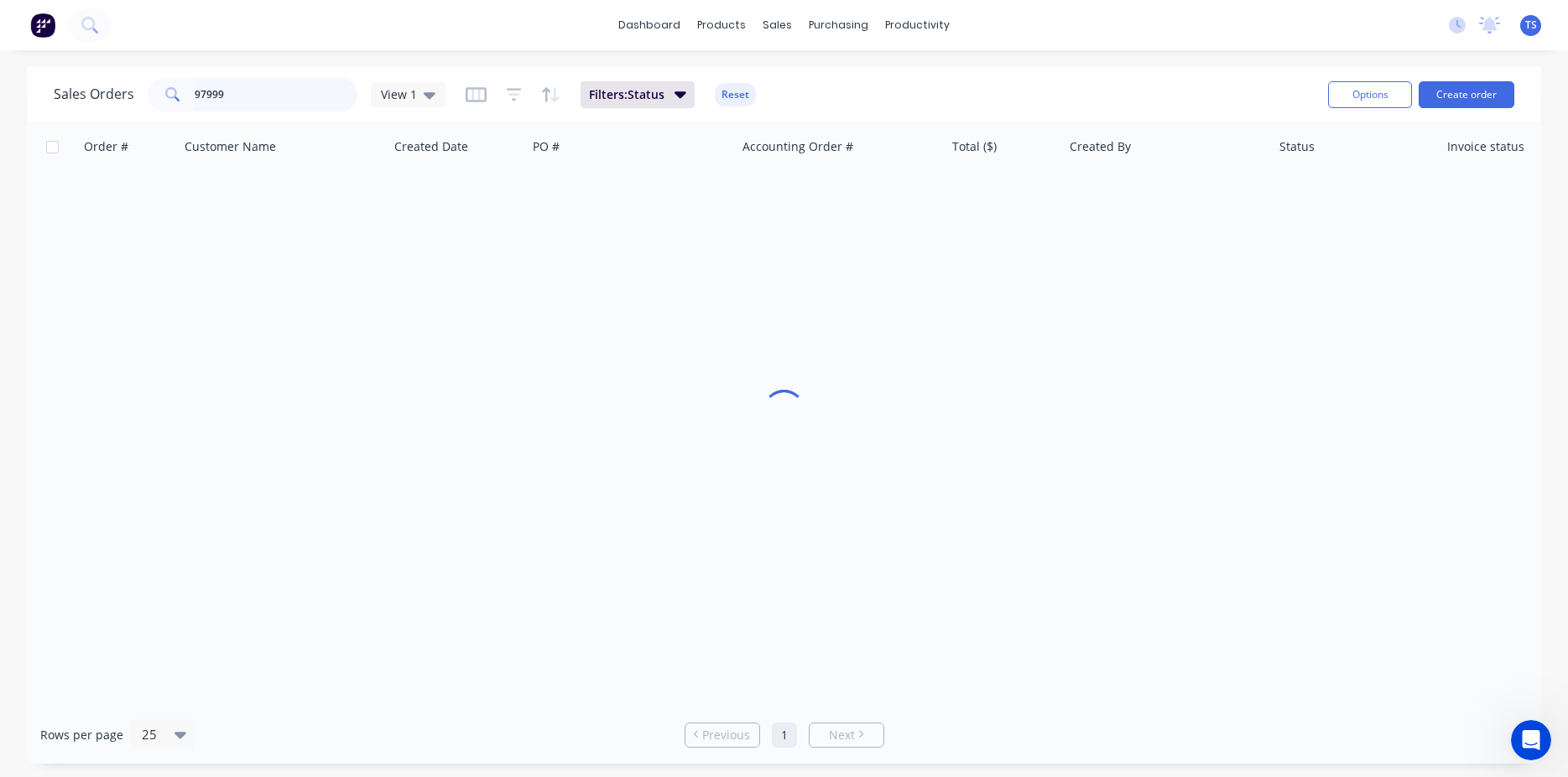
click at [338, 96] on input "97999" at bounding box center [276, 94] width 164 height 33
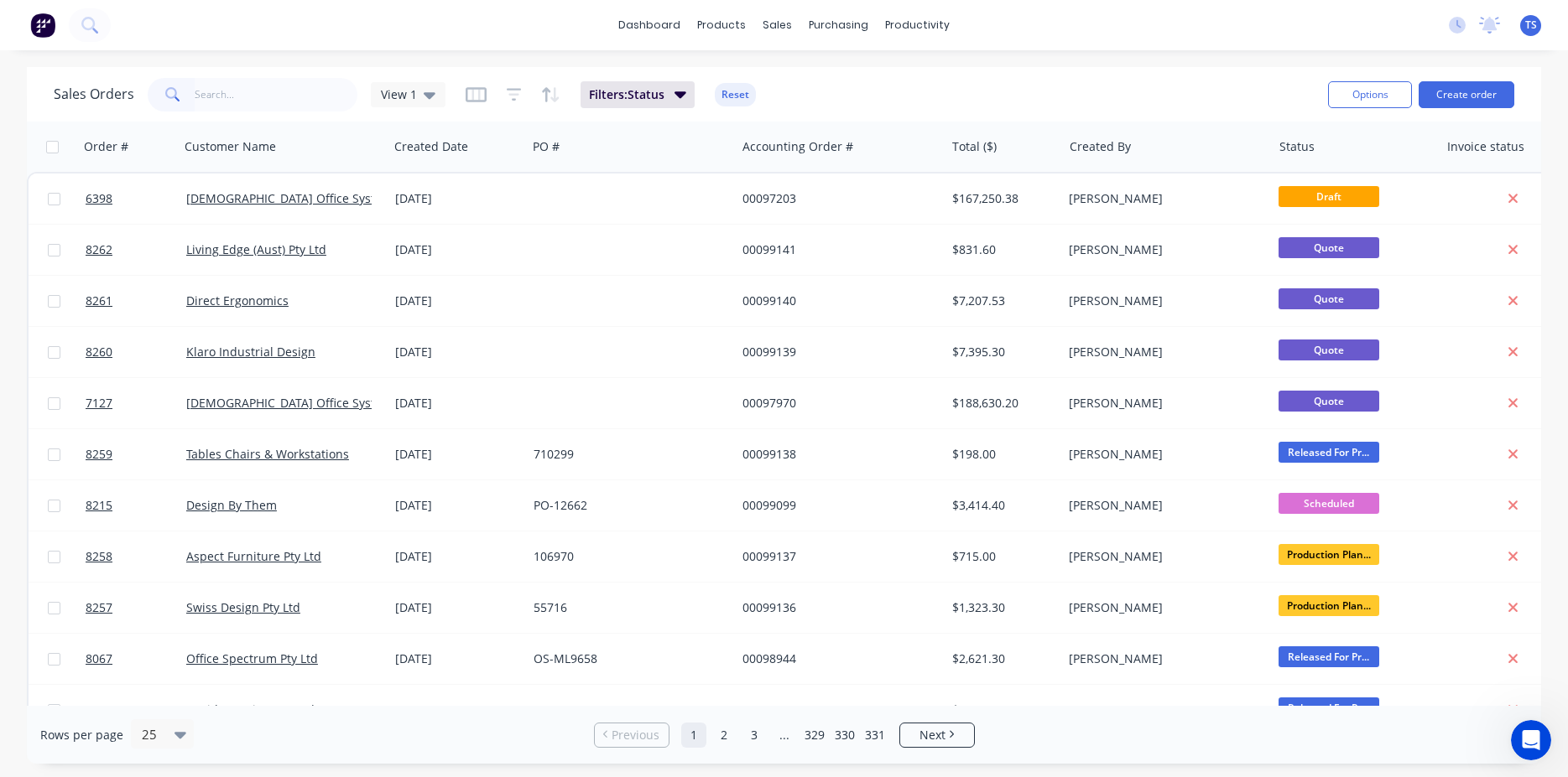
drag, startPoint x: 265, startPoint y: 124, endPoint x: 265, endPoint y: 108, distance: 16.0
click at [265, 125] on div "Customer Name" at bounding box center [282, 147] width 210 height 51
click at [265, 107] on input "text" at bounding box center [276, 94] width 164 height 33
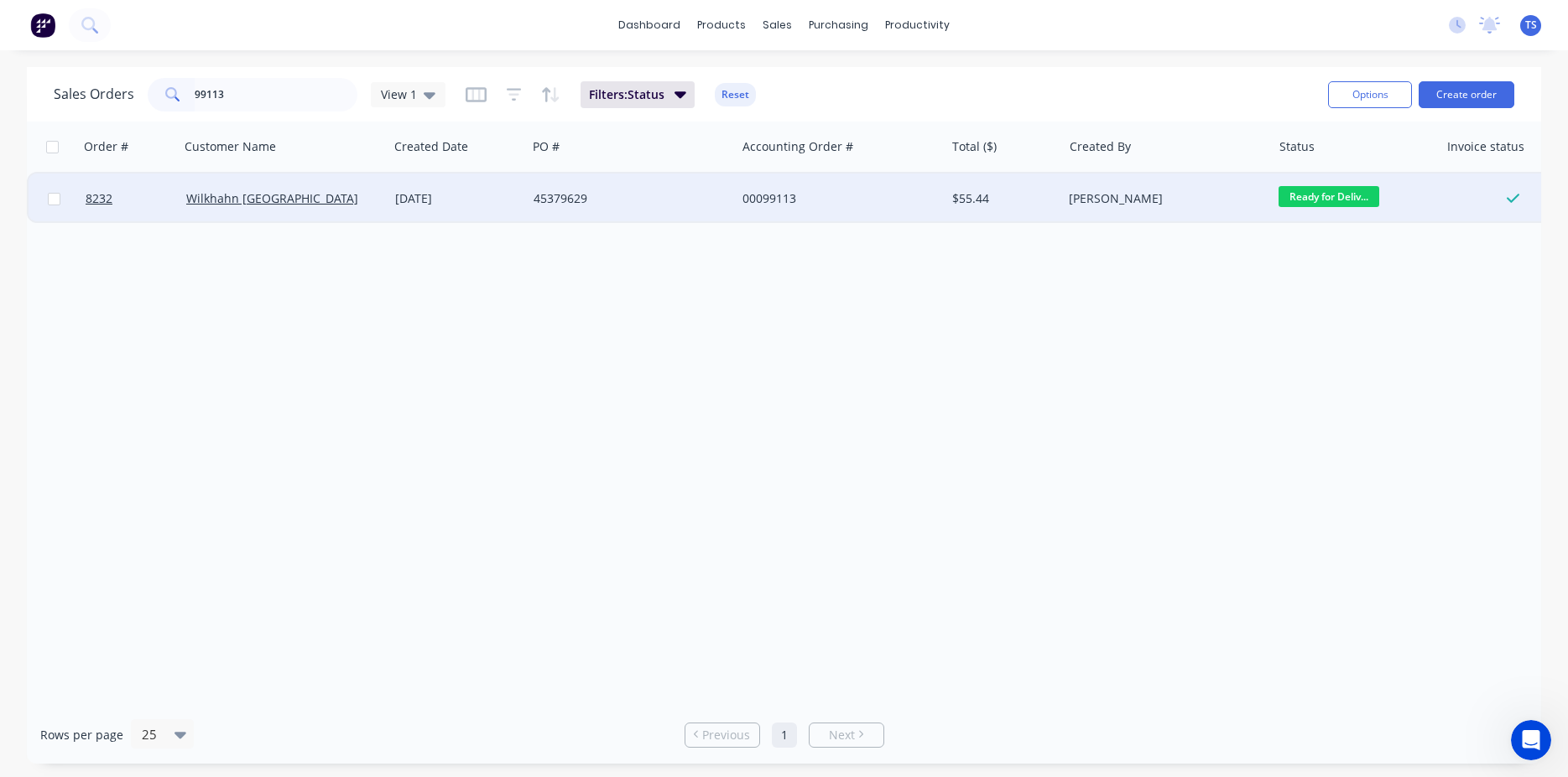
click at [1328, 197] on span "Ready for Deliv..." at bounding box center [1328, 197] width 101 height 21
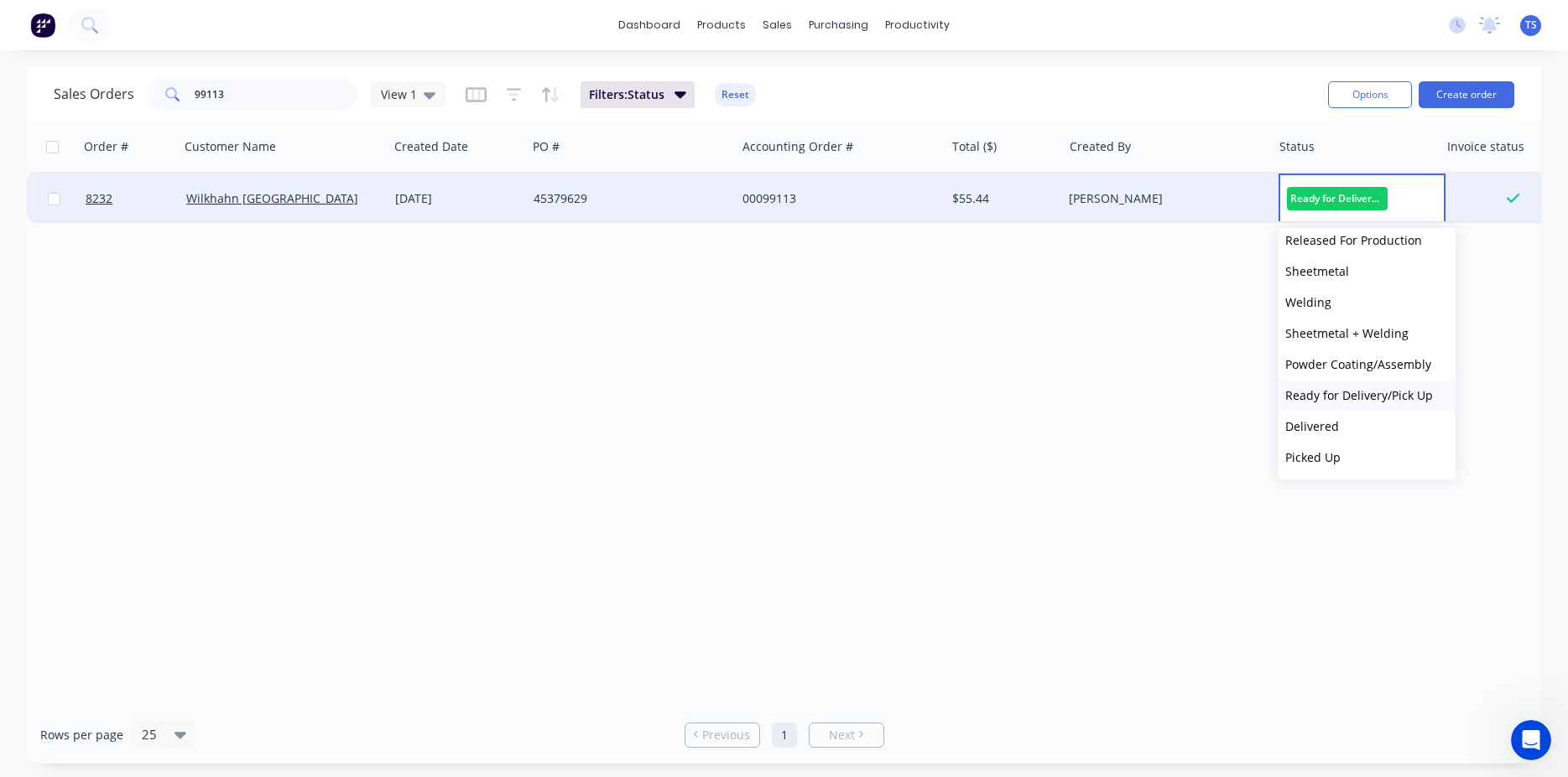
scroll to position [183, 0]
click at [1370, 451] on button "Picked Up" at bounding box center [1367, 457] width 177 height 31
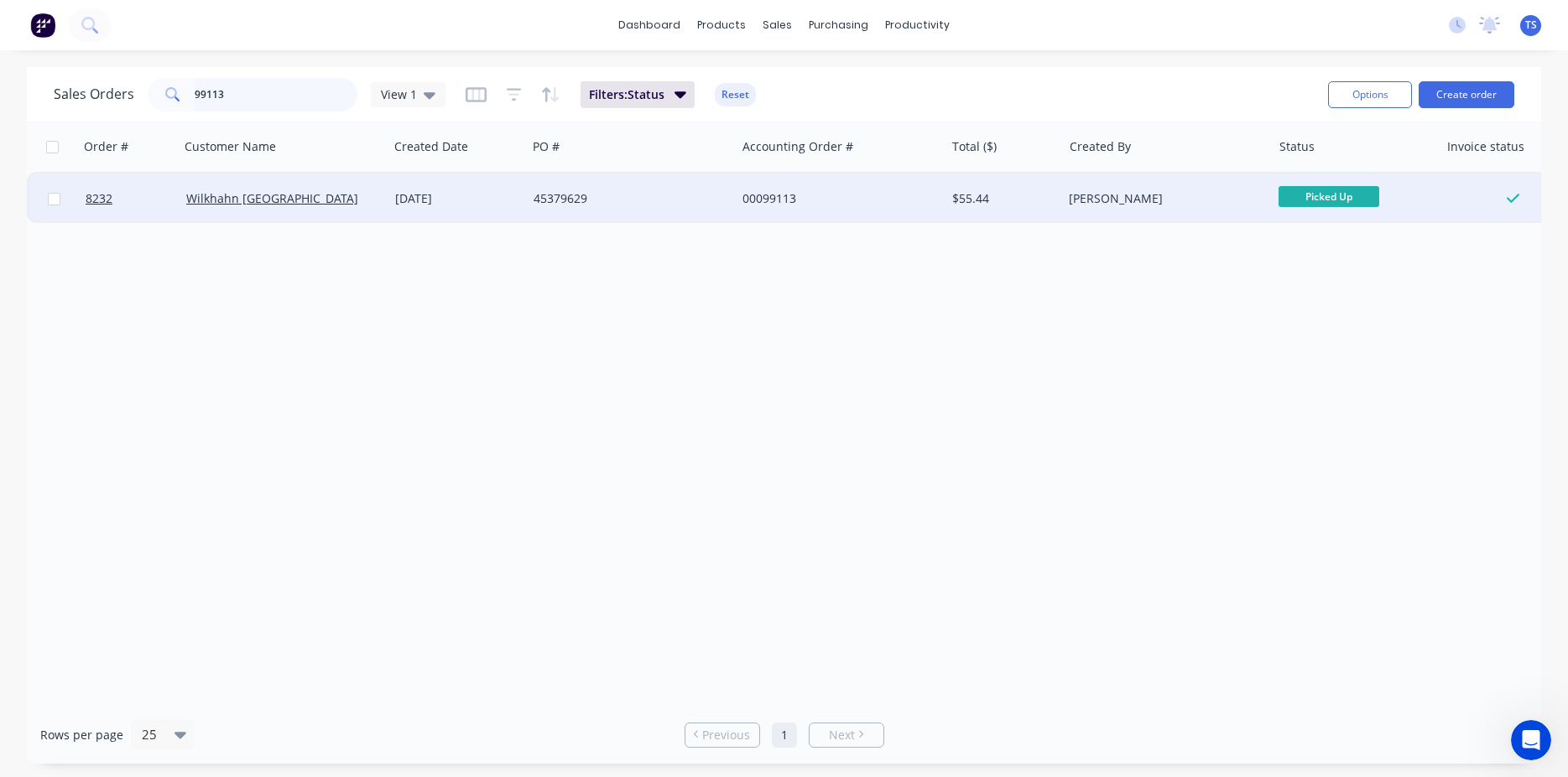
click at [234, 85] on input "99113" at bounding box center [276, 94] width 164 height 33
click at [1334, 191] on span "Ready for Deliv..." at bounding box center [1328, 197] width 101 height 21
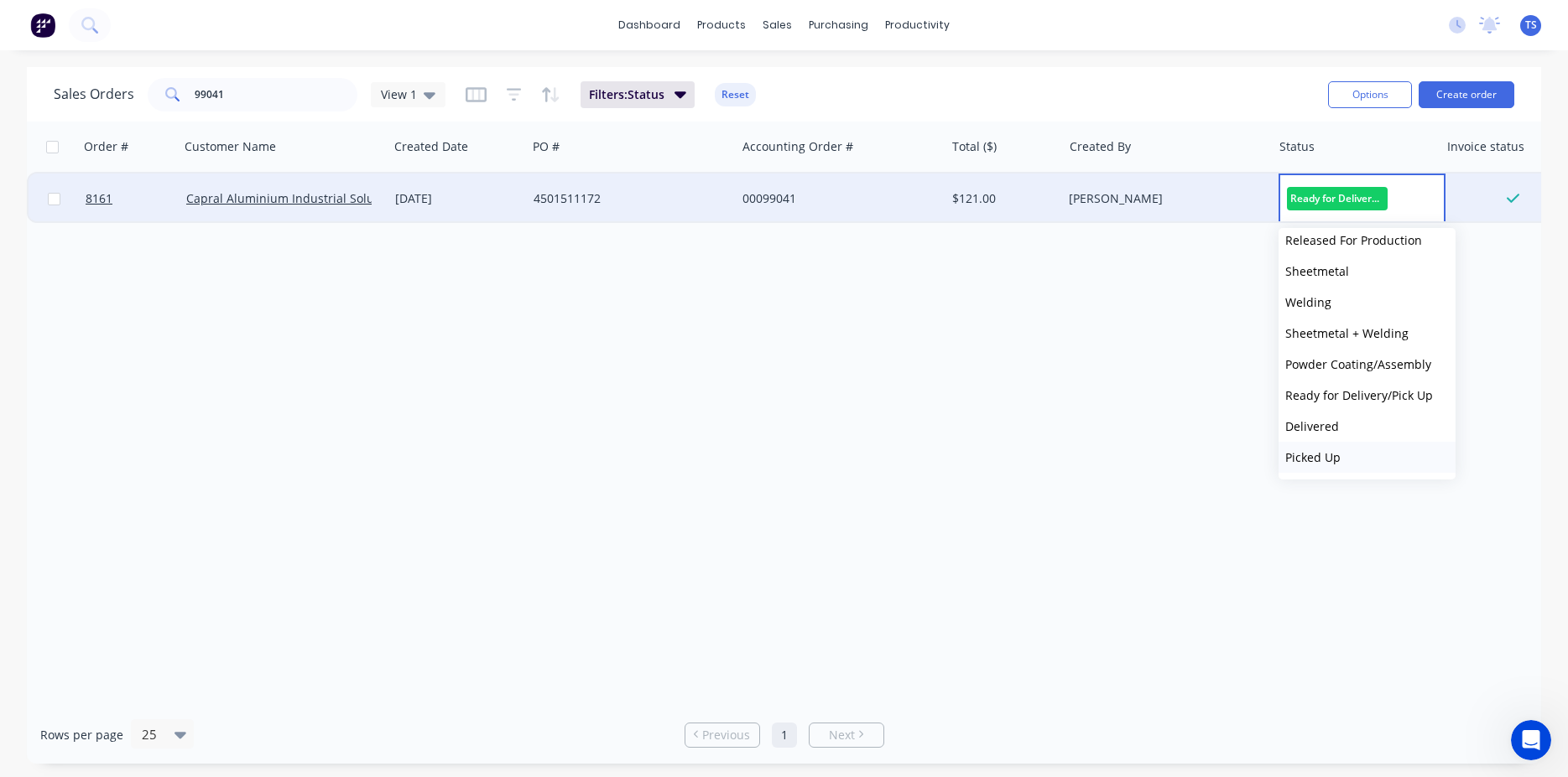
click at [1354, 454] on button "Picked Up" at bounding box center [1367, 457] width 177 height 31
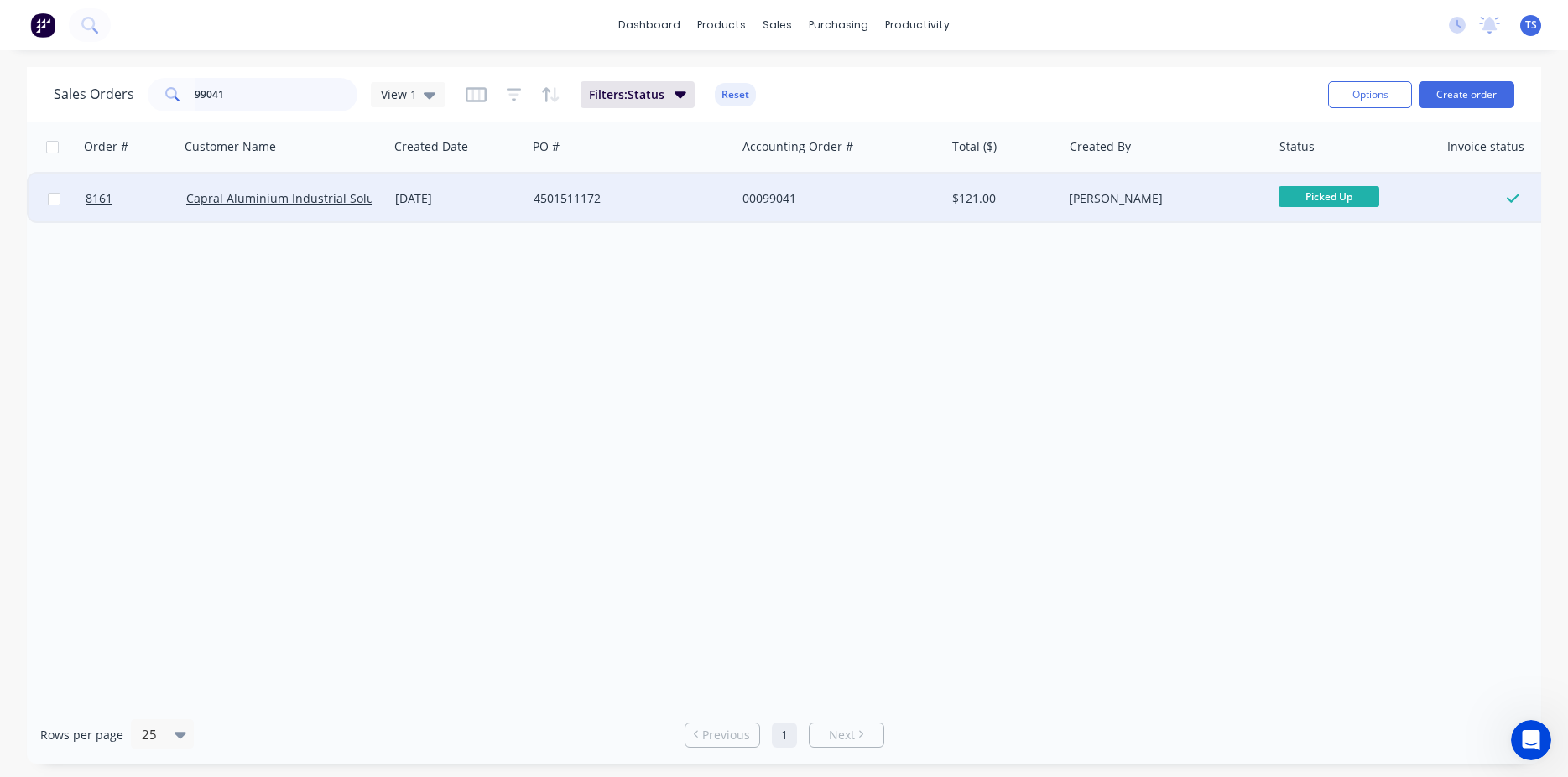
click at [264, 89] on input "99041" at bounding box center [276, 94] width 164 height 33
click at [1332, 196] on span "Ready for Deliv..." at bounding box center [1328, 197] width 101 height 21
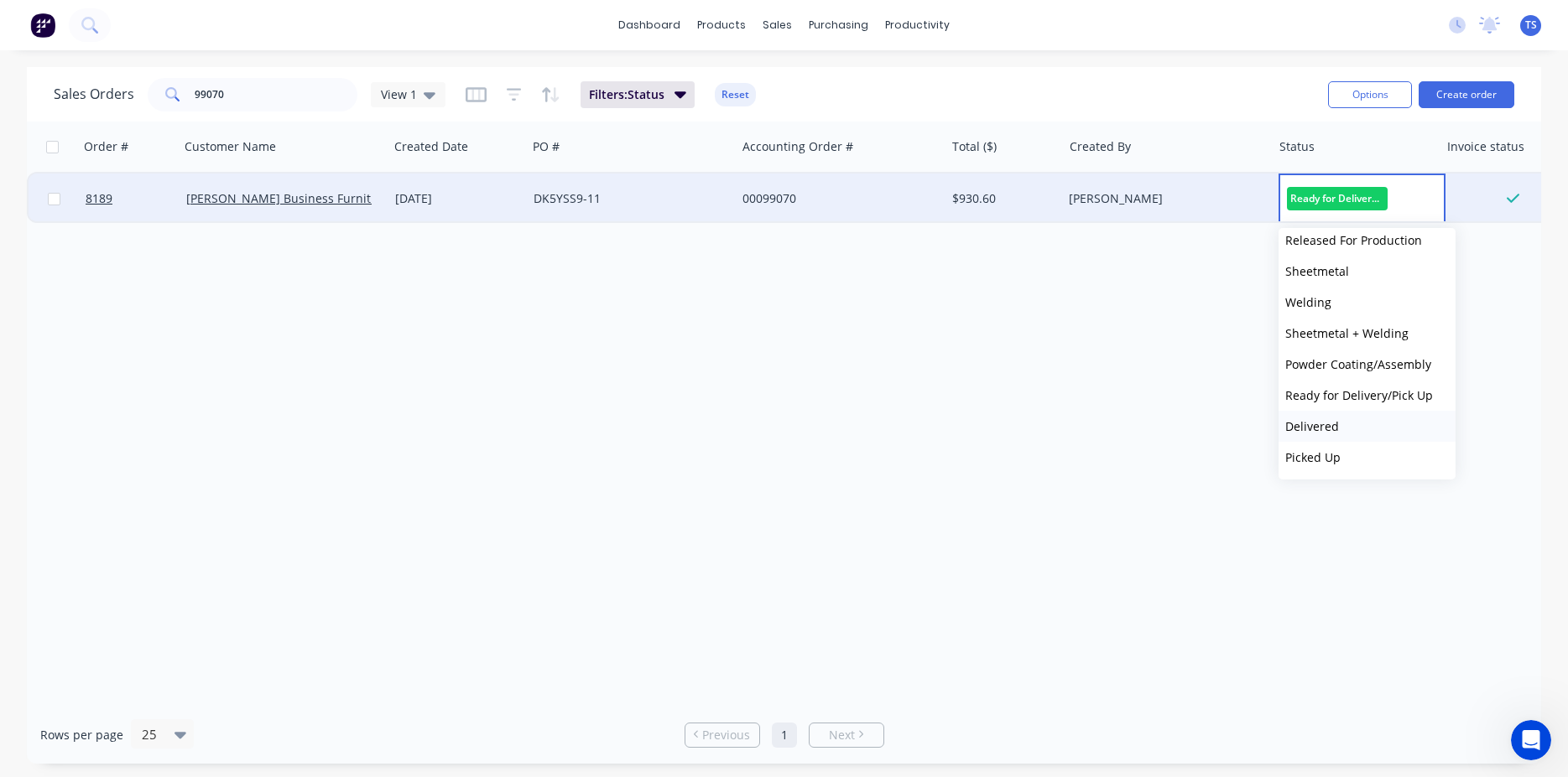
click at [1376, 435] on button "Delivered" at bounding box center [1367, 426] width 177 height 31
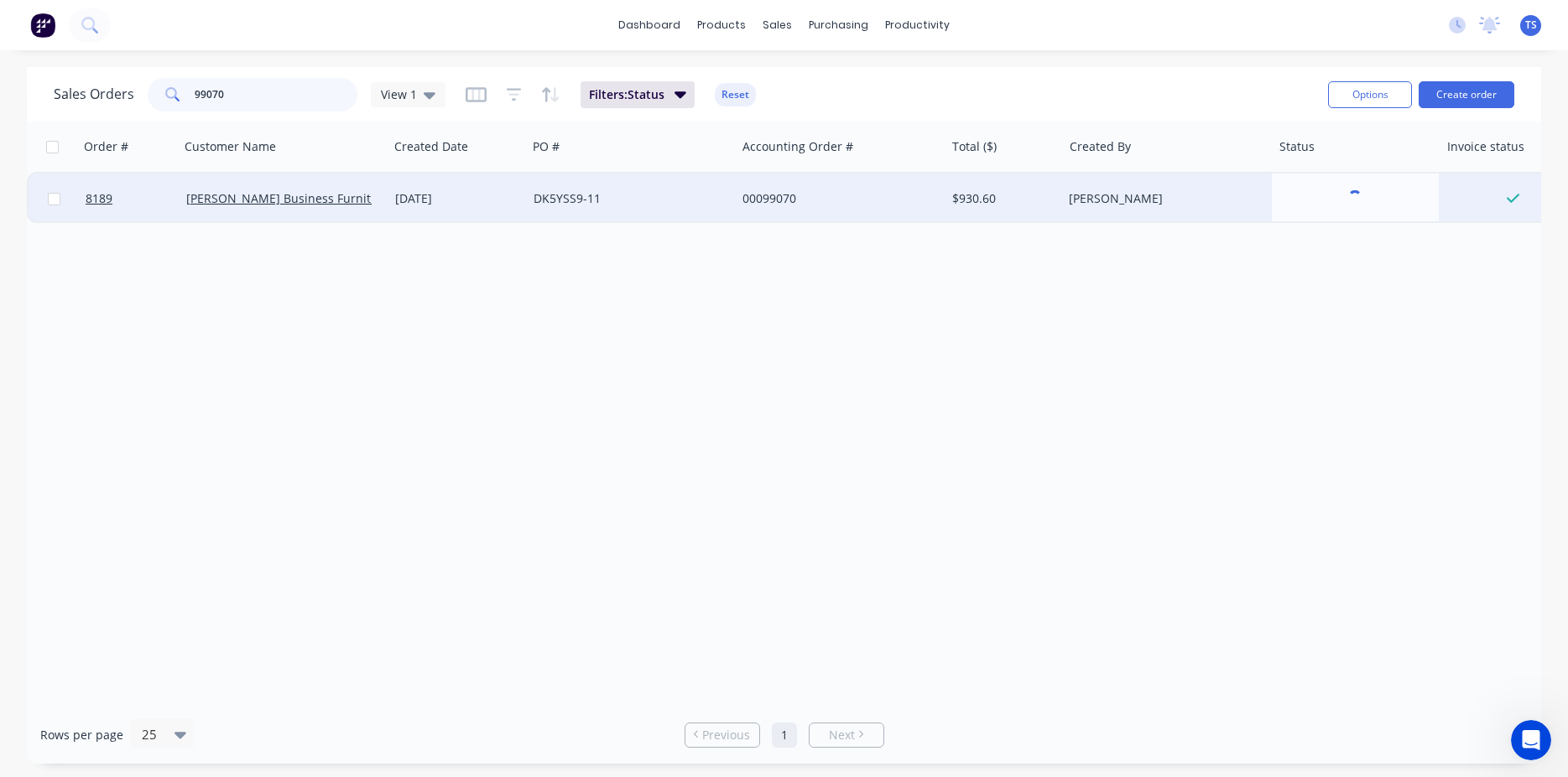
click at [263, 93] on input "99070" at bounding box center [276, 94] width 164 height 33
click at [251, 104] on input "99070" at bounding box center [276, 94] width 164 height 33
type input "99113"
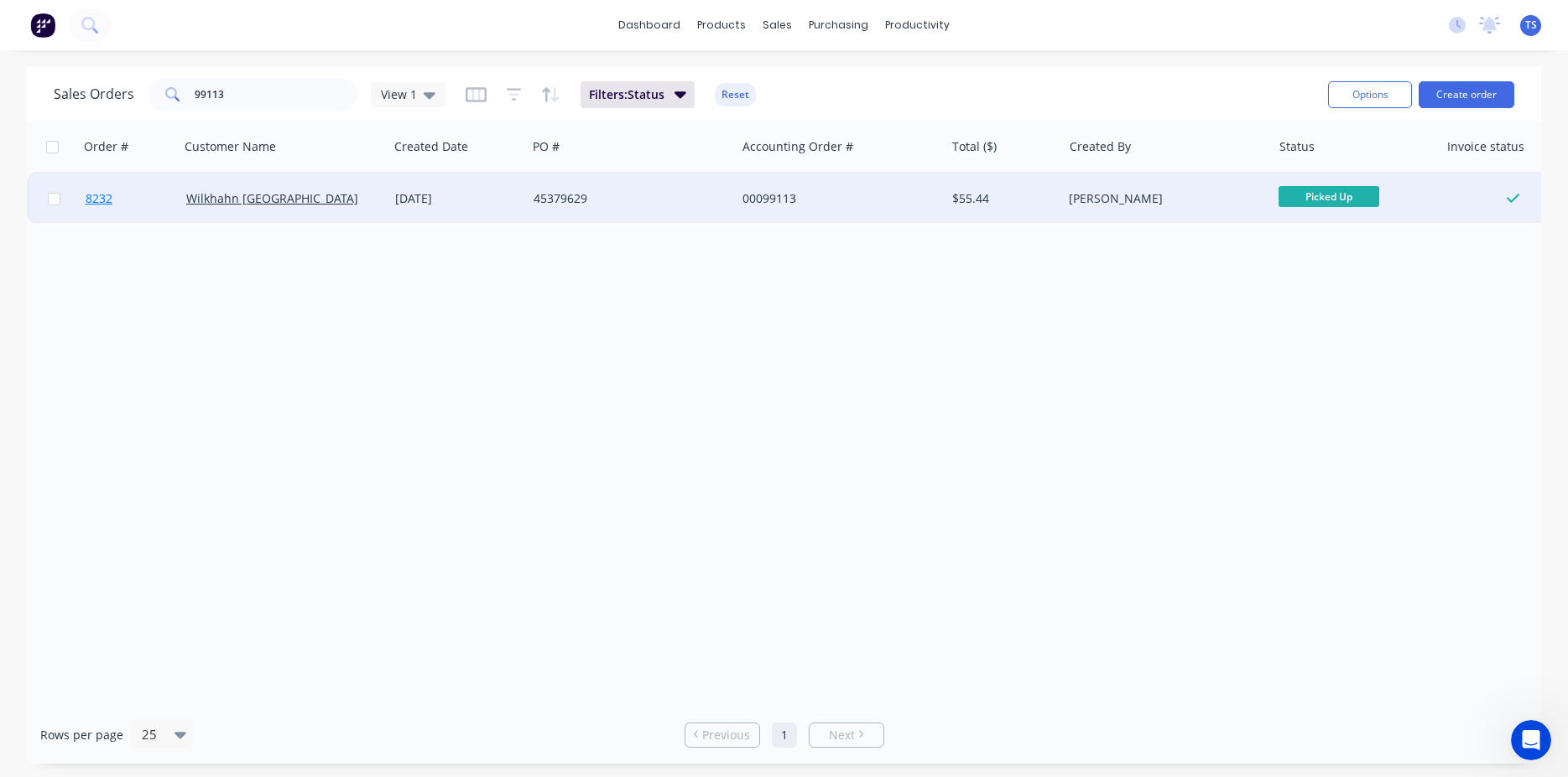
click at [117, 217] on link "8232" at bounding box center [136, 199] width 101 height 51
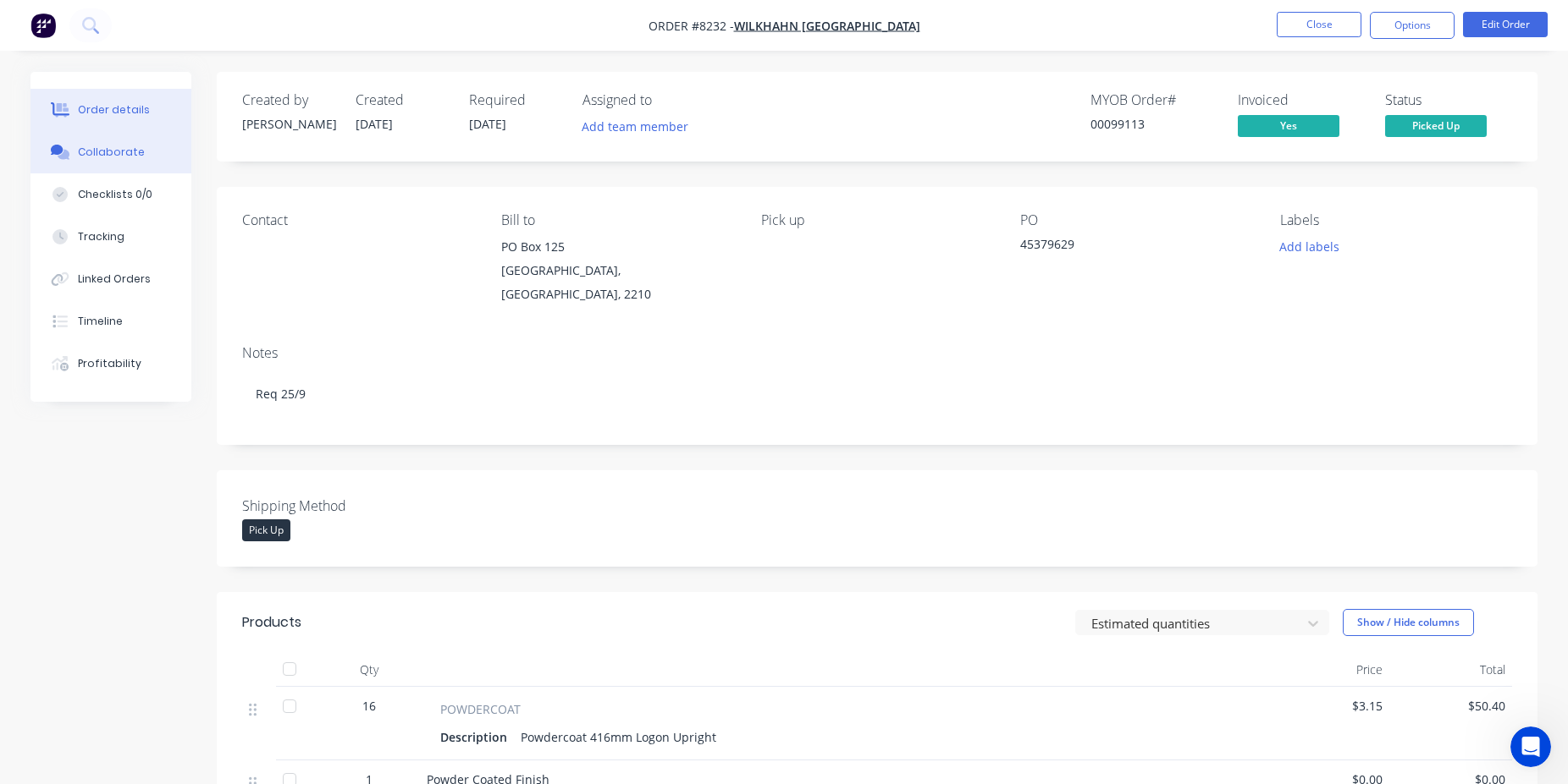
click at [96, 166] on button "Collaborate" at bounding box center [111, 153] width 161 height 42
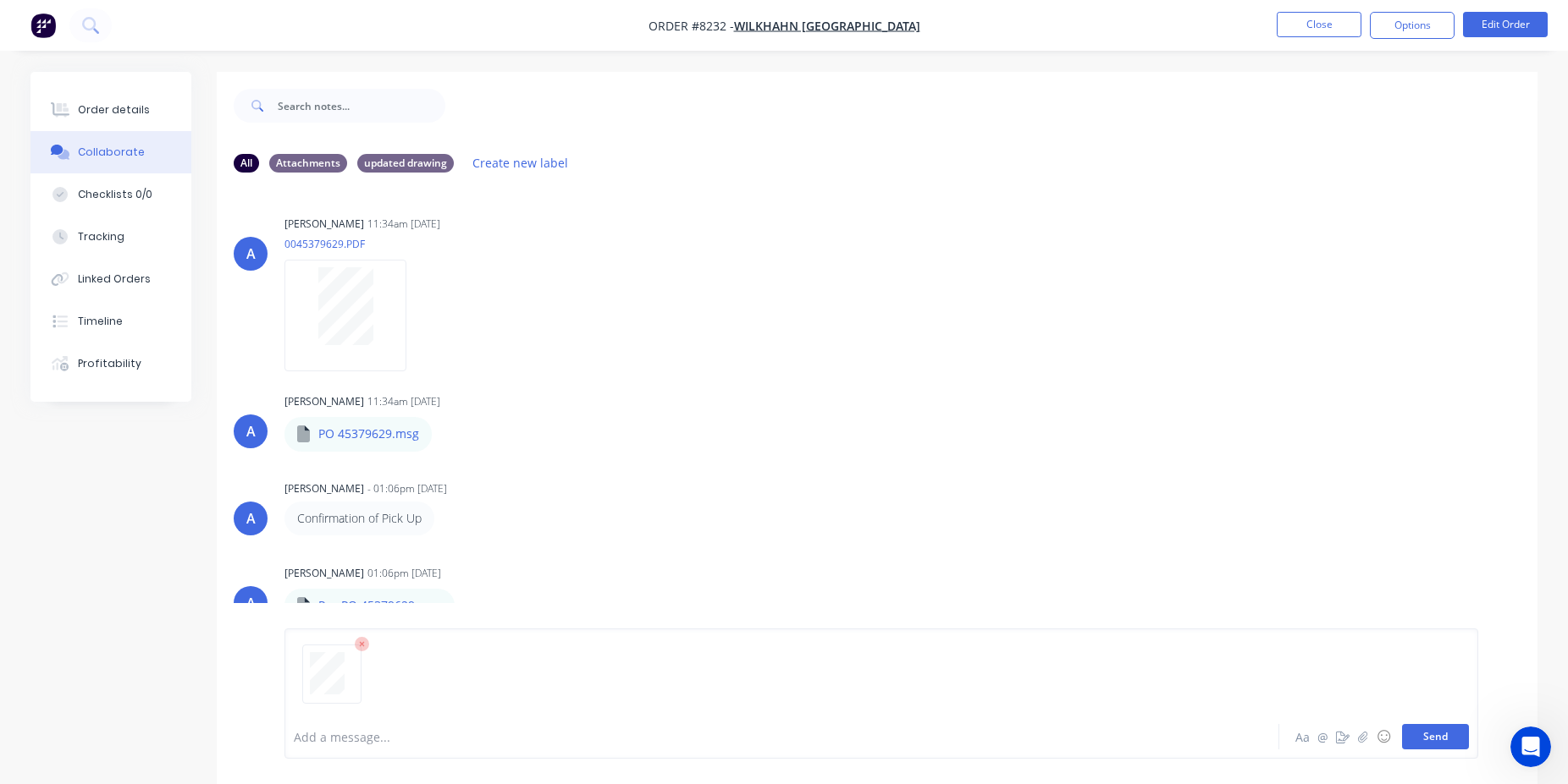
click at [1445, 735] on button "Send" at bounding box center [1436, 736] width 67 height 26
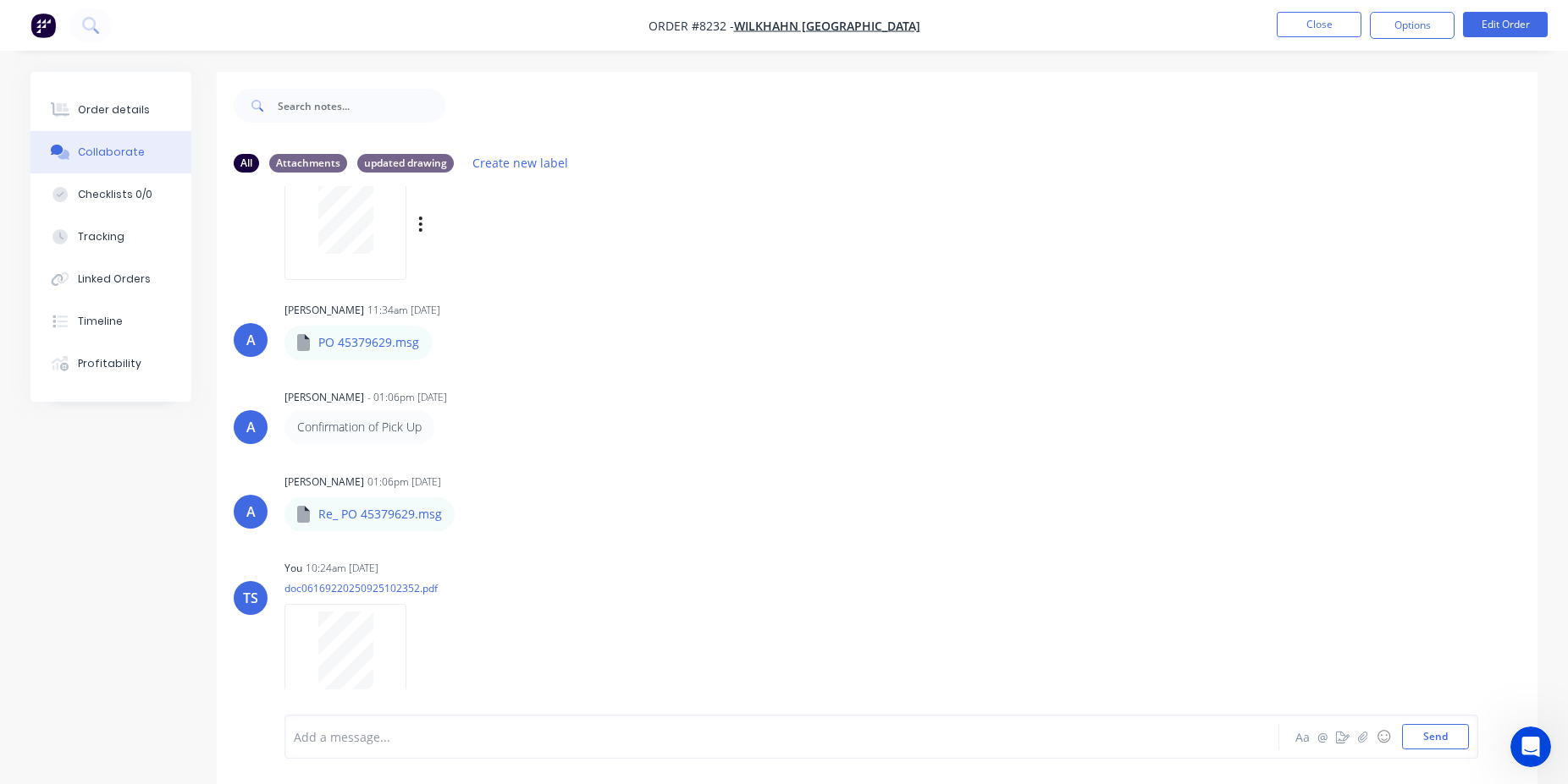
scroll to position [100, 0]
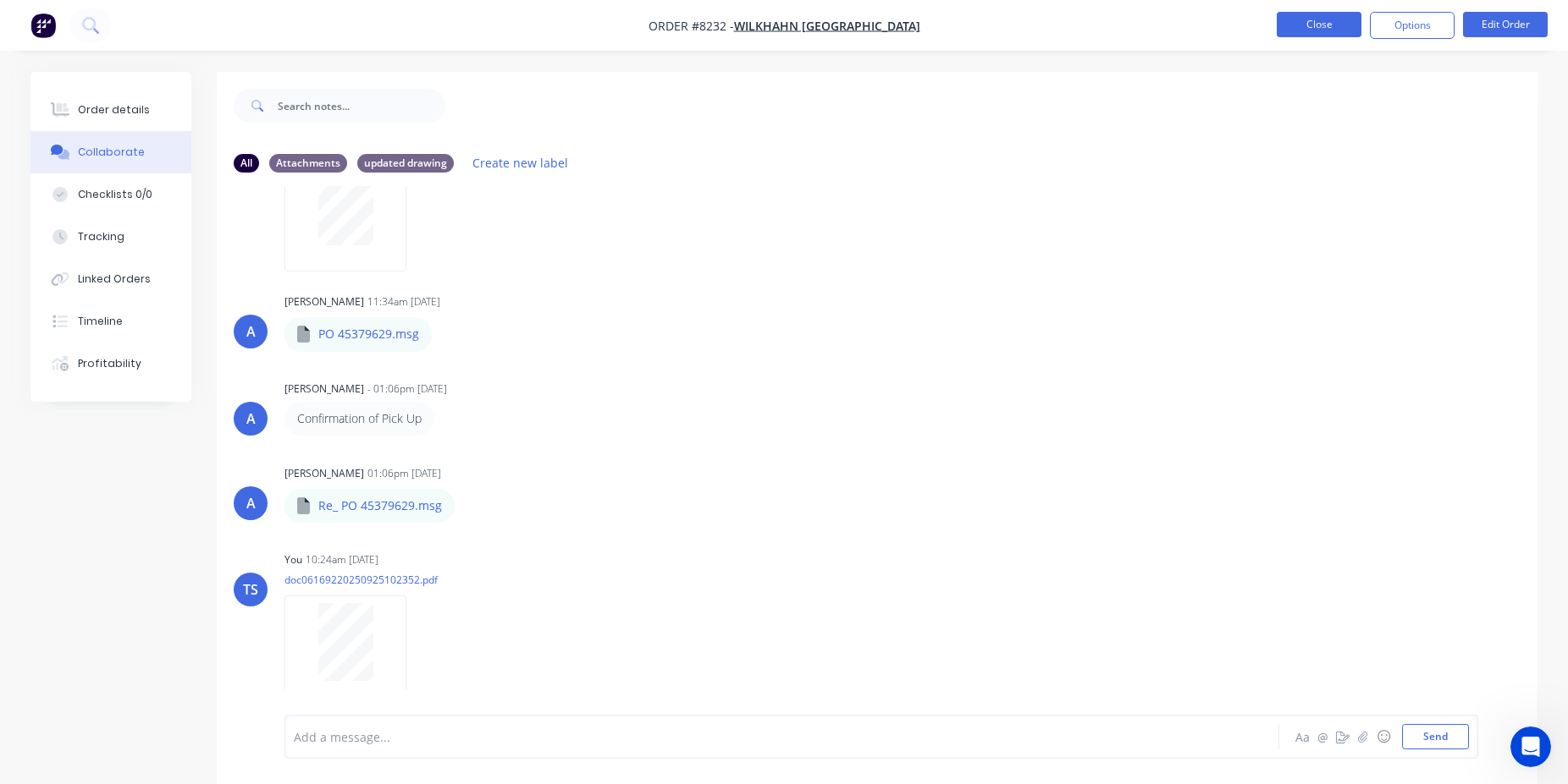
click at [1317, 23] on button "Close" at bounding box center [1319, 24] width 85 height 26
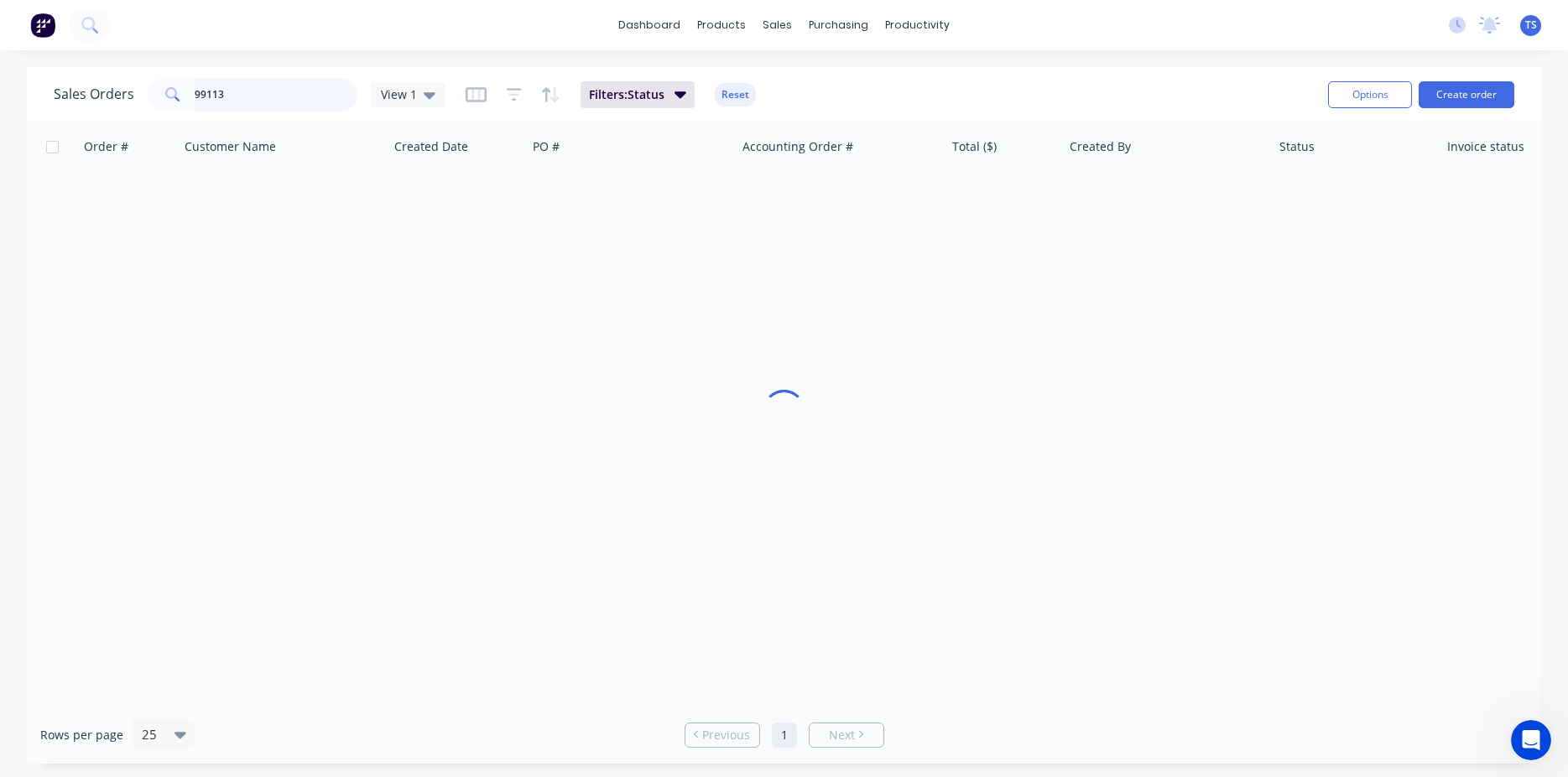
click at [252, 92] on input "99113" at bounding box center [276, 94] width 164 height 33
type input "99041"
click at [115, 205] on link "8161" at bounding box center [136, 199] width 101 height 51
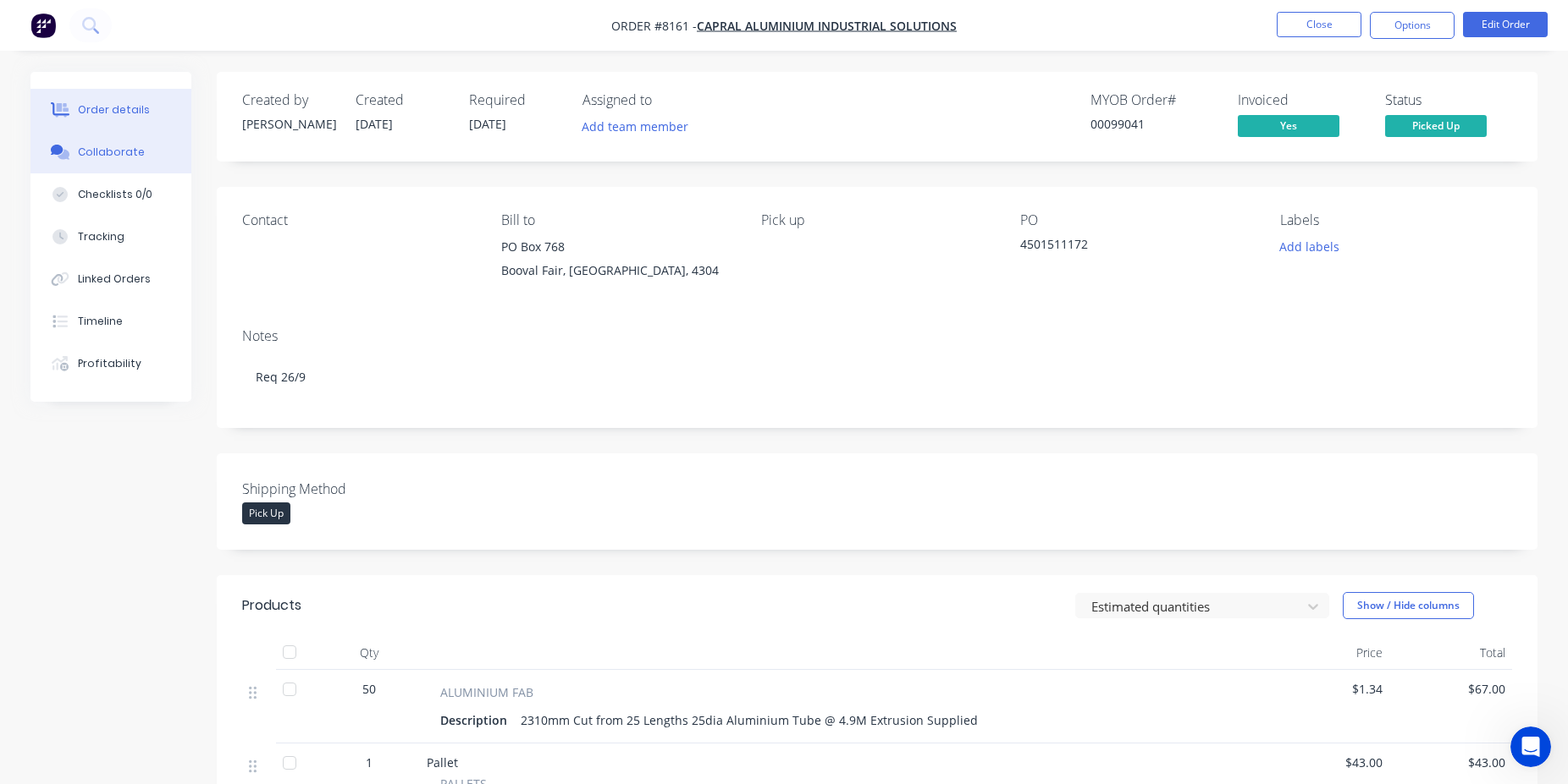
click at [144, 146] on button "Collaborate" at bounding box center [111, 153] width 161 height 42
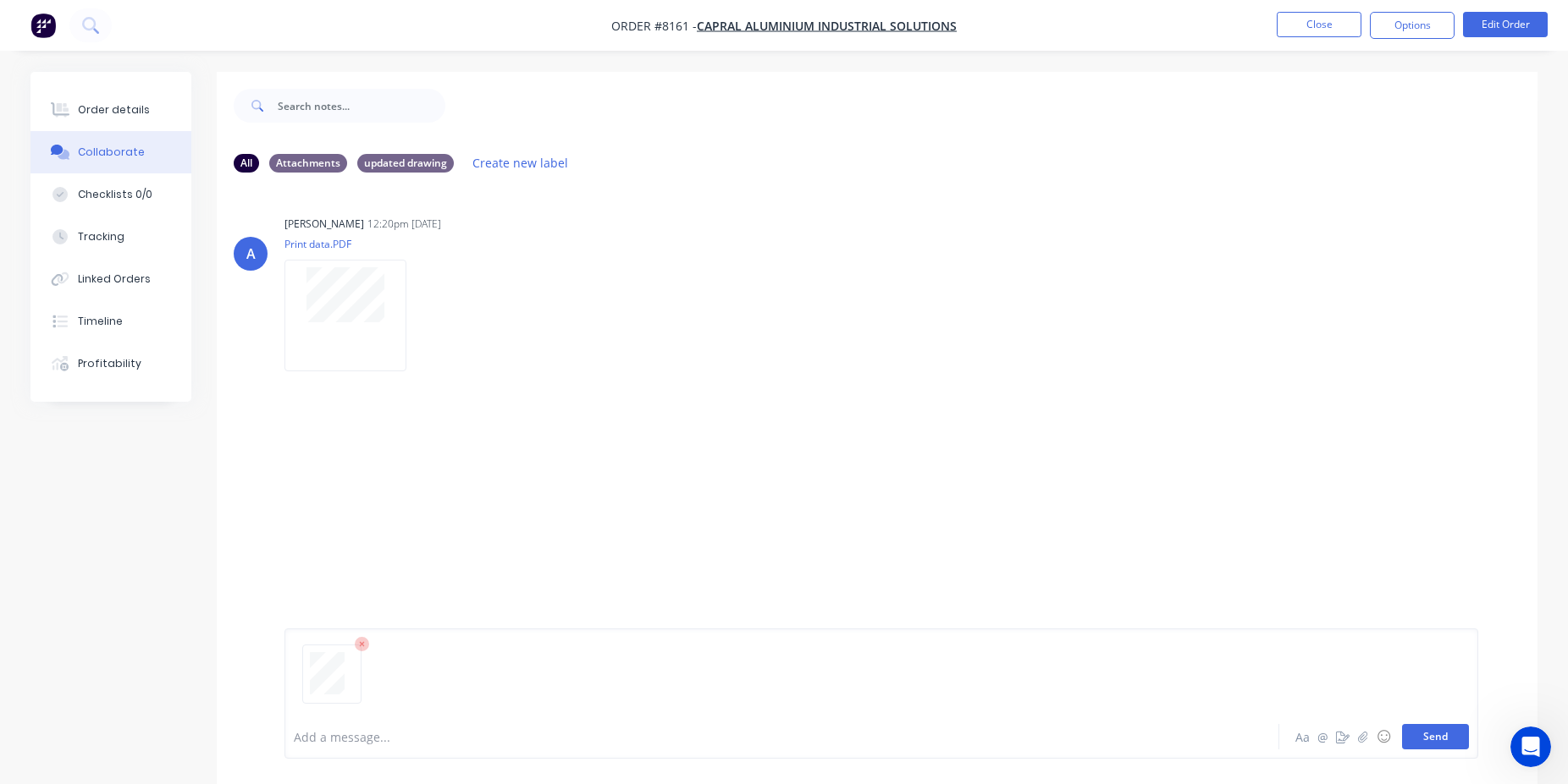
click at [1444, 743] on button "Send" at bounding box center [1436, 736] width 67 height 26
click at [1337, 26] on button "Close" at bounding box center [1319, 24] width 85 height 26
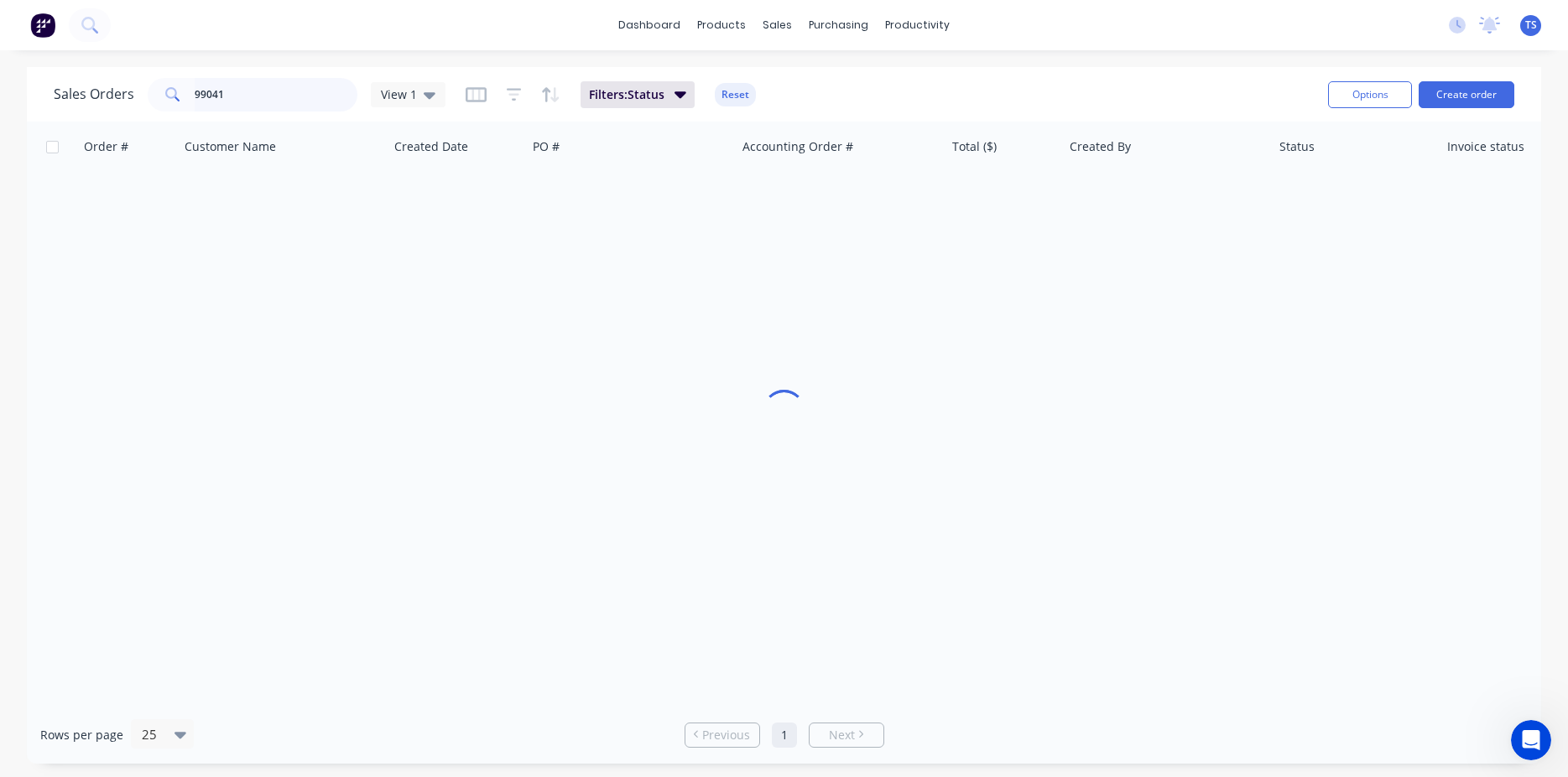
click at [268, 93] on input "99041" at bounding box center [276, 94] width 164 height 33
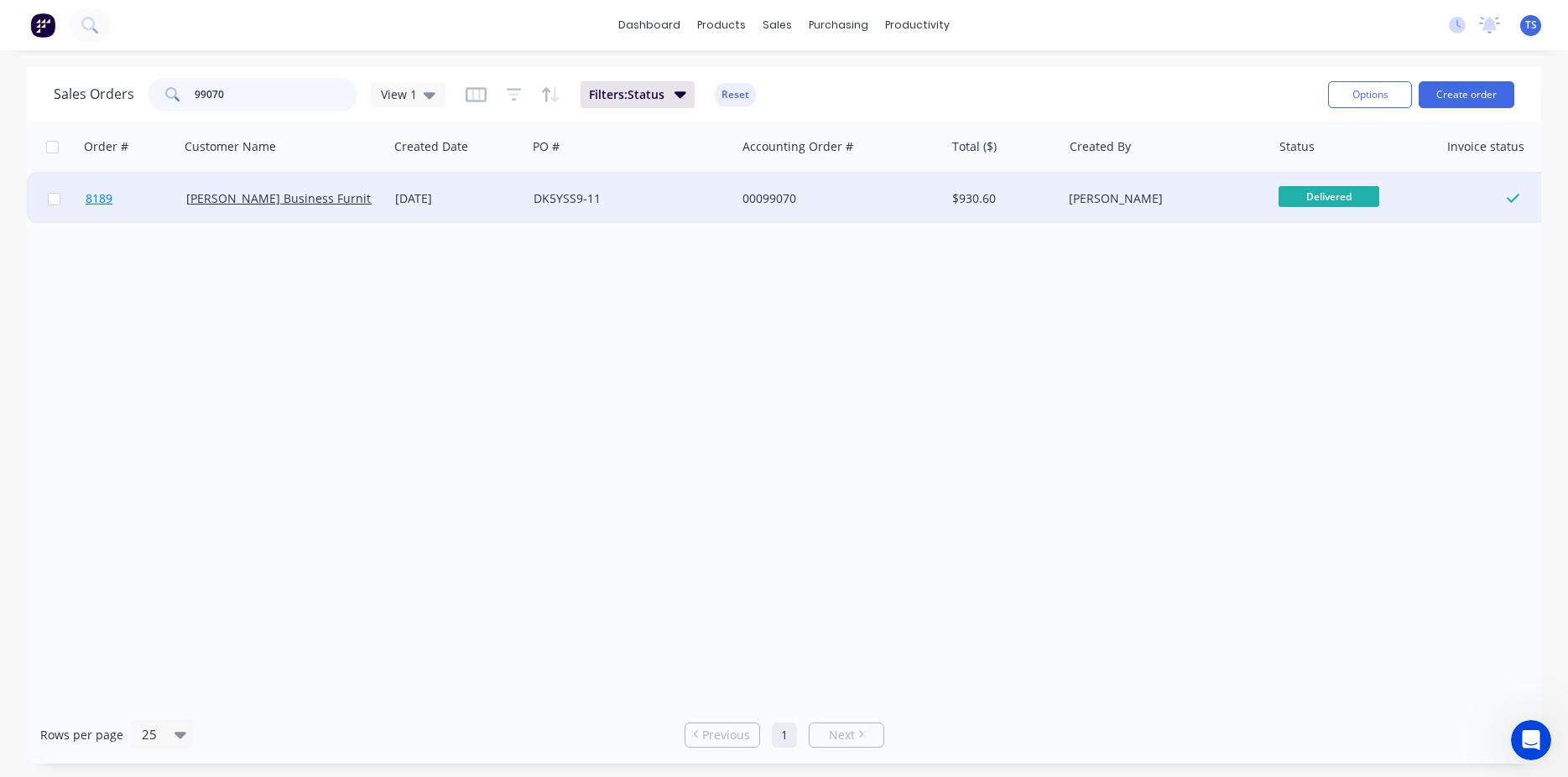
type input "99070"
click at [117, 193] on link "8189" at bounding box center [136, 199] width 101 height 51
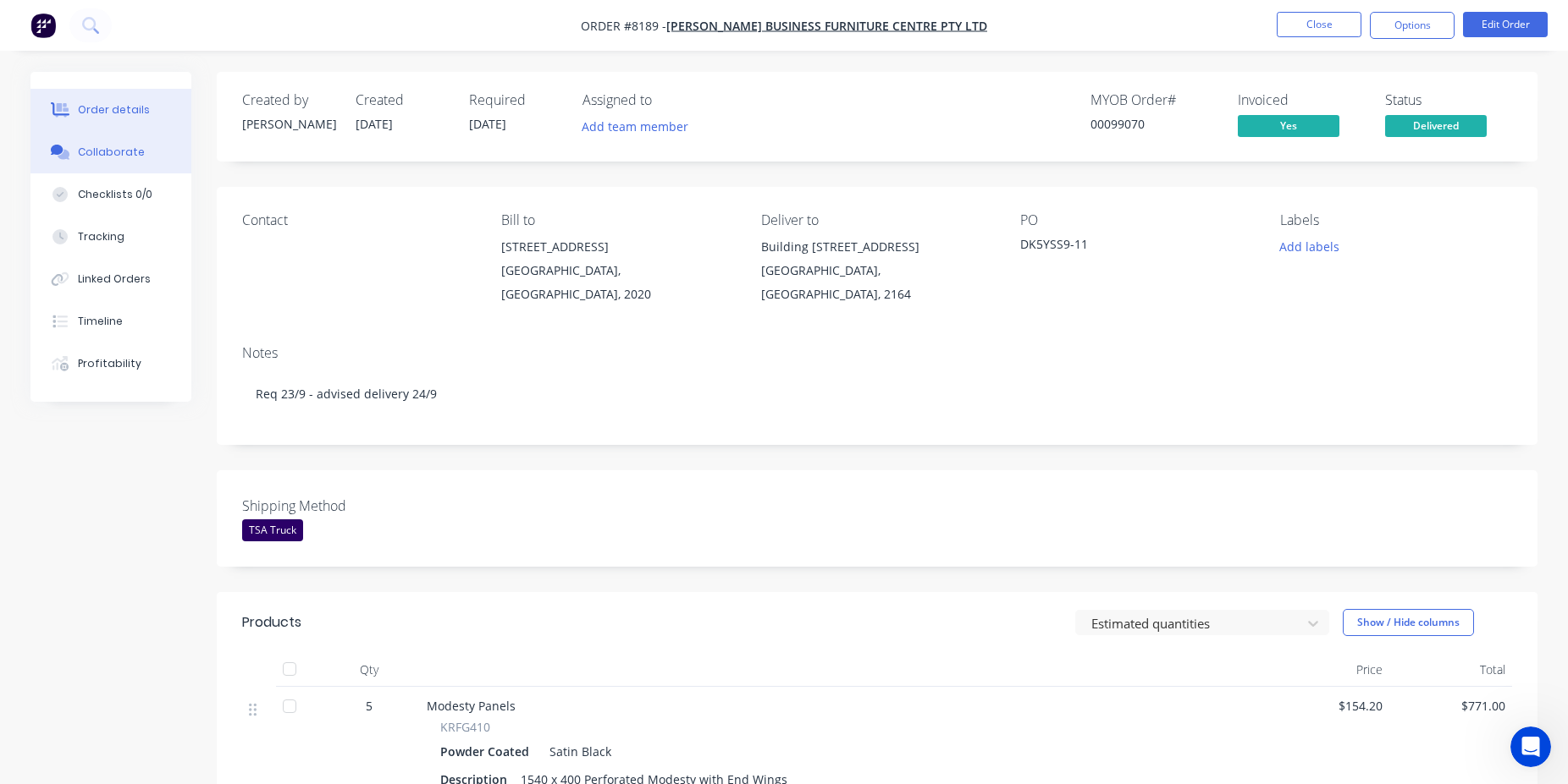
click at [176, 153] on button "Collaborate" at bounding box center [111, 153] width 161 height 42
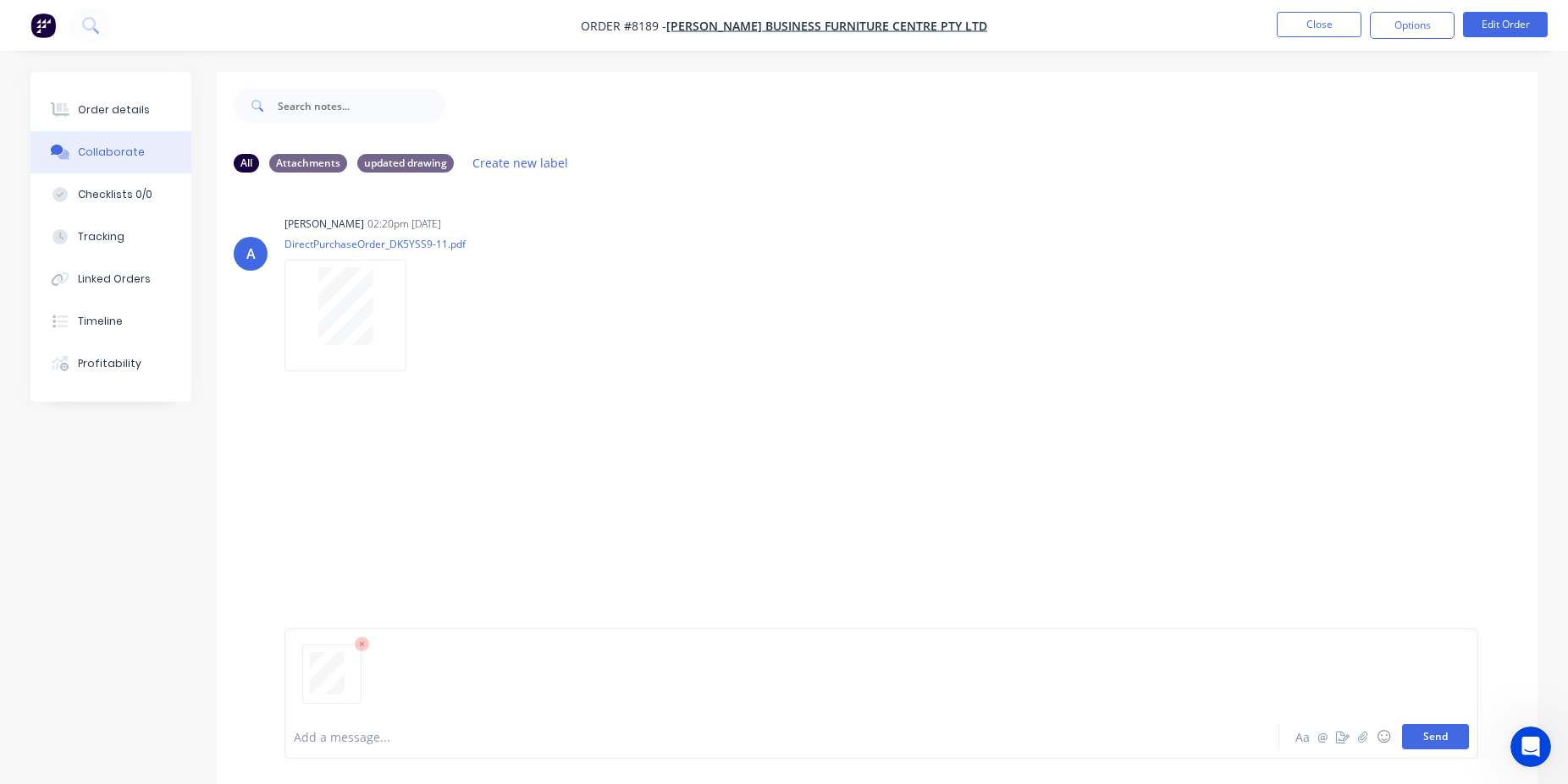
click at [1442, 739] on button "Send" at bounding box center [1436, 736] width 67 height 26
click at [1288, 23] on button "Close" at bounding box center [1319, 24] width 85 height 26
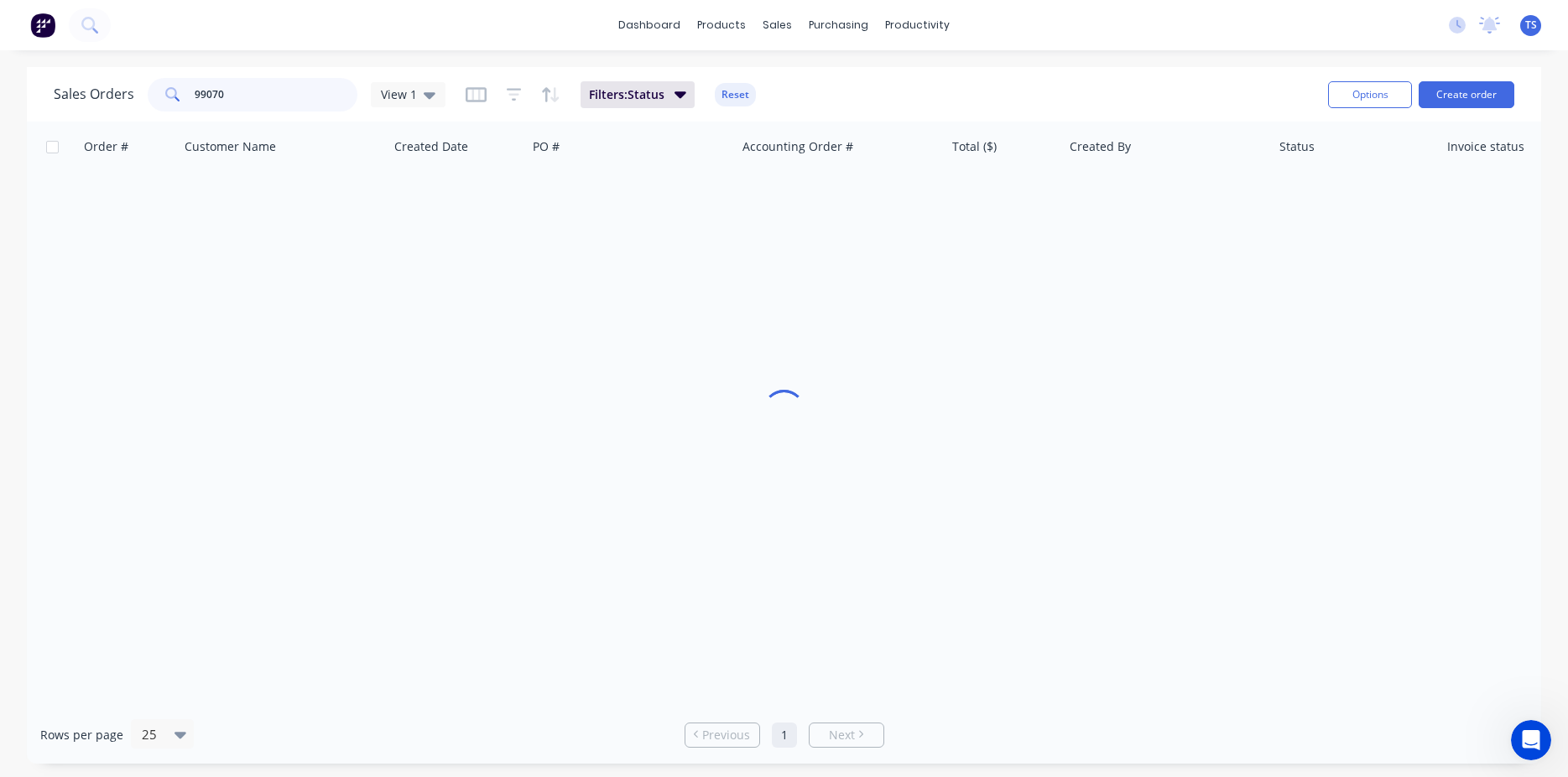
click at [296, 100] on input "99070" at bounding box center [276, 94] width 164 height 33
click at [296, 99] on input "99070" at bounding box center [276, 94] width 164 height 33
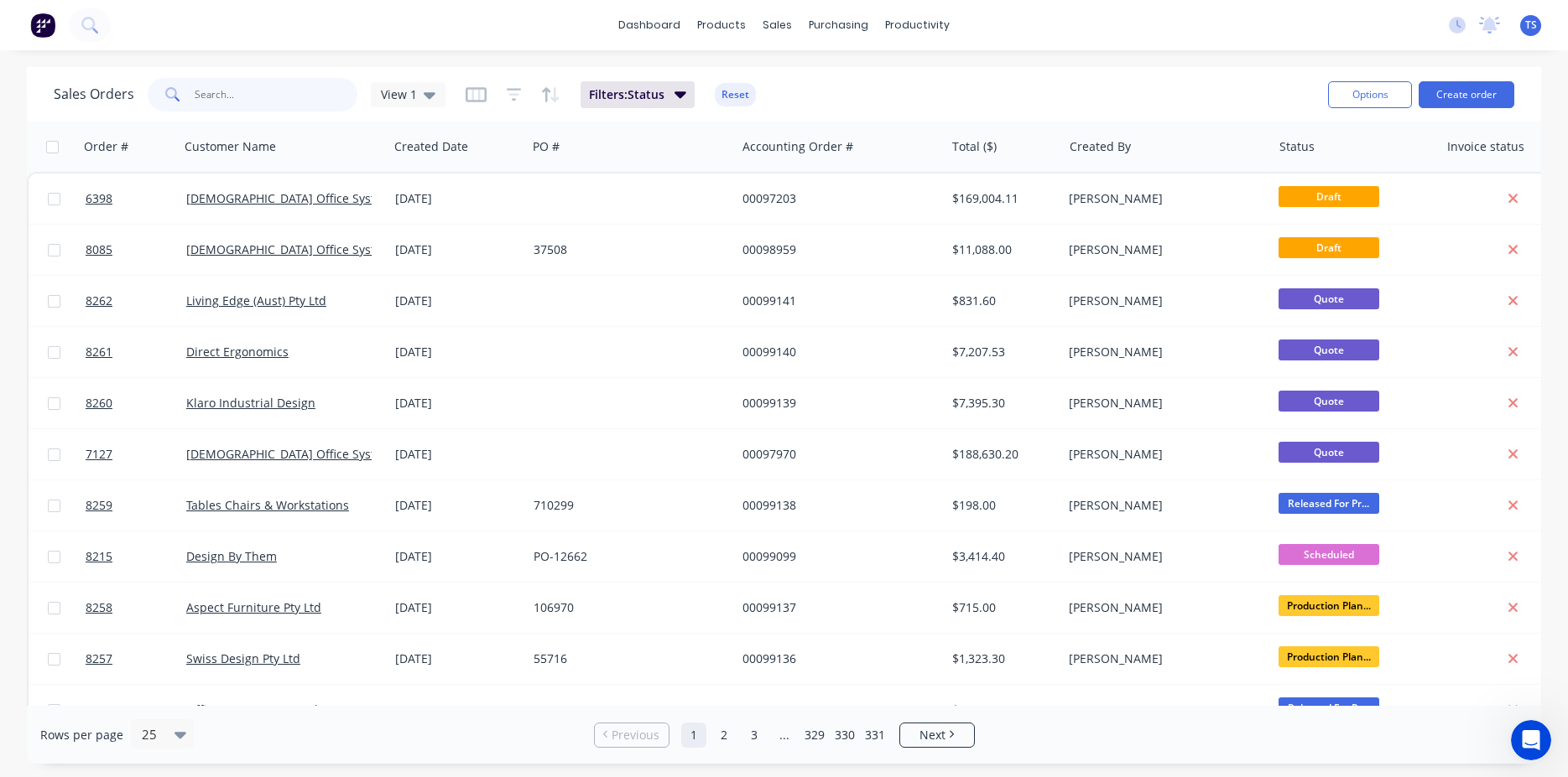
click at [240, 93] on input "text" at bounding box center [276, 94] width 164 height 33
click at [245, 103] on input "text" at bounding box center [276, 94] width 164 height 33
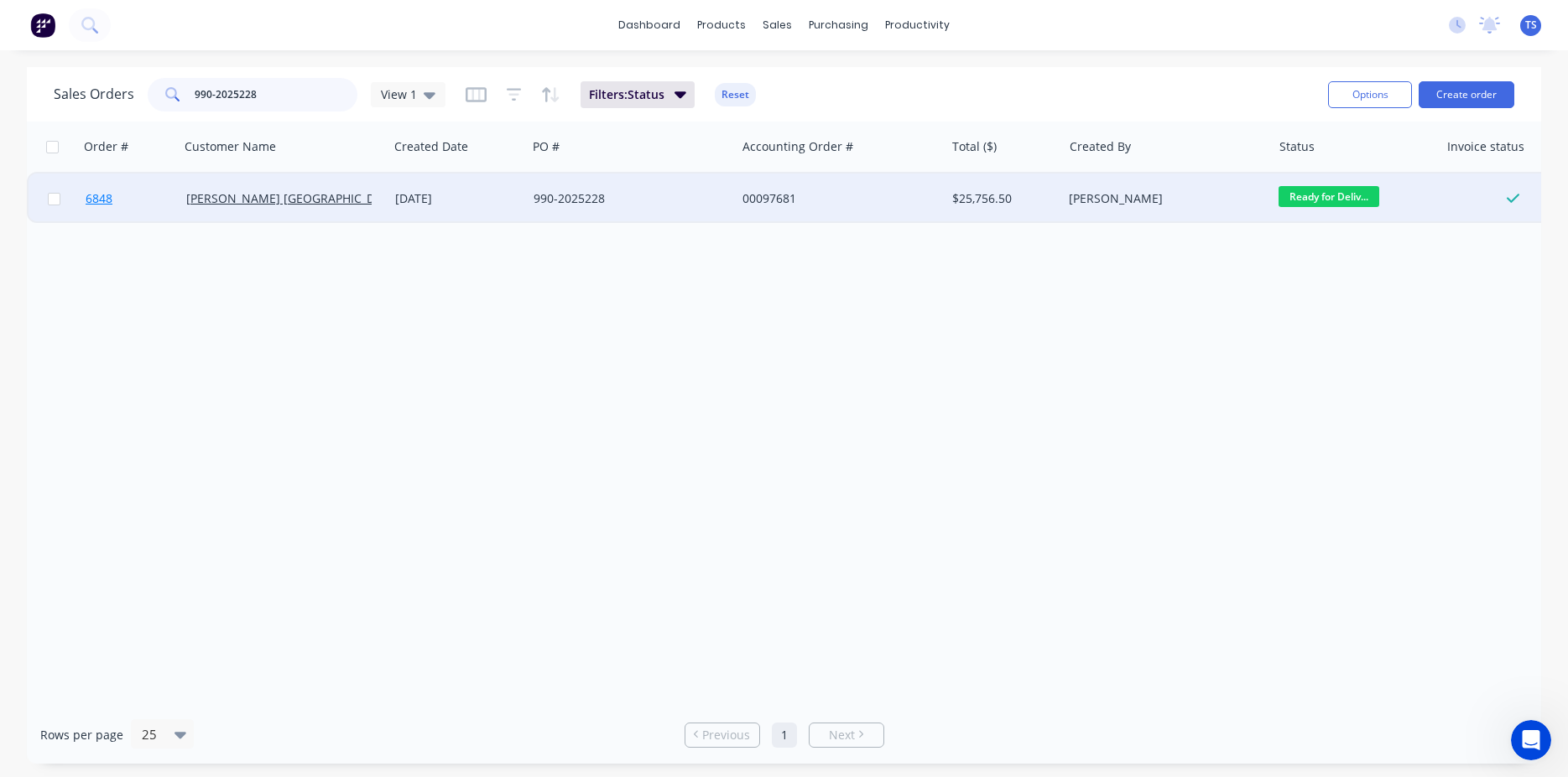
type input "990-2025228"
click at [130, 217] on link "6848" at bounding box center [136, 199] width 101 height 51
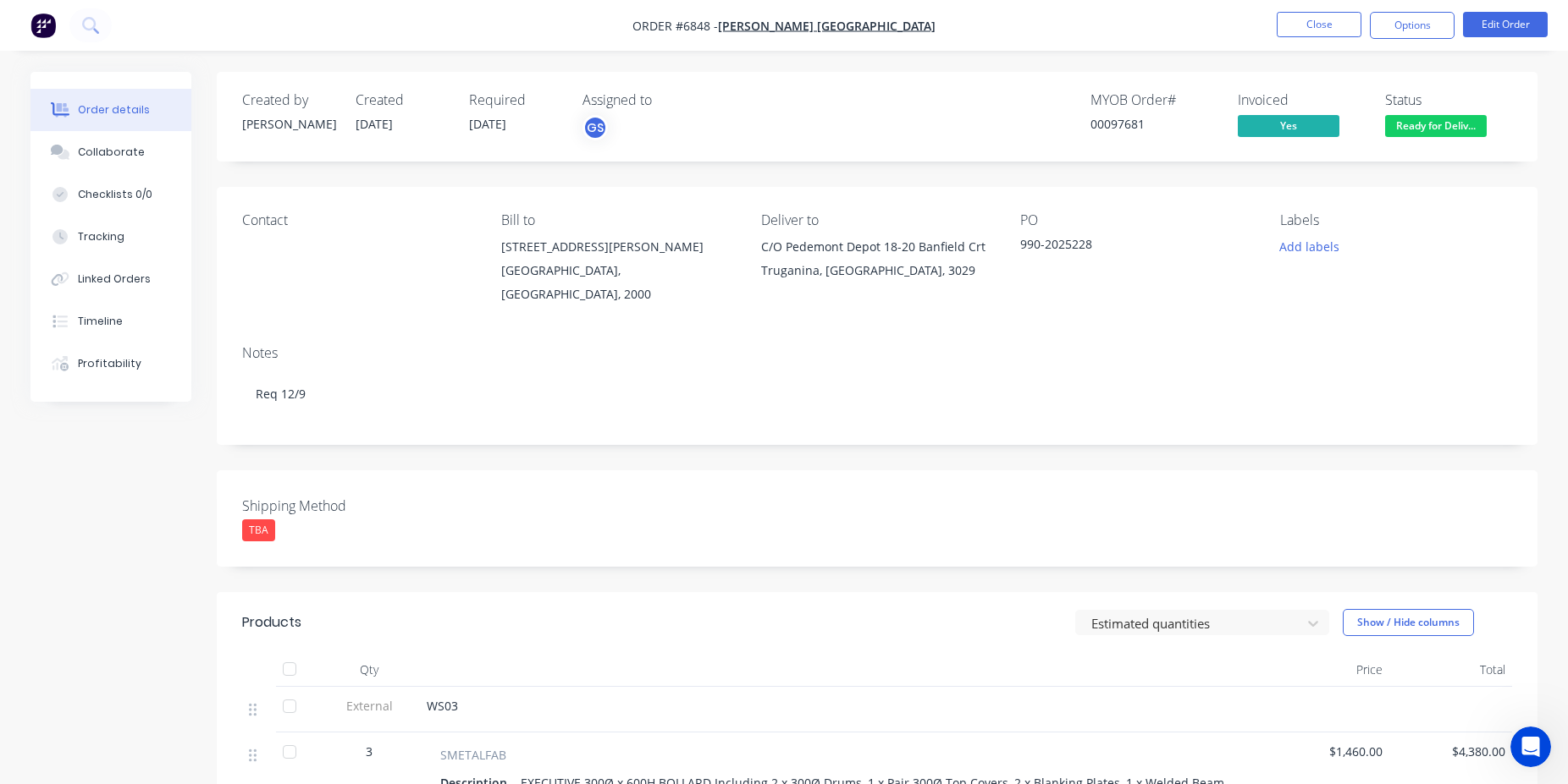
click at [1112, 123] on div "00097681" at bounding box center [1154, 123] width 127 height 18
